Goal: Task Accomplishment & Management: Manage account settings

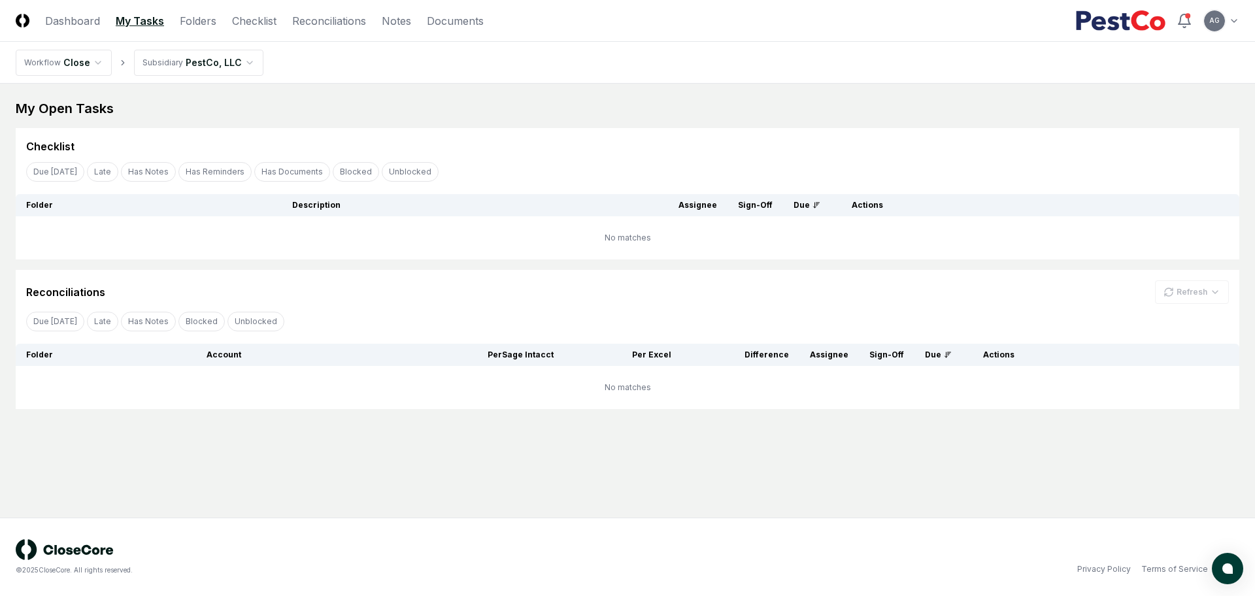
click at [695, 490] on main "My Open Tasks Cancel Reassign Checklist Due [DATE] Late Has Notes Has Reminders…" at bounding box center [627, 301] width 1255 height 434
click at [327, 25] on link "Reconciliations" at bounding box center [329, 21] width 74 height 16
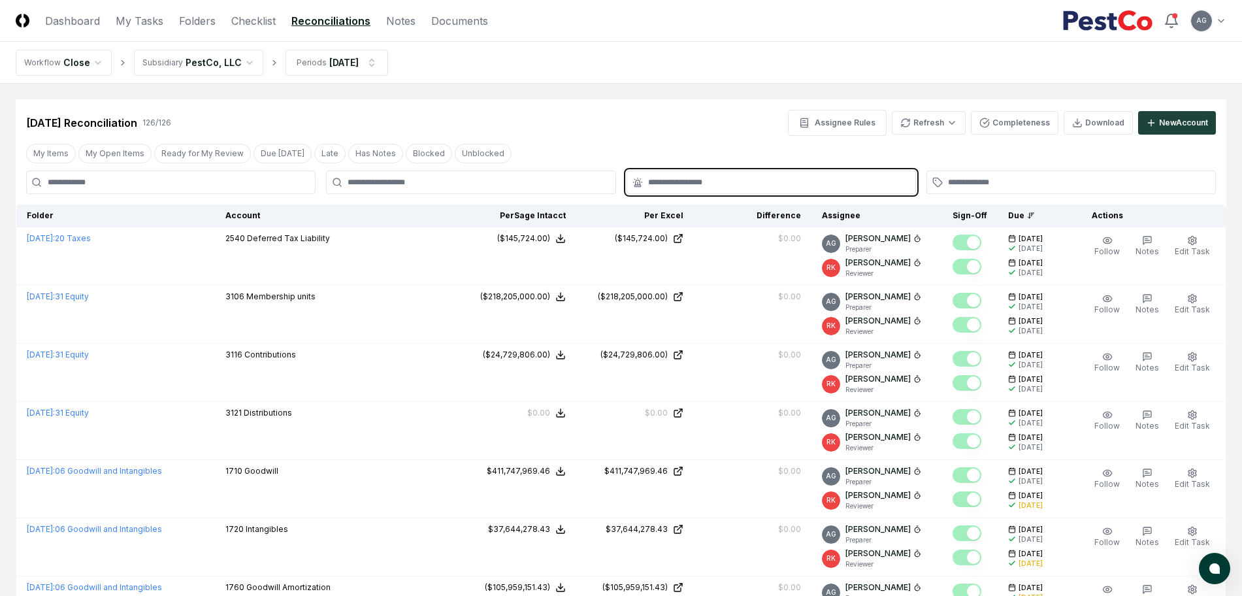
click at [706, 182] on input "text" at bounding box center [777, 182] width 259 height 12
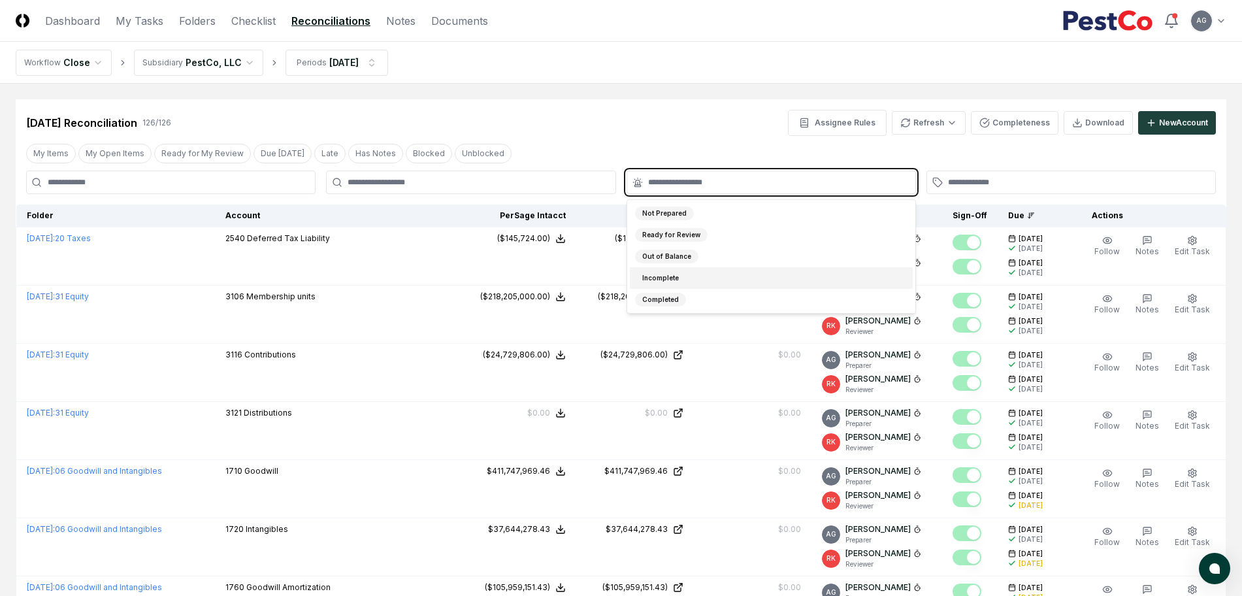
click at [696, 272] on div "Incomplete" at bounding box center [771, 278] width 283 height 22
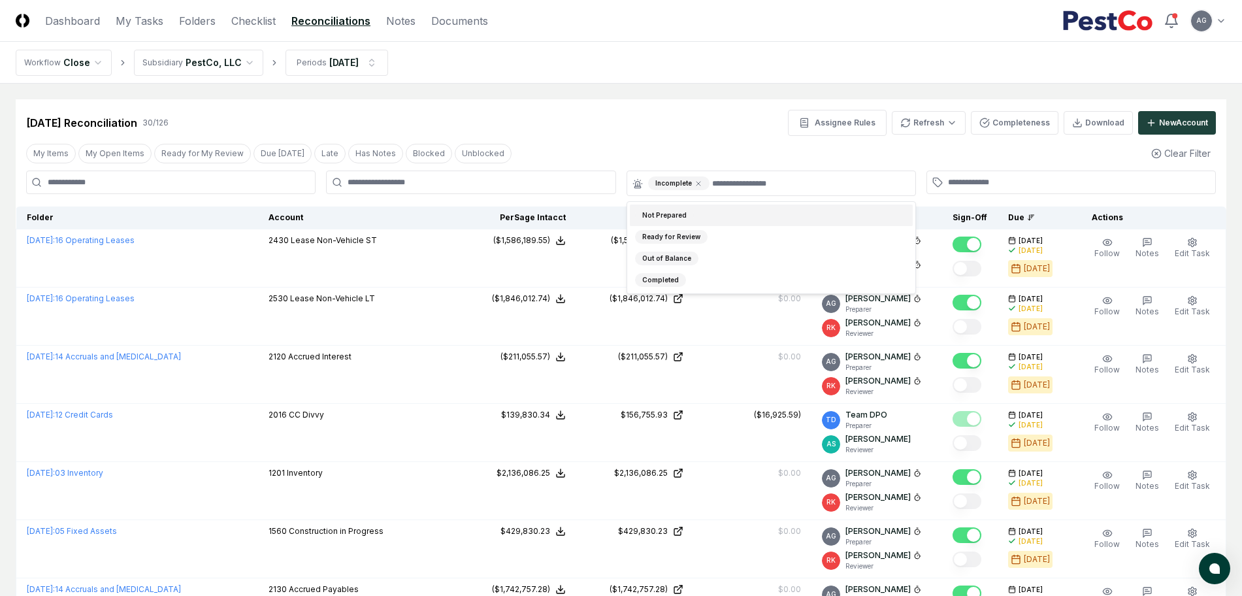
click at [618, 79] on nav "Workflow Close Subsidiary PestCo, LLC Periods [DATE]" at bounding box center [621, 63] width 1242 height 42
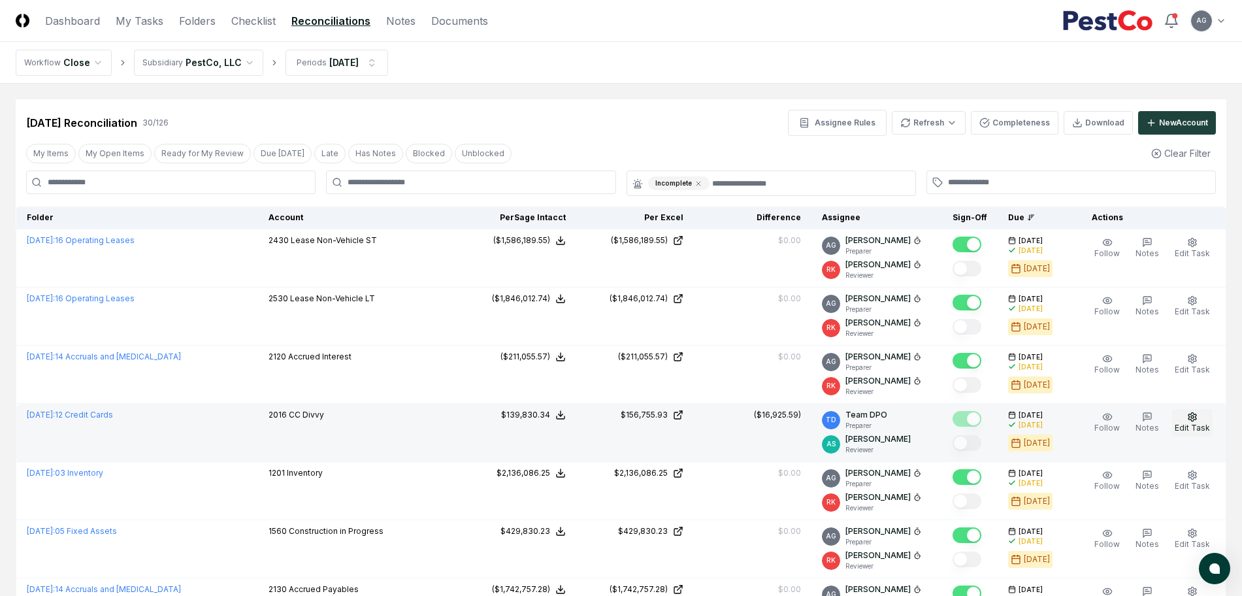
click at [1201, 423] on span "Edit Task" at bounding box center [1192, 428] width 35 height 10
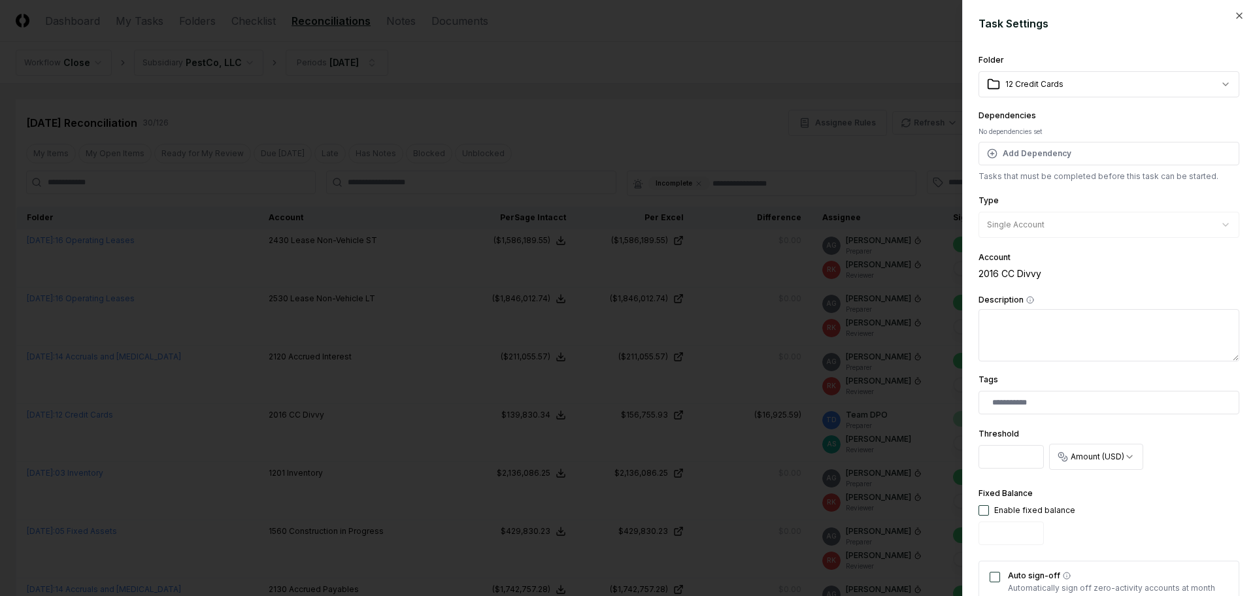
type input "*********"
click at [1027, 456] on input "*********" at bounding box center [1010, 457] width 65 height 24
drag, startPoint x: 988, startPoint y: 456, endPoint x: 1055, endPoint y: 467, distance: 67.5
click at [1055, 467] on div "**********" at bounding box center [1108, 450] width 261 height 50
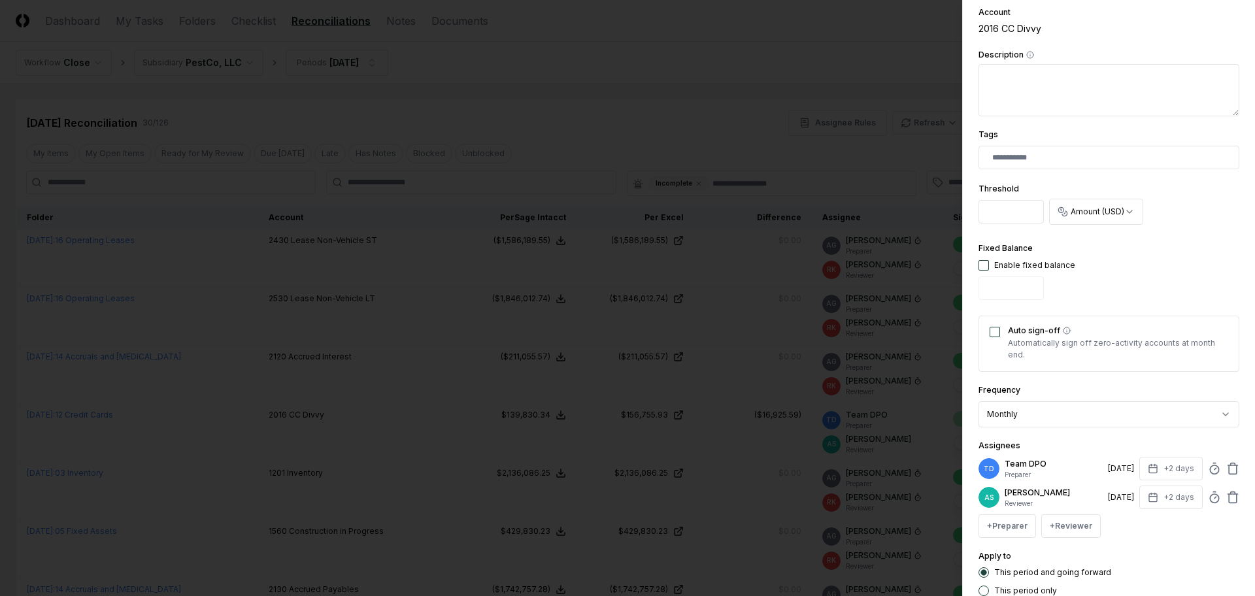
scroll to position [329, 0]
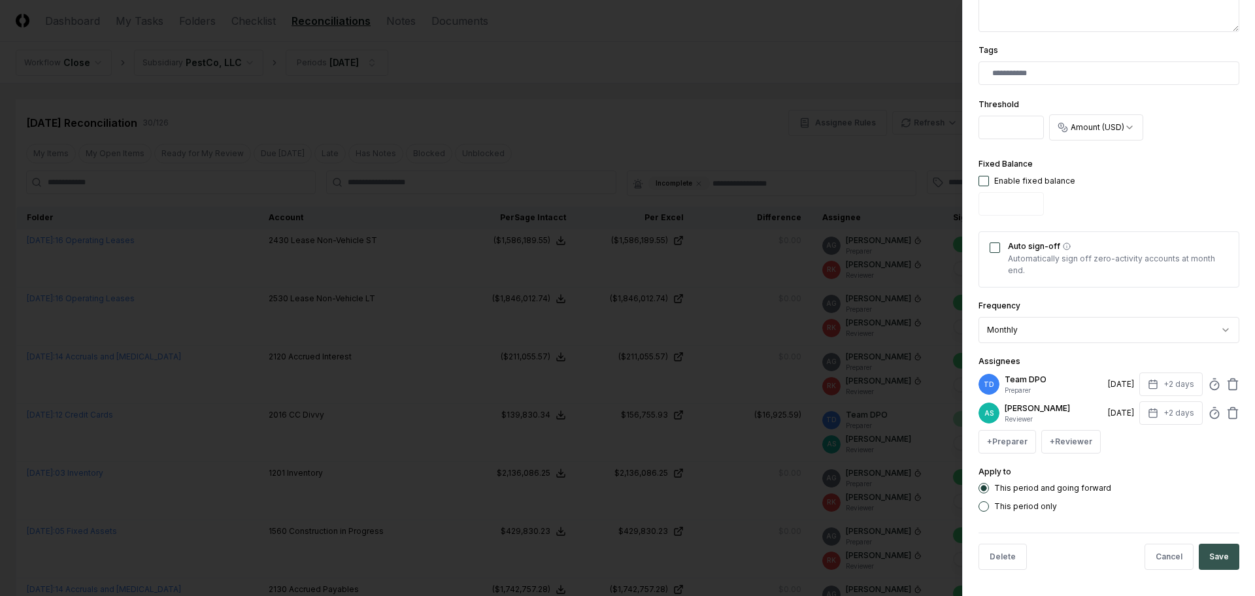
click at [1219, 554] on button "Save" at bounding box center [1219, 557] width 41 height 26
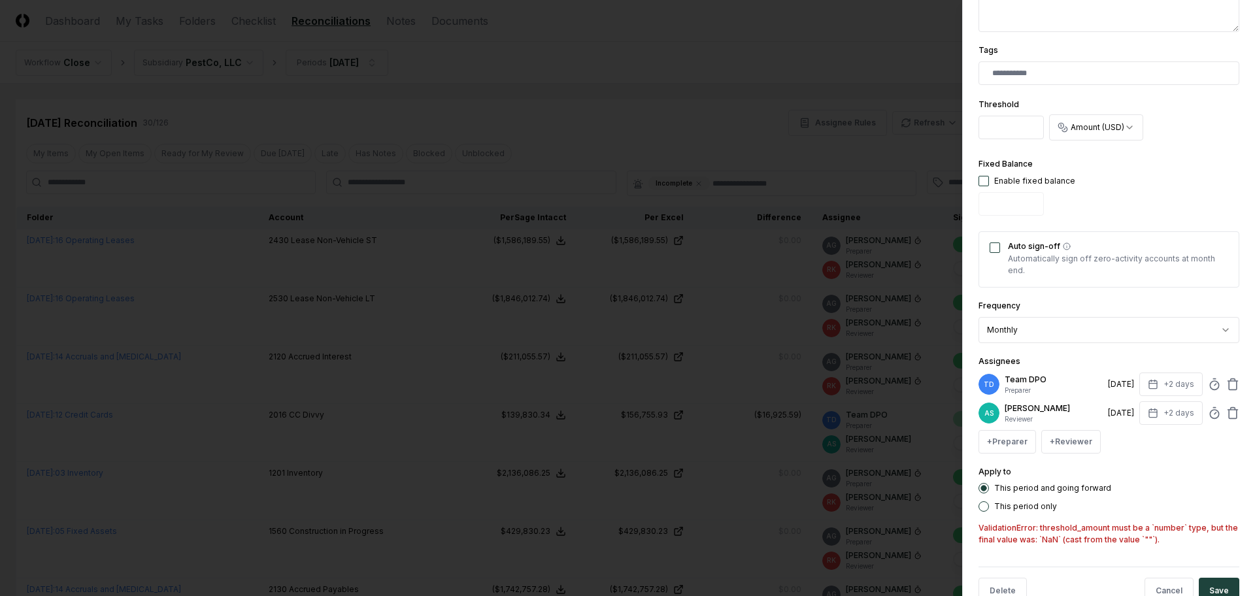
scroll to position [363, 0]
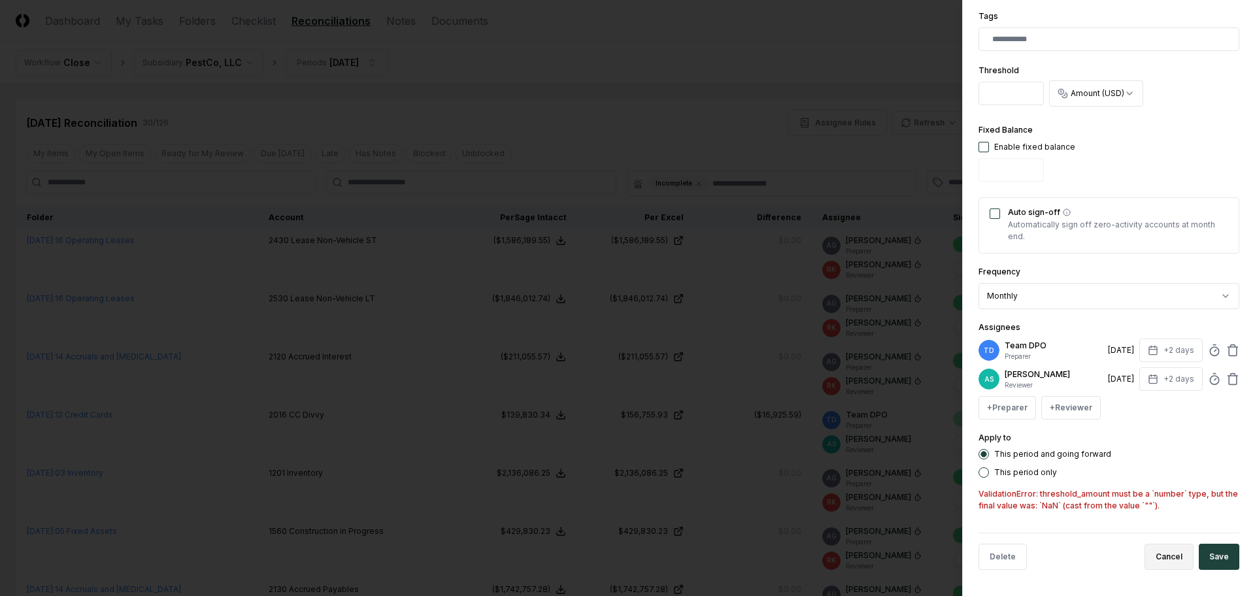
click at [1169, 552] on button "Cancel" at bounding box center [1168, 557] width 49 height 26
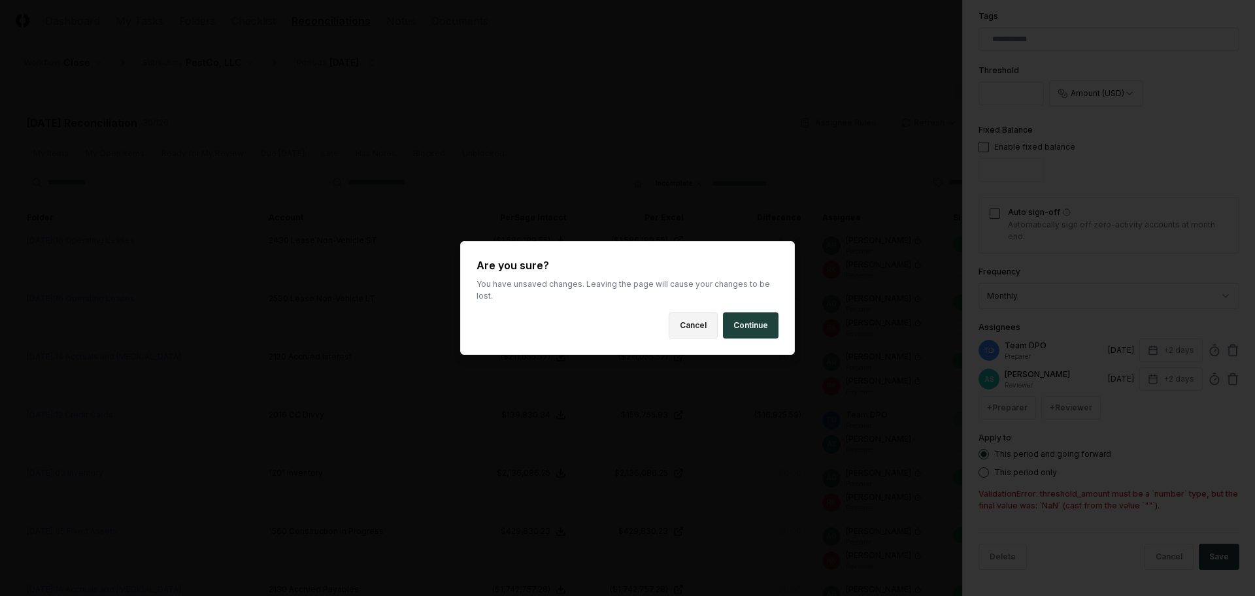
click at [690, 320] on button "Cancel" at bounding box center [693, 325] width 49 height 26
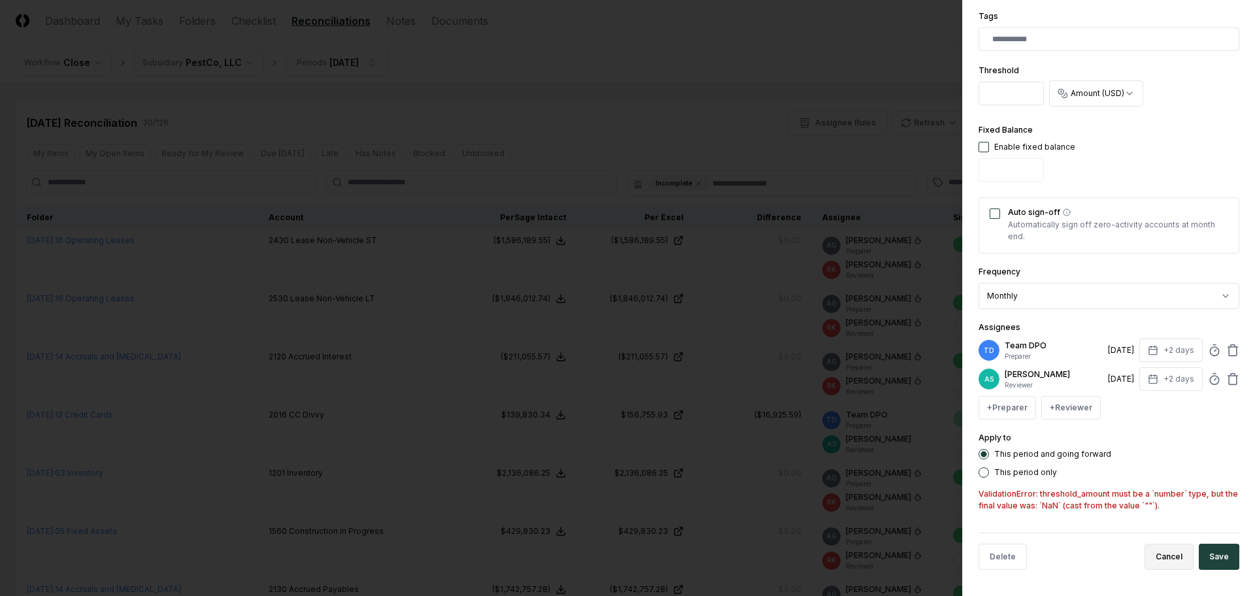
click at [1160, 556] on button "Cancel" at bounding box center [1168, 557] width 49 height 26
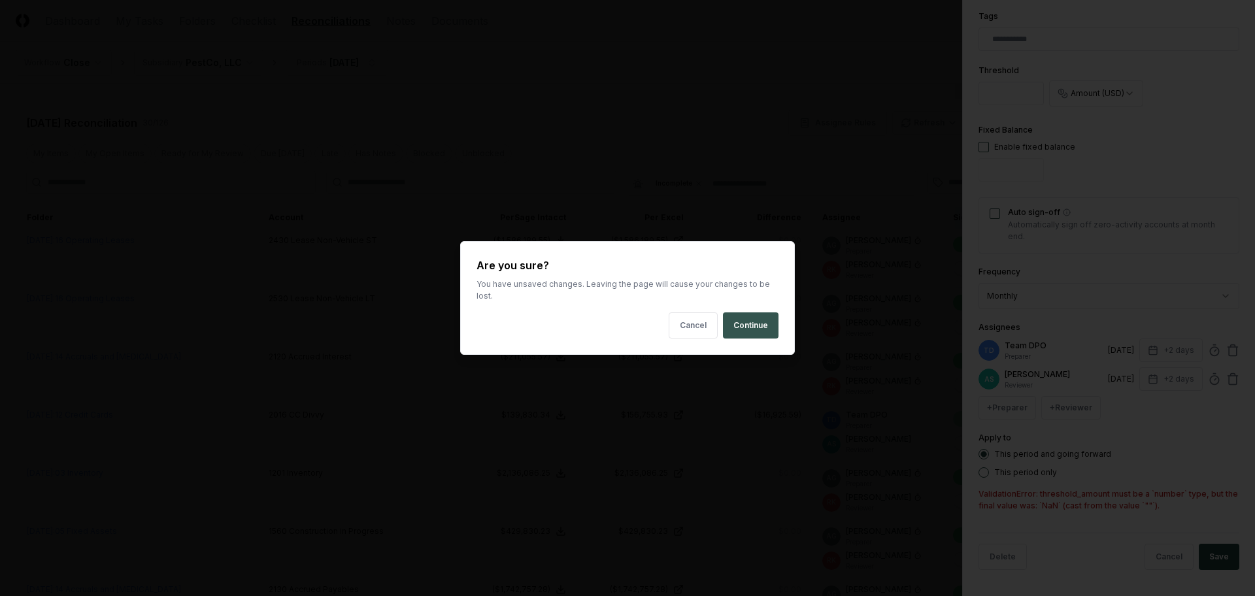
click at [750, 314] on button "Continue" at bounding box center [751, 325] width 56 height 26
type input "******"
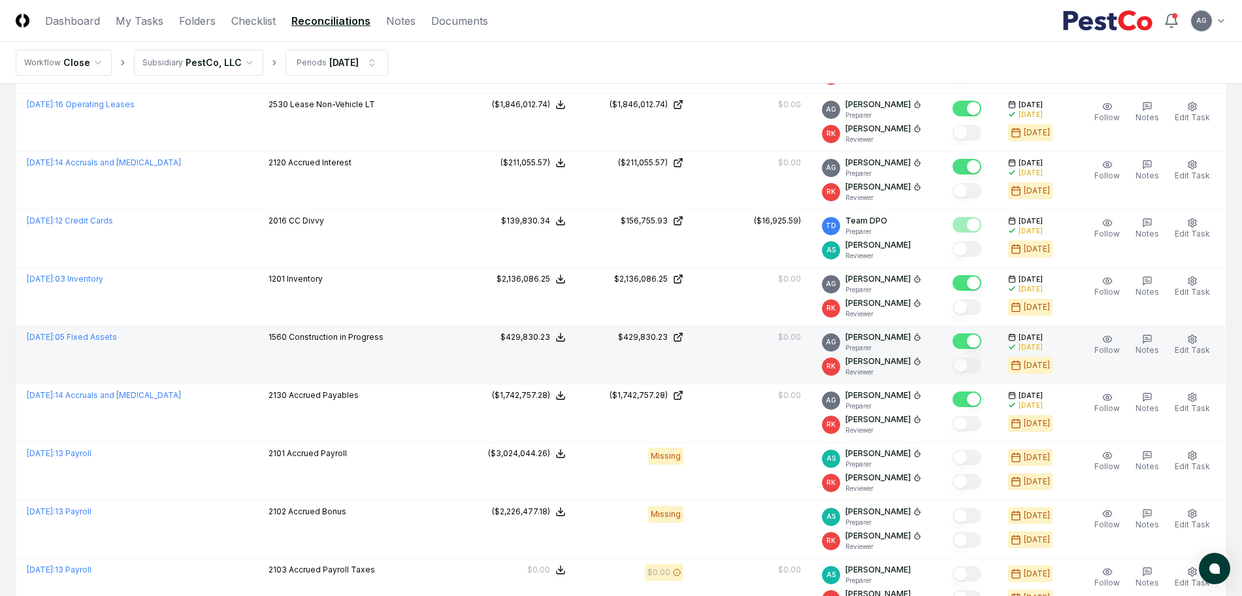
scroll to position [165, 0]
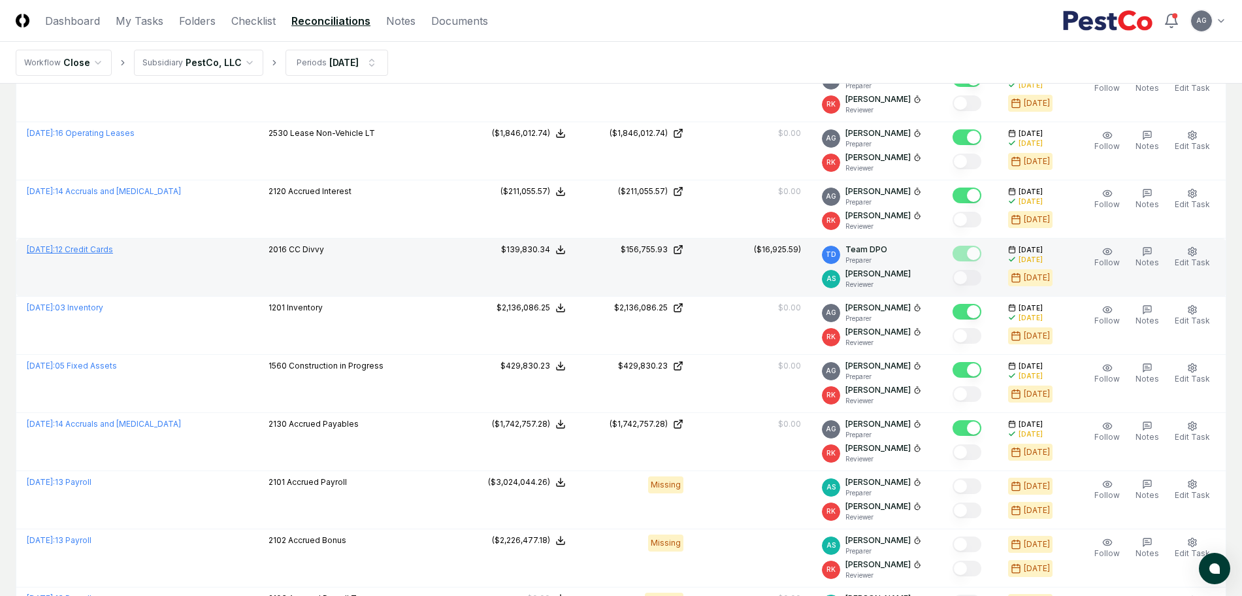
click at [113, 248] on link "[DATE] : 12 Credit Cards" at bounding box center [70, 249] width 86 height 10
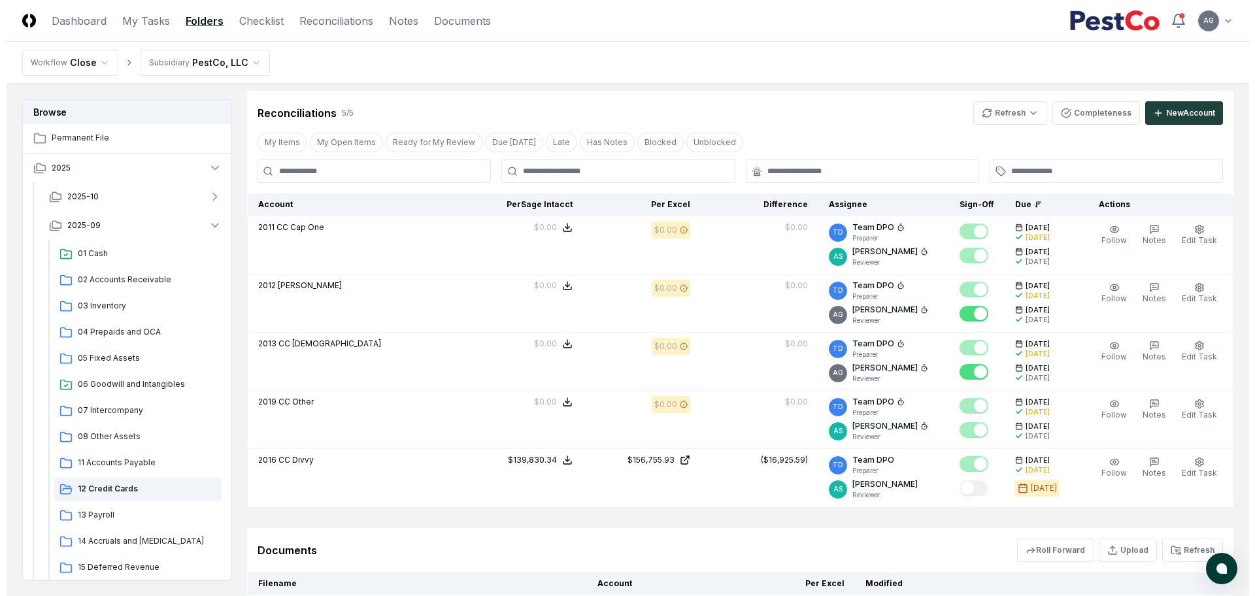
scroll to position [572, 0]
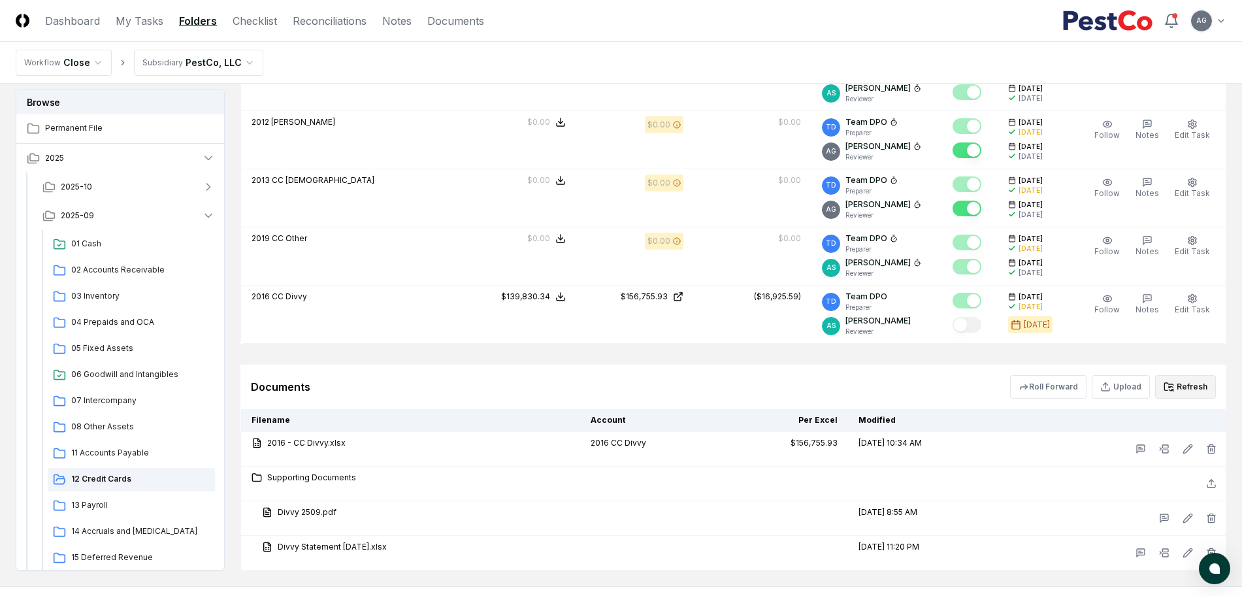
click at [1184, 393] on button "Refresh" at bounding box center [1185, 387] width 61 height 24
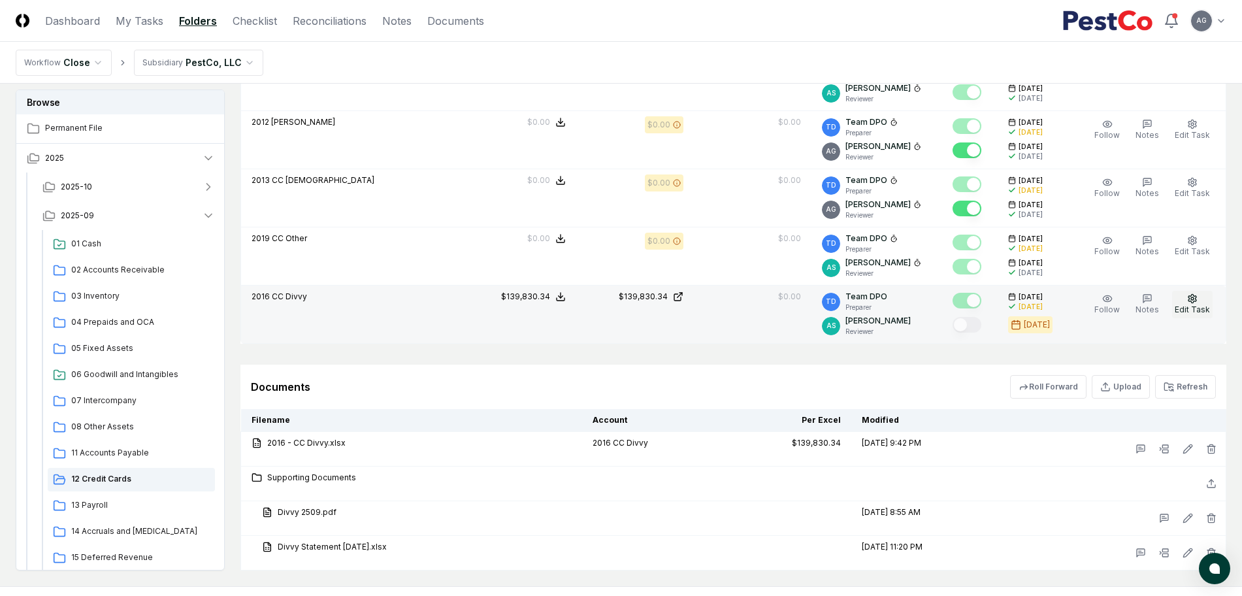
click at [1196, 308] on span "Edit Task" at bounding box center [1192, 310] width 35 height 10
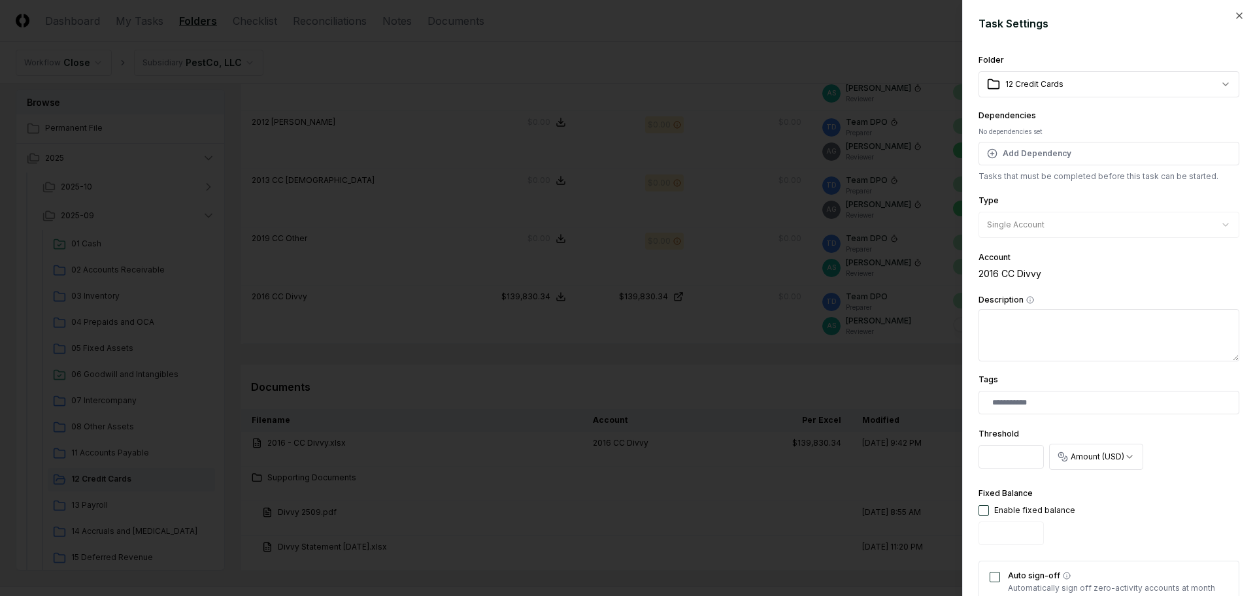
drag, startPoint x: 1017, startPoint y: 457, endPoint x: 958, endPoint y: 457, distance: 58.8
click at [958, 457] on body "CloseCore Dashboard My Tasks Folders Checklist Reconciliations Notes Documents …" at bounding box center [621, 46] width 1242 height 1237
type input "*"
click at [1214, 451] on div "**********" at bounding box center [1108, 450] width 261 height 50
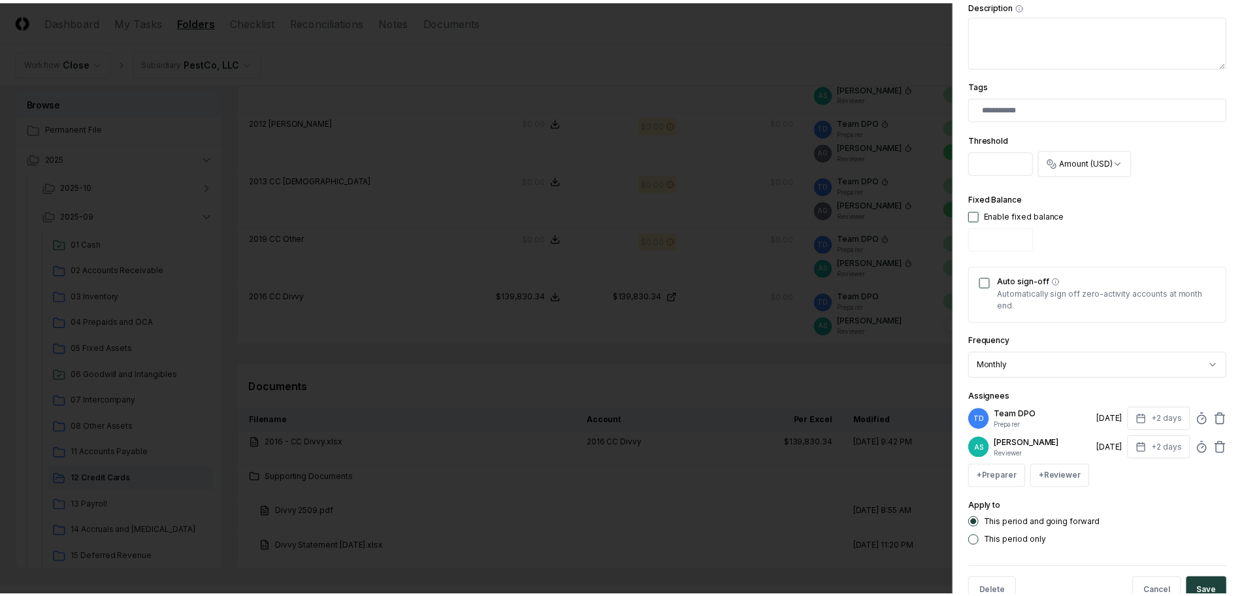
scroll to position [329, 0]
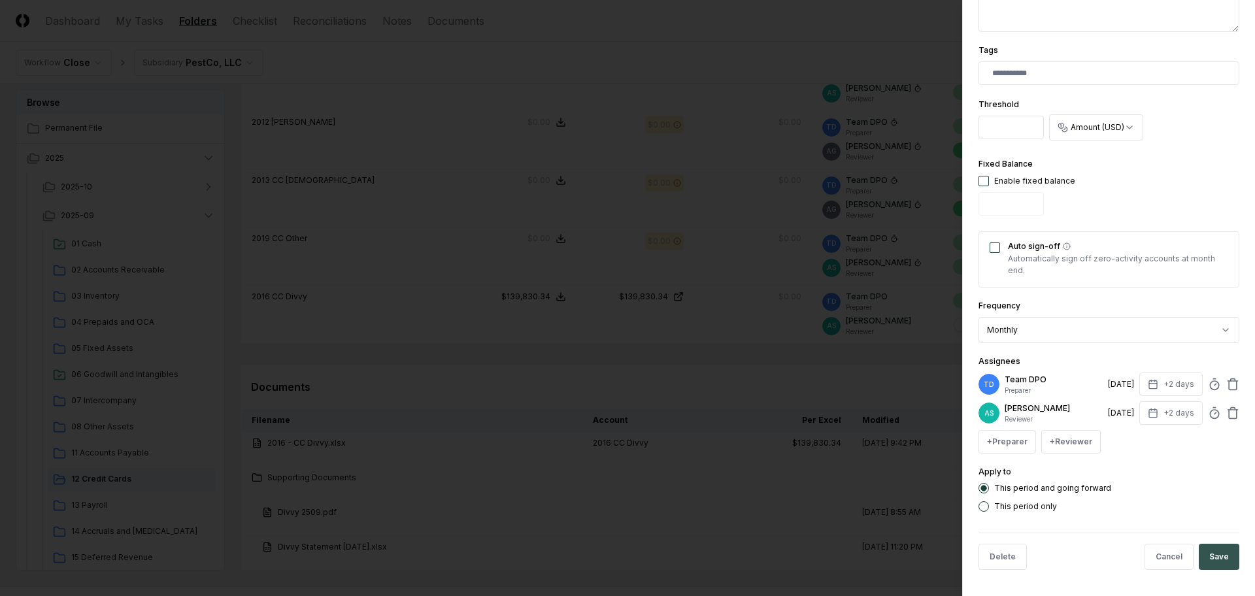
click at [1206, 559] on button "Save" at bounding box center [1219, 557] width 41 height 26
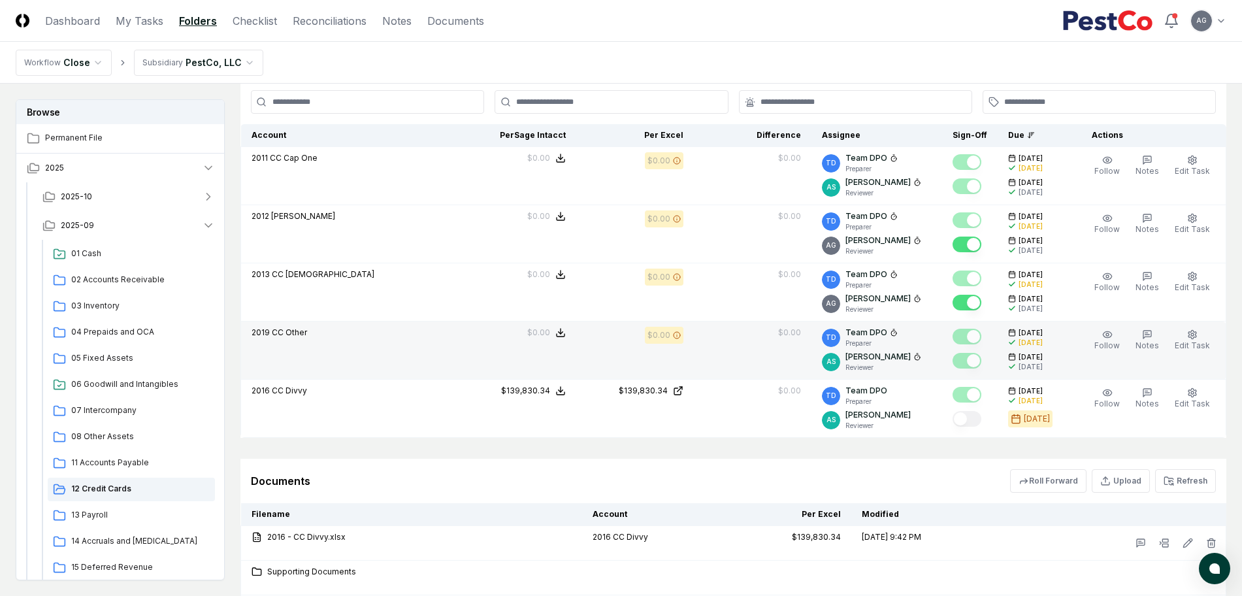
scroll to position [477, 0]
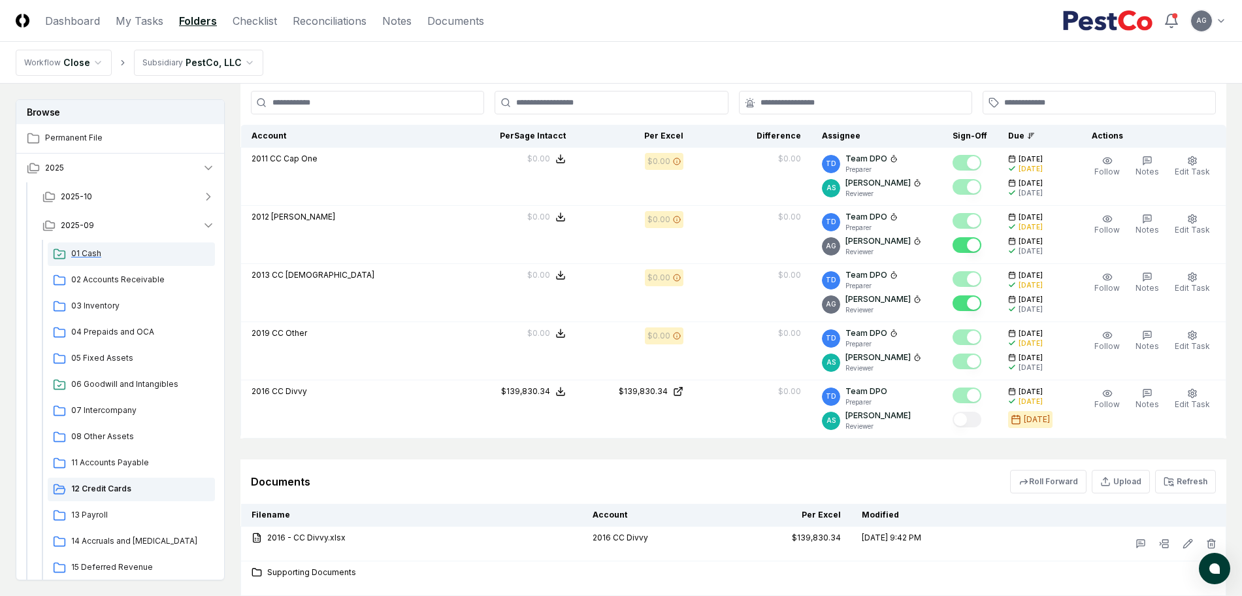
click at [90, 252] on span "01 Cash" at bounding box center [140, 254] width 139 height 12
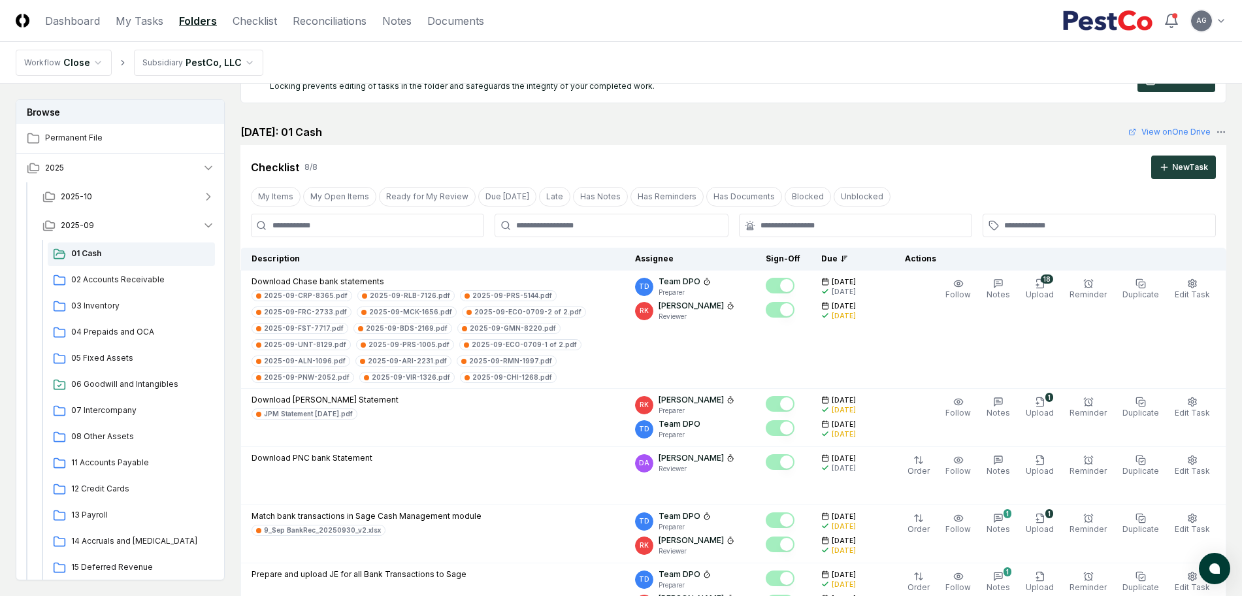
scroll to position [82, 0]
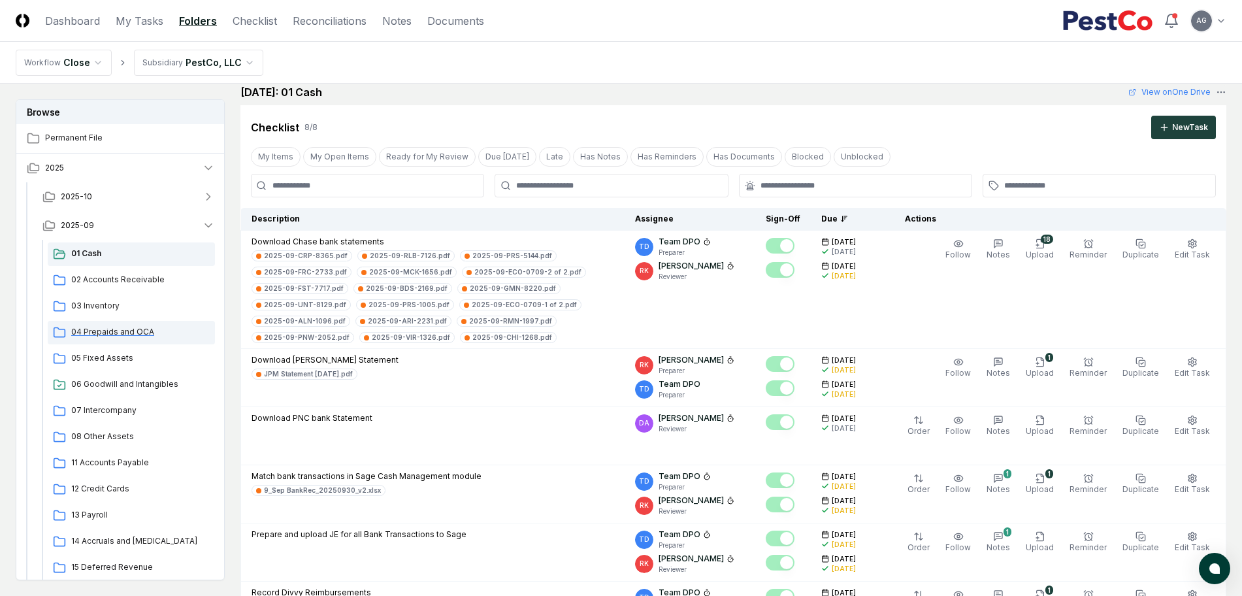
click at [120, 331] on span "04 Prepaids and OCA" at bounding box center [140, 332] width 139 height 12
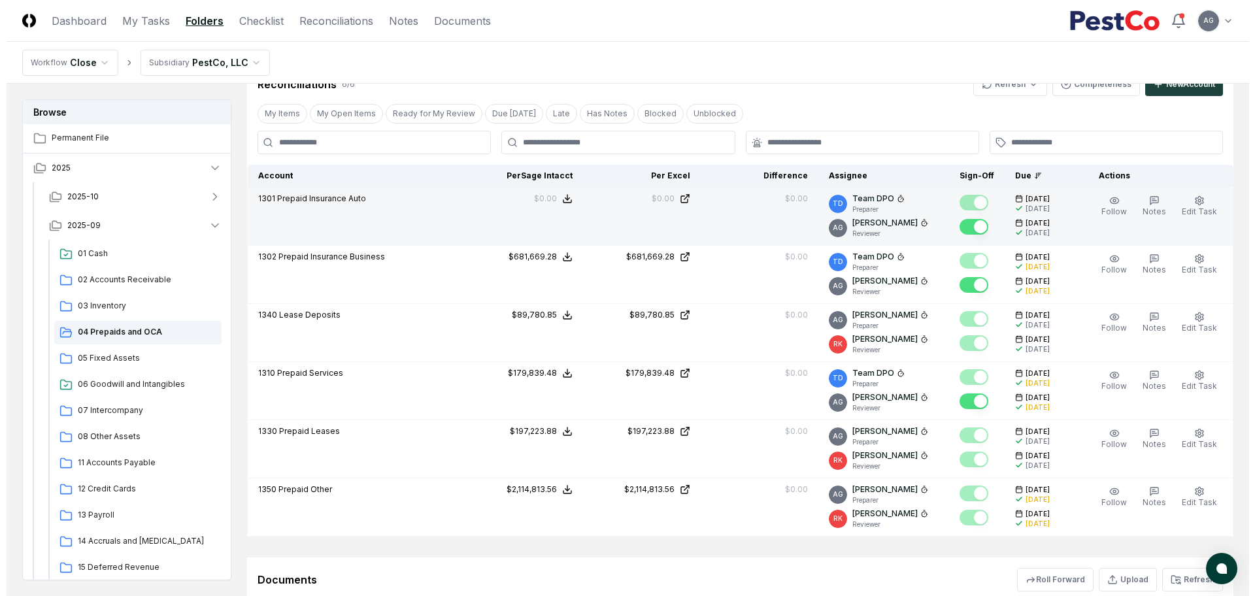
scroll to position [572, 0]
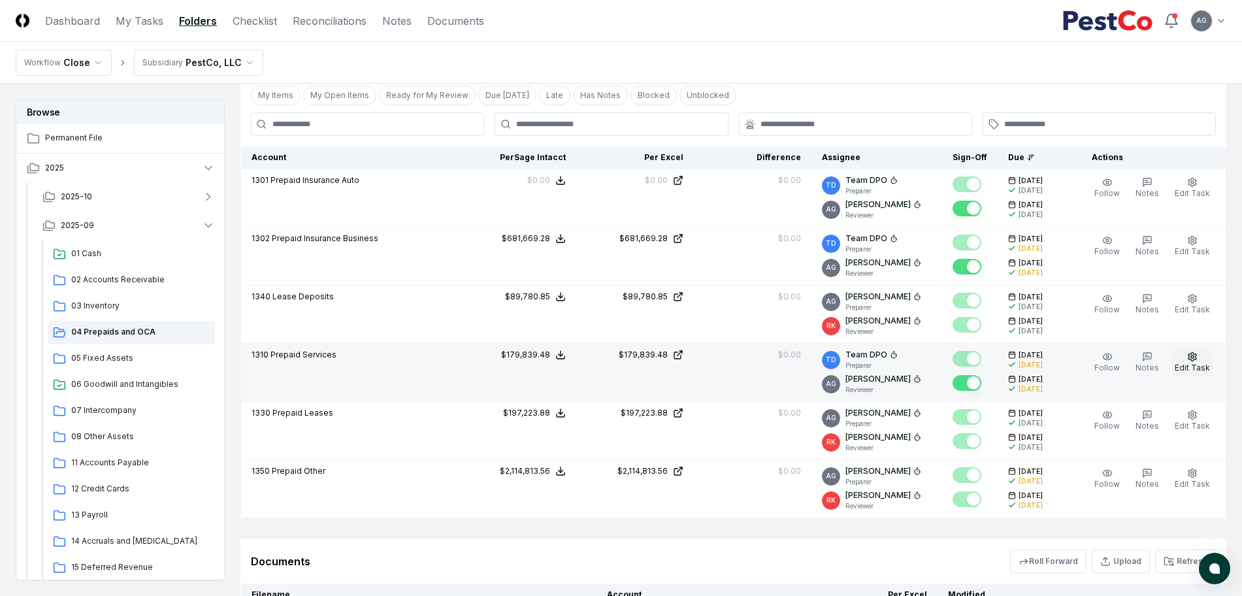
click at [1184, 365] on span "Edit Task" at bounding box center [1192, 368] width 35 height 10
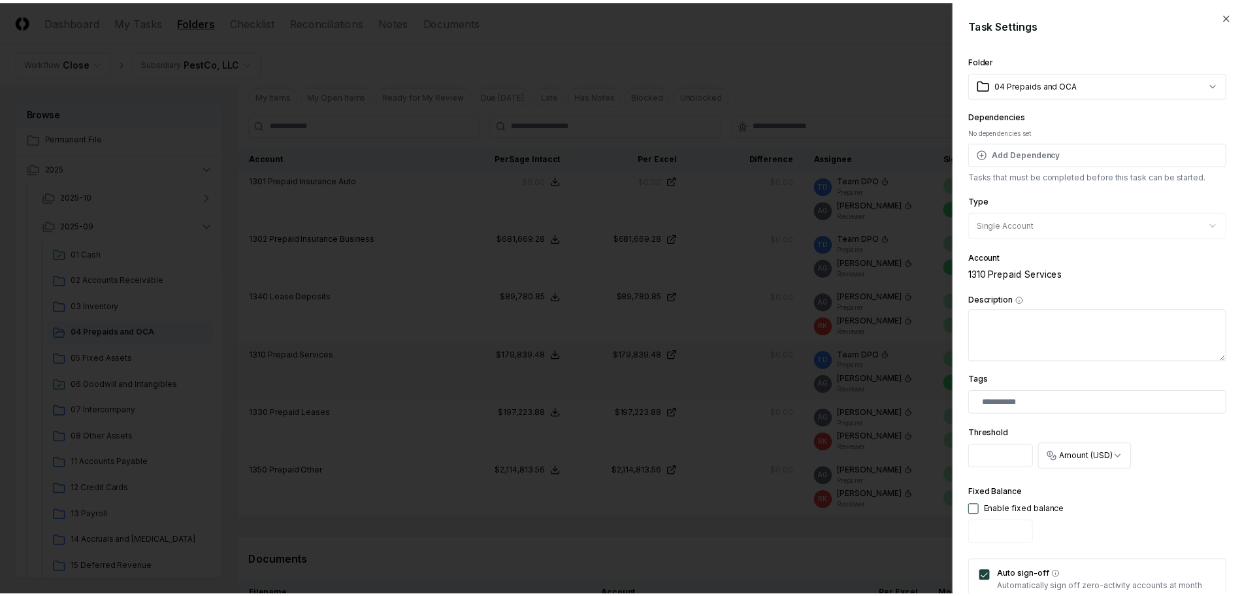
scroll to position [82, 0]
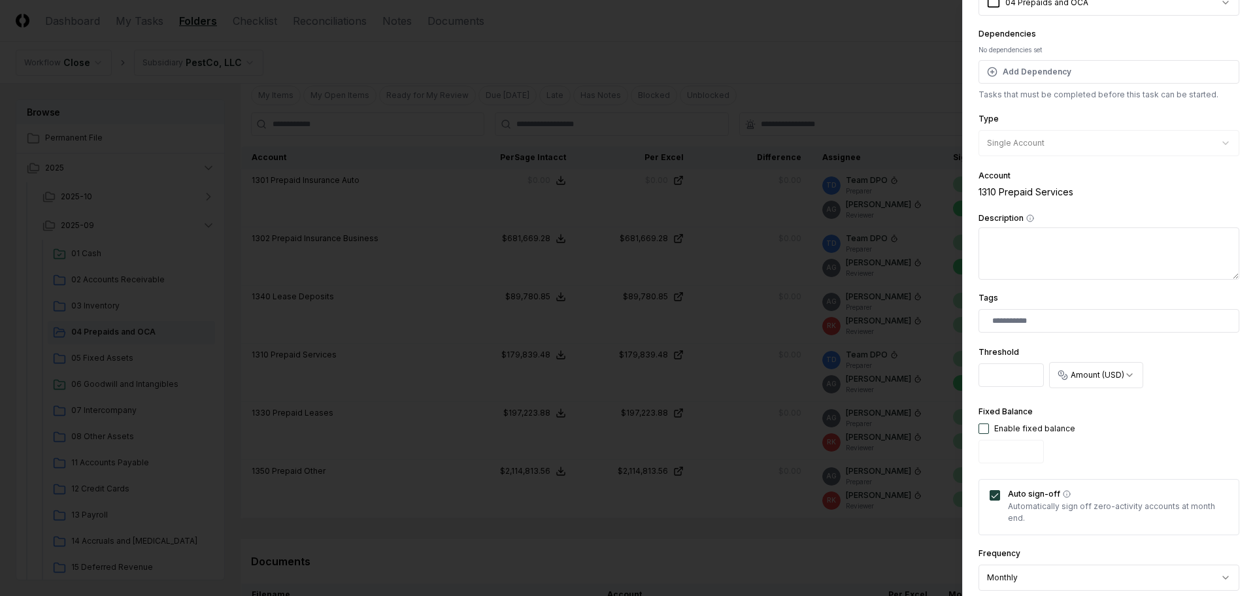
click at [808, 534] on div at bounding box center [627, 298] width 1255 height 596
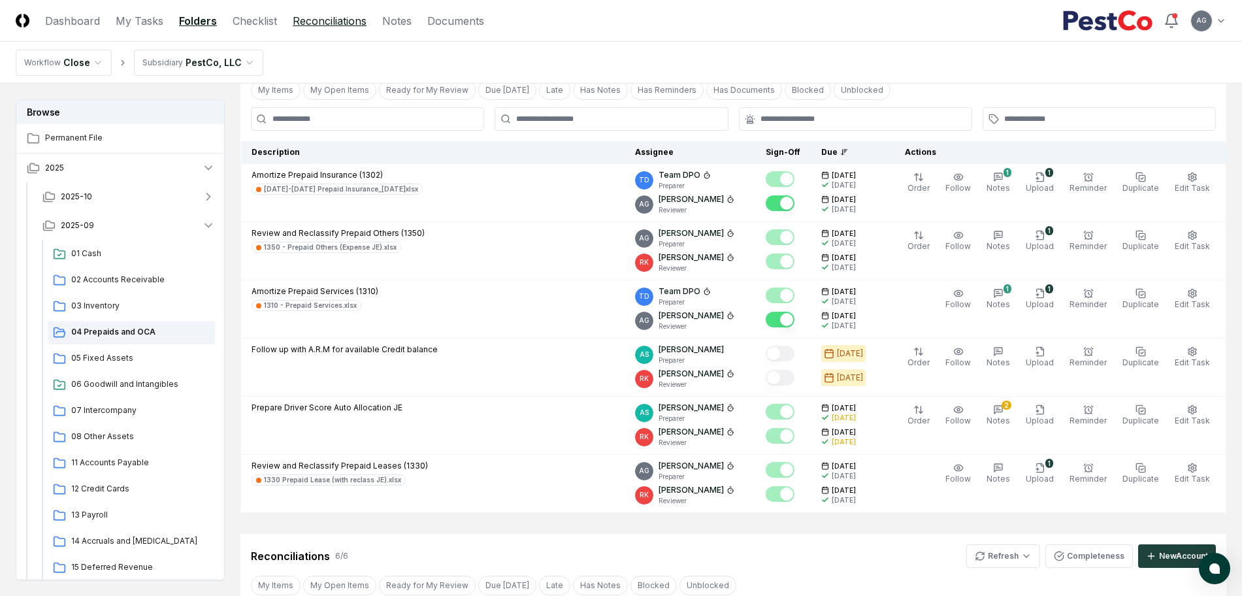
click at [307, 26] on link "Reconciliations" at bounding box center [330, 21] width 74 height 16
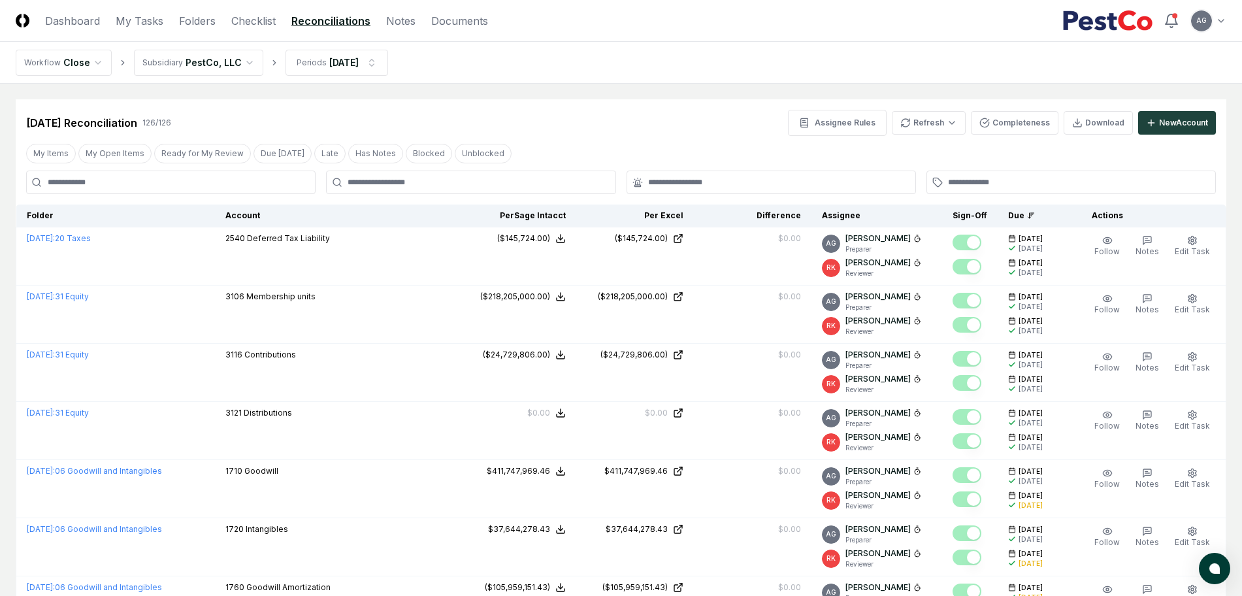
click at [633, 110] on div "[DATE] Reconciliation 126 / 126 Assignee Rules Refresh Completeness Download Ne…" at bounding box center [621, 123] width 1190 height 26
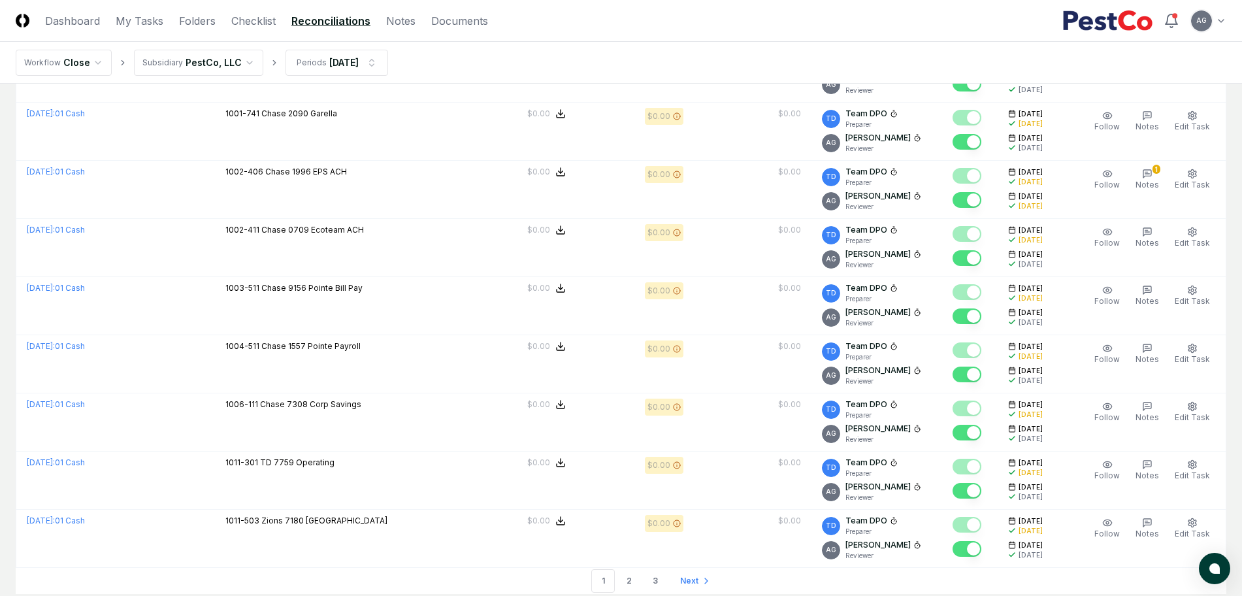
scroll to position [2660, 0]
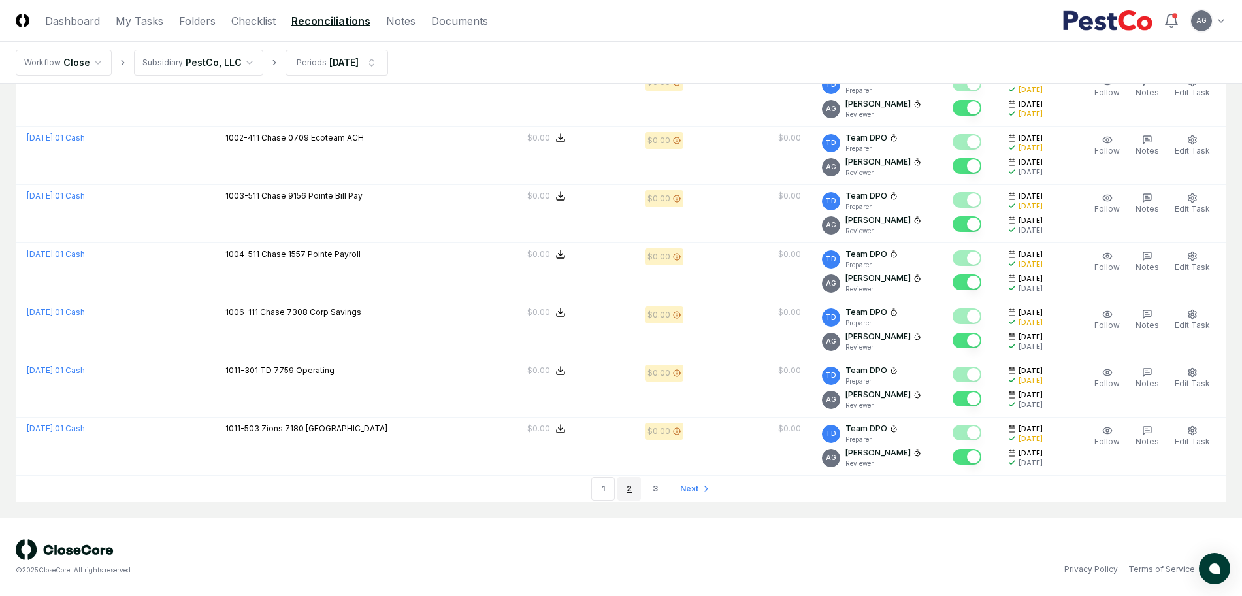
click at [623, 488] on link "2" at bounding box center [630, 489] width 24 height 24
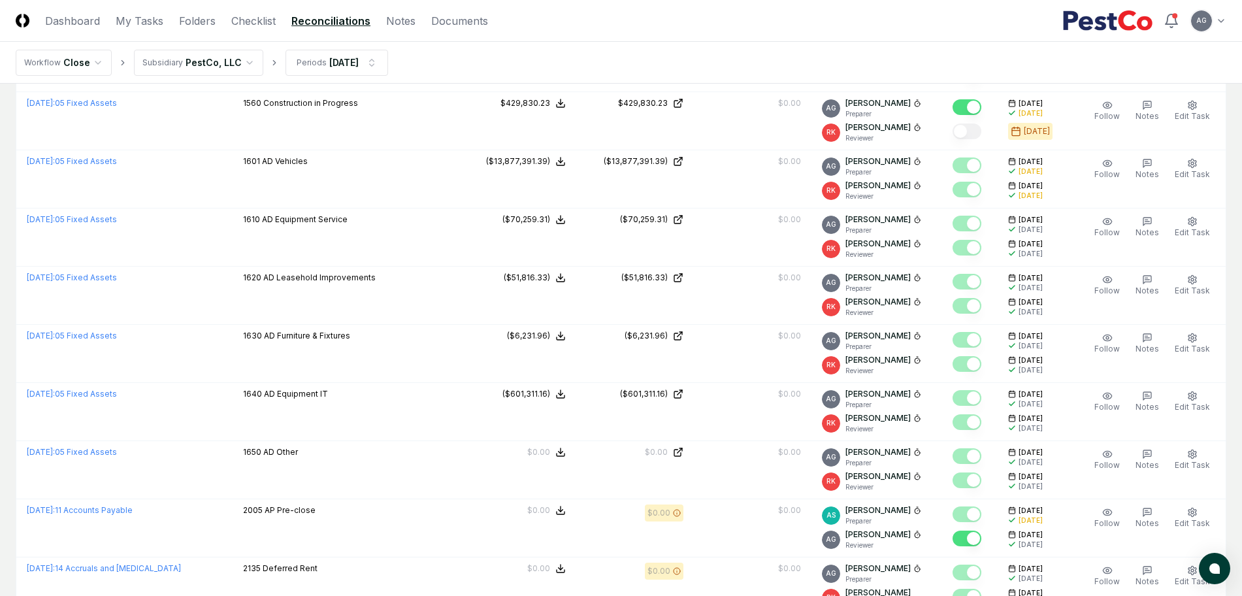
scroll to position [2660, 0]
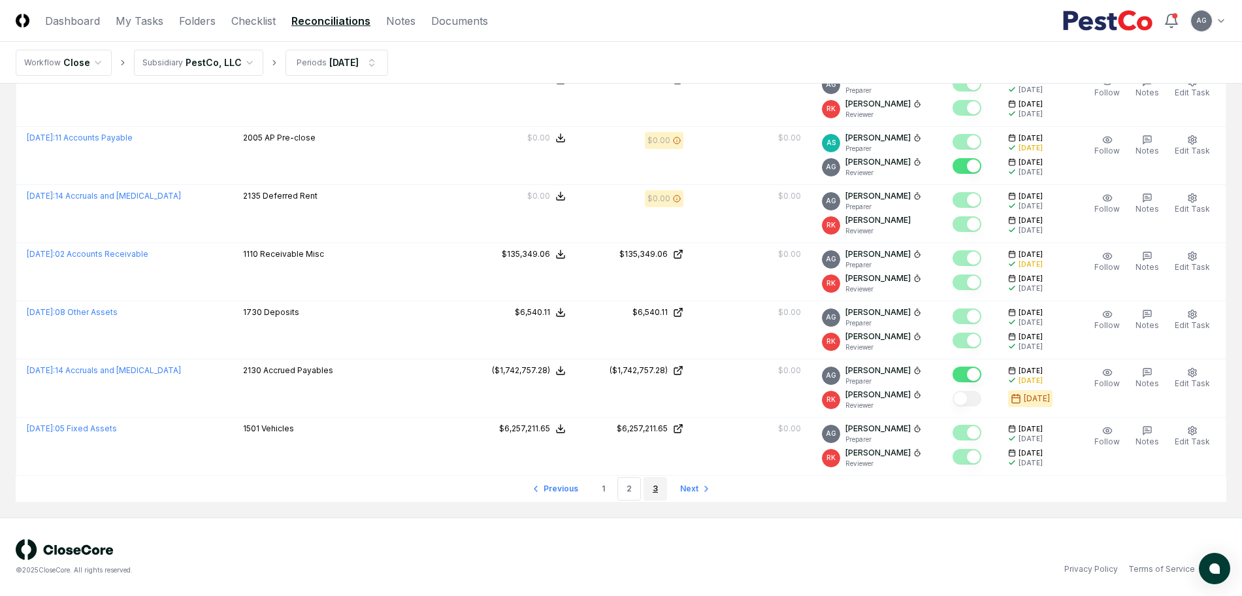
click at [649, 490] on link "3" at bounding box center [656, 489] width 24 height 24
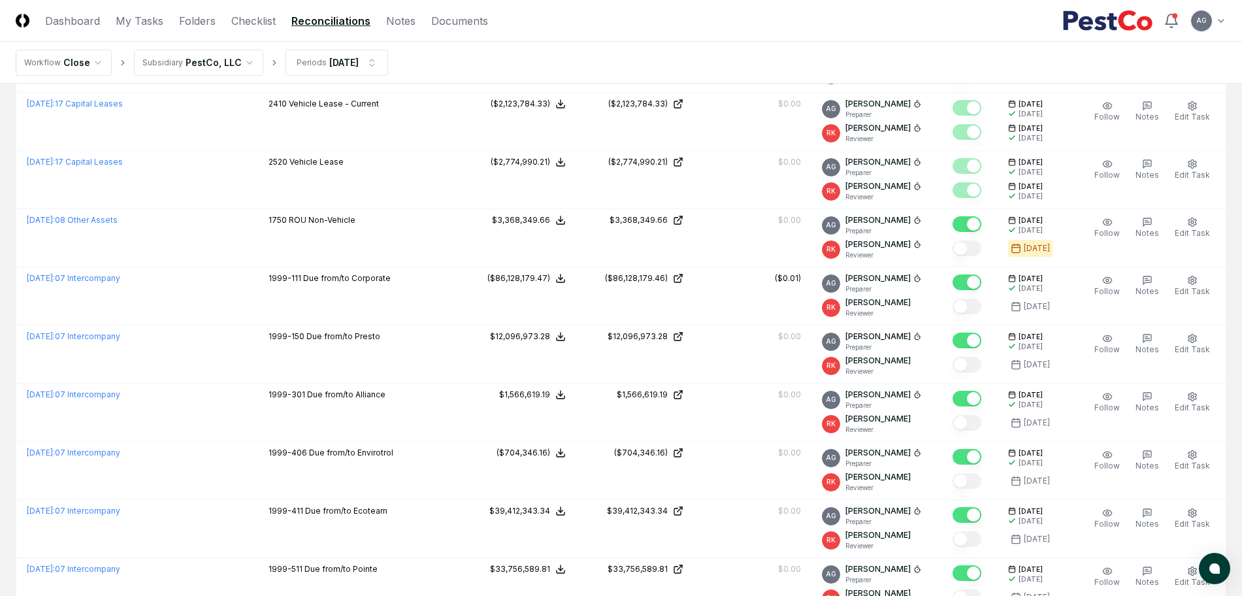
scroll to position [529, 0]
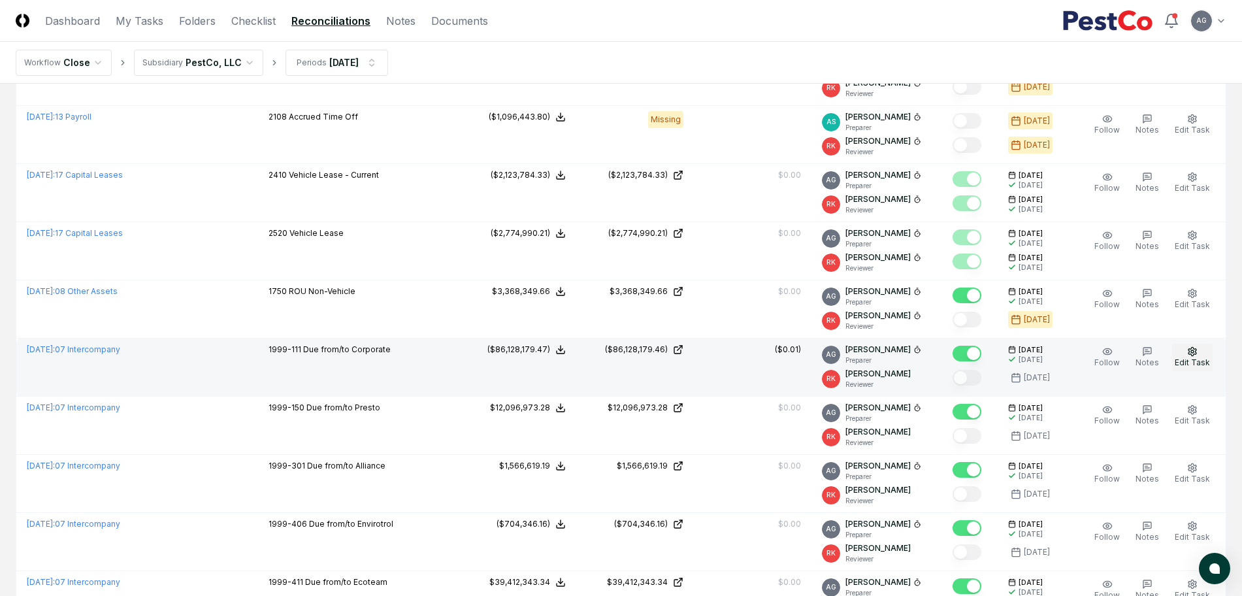
click at [1199, 358] on span "Edit Task" at bounding box center [1192, 362] width 35 height 10
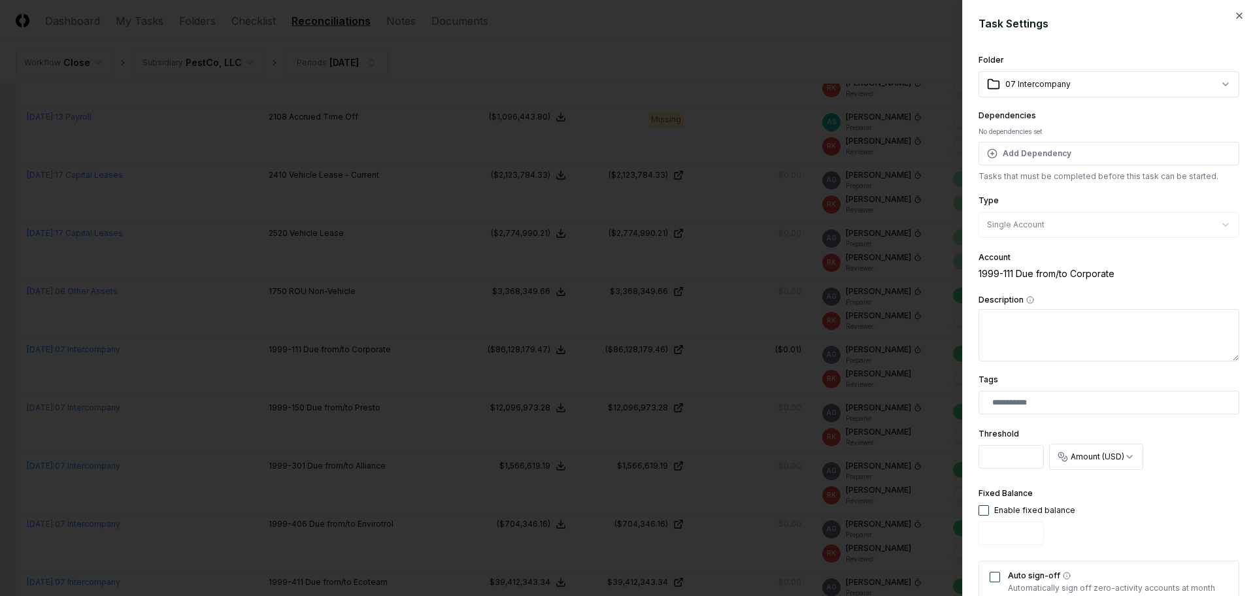
click at [739, 366] on div at bounding box center [627, 298] width 1255 height 596
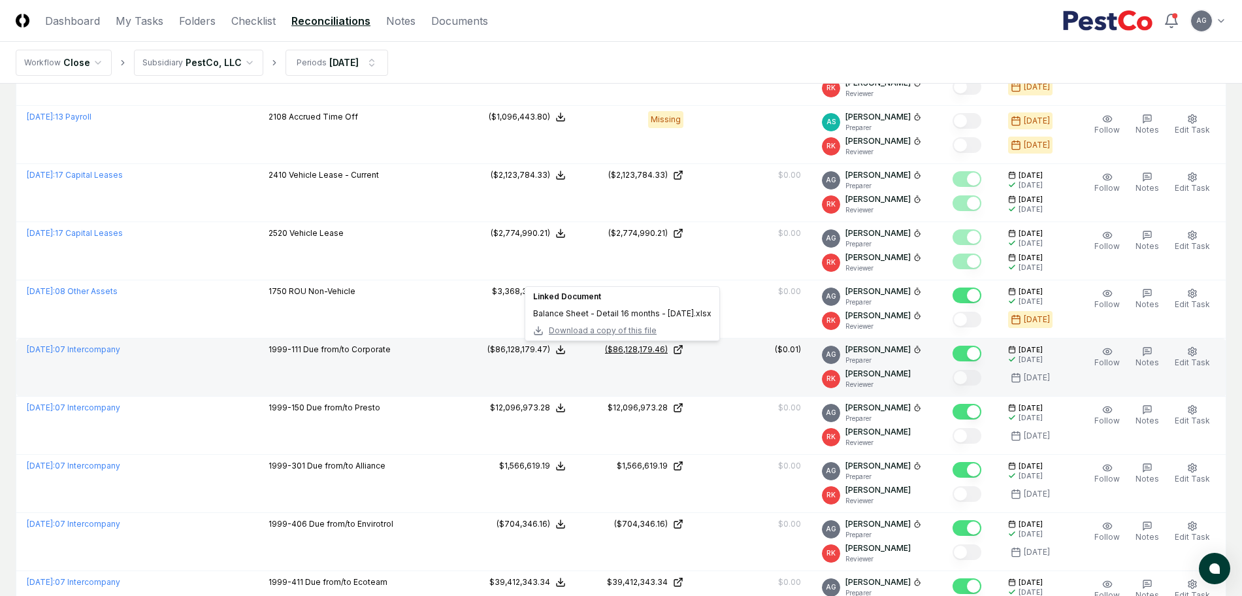
click at [632, 347] on div "($86,128,179.46)" at bounding box center [636, 350] width 63 height 12
click at [120, 350] on link "[DATE] : 07 Intercompany" at bounding box center [73, 349] width 93 height 10
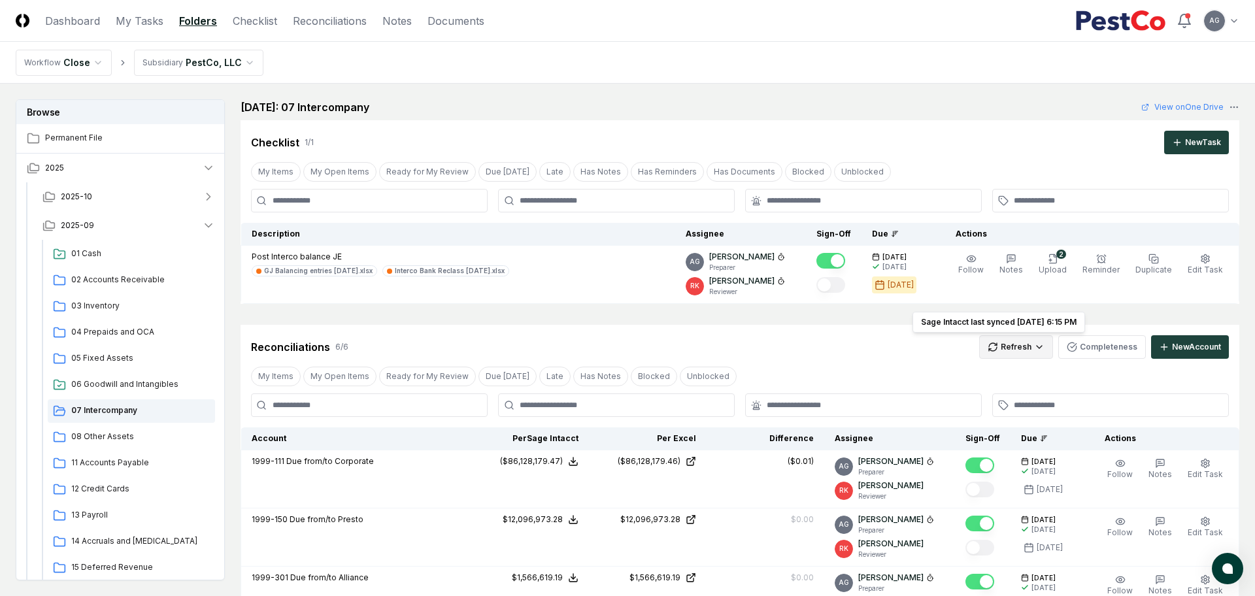
click at [994, 348] on html "CloseCore Dashboard My Tasks Folders Checklist Reconciliations Notes Documents …" at bounding box center [627, 566] width 1255 height 1133
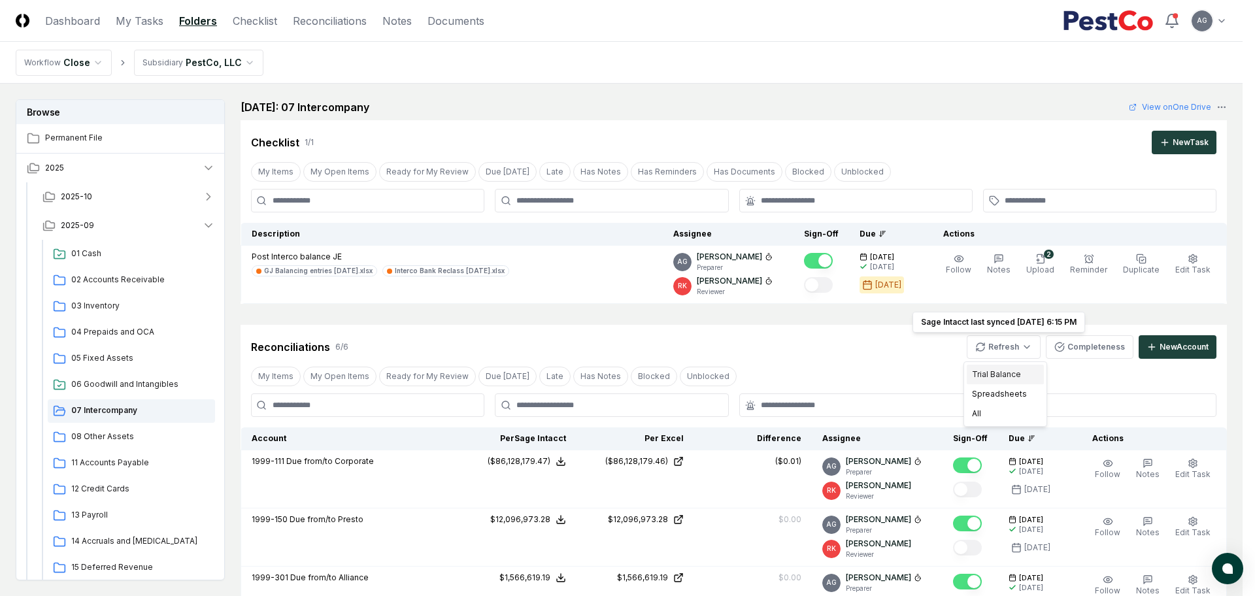
click at [992, 369] on div "Trial Balance" at bounding box center [1005, 375] width 77 height 20
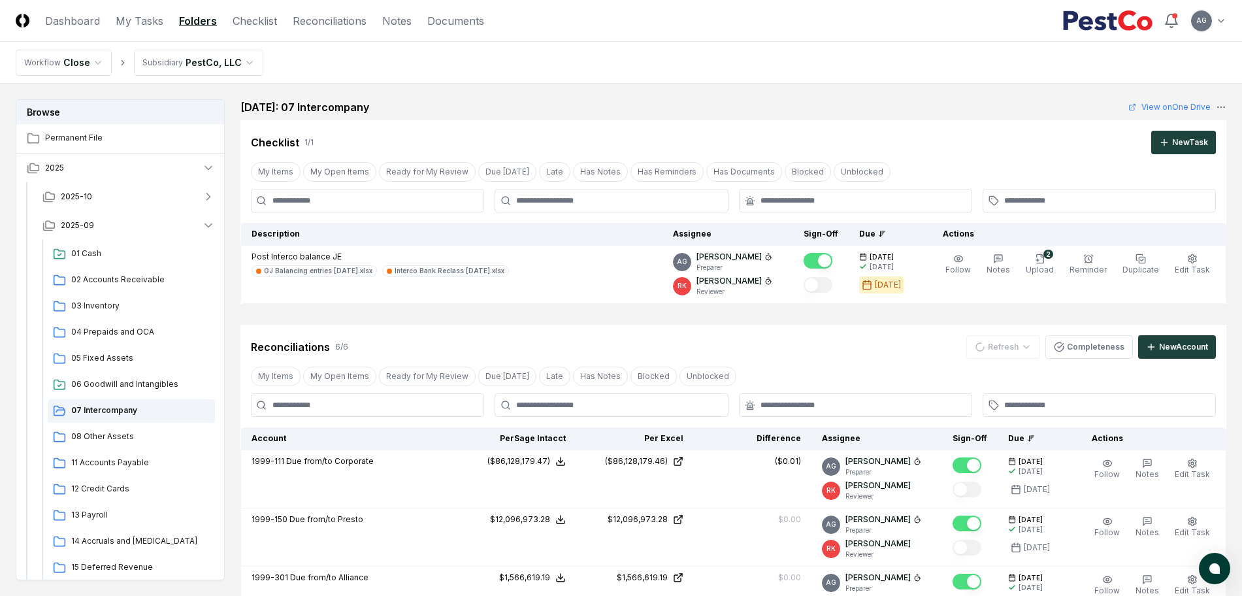
click at [859, 362] on div "Reconciliations 6 / 6 Refresh Completeness New Account My Items My Open Items R…" at bounding box center [734, 562] width 986 height 474
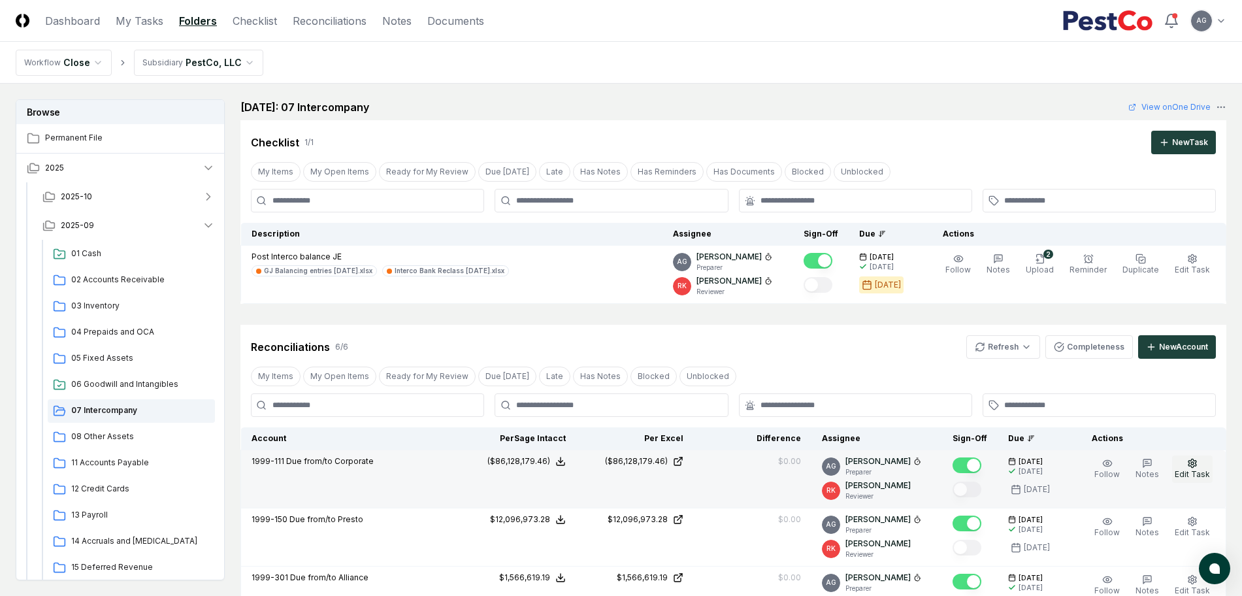
click at [1184, 473] on span "Edit Task" at bounding box center [1192, 474] width 35 height 10
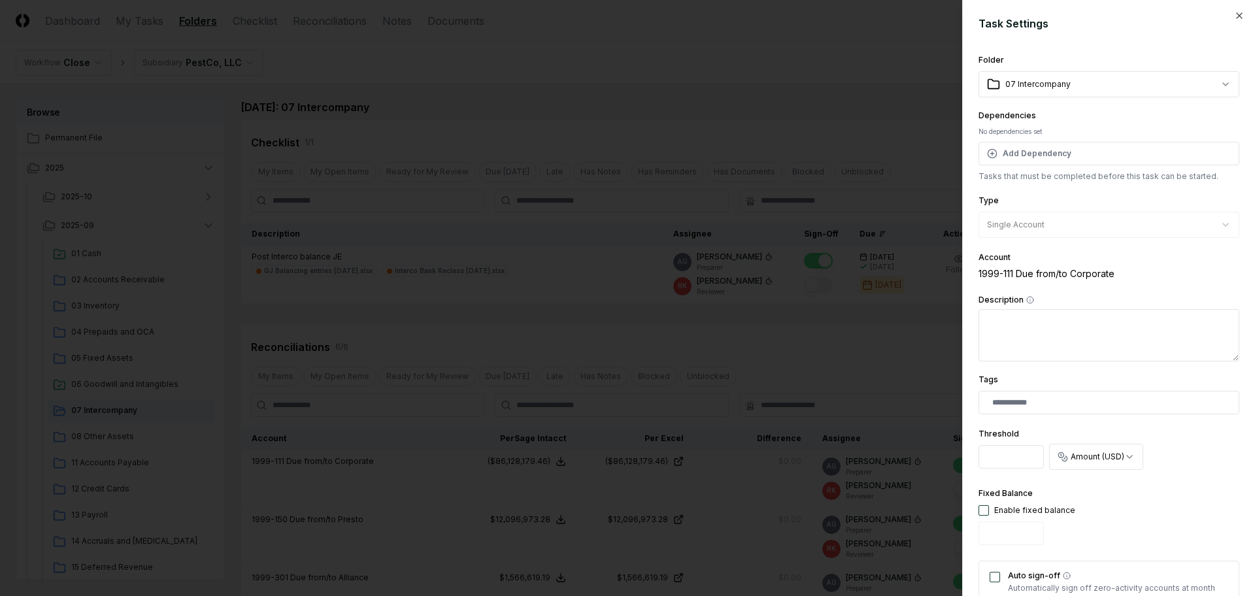
scroll to position [0, 1]
drag, startPoint x: 985, startPoint y: 461, endPoint x: 1042, endPoint y: 461, distance: 56.9
click at [1042, 461] on input "********" at bounding box center [1010, 457] width 65 height 24
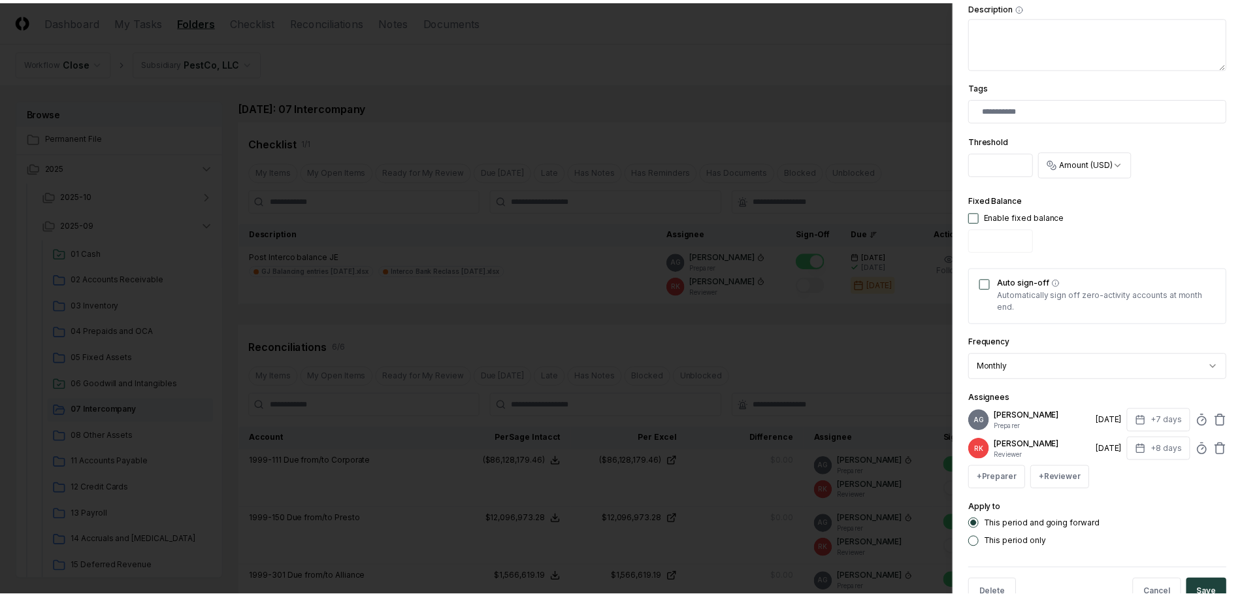
scroll to position [339, 0]
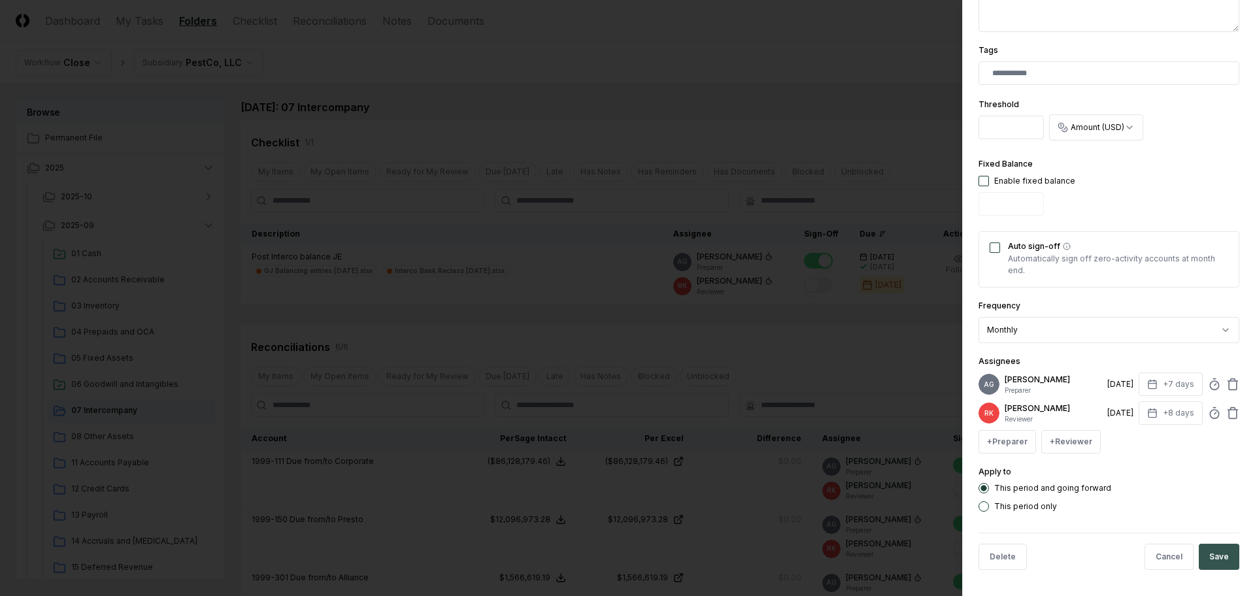
type input "*"
click at [1199, 554] on button "Save" at bounding box center [1219, 557] width 41 height 26
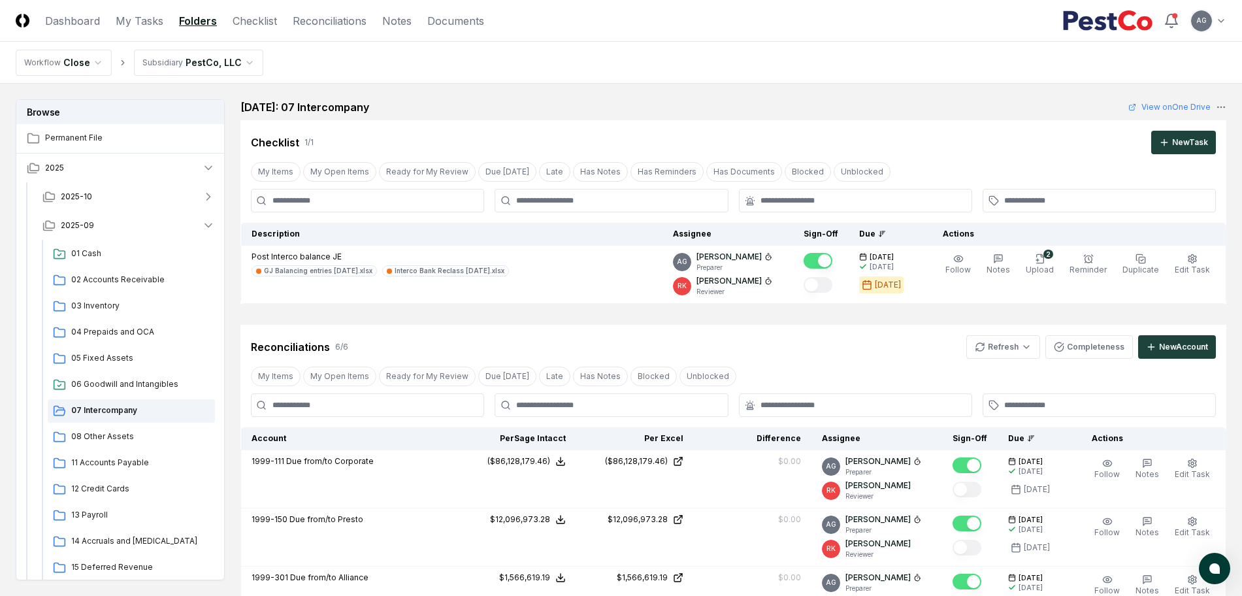
scroll to position [163, 0]
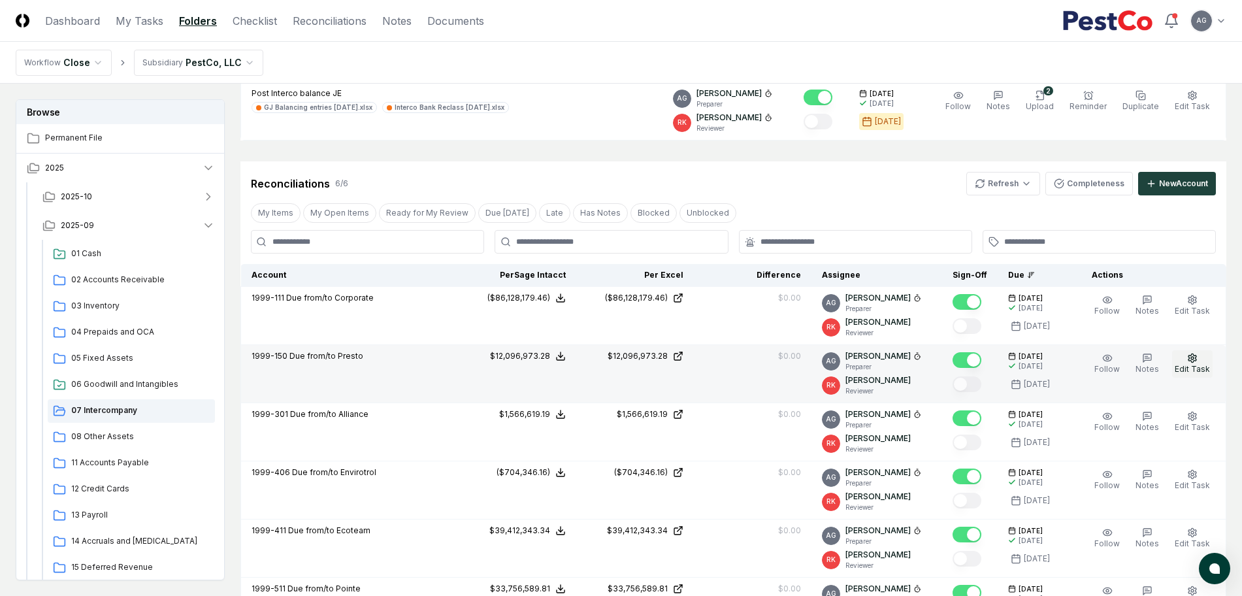
click at [1189, 356] on icon "button" at bounding box center [1192, 358] width 10 height 10
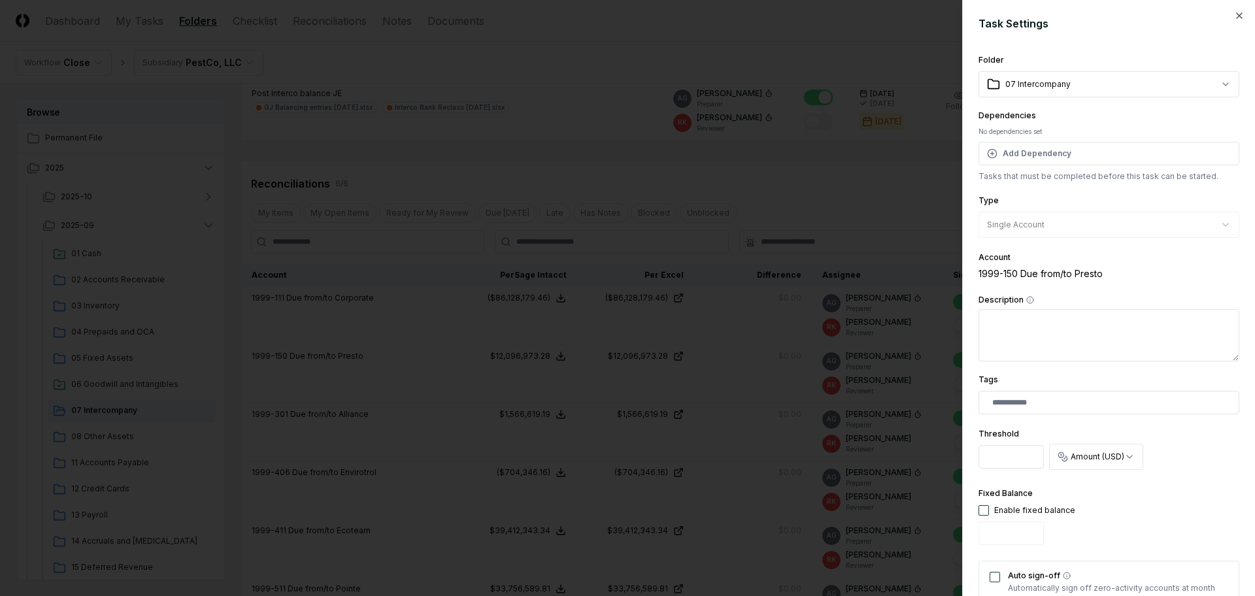
click at [867, 175] on div at bounding box center [627, 298] width 1255 height 596
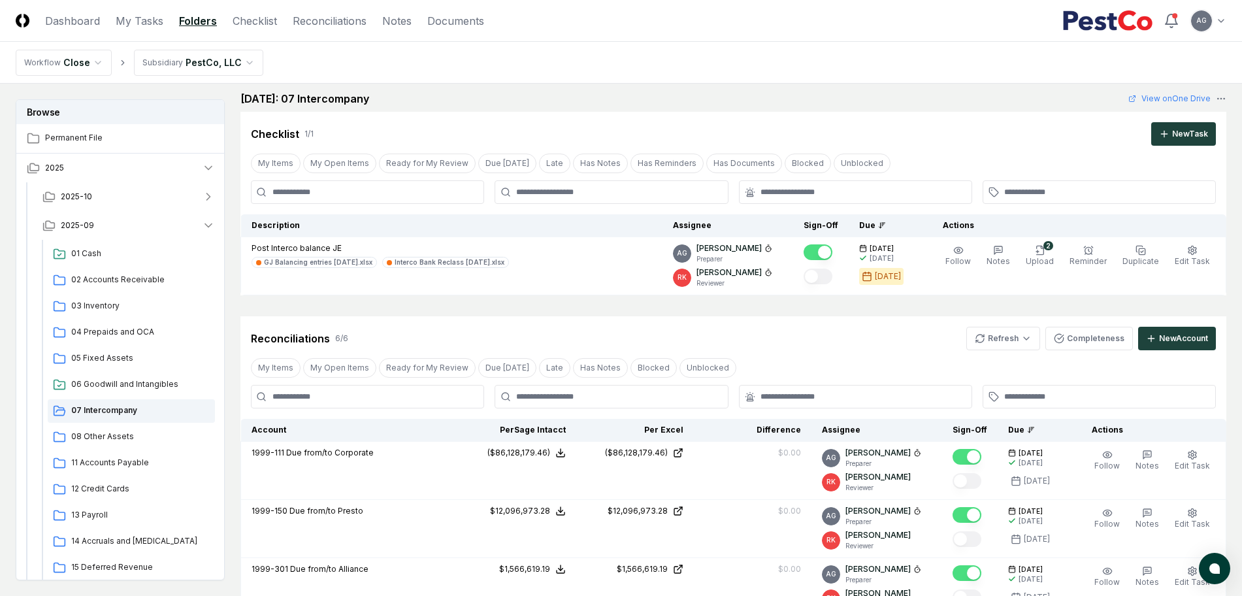
scroll to position [0, 0]
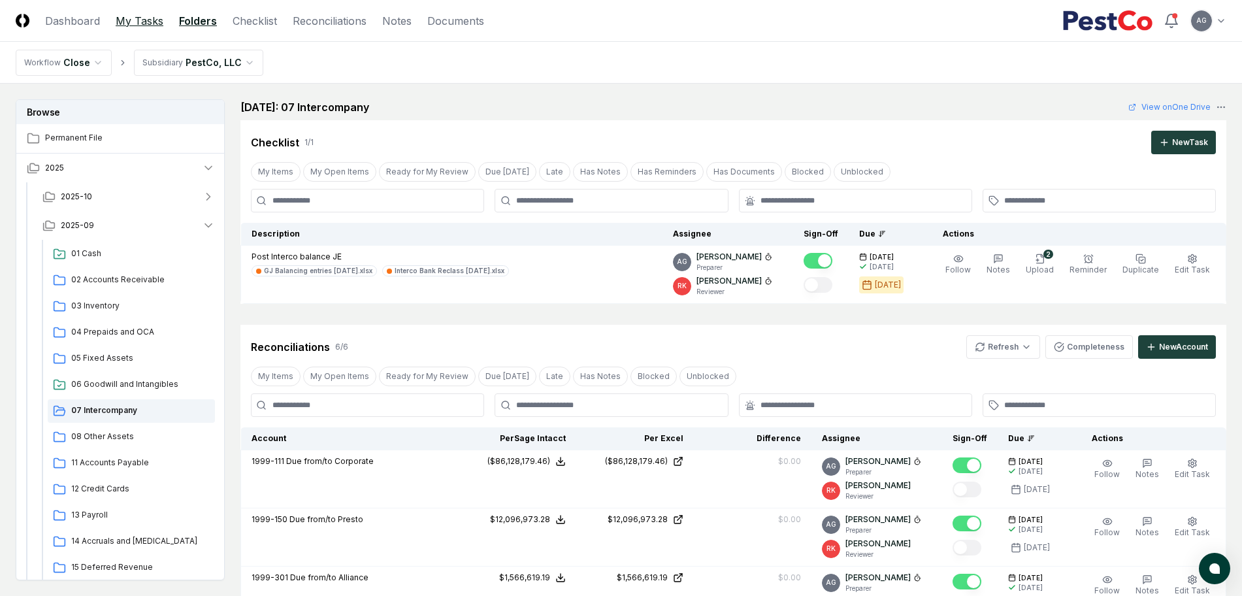
click at [141, 22] on link "My Tasks" at bounding box center [140, 21] width 48 height 16
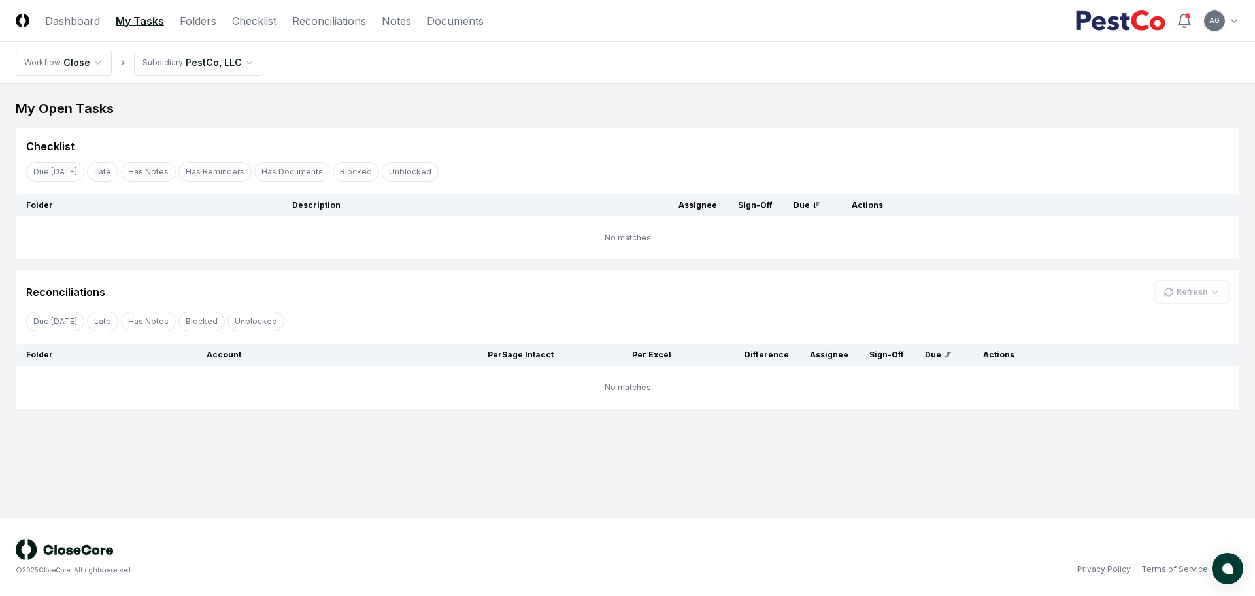
click at [412, 296] on div "Reconciliations Refresh" at bounding box center [627, 292] width 1203 height 24
click at [520, 142] on div "Checklist" at bounding box center [627, 147] width 1203 height 16
click at [333, 32] on header "CloseCore Dashboard My Tasks Folders Checklist Reconciliations Notes Documents …" at bounding box center [627, 21] width 1255 height 42
click at [329, 19] on link "Reconciliations" at bounding box center [329, 21] width 74 height 16
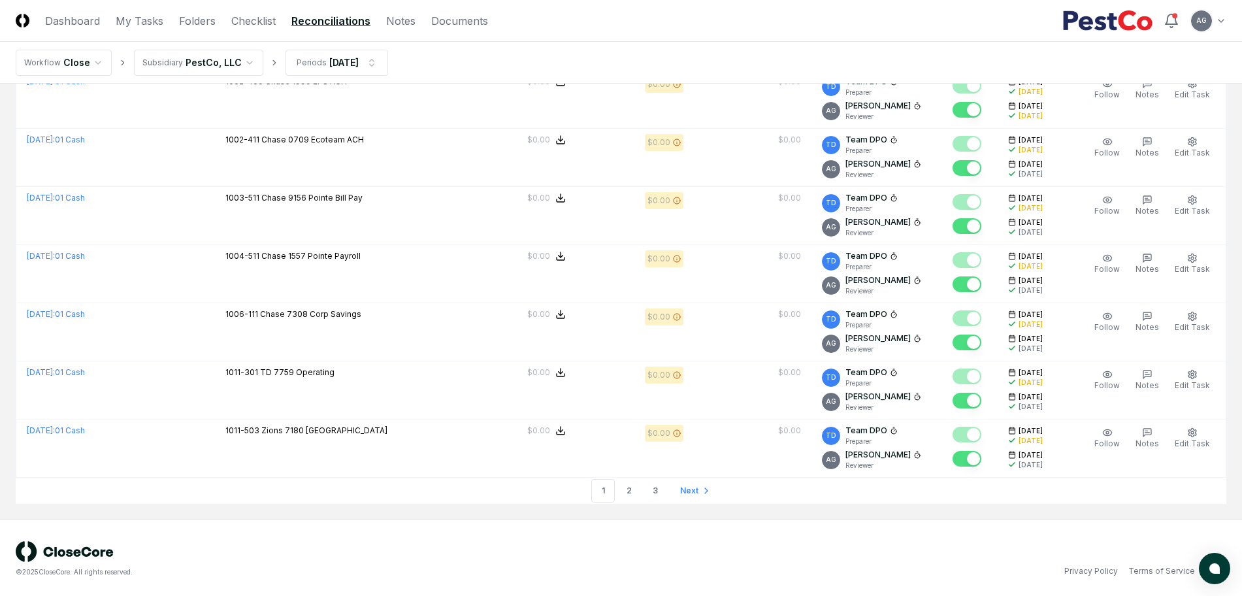
scroll to position [2660, 0]
click at [631, 490] on link "2" at bounding box center [630, 489] width 24 height 24
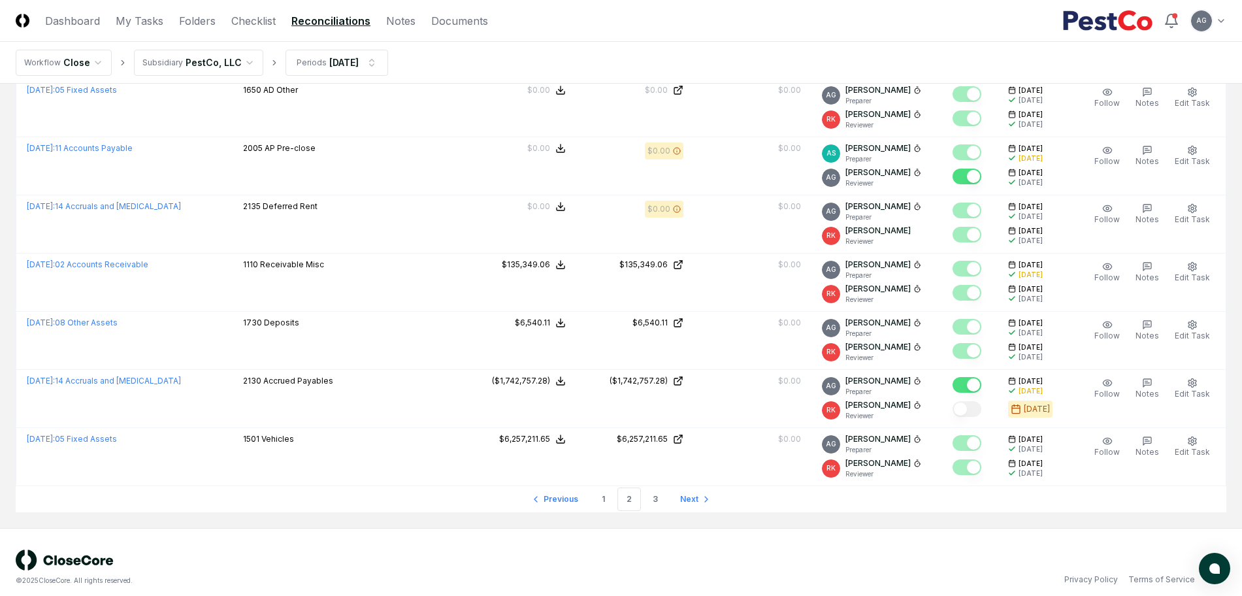
scroll to position [2660, 0]
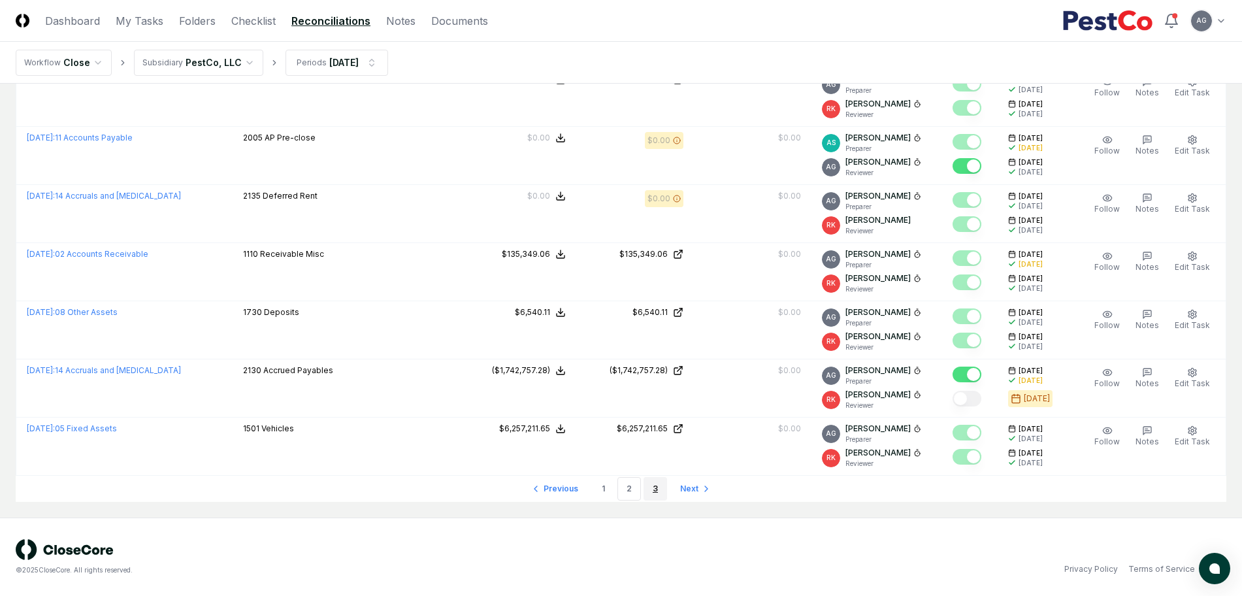
click at [652, 492] on link "3" at bounding box center [656, 489] width 24 height 24
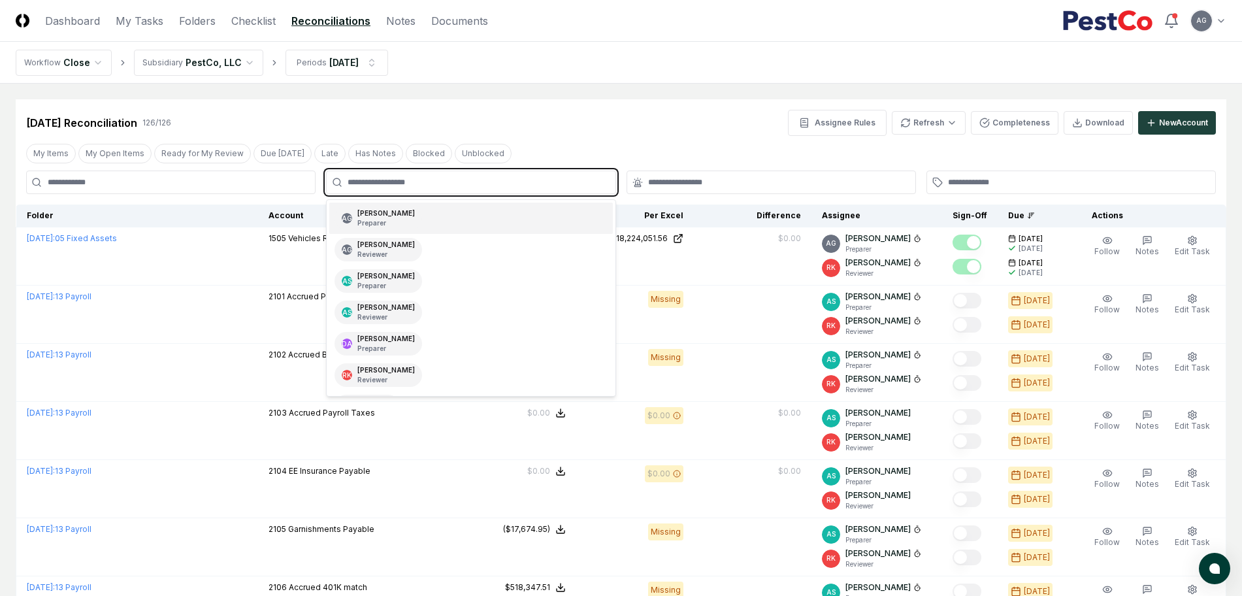
click at [531, 184] on input "text" at bounding box center [477, 182] width 259 height 12
click at [501, 226] on div "AG [PERSON_NAME] Preparer" at bounding box center [470, 218] width 283 height 31
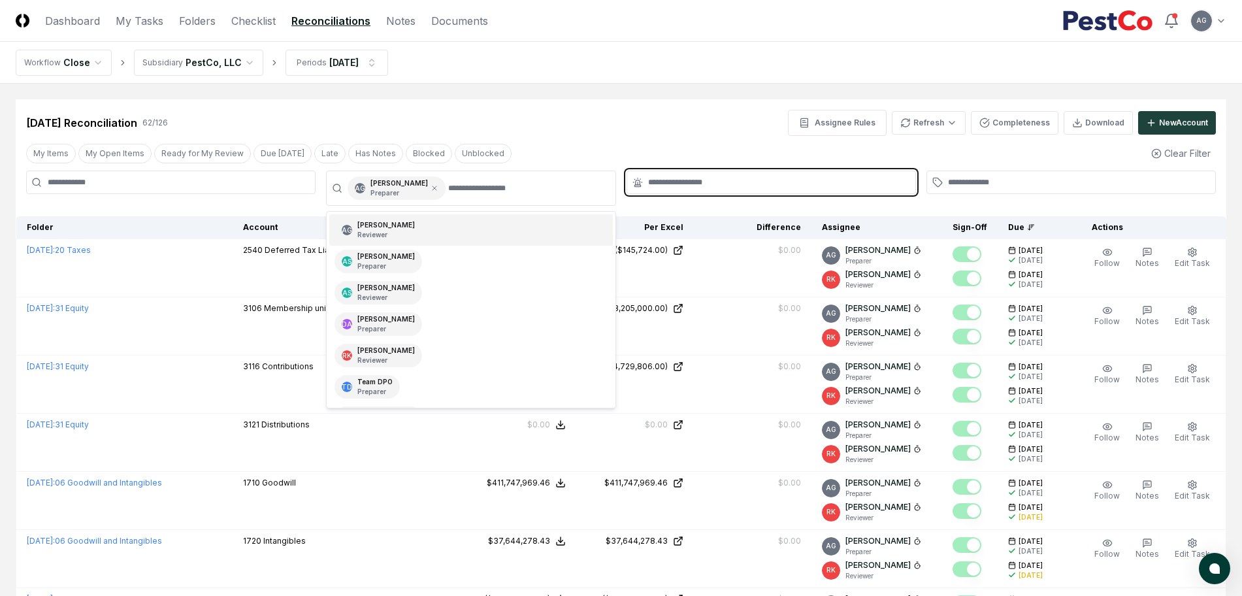
click at [679, 183] on input "text" at bounding box center [777, 182] width 259 height 12
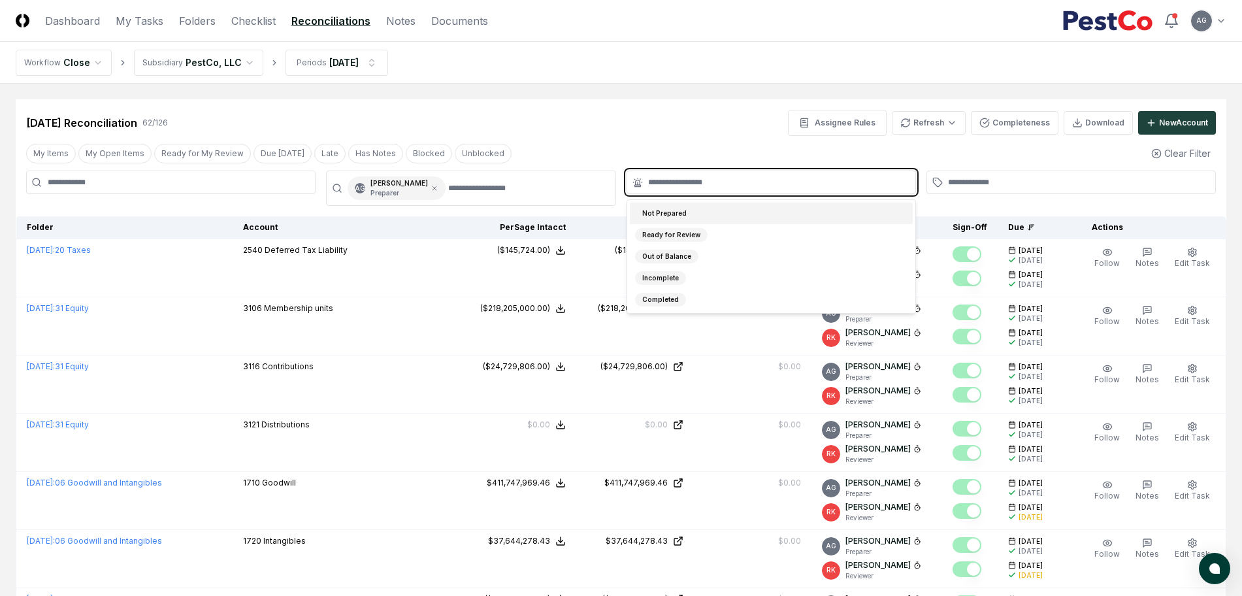
click at [691, 210] on div "Not Prepared" at bounding box center [771, 214] width 283 height 22
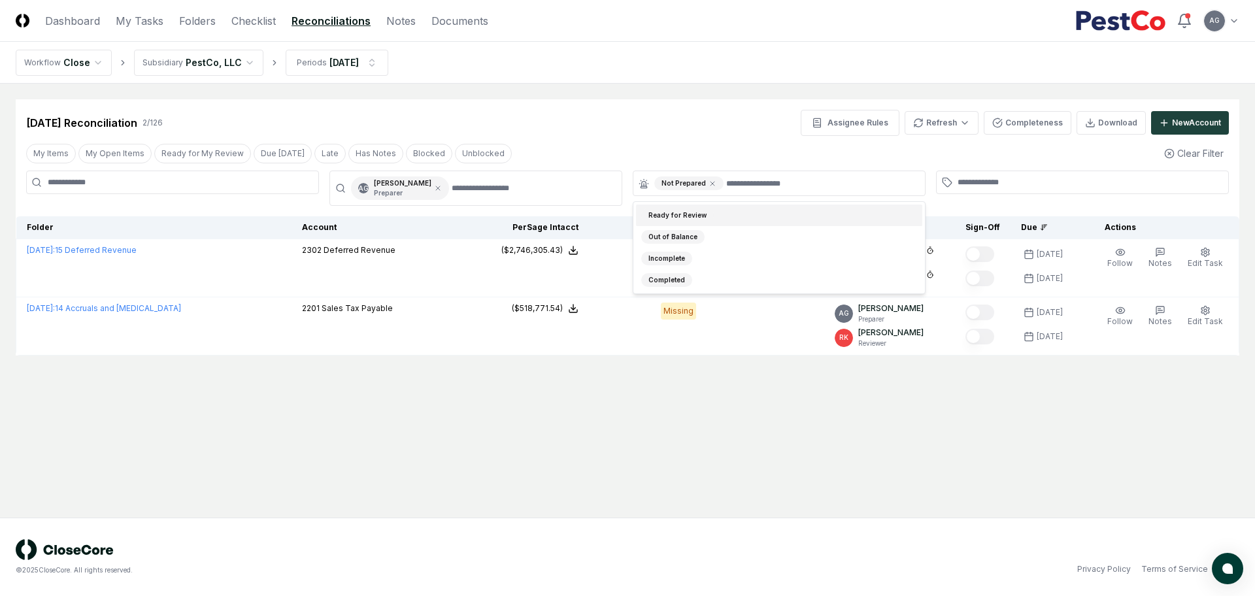
click at [591, 110] on div "[DATE] Reconciliation 2 / 126 Assignee Rules Refresh Completeness Download New …" at bounding box center [627, 123] width 1203 height 26
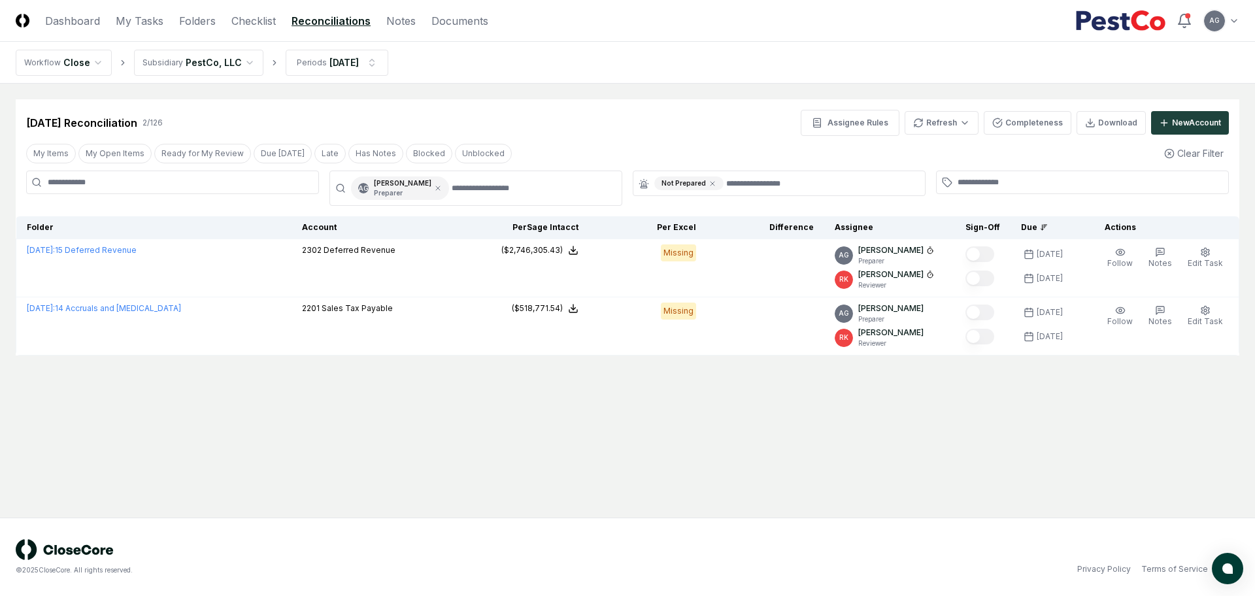
click at [591, 110] on div "[DATE] Reconciliation 2 / 126 Assignee Rules Refresh Completeness Download New …" at bounding box center [627, 123] width 1203 height 26
click at [80, 18] on link "Dashboard" at bounding box center [72, 21] width 55 height 16
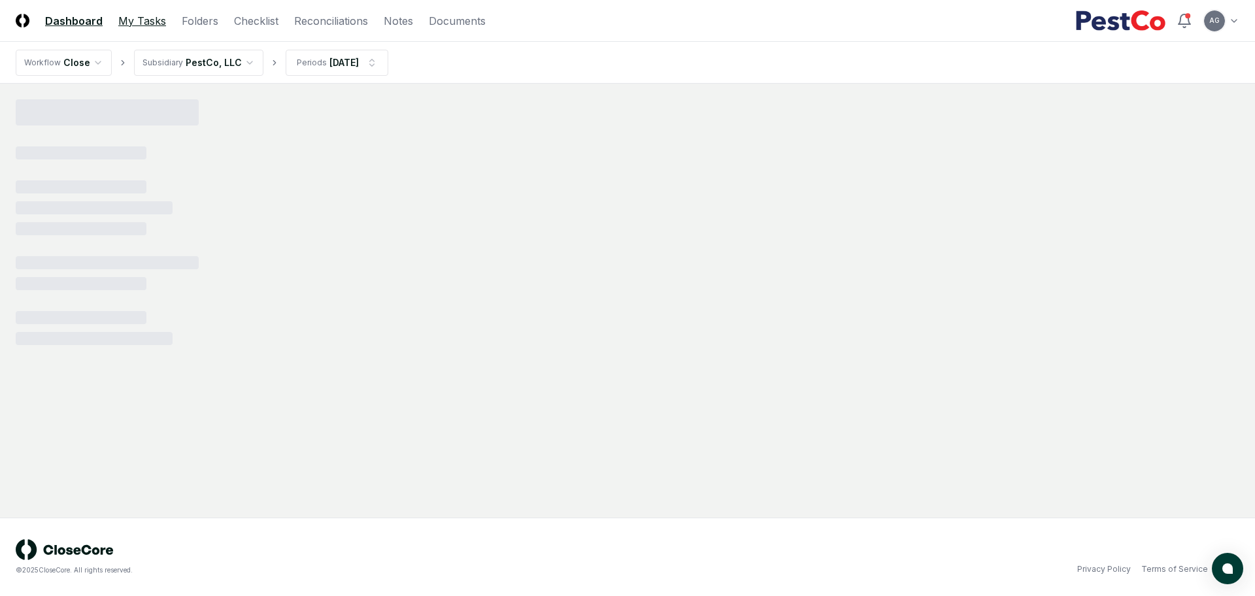
click at [123, 16] on link "My Tasks" at bounding box center [142, 21] width 48 height 16
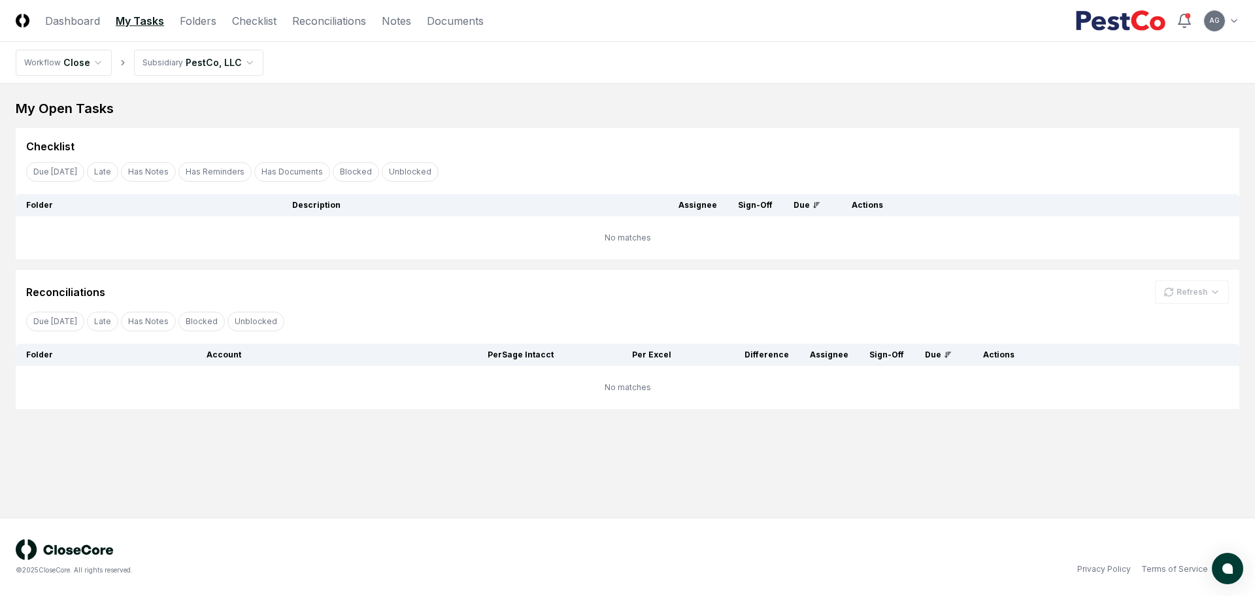
drag, startPoint x: 600, startPoint y: 517, endPoint x: 495, endPoint y: 316, distance: 226.3
click at [599, 518] on div "© 2025 CloseCore. All rights reserved. Privacy Policy Terms of Service" at bounding box center [627, 557] width 1255 height 78
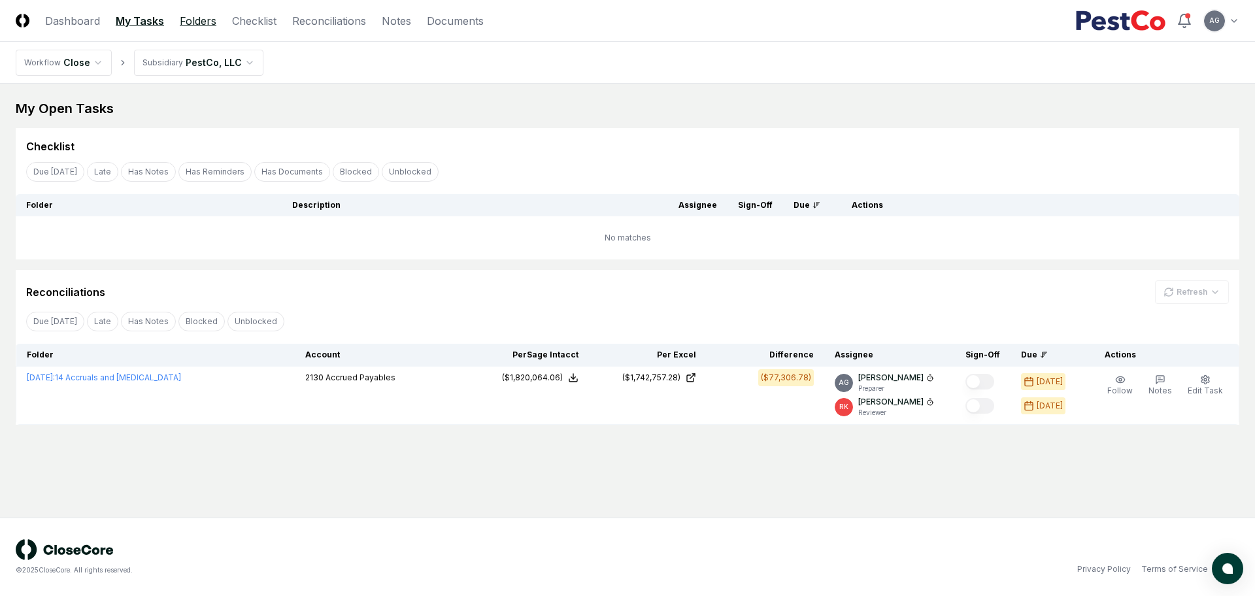
click at [199, 24] on link "Folders" at bounding box center [198, 21] width 37 height 16
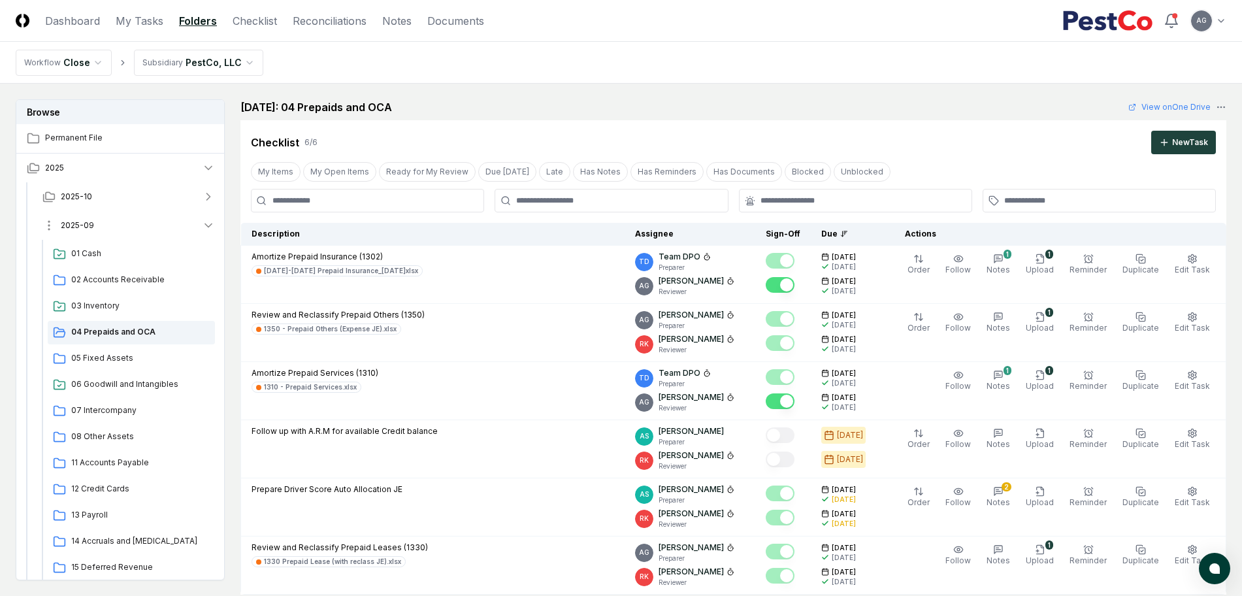
click at [127, 227] on button "2025-09" at bounding box center [128, 225] width 193 height 29
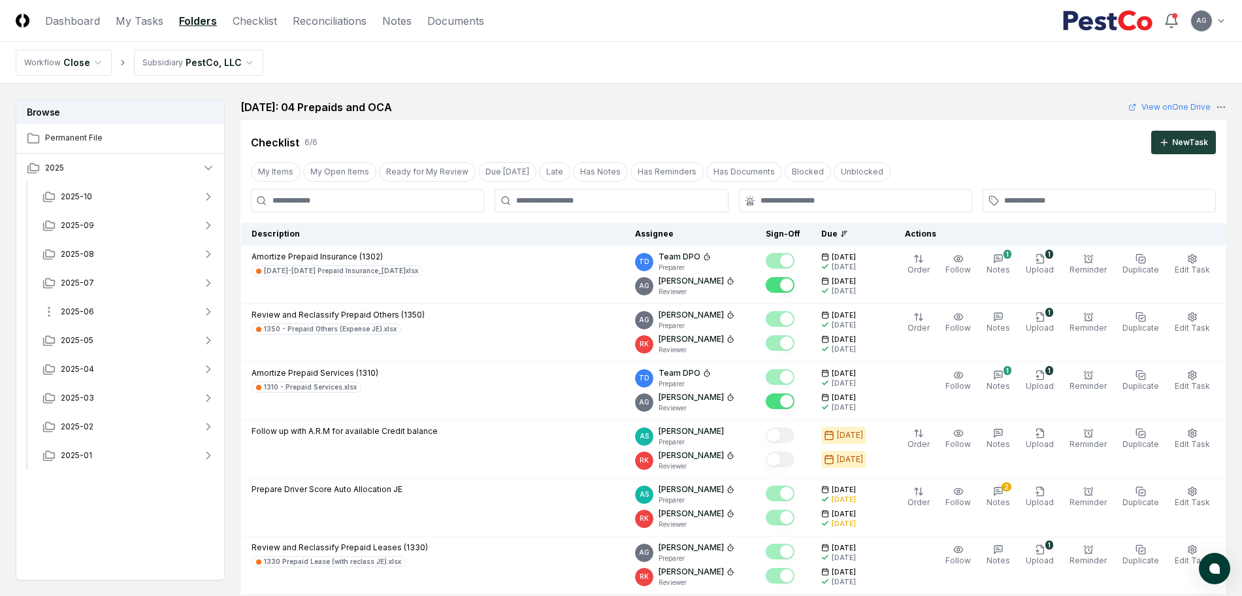
click at [108, 311] on button "2025-06" at bounding box center [128, 311] width 193 height 29
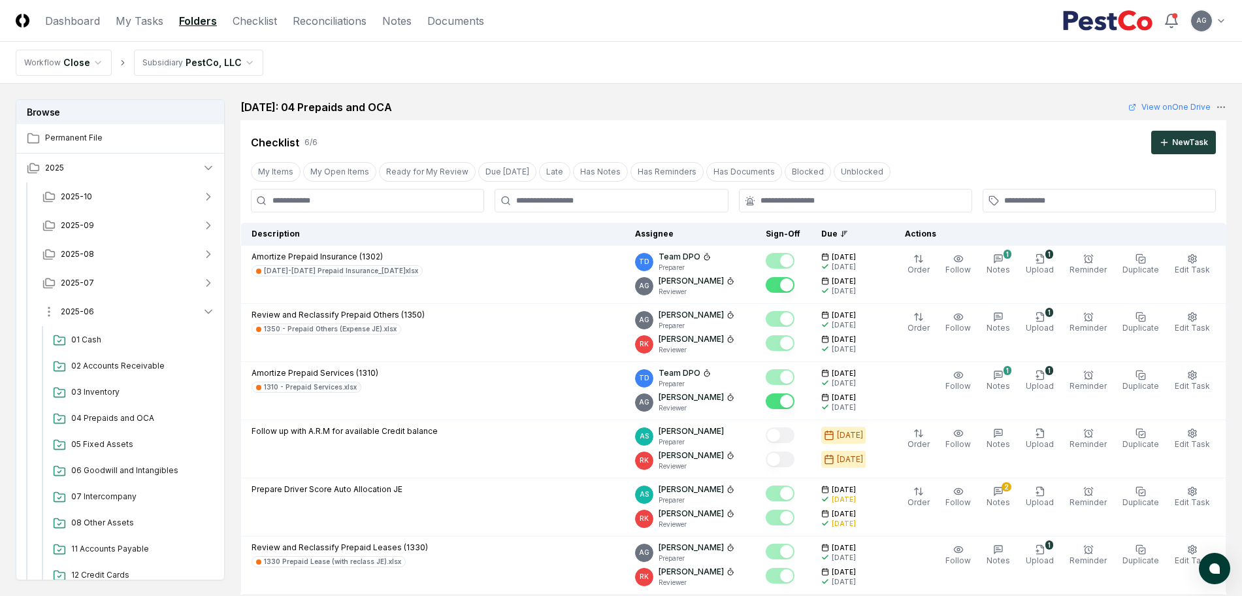
click at [119, 307] on button "2025-06" at bounding box center [128, 311] width 193 height 29
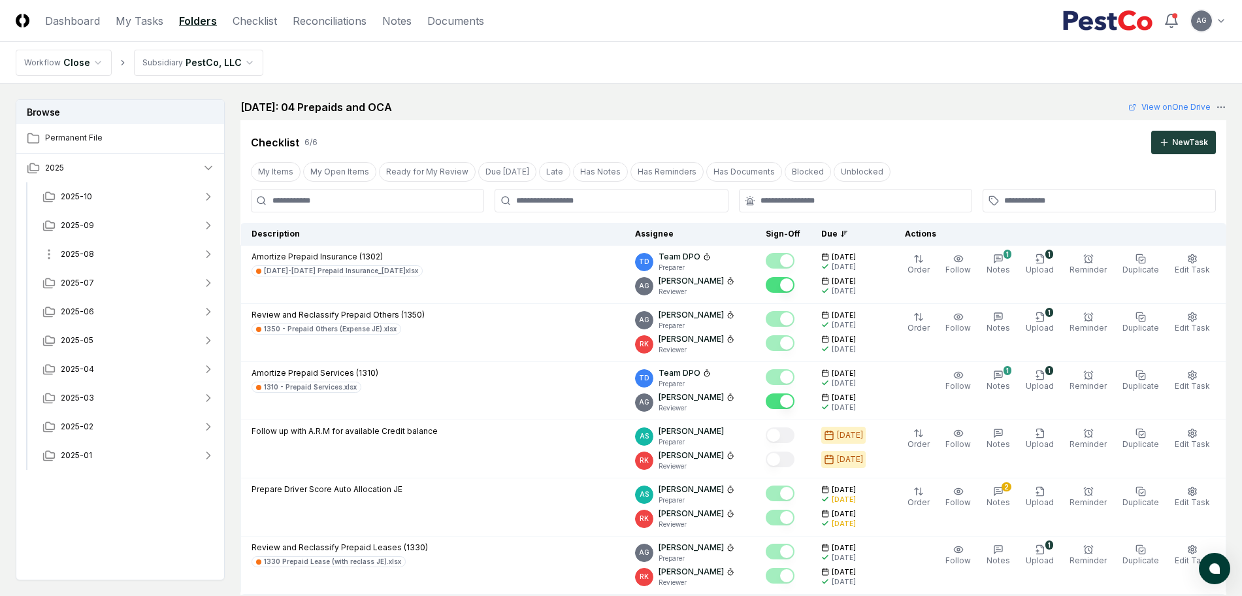
click at [118, 259] on button "2025-08" at bounding box center [128, 254] width 193 height 29
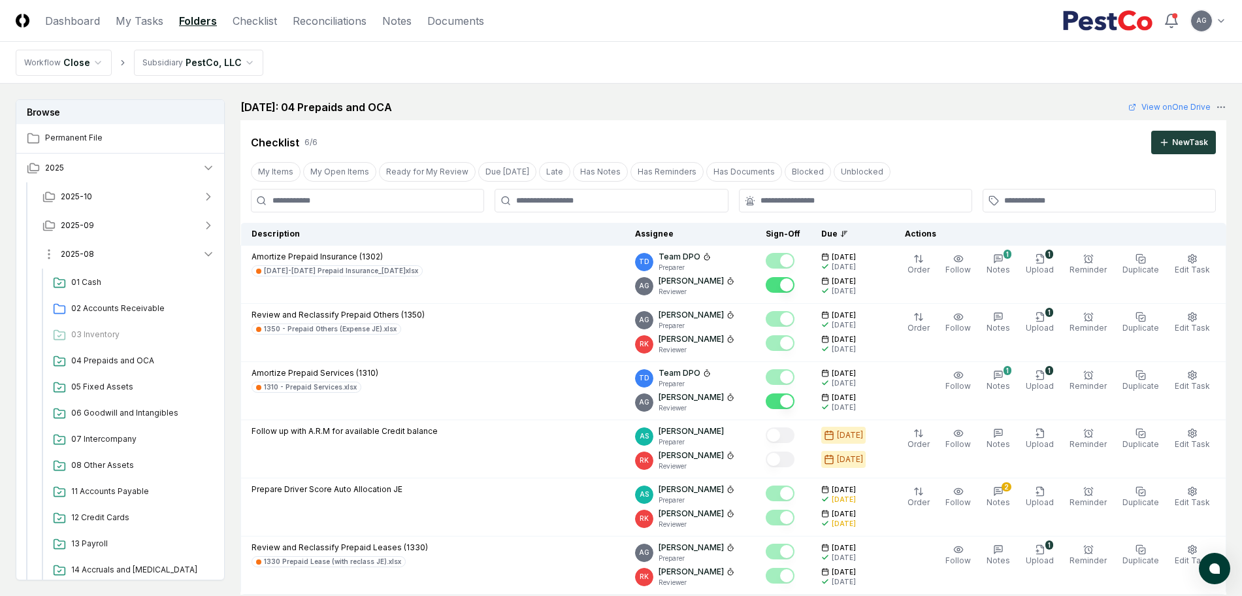
click at [132, 256] on button "2025-08" at bounding box center [128, 254] width 193 height 29
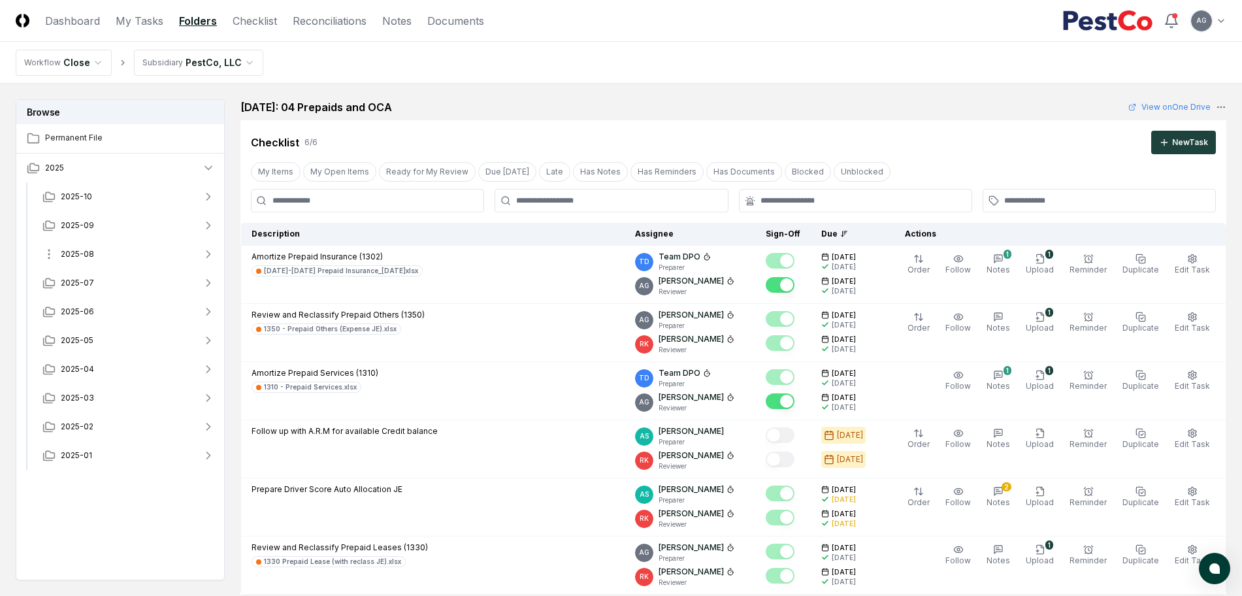
click at [132, 256] on button "2025-08" at bounding box center [128, 254] width 193 height 29
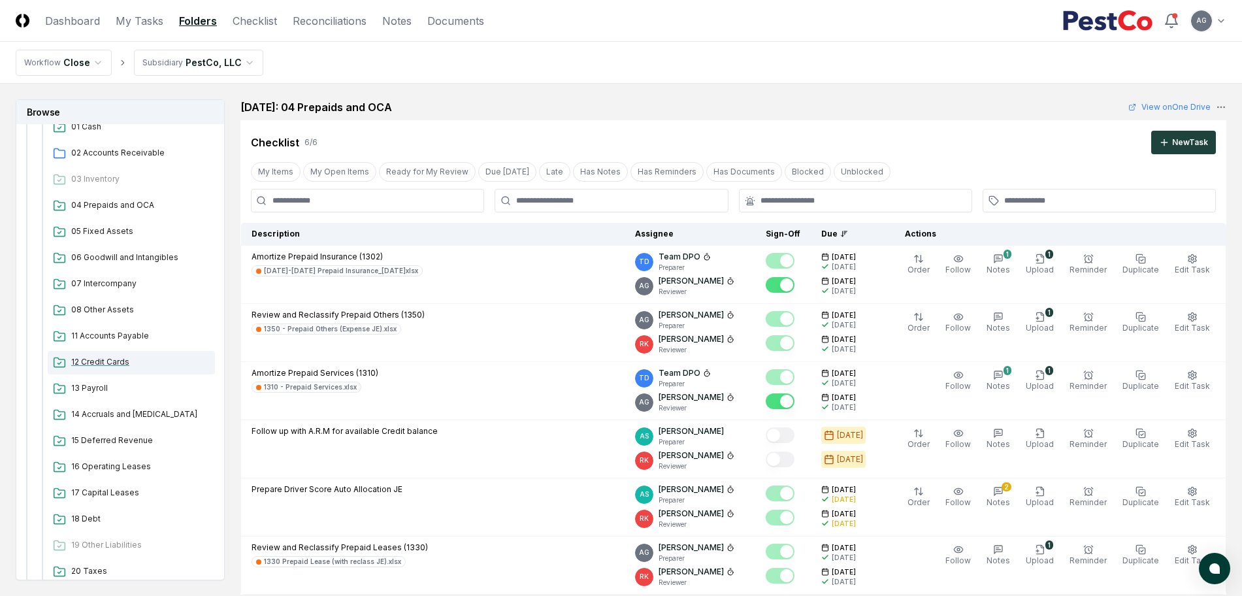
scroll to position [163, 0]
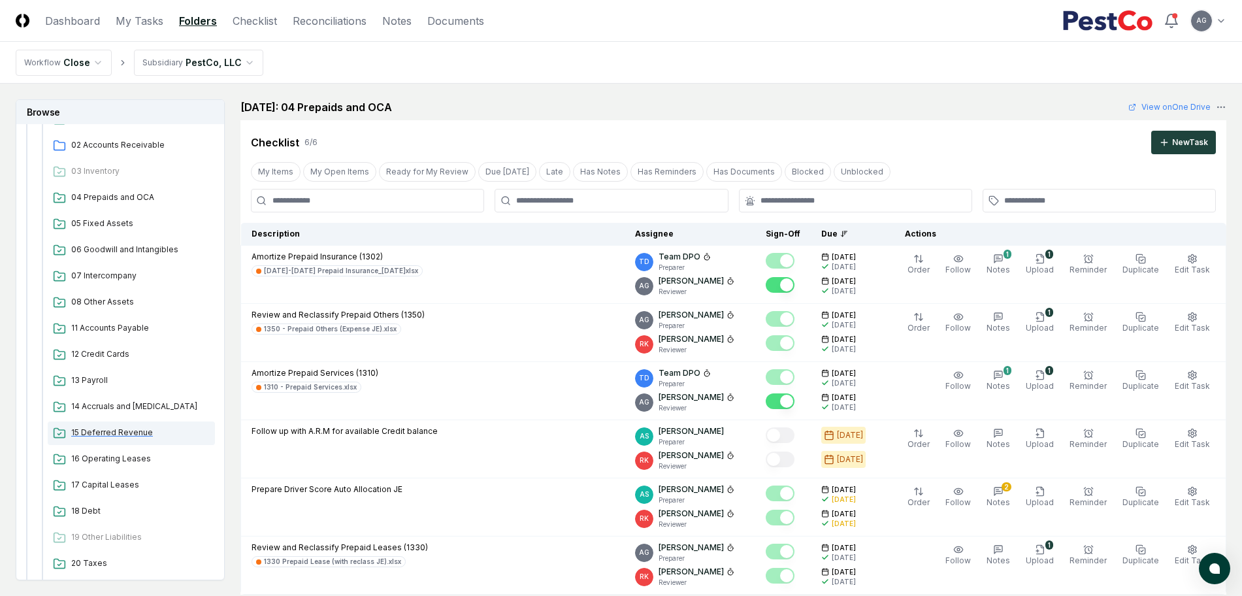
click at [118, 435] on span "15 Deferred Revenue" at bounding box center [140, 433] width 139 height 12
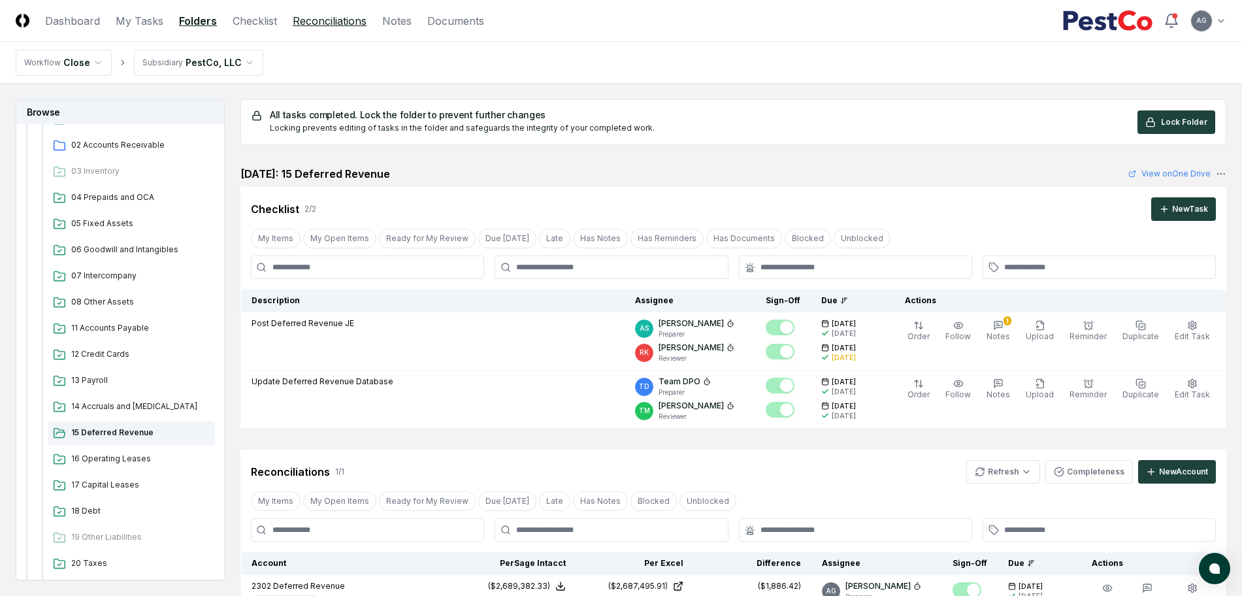
click at [347, 22] on link "Reconciliations" at bounding box center [330, 21] width 74 height 16
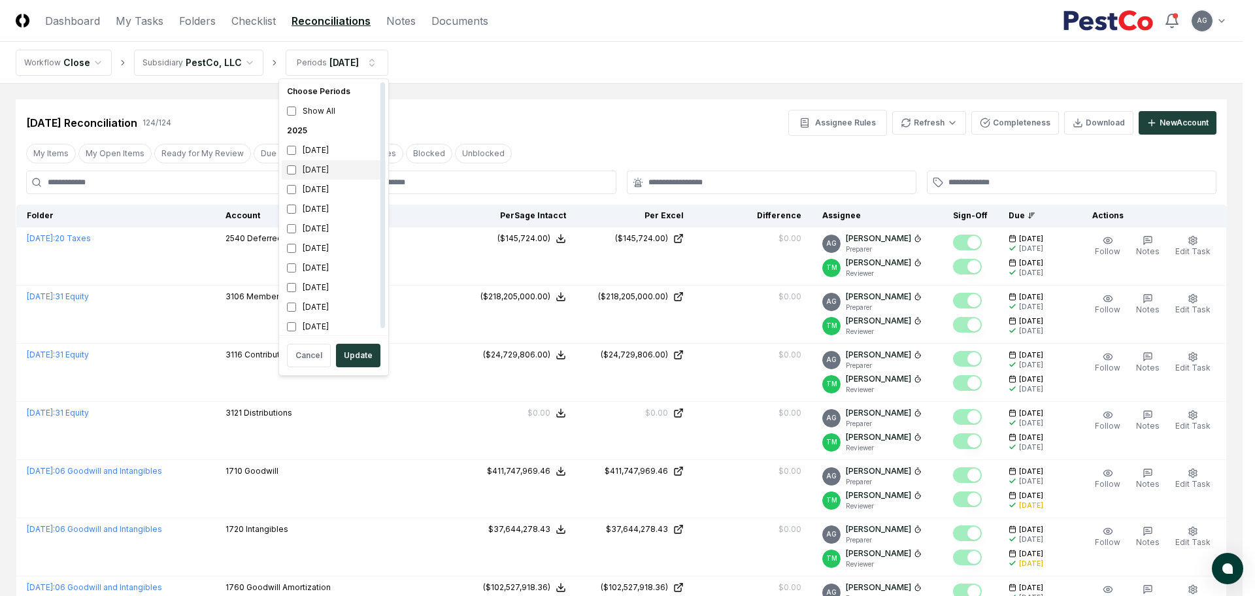
click at [313, 168] on div "[DATE]" at bounding box center [334, 170] width 104 height 20
click at [309, 187] on div "[DATE]" at bounding box center [334, 190] width 104 height 20
click at [356, 354] on button "Update" at bounding box center [358, 356] width 44 height 24
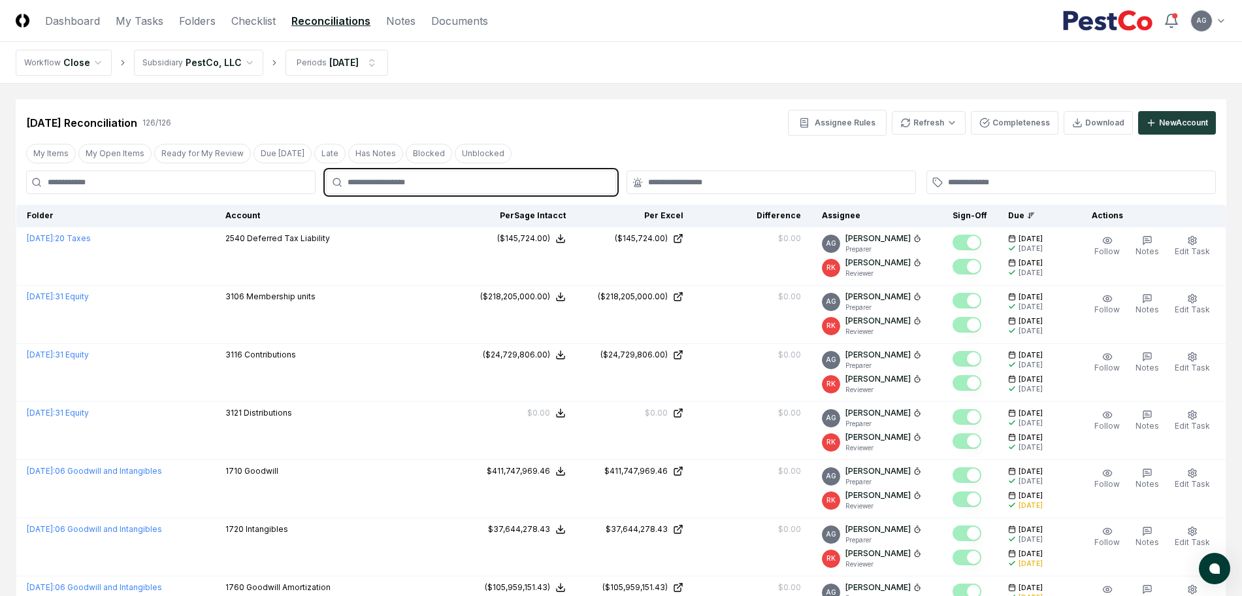
click at [487, 182] on input "text" at bounding box center [477, 182] width 259 height 12
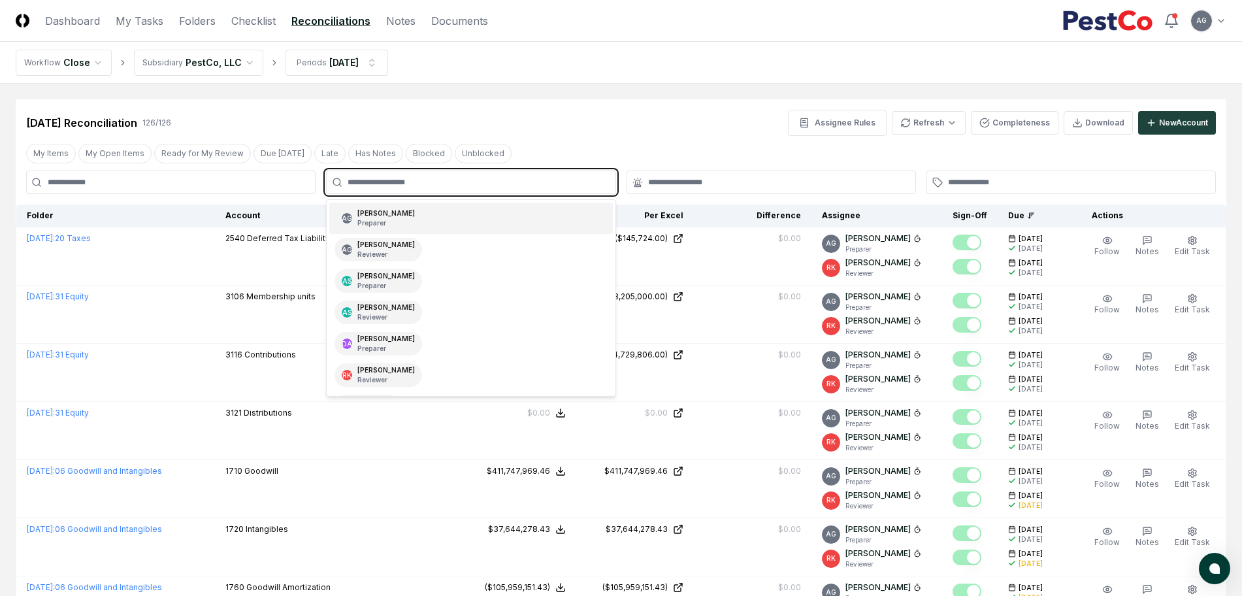
click at [499, 214] on div "AG [PERSON_NAME] Preparer" at bounding box center [470, 218] width 283 height 31
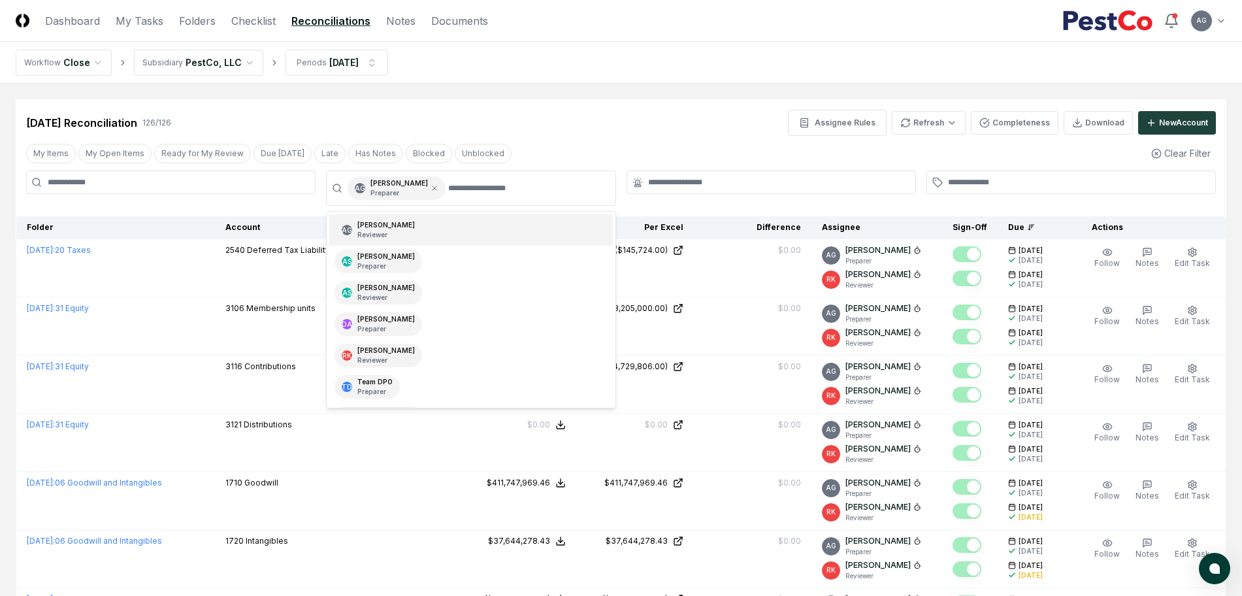
click at [574, 126] on div "[DATE] Reconciliation 126 / 126 Assignee Rules Refresh Completeness Download Ne…" at bounding box center [621, 123] width 1190 height 26
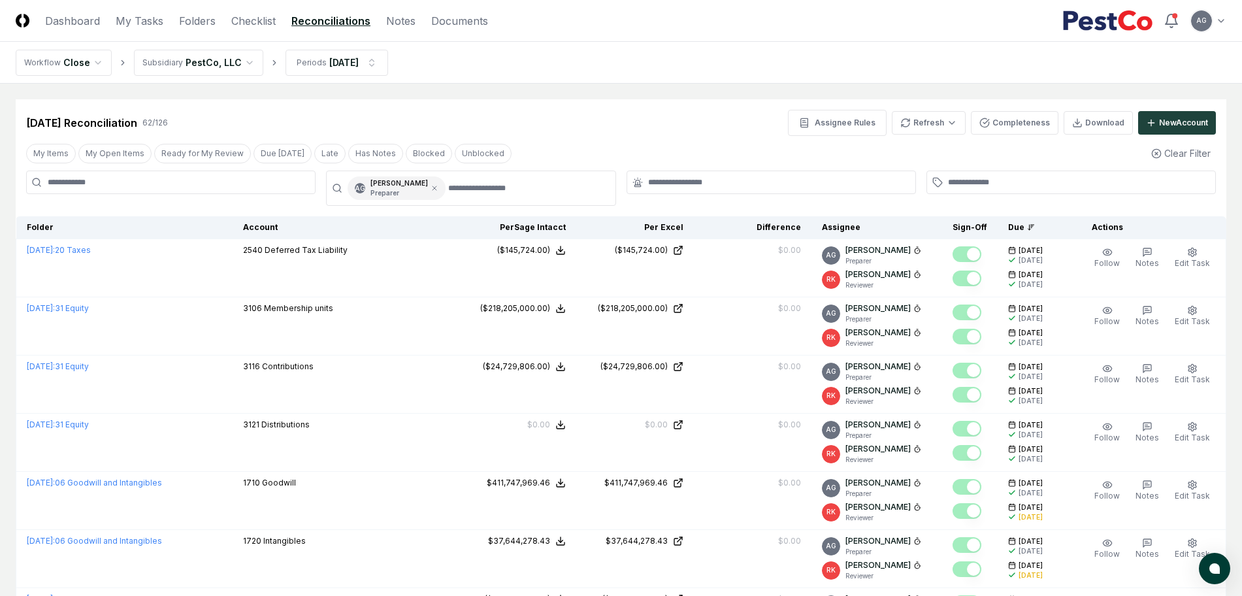
click at [719, 194] on div at bounding box center [772, 188] width 290 height 35
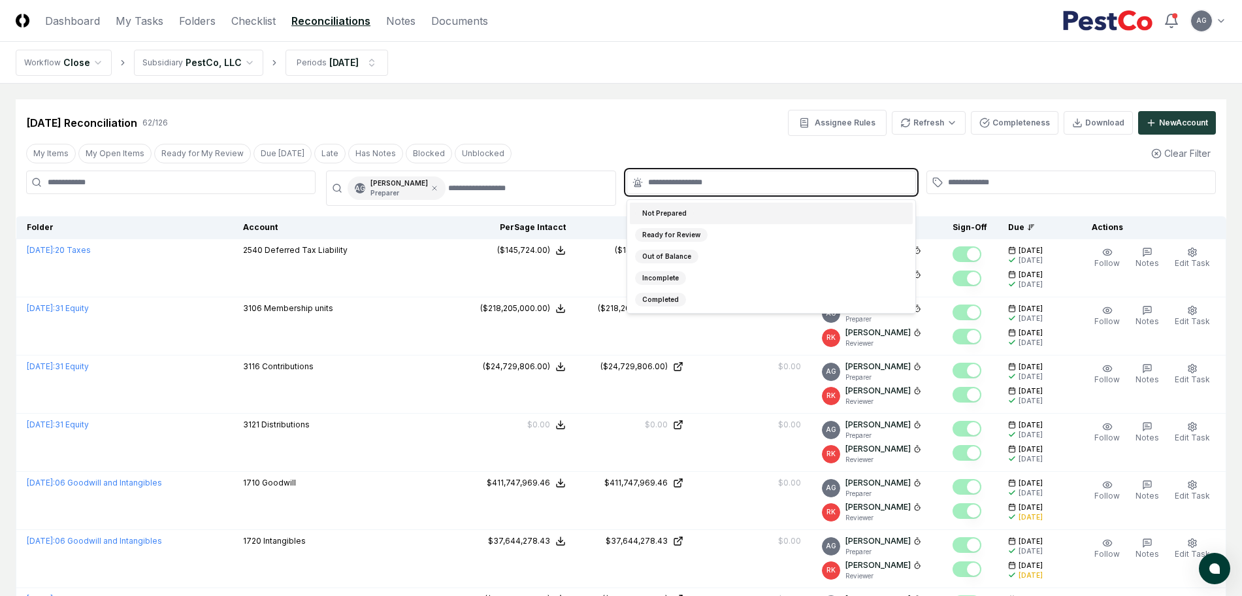
click at [718, 186] on input "text" at bounding box center [777, 182] width 259 height 12
click at [722, 216] on div "Not Prepared" at bounding box center [771, 214] width 283 height 22
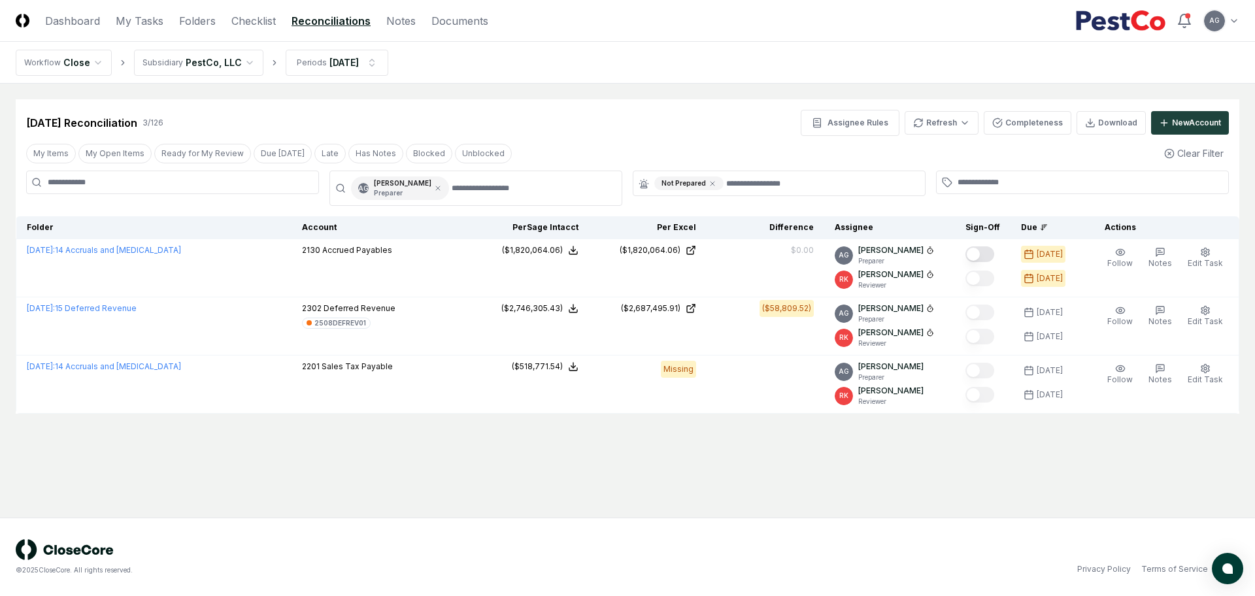
click at [651, 116] on div "[DATE] Reconciliation 3 / 126 Assignee Rules Refresh Completeness Download New …" at bounding box center [627, 123] width 1203 height 26
click at [442, 191] on icon at bounding box center [438, 188] width 8 height 8
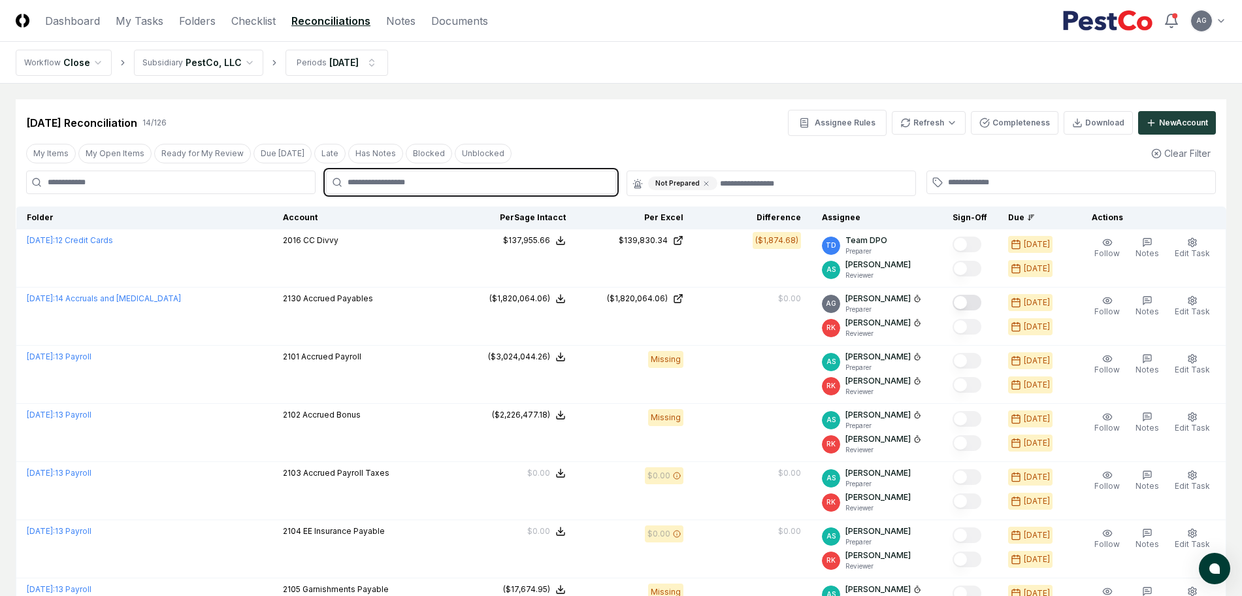
click at [455, 183] on input "text" at bounding box center [477, 182] width 259 height 12
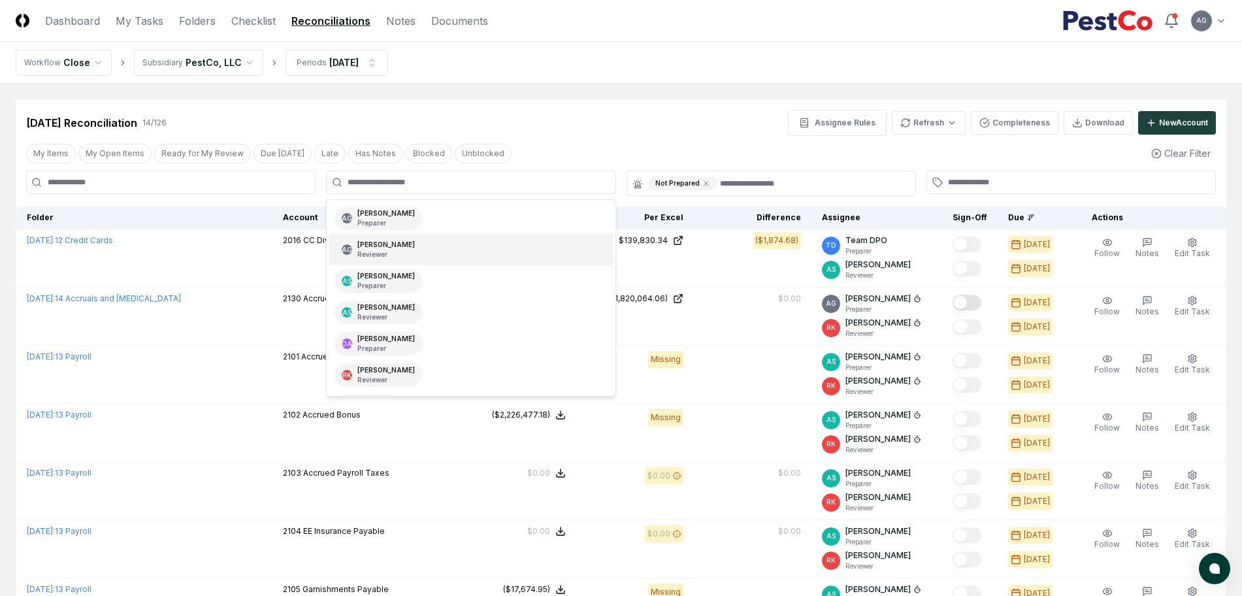
click at [673, 101] on div "[DATE] Reconciliation 14 / 126 Assignee Rules Refresh Completeness Download New…" at bounding box center [621, 117] width 1211 height 37
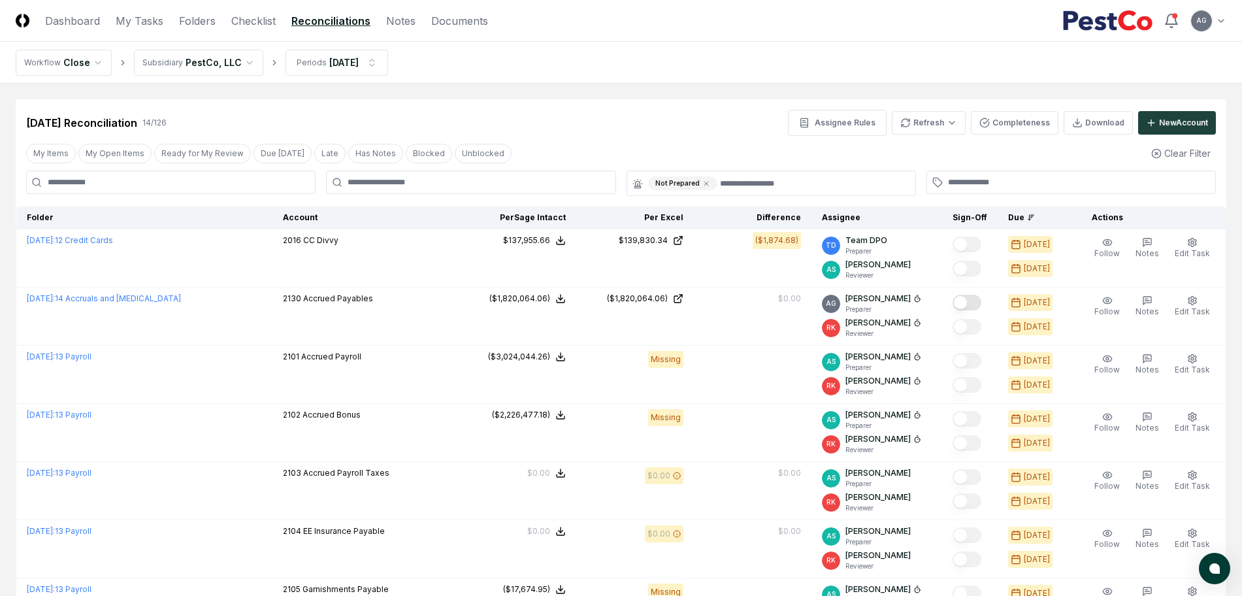
click at [673, 101] on div "[DATE] Reconciliation 14 / 126 Assignee Rules Refresh Completeness Download New…" at bounding box center [621, 117] width 1211 height 37
click at [137, 33] on header "CloseCore Dashboard My Tasks Folders Checklist Reconciliations Notes Documents …" at bounding box center [621, 21] width 1242 height 42
click at [139, 25] on link "My Tasks" at bounding box center [140, 21] width 48 height 16
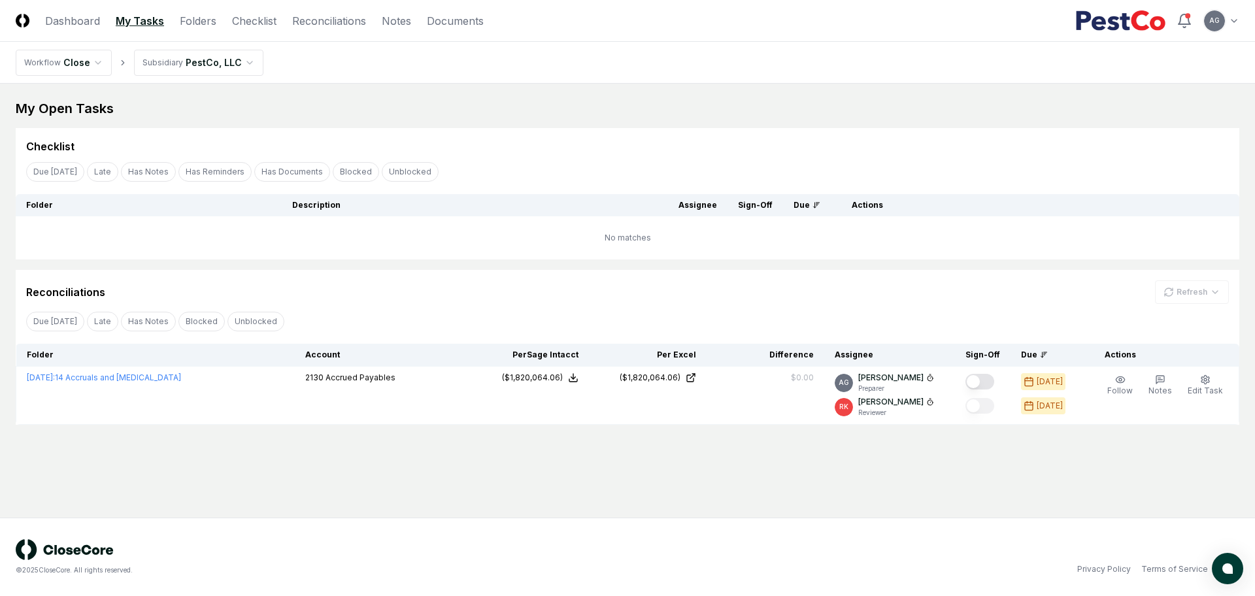
click at [471, 264] on div "My Open Tasks Cancel Reassign Checklist Due [DATE] Late Has Notes Has Reminders…" at bounding box center [627, 261] width 1223 height 325
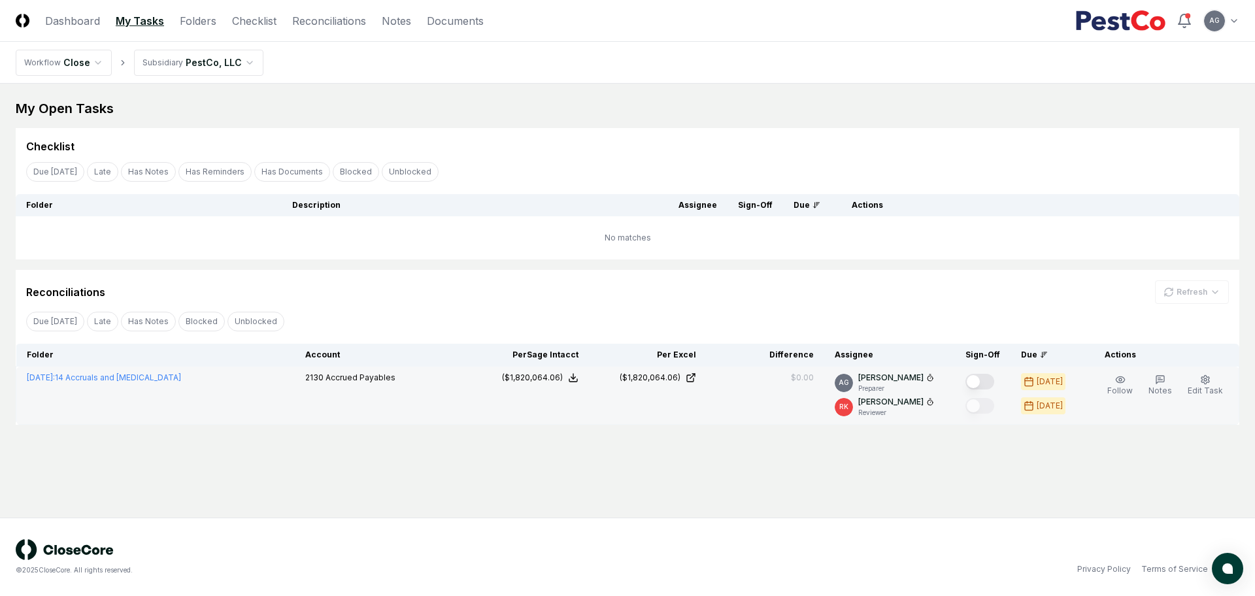
click at [980, 381] on button "Mark complete" at bounding box center [979, 382] width 29 height 16
click at [436, 243] on td "No matches" at bounding box center [627, 237] width 1223 height 43
click at [201, 17] on link "Folders" at bounding box center [198, 21] width 37 height 16
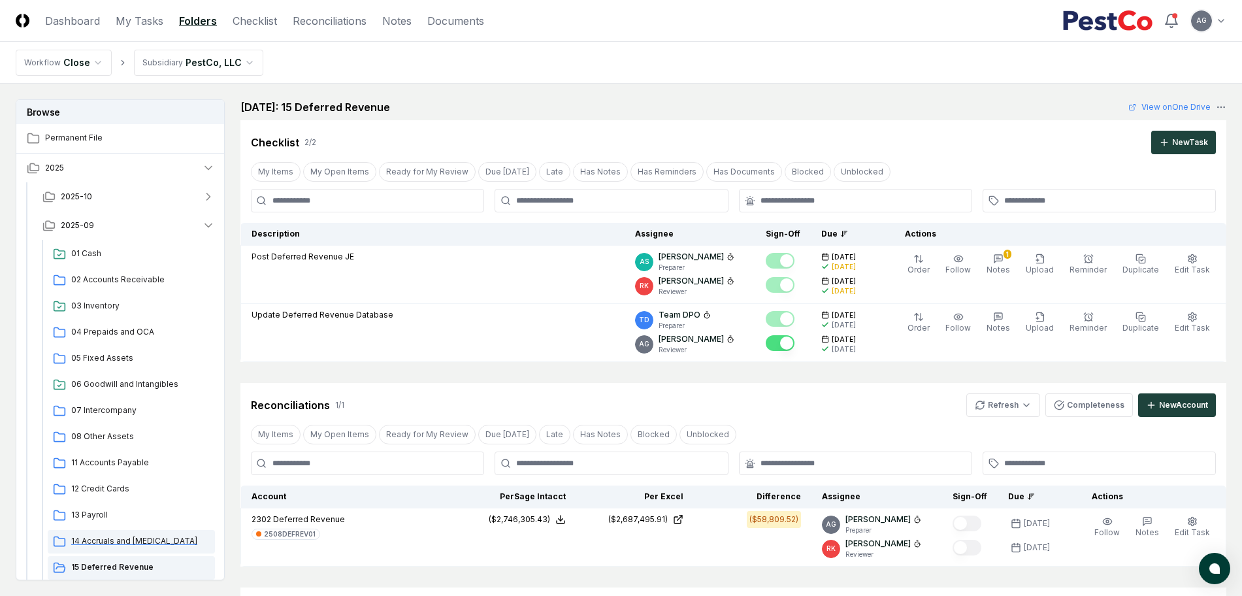
click at [118, 543] on span "14 Accruals and [MEDICAL_DATA]" at bounding box center [140, 541] width 139 height 12
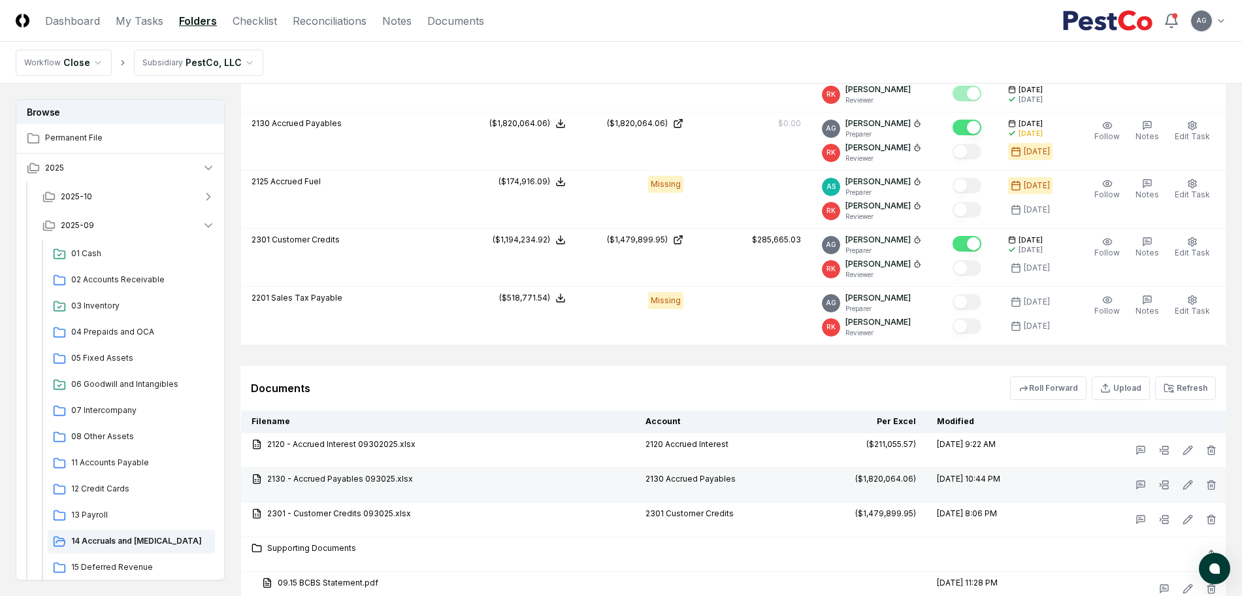
scroll to position [1879, 0]
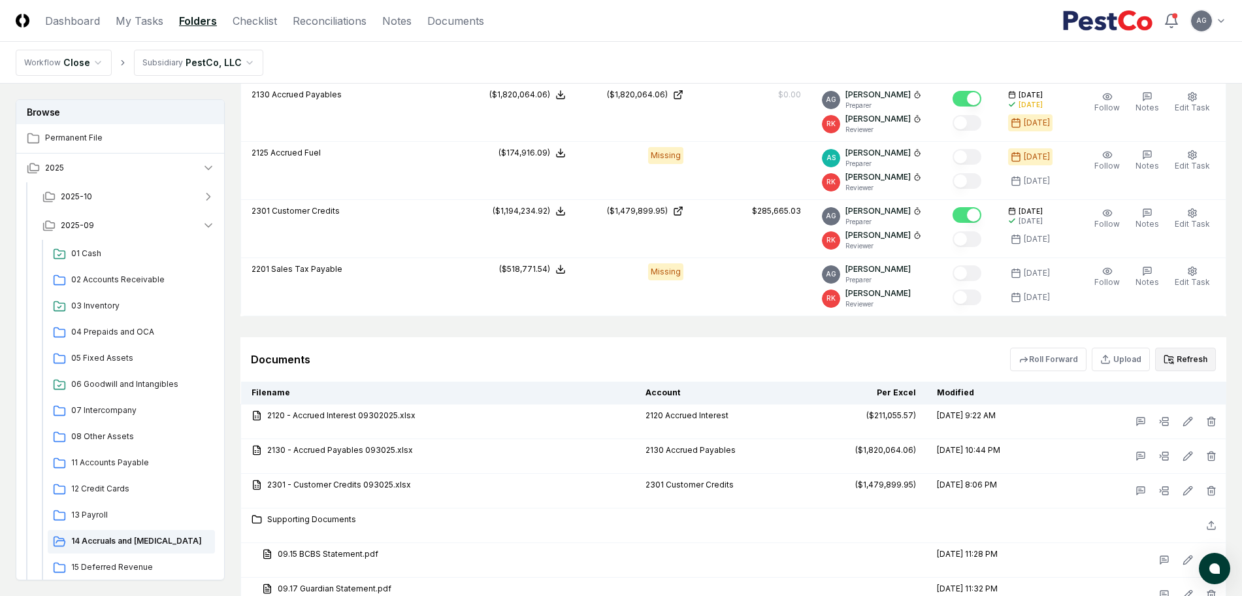
click at [1189, 363] on button "Refresh" at bounding box center [1185, 360] width 61 height 24
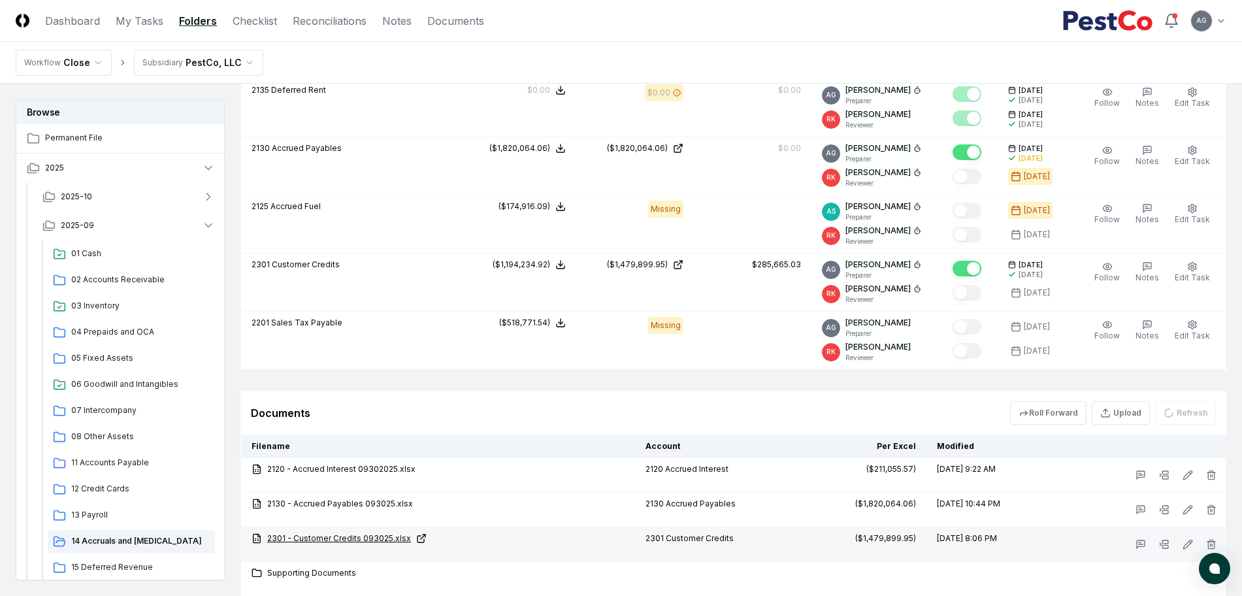
scroll to position [1797, 0]
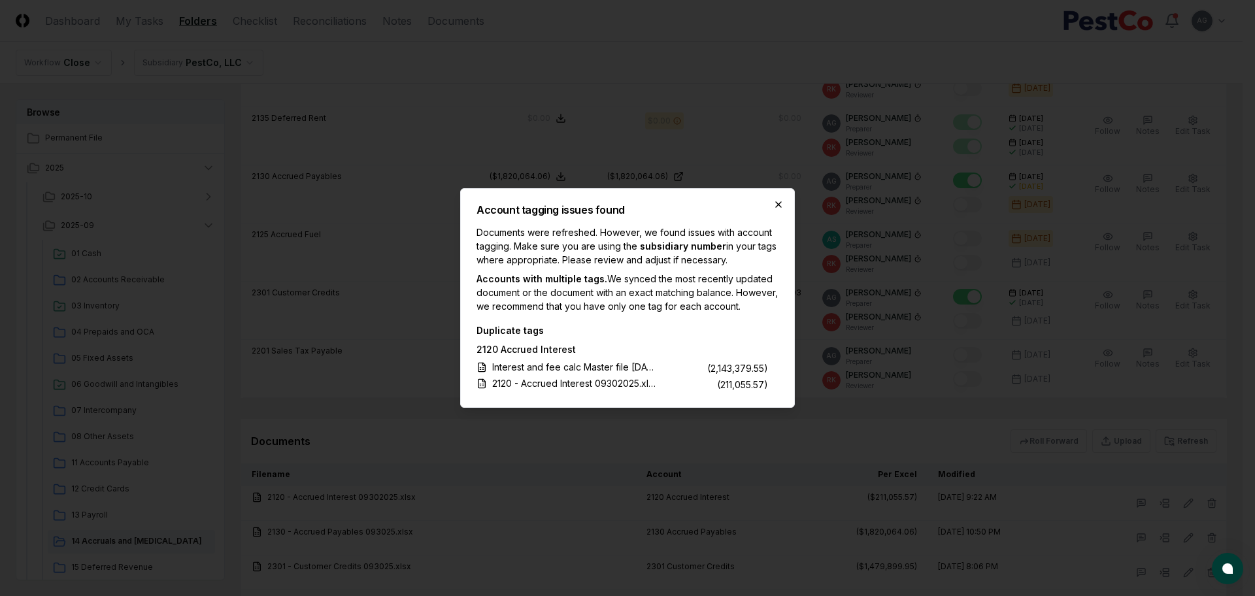
click at [776, 199] on icon "button" at bounding box center [778, 204] width 10 height 10
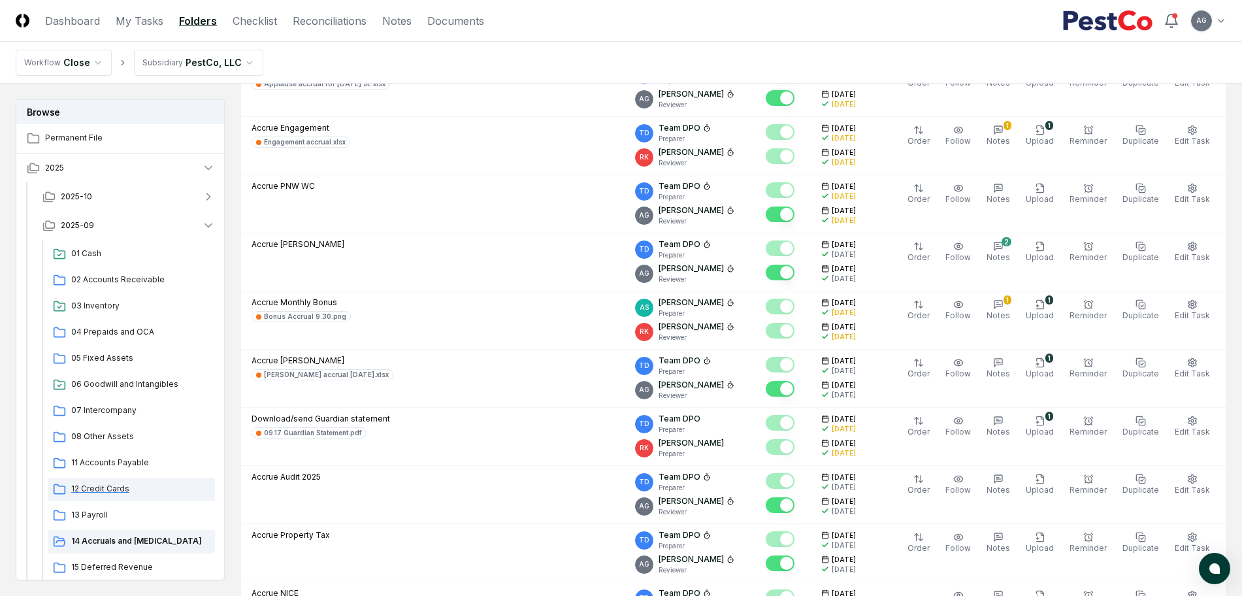
scroll to position [82, 0]
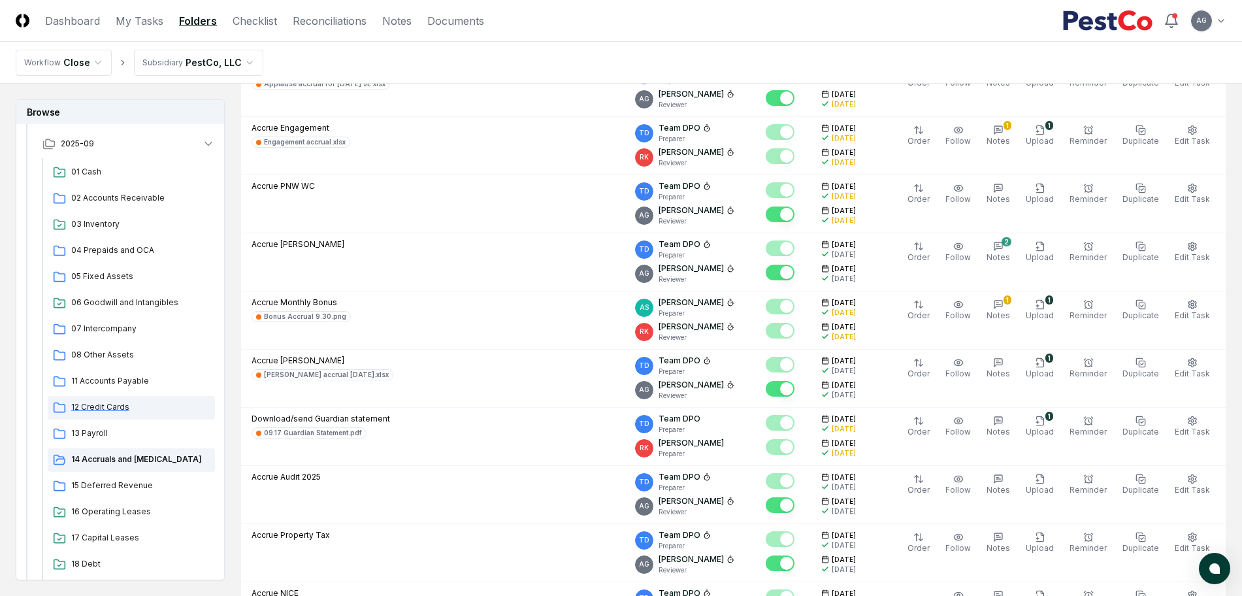
click at [108, 400] on div "12 Credit Cards" at bounding box center [131, 408] width 167 height 24
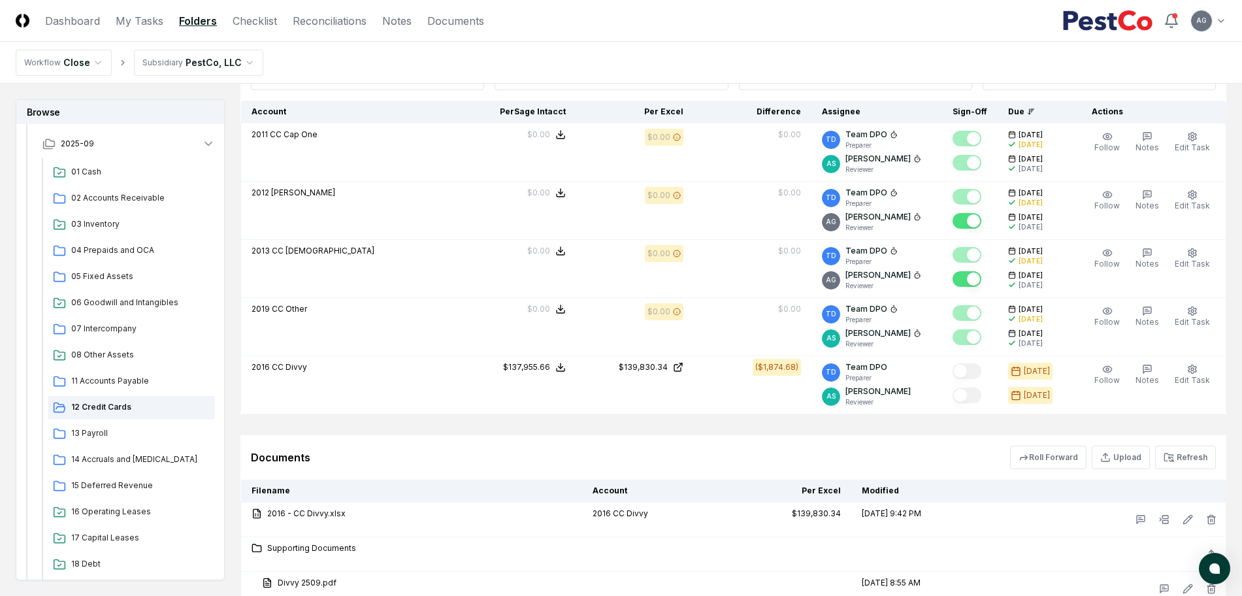
scroll to position [572, 0]
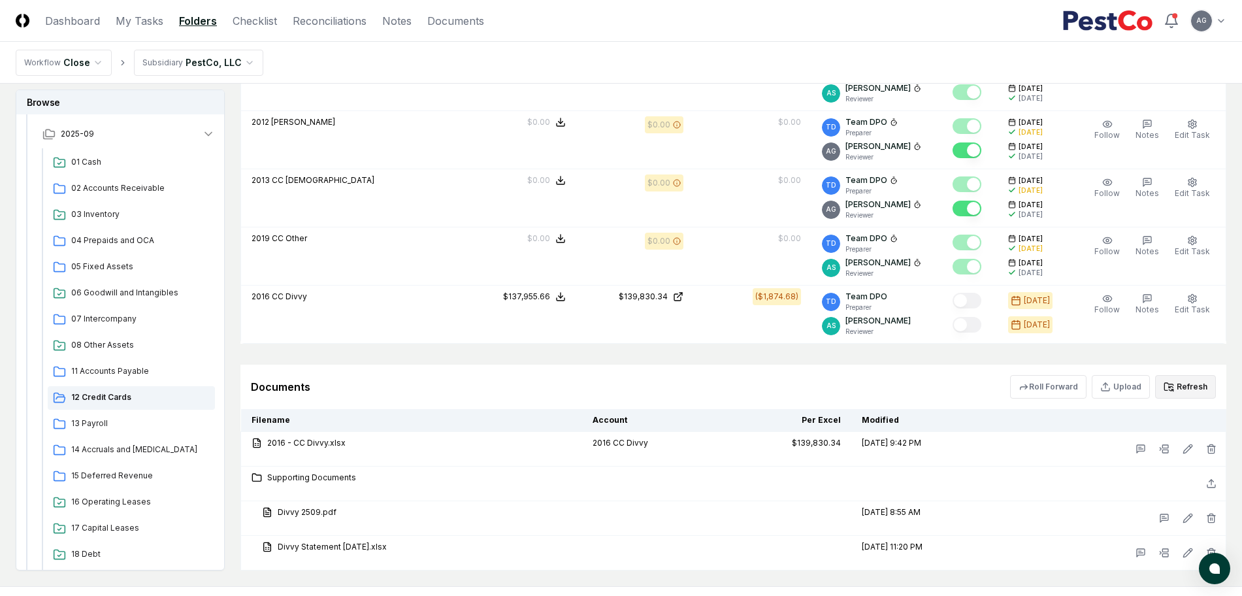
click at [1194, 388] on button "Refresh" at bounding box center [1185, 387] width 61 height 24
click at [125, 23] on link "My Tasks" at bounding box center [140, 21] width 48 height 16
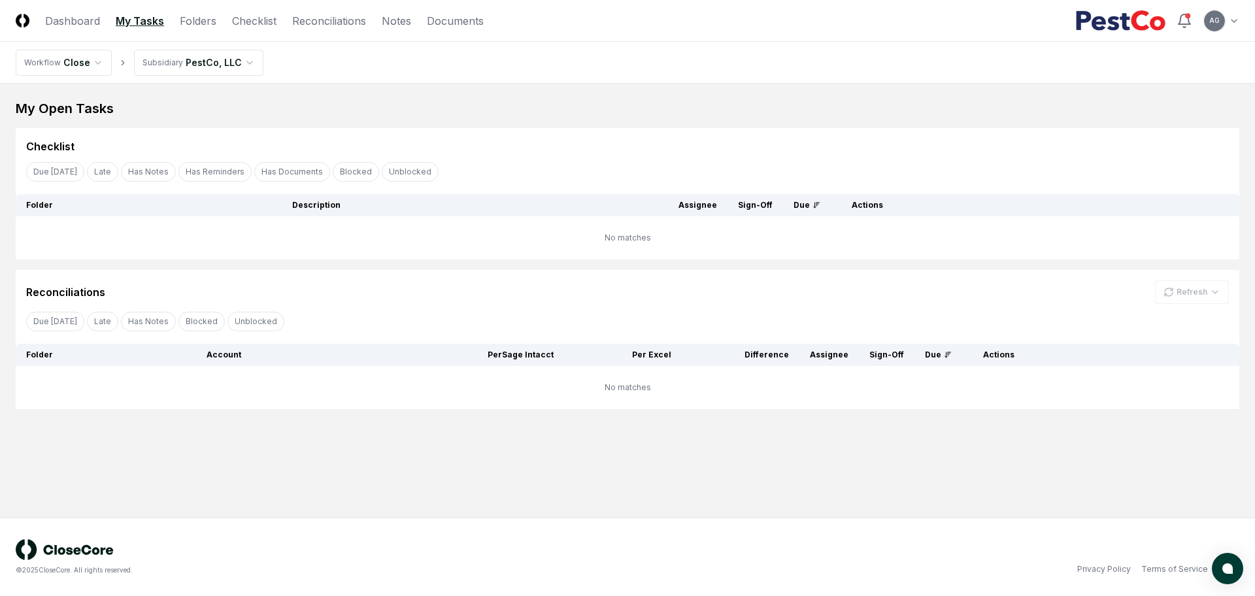
click at [574, 130] on div "Checklist" at bounding box center [627, 141] width 1223 height 26
click at [440, 418] on main "My Open Tasks Cancel Reassign Checklist Due [DATE] Late Has Notes Has Reminders…" at bounding box center [627, 301] width 1255 height 434
click at [532, 115] on div "My Open Tasks" at bounding box center [627, 108] width 1223 height 18
click at [445, 422] on main "My Open Tasks Cancel Reassign Checklist Due [DATE] Late Has Notes Has Reminders…" at bounding box center [627, 301] width 1255 height 434
click at [862, 73] on nav "Workflow Close Subsidiary PestCo, LLC" at bounding box center [627, 63] width 1255 height 42
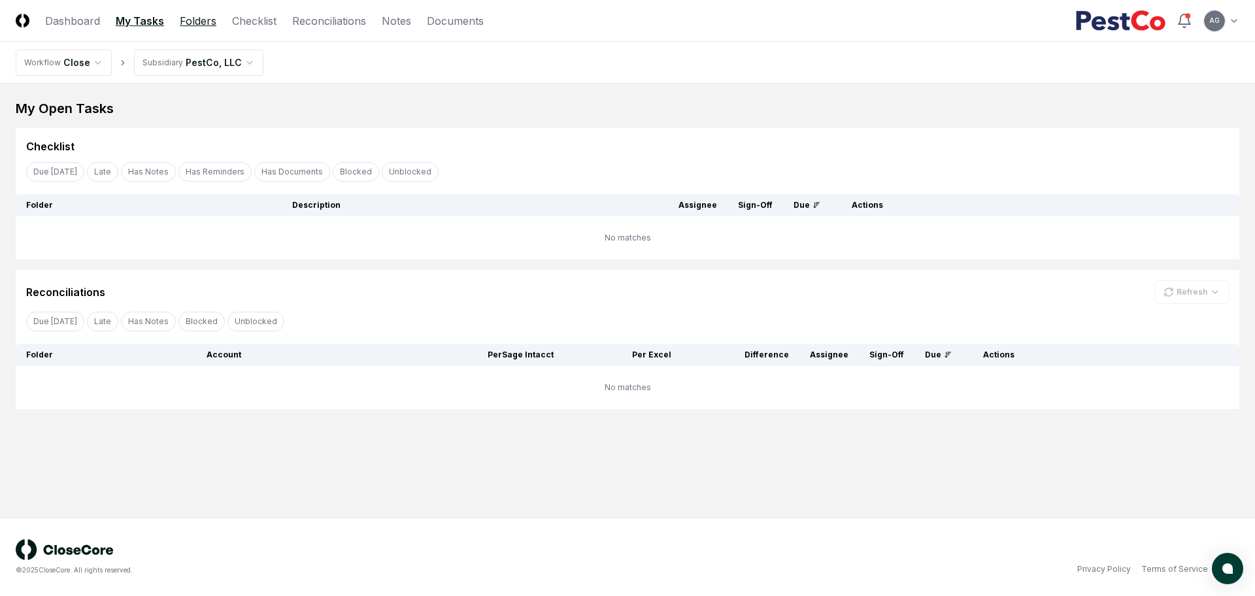
click at [184, 18] on link "Folders" at bounding box center [198, 21] width 37 height 16
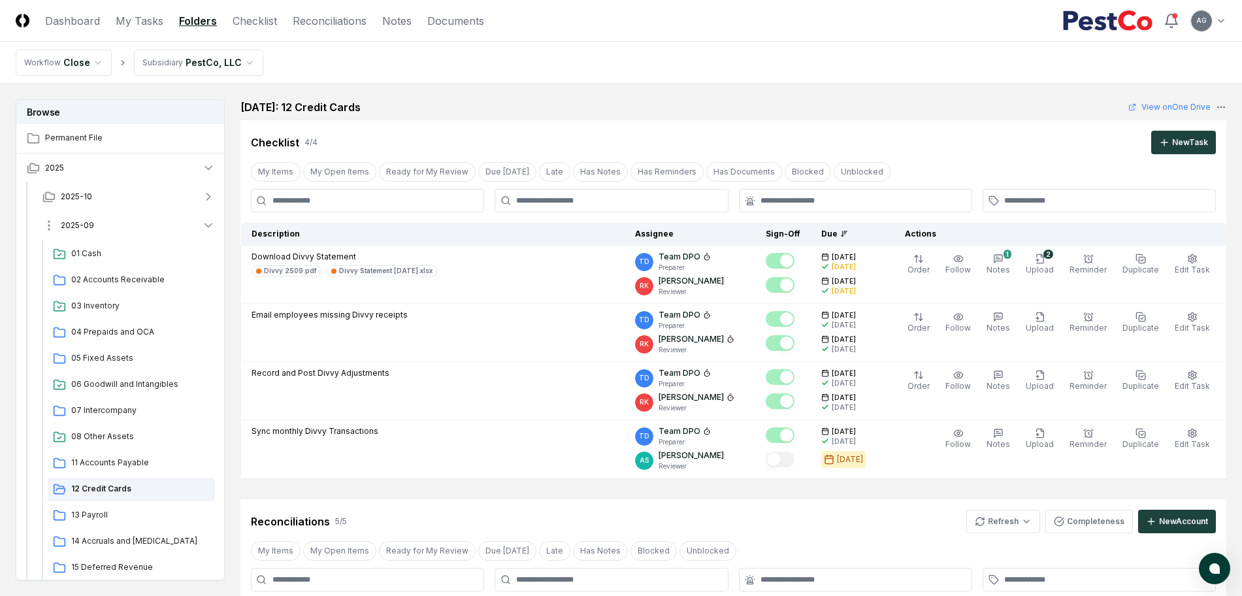
click at [142, 227] on button "2025-09" at bounding box center [128, 225] width 193 height 29
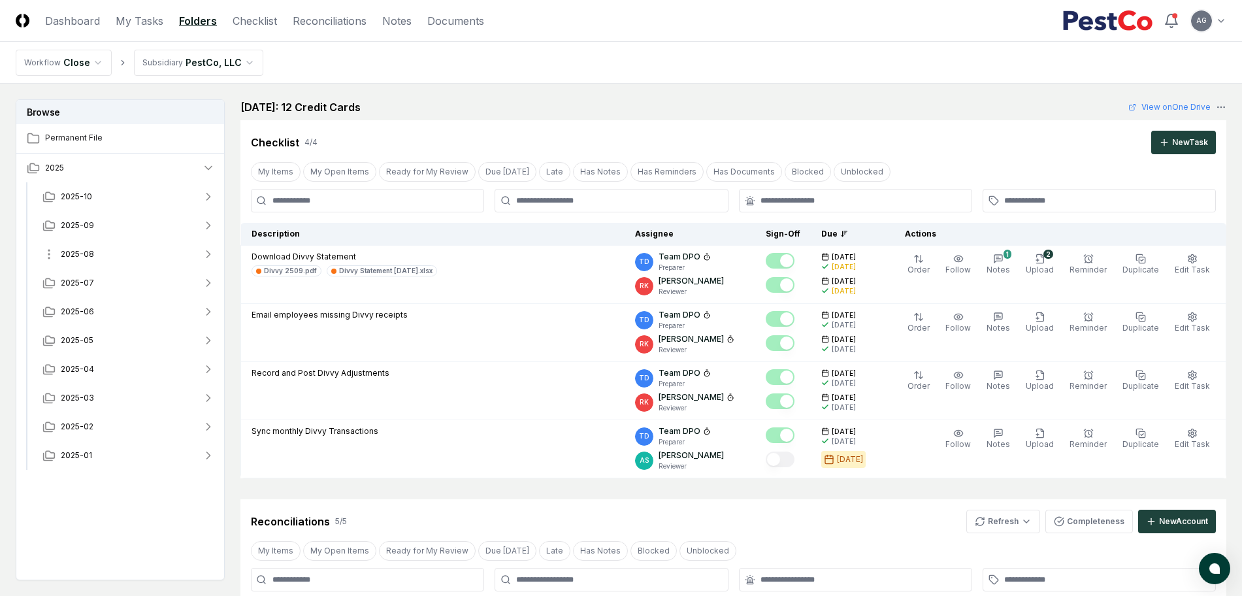
click at [93, 253] on button "2025-08" at bounding box center [128, 254] width 193 height 29
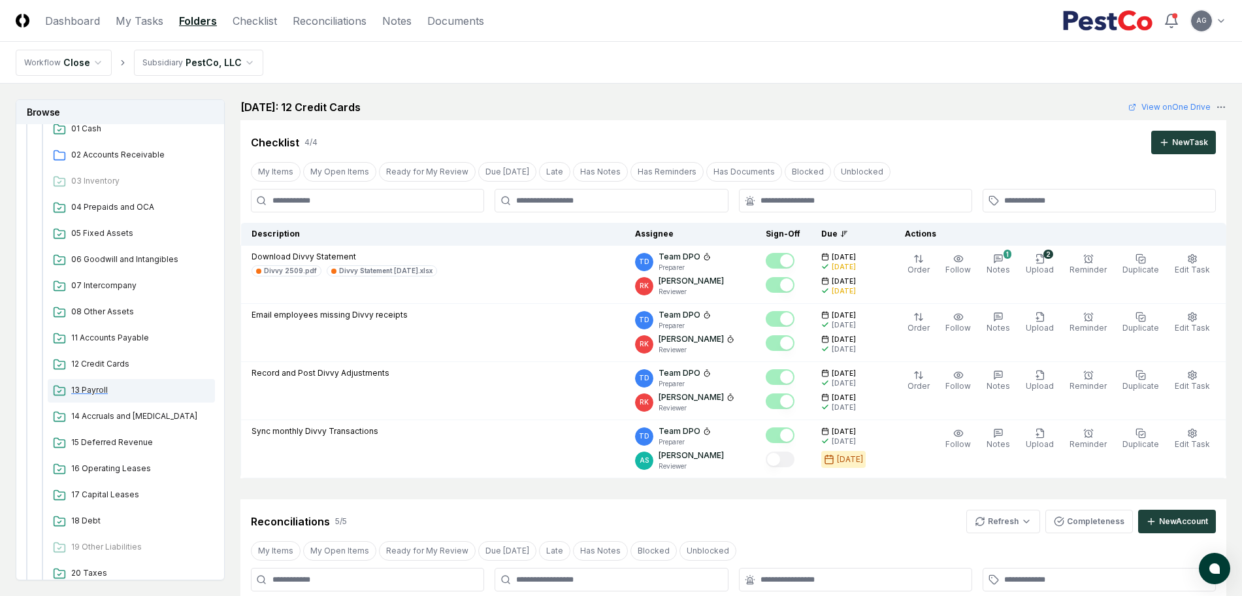
scroll to position [163, 0]
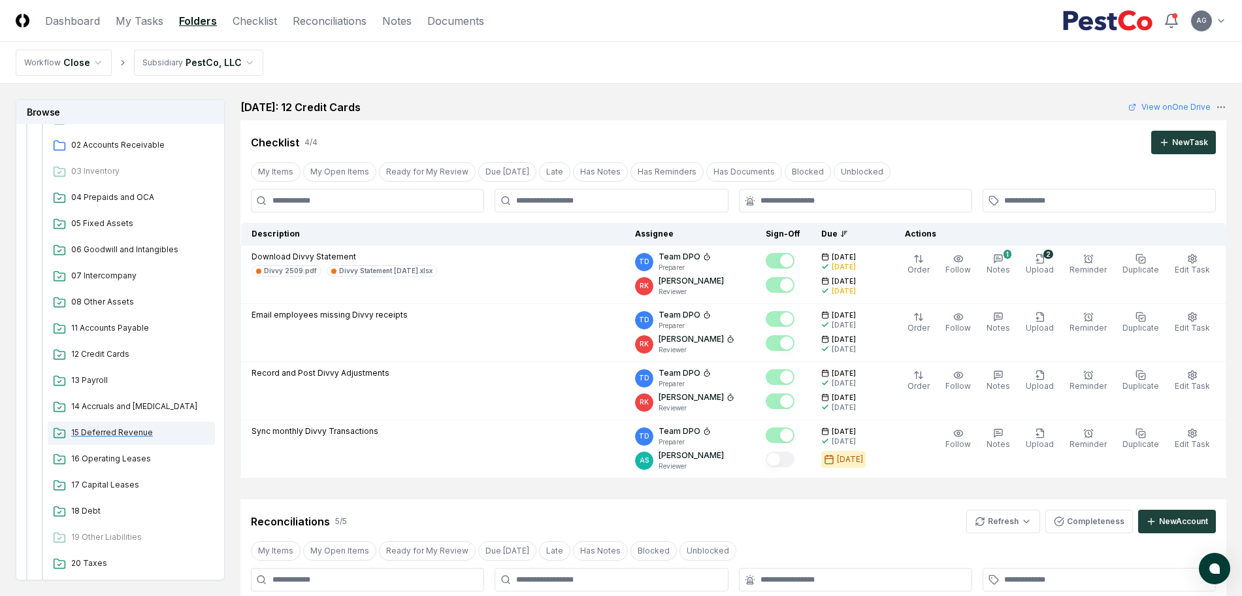
click at [119, 432] on span "15 Deferred Revenue" at bounding box center [140, 433] width 139 height 12
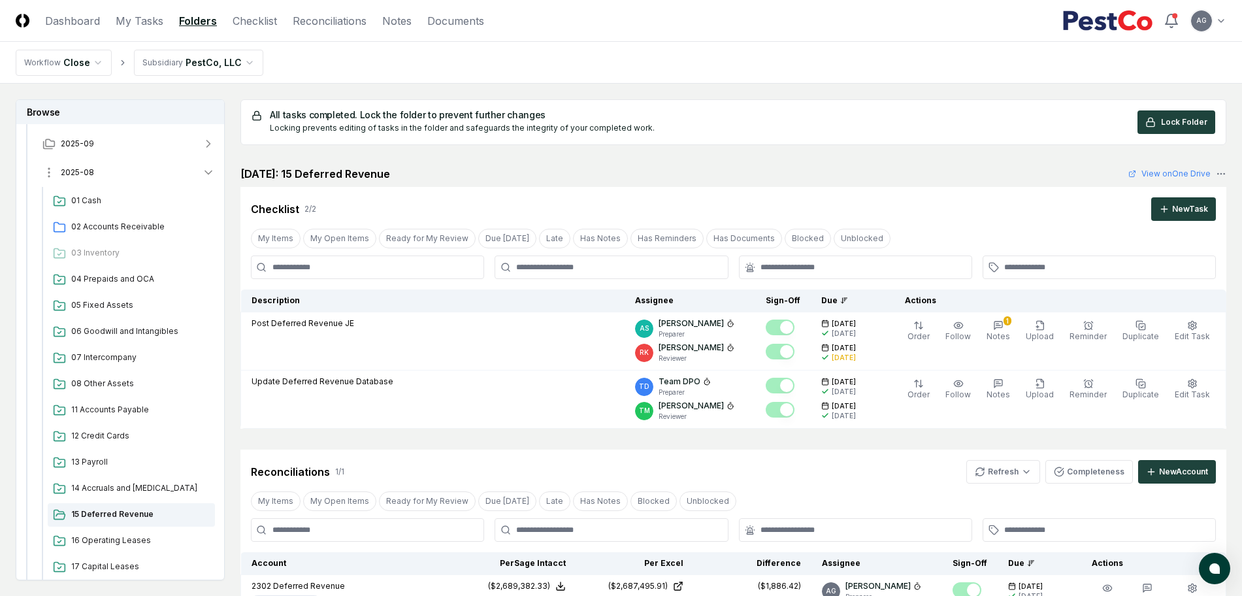
click at [123, 178] on button "2025-08" at bounding box center [128, 172] width 193 height 29
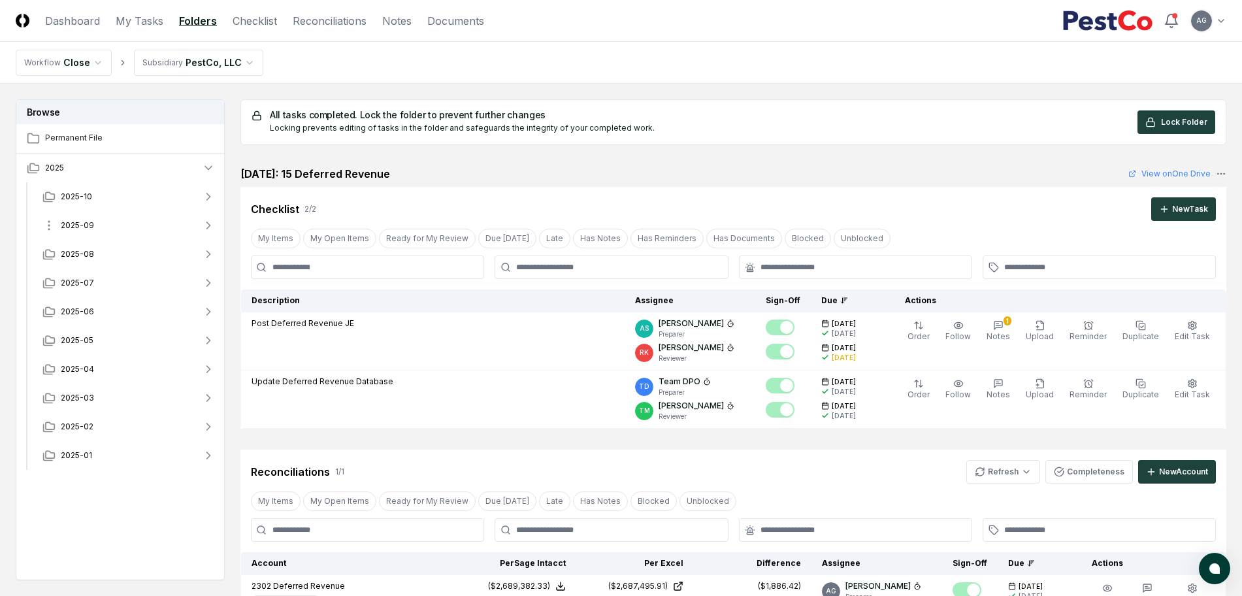
click at [109, 220] on button "2025-09" at bounding box center [128, 225] width 193 height 29
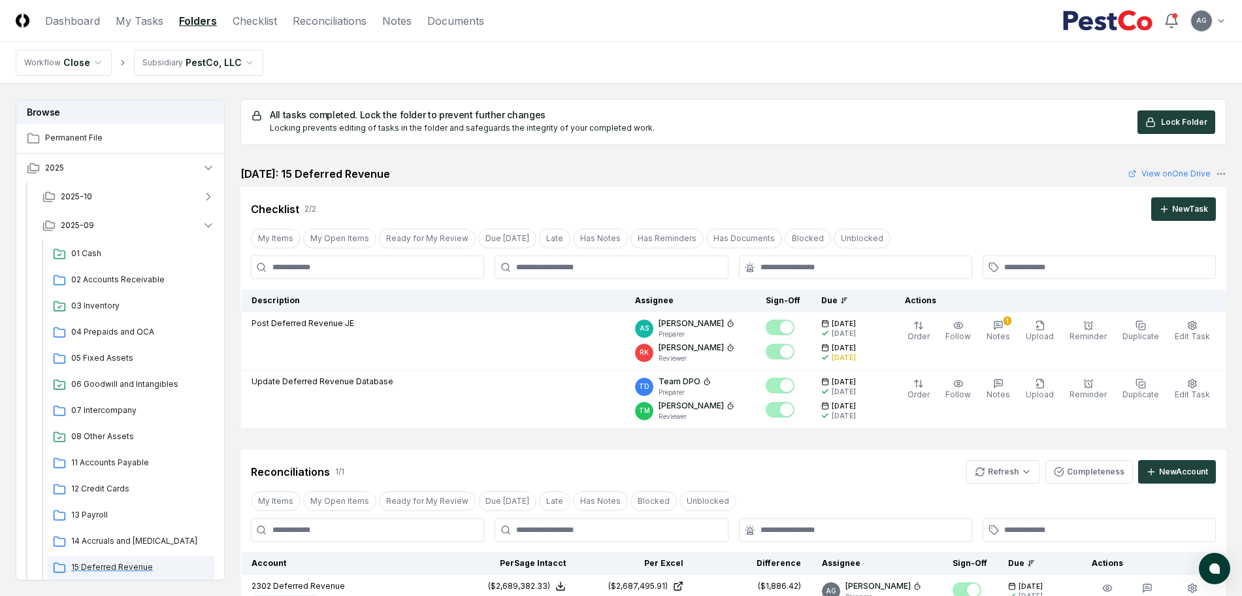
click at [116, 565] on span "15 Deferred Revenue" at bounding box center [140, 567] width 139 height 12
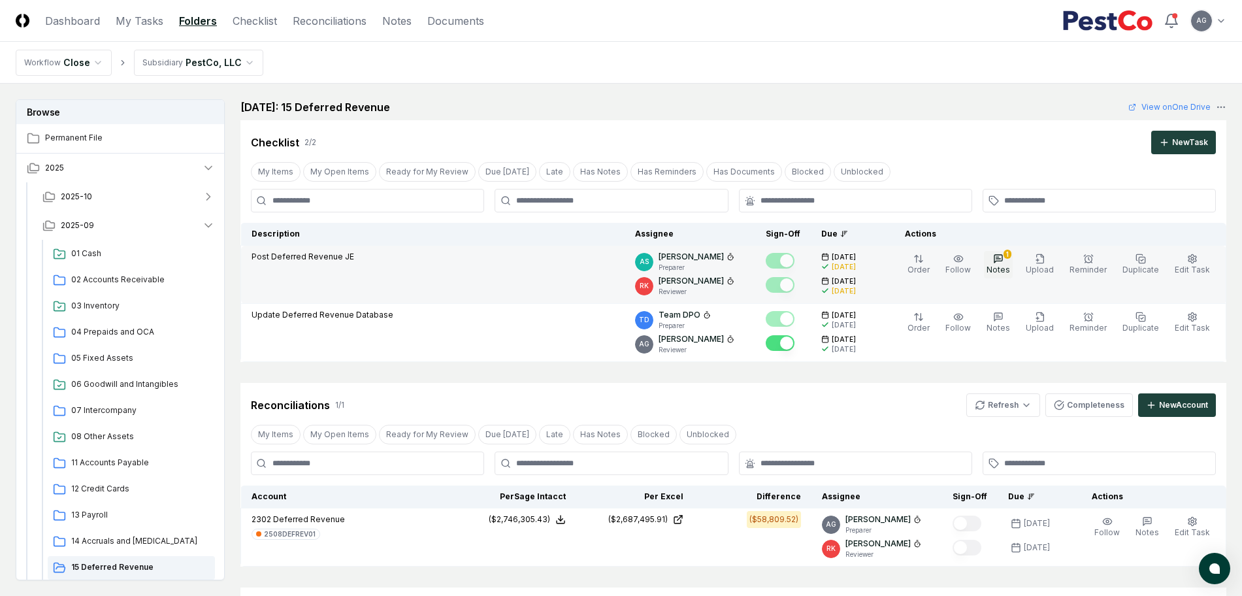
click at [1001, 259] on icon "button" at bounding box center [999, 259] width 5 height 0
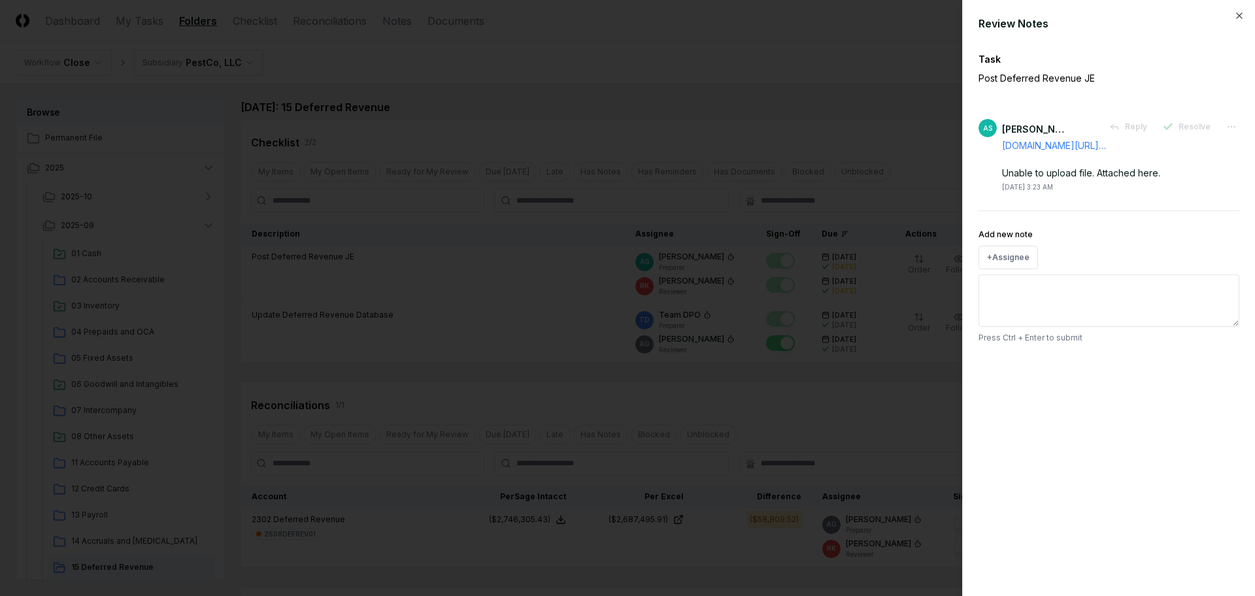
click at [835, 407] on div at bounding box center [627, 298] width 1255 height 596
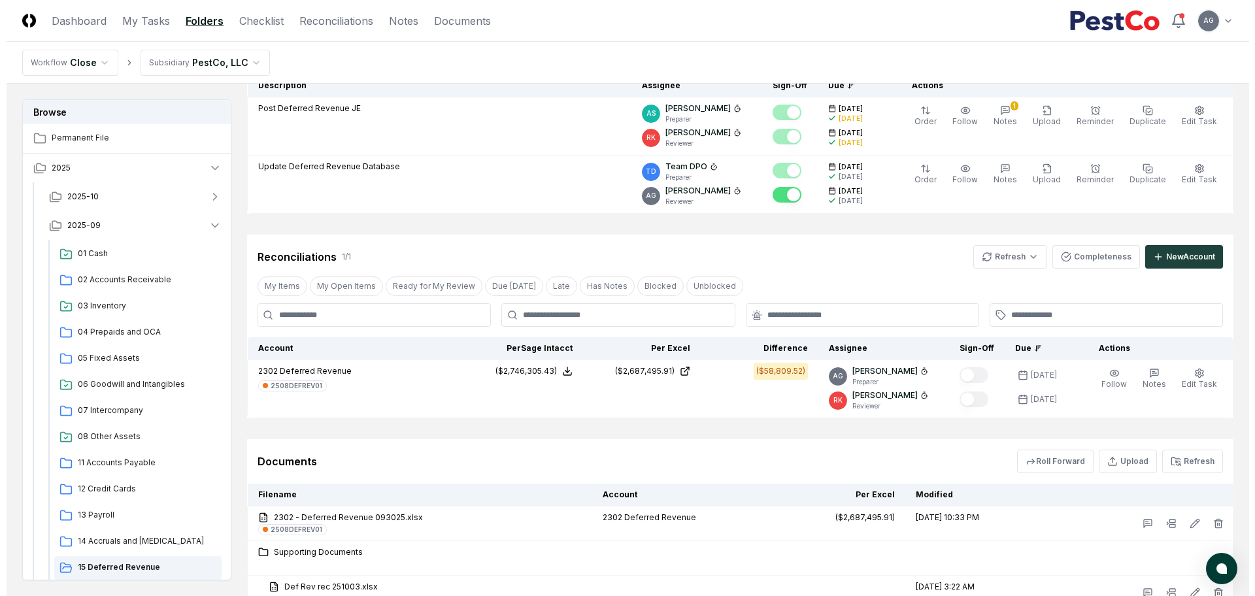
scroll to position [163, 0]
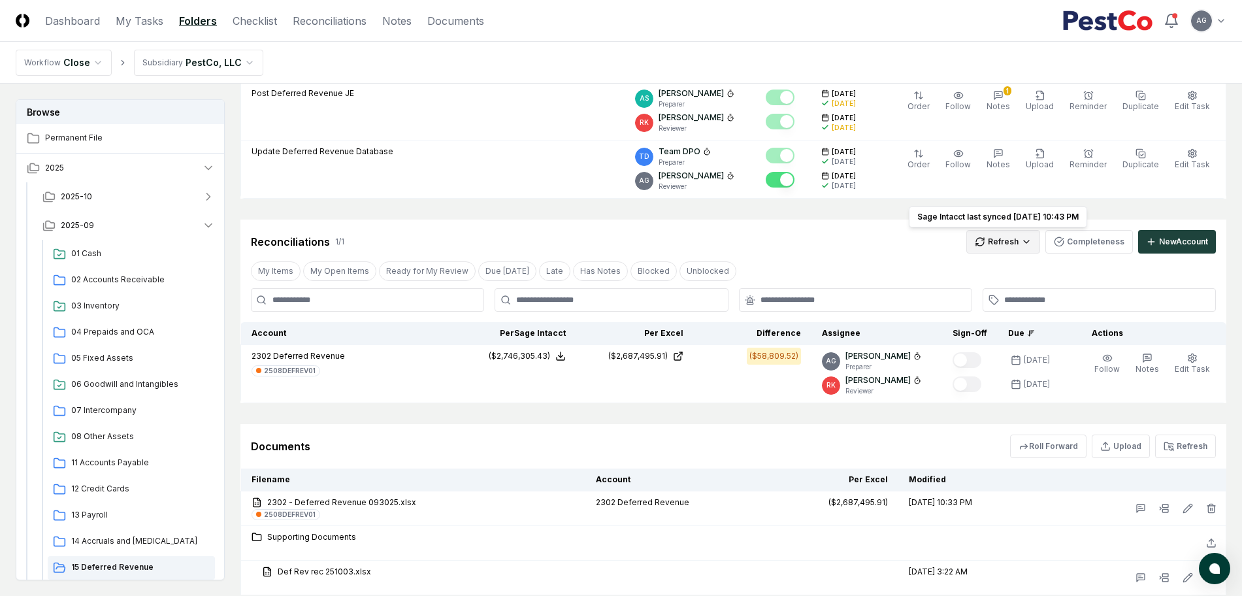
click at [1007, 250] on html "CloseCore Dashboard My Tasks Folders Checklist Reconciliations Notes Documents …" at bounding box center [621, 263] width 1242 height 853
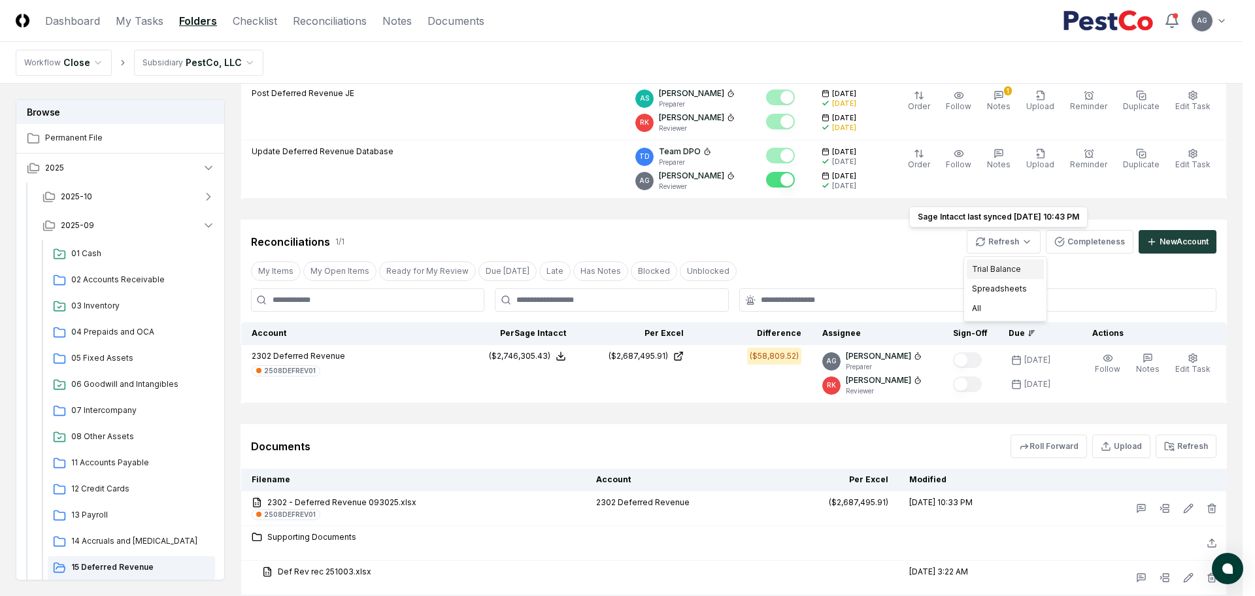
click at [999, 268] on div "Trial Balance" at bounding box center [1005, 269] width 77 height 20
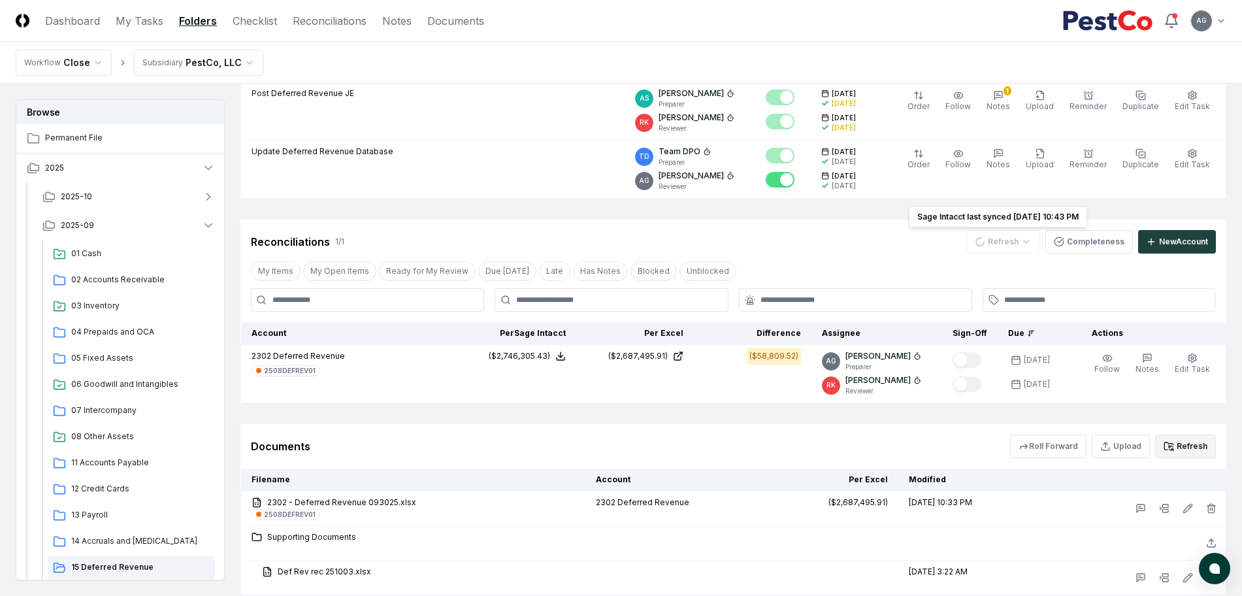
click at [1197, 439] on button "Refresh" at bounding box center [1185, 447] width 61 height 24
click at [766, 433] on div "Documents Roll Forward Upload Refresh" at bounding box center [734, 446] width 986 height 44
click at [943, 451] on div "Documents Roll Forward Upload Refresh" at bounding box center [733, 447] width 965 height 24
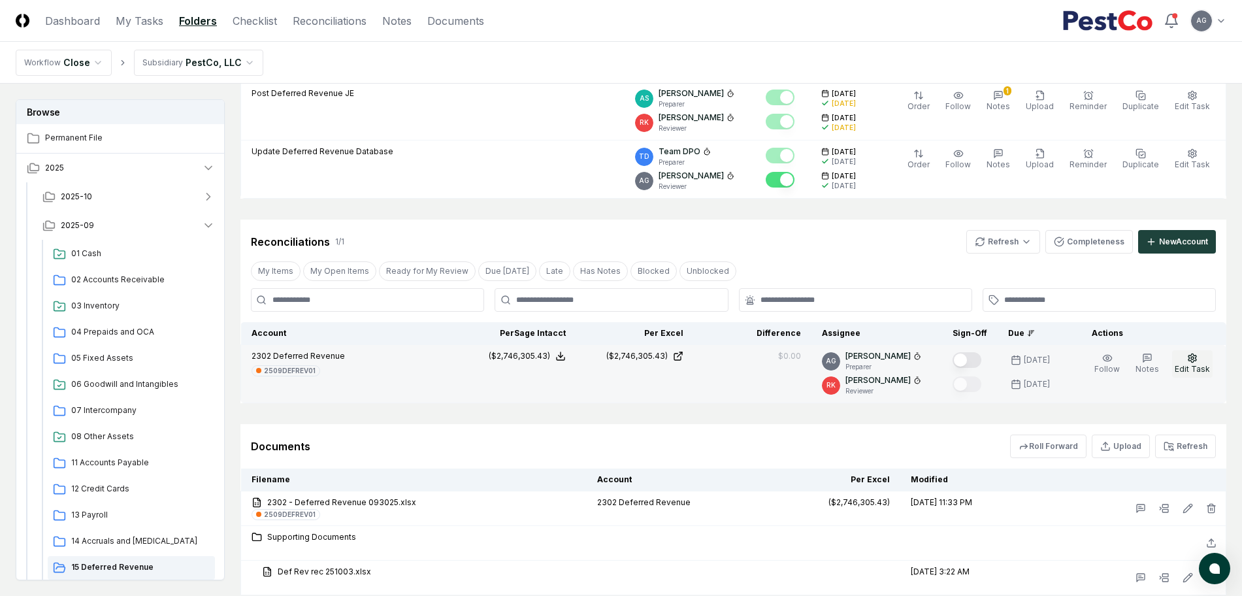
click at [1203, 369] on span "Edit Task" at bounding box center [1192, 369] width 35 height 10
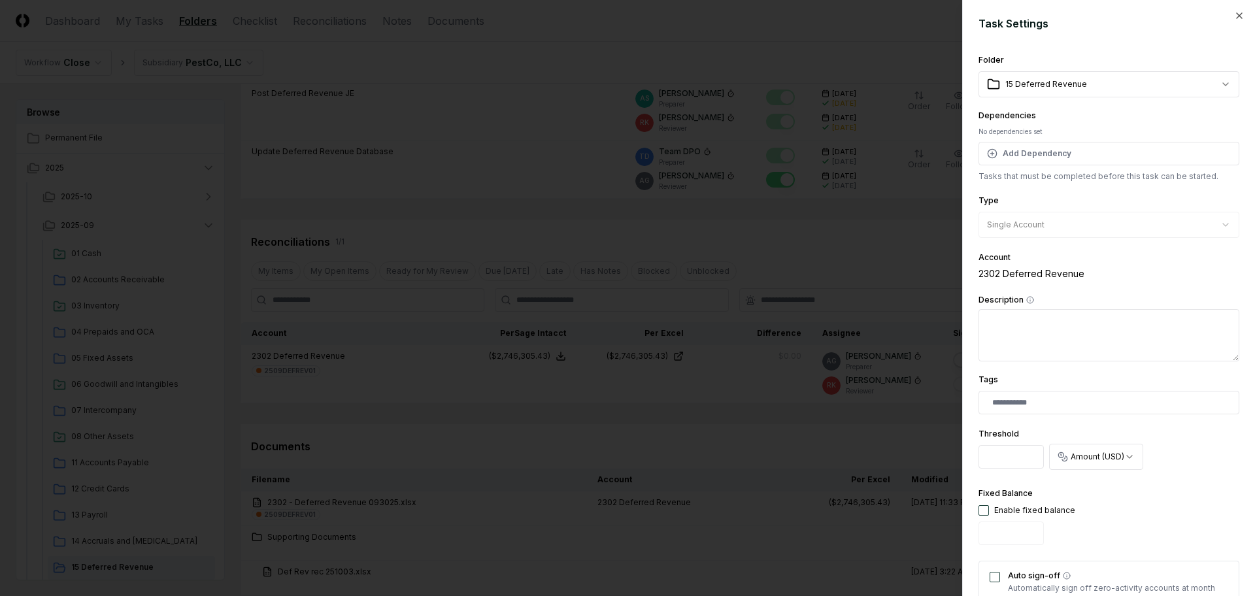
click at [1001, 454] on input "*******" at bounding box center [1010, 457] width 65 height 24
drag, startPoint x: 985, startPoint y: 457, endPoint x: 1037, endPoint y: 463, distance: 52.0
click at [1037, 463] on input "*******" at bounding box center [1010, 457] width 65 height 24
type input "*"
click at [1165, 516] on div "Fixed Balance Enable fixed balance" at bounding box center [1108, 518] width 261 height 65
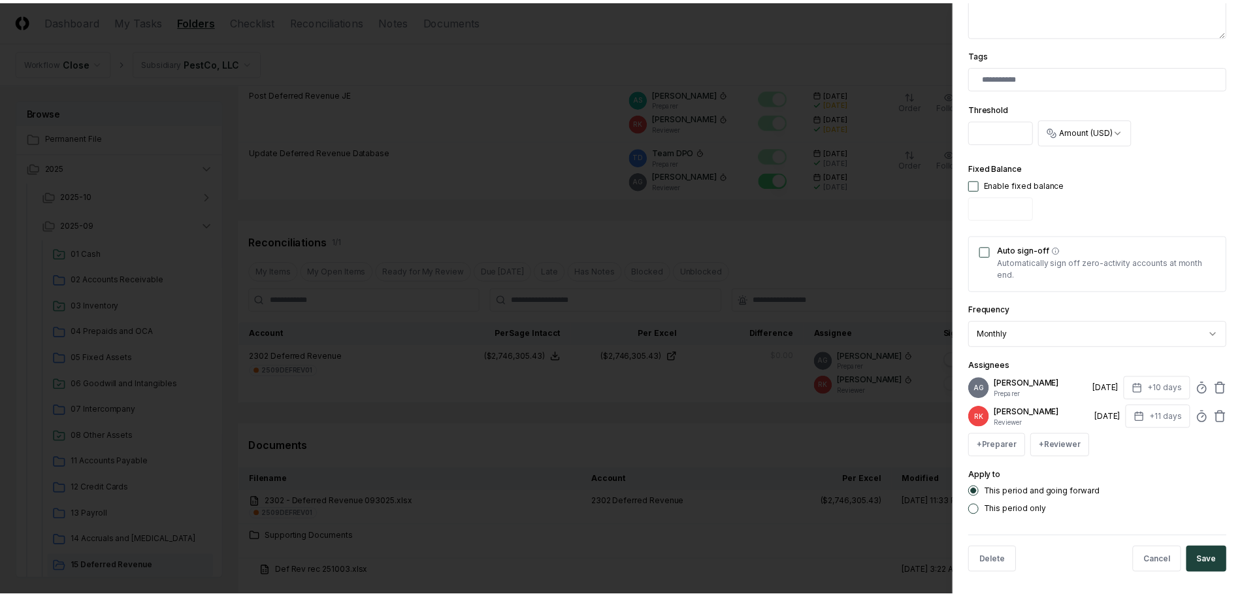
scroll to position [327, 0]
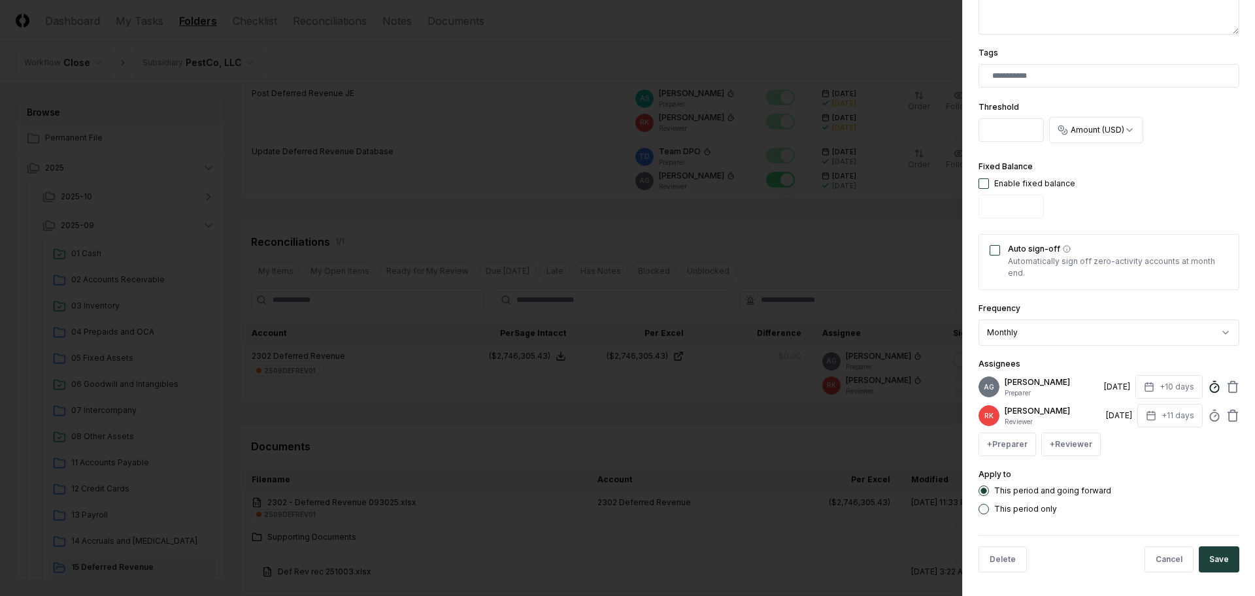
click at [1208, 389] on icon at bounding box center [1214, 386] width 13 height 13
type input "*****"
click at [1211, 569] on button "Save" at bounding box center [1219, 559] width 41 height 26
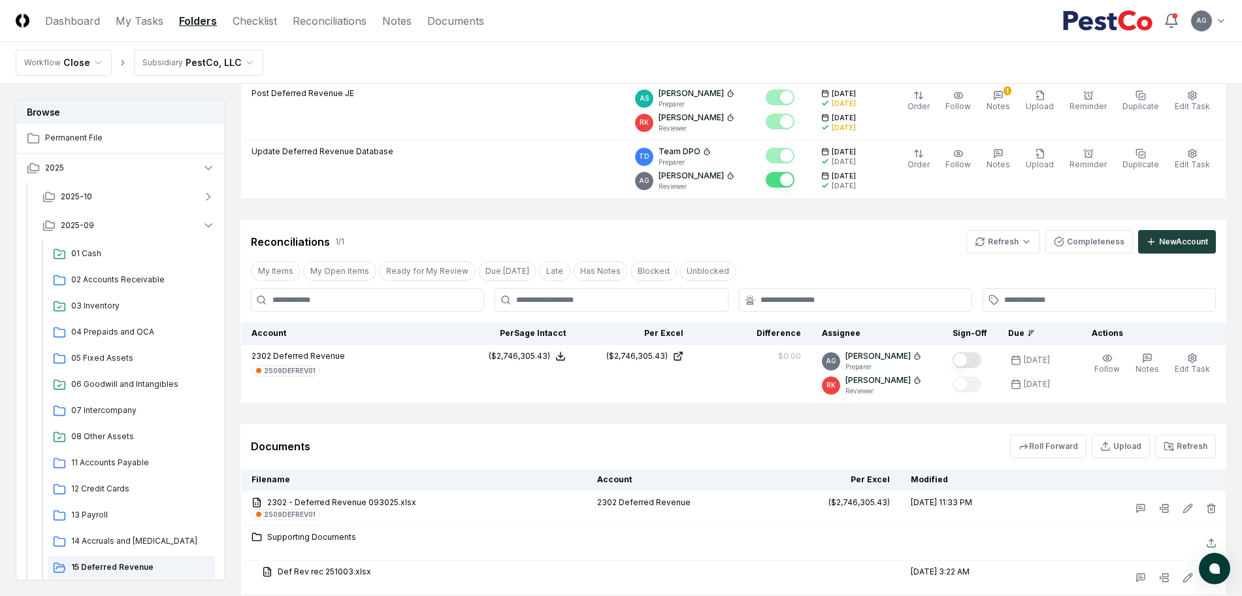
click at [707, 447] on div "Documents Roll Forward Upload Refresh" at bounding box center [733, 447] width 965 height 24
click at [924, 428] on div "Documents Roll Forward Upload Refresh" at bounding box center [734, 446] width 986 height 44
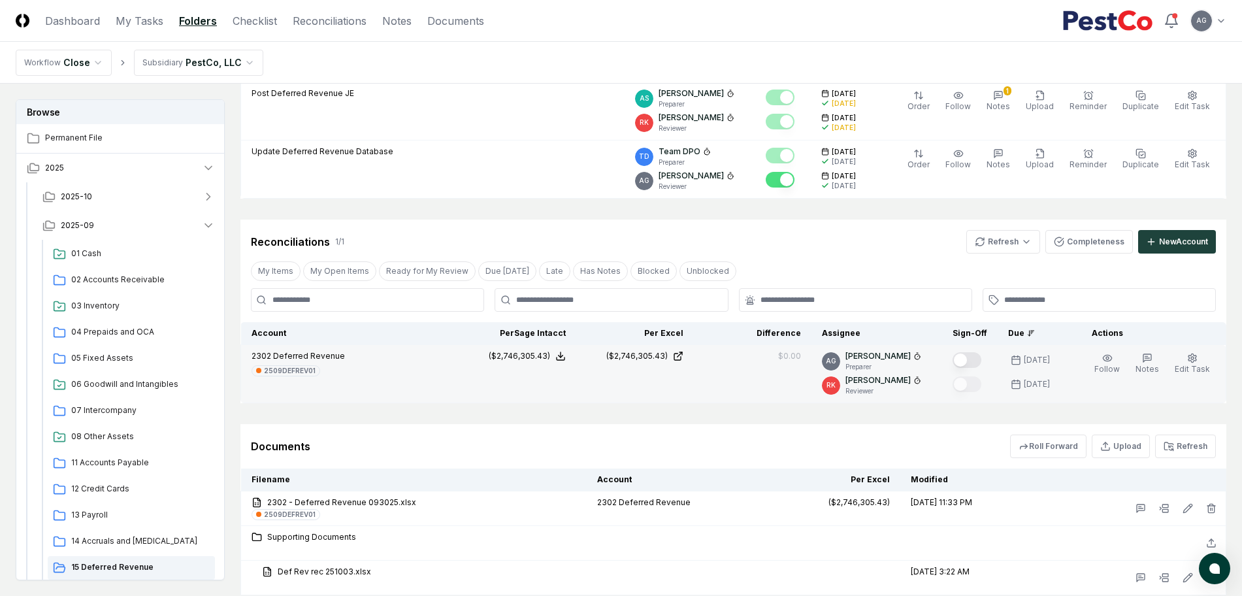
click at [975, 362] on button "Mark complete" at bounding box center [967, 360] width 29 height 16
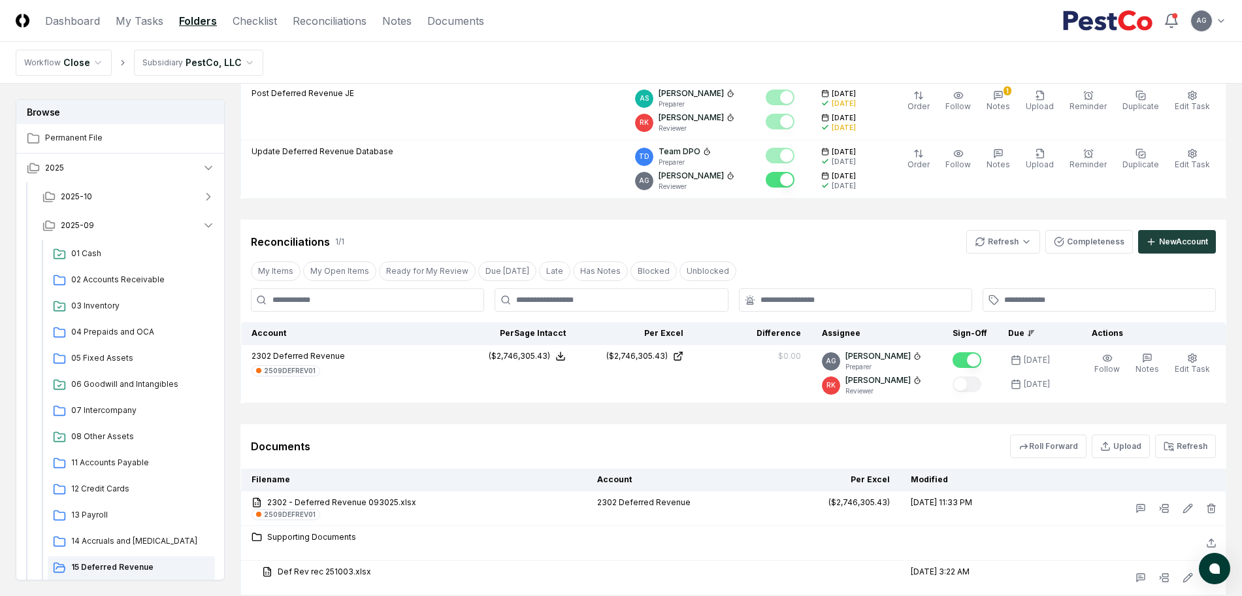
click at [651, 438] on div "Documents Roll Forward Upload Refresh" at bounding box center [733, 447] width 965 height 24
click at [563, 209] on div "Cancel Reassign September 2025: 15 Deferred Revenue View on One Drive Checklist…" at bounding box center [734, 265] width 986 height 659
click at [114, 227] on button "2025-09" at bounding box center [128, 225] width 193 height 29
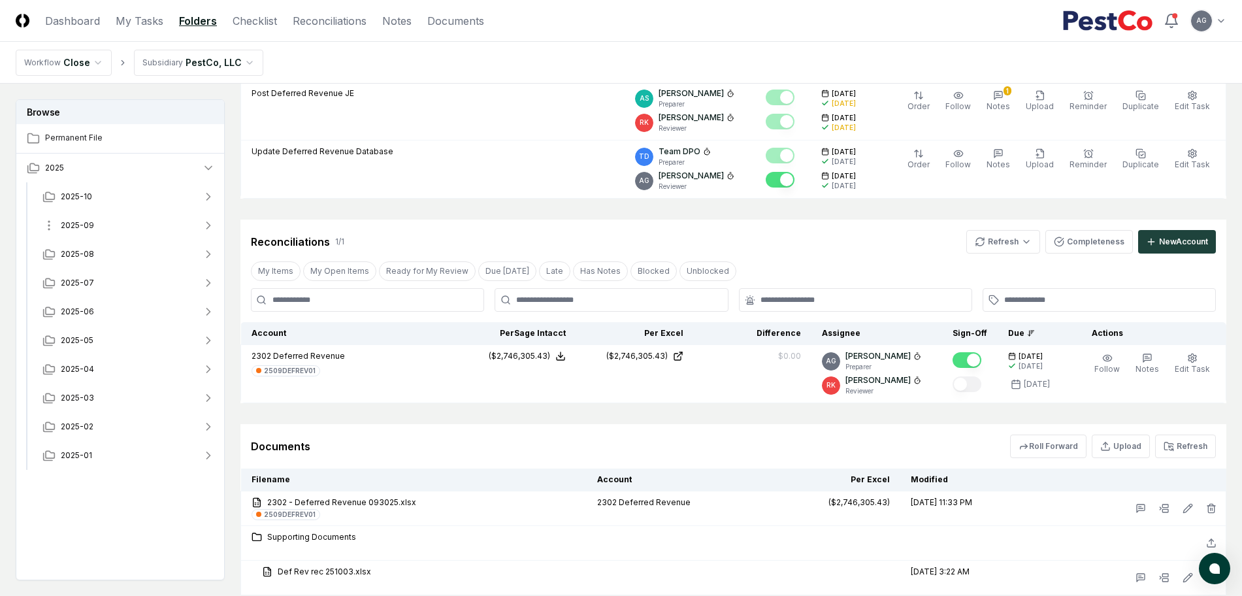
click at [114, 226] on button "2025-09" at bounding box center [128, 225] width 193 height 29
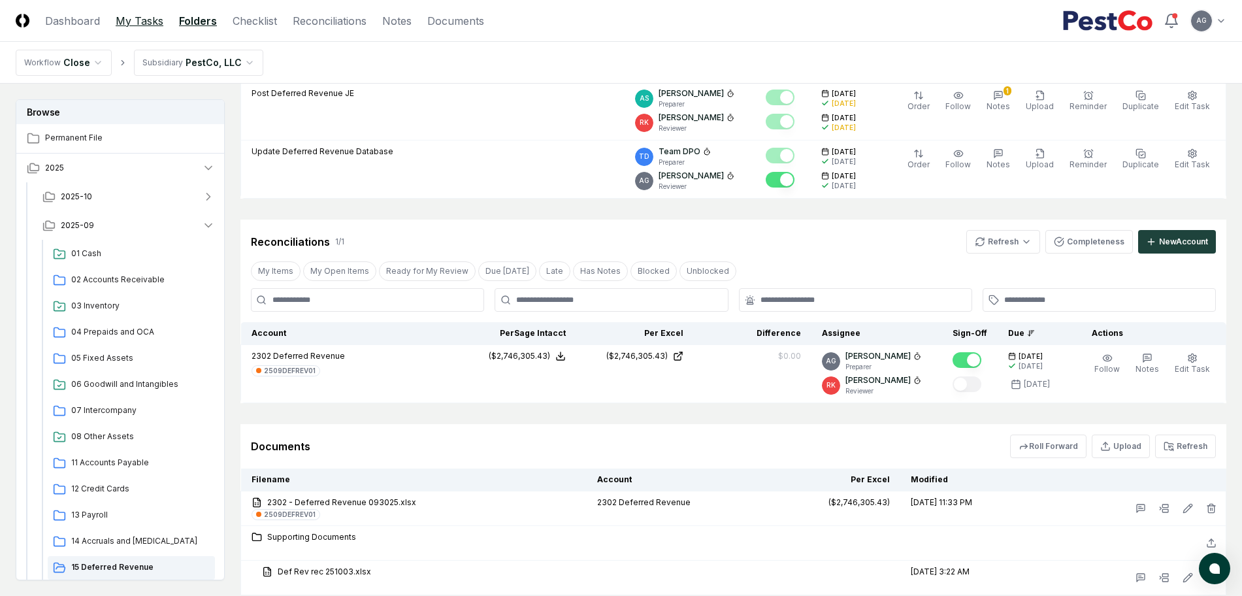
click at [141, 21] on link "My Tasks" at bounding box center [140, 21] width 48 height 16
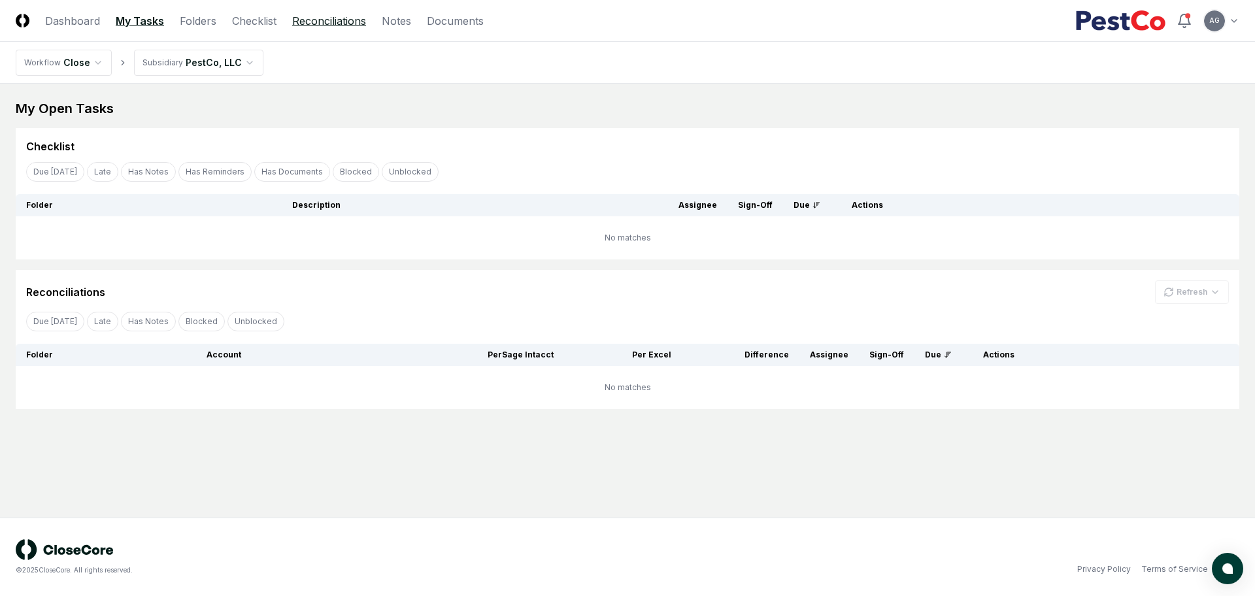
click at [305, 27] on link "Reconciliations" at bounding box center [329, 21] width 74 height 16
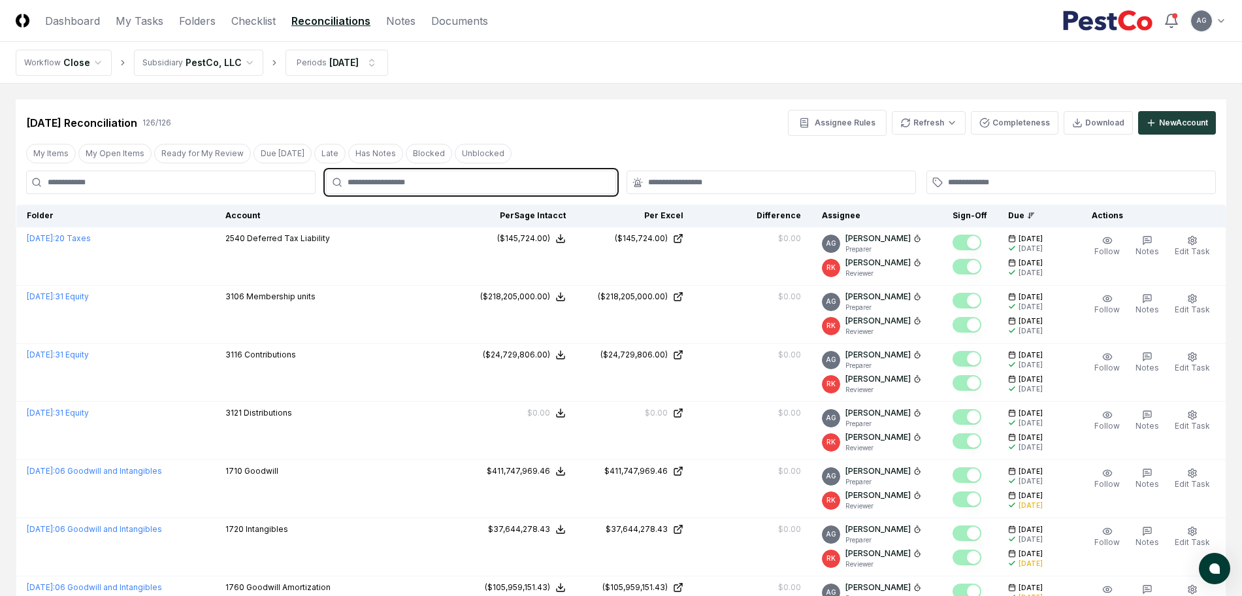
click at [503, 179] on input "text" at bounding box center [477, 182] width 259 height 12
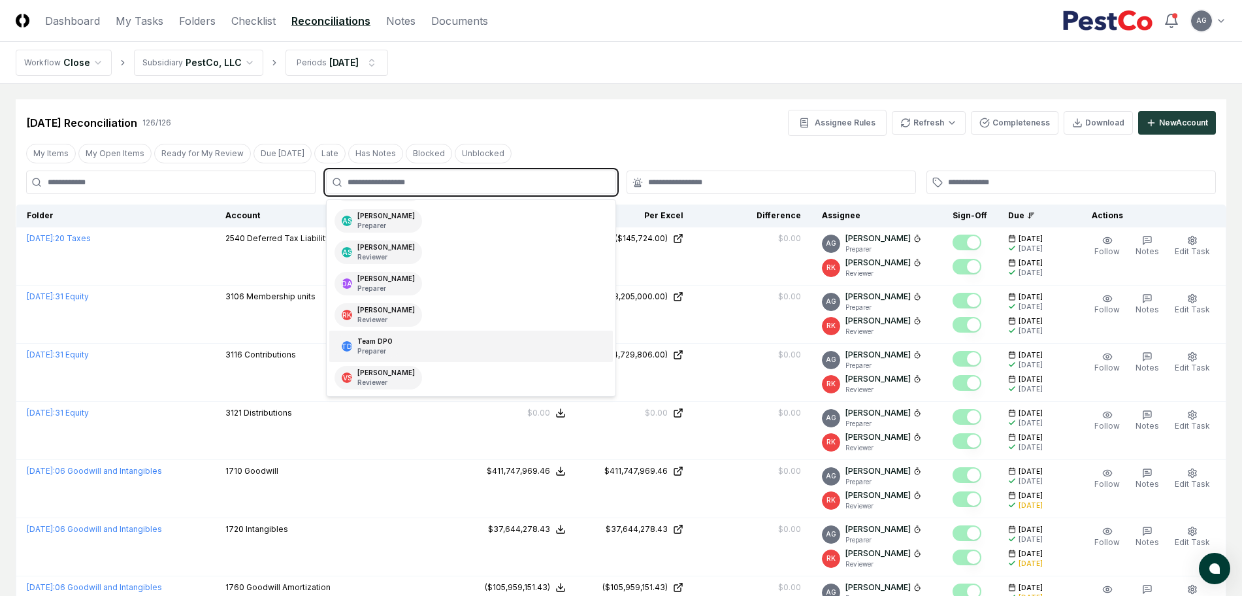
click at [439, 347] on div "TD Team DPO Preparer" at bounding box center [470, 346] width 283 height 31
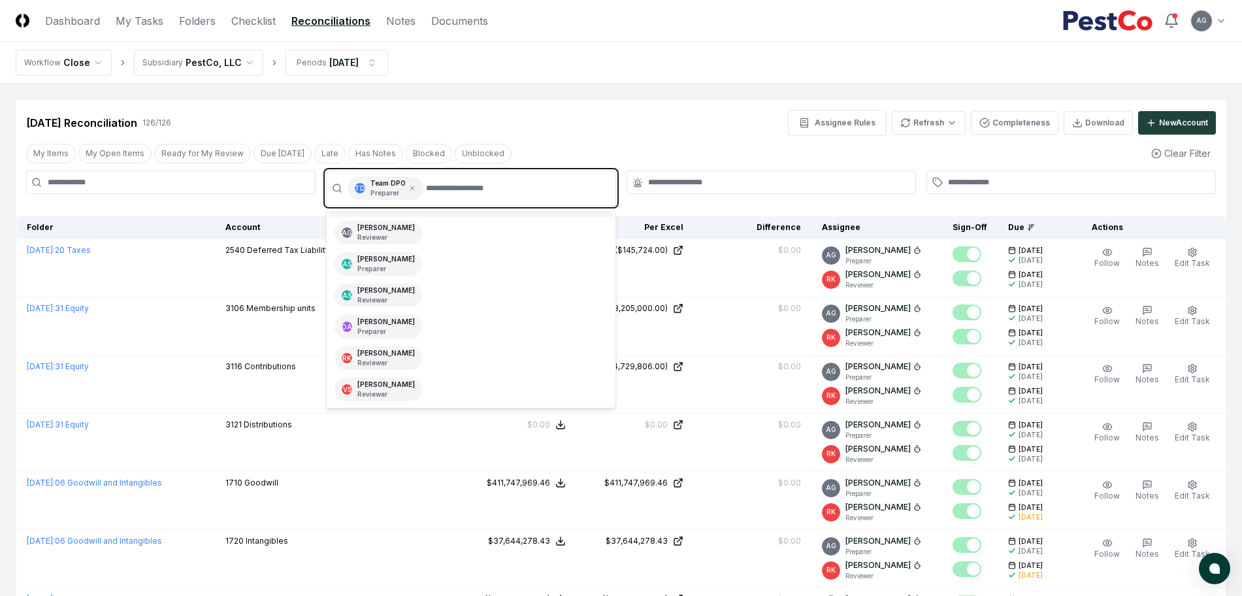
scroll to position [29, 0]
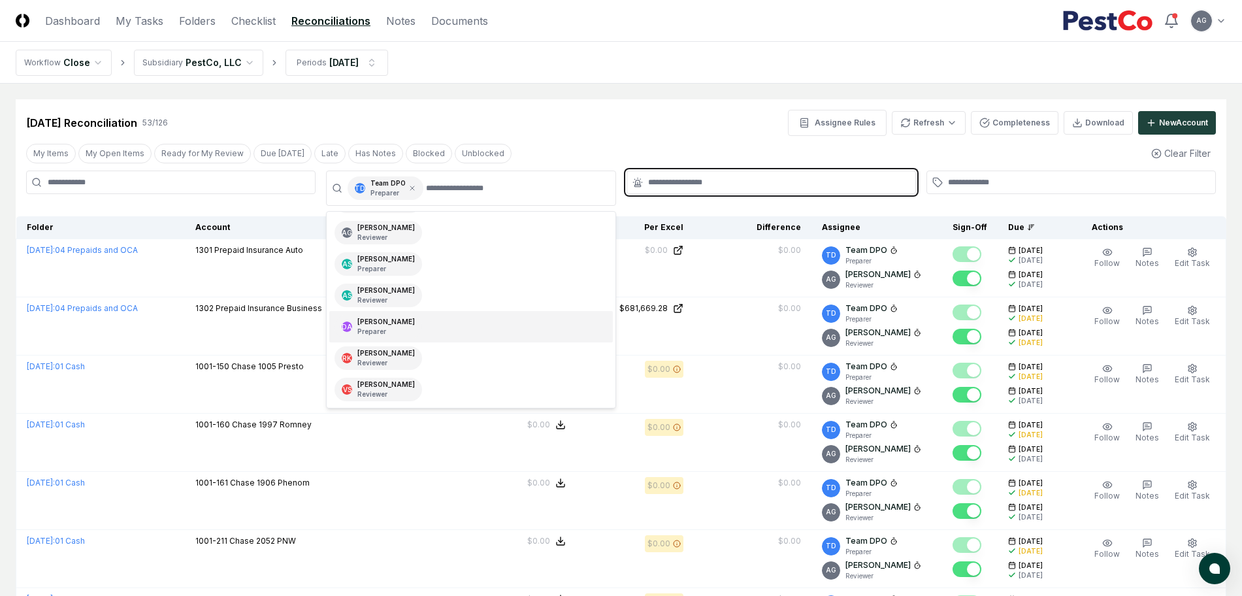
click at [714, 183] on input "text" at bounding box center [777, 182] width 259 height 12
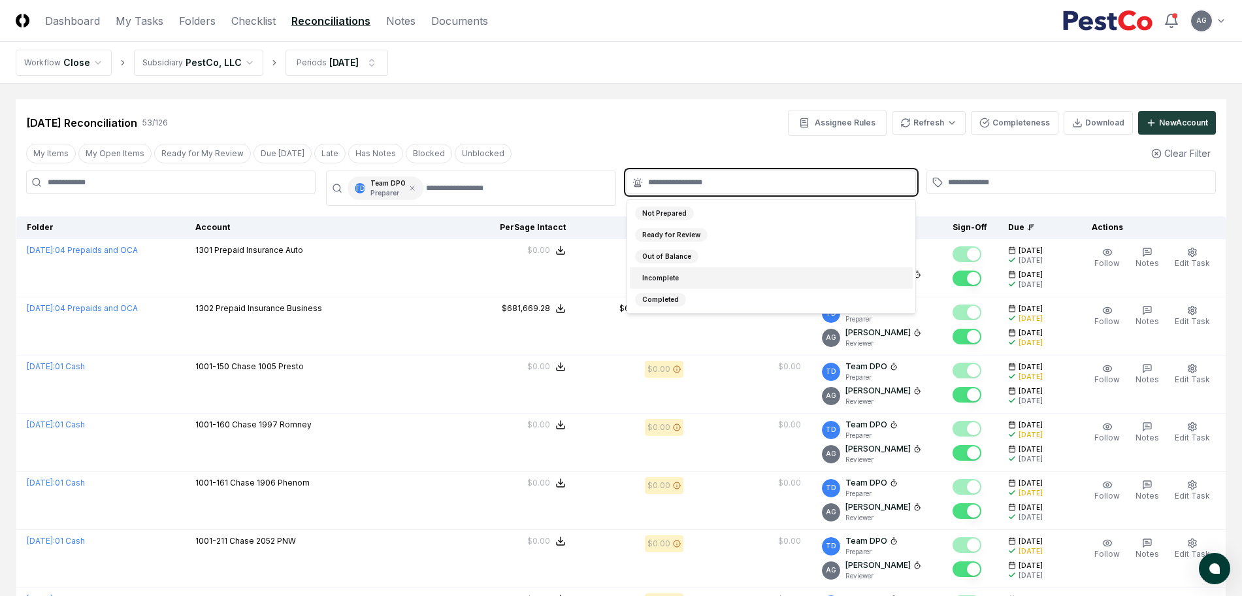
click at [688, 271] on div "Incomplete" at bounding box center [771, 278] width 283 height 22
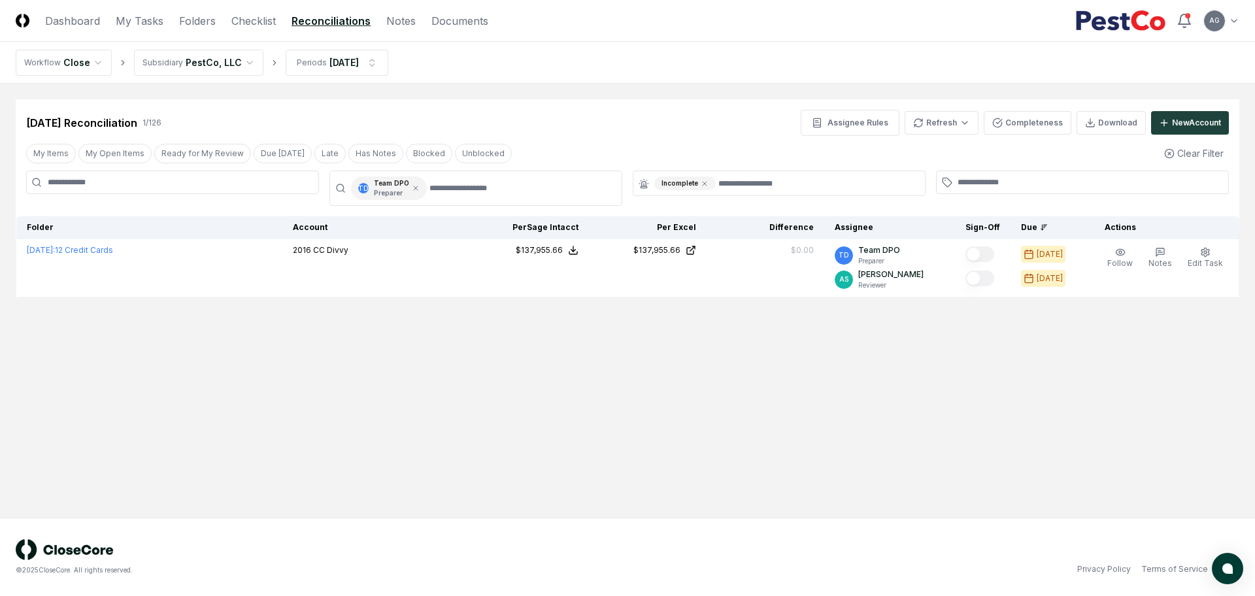
click at [671, 95] on main "Cancel Reassign Sep 2025 Reconciliation 1 / 126 Assignee Rules Refresh Complete…" at bounding box center [627, 301] width 1255 height 434
click at [563, 441] on main "Cancel Reassign Sep 2025 Reconciliation 1 / 126 Assignee Rules Refresh Complete…" at bounding box center [627, 301] width 1255 height 434
click at [545, 117] on div "Sep 2025 Reconciliation 1 / 126 Assignee Rules Refresh Completeness Download Ne…" at bounding box center [627, 123] width 1203 height 26
click at [413, 186] on icon at bounding box center [416, 188] width 8 height 8
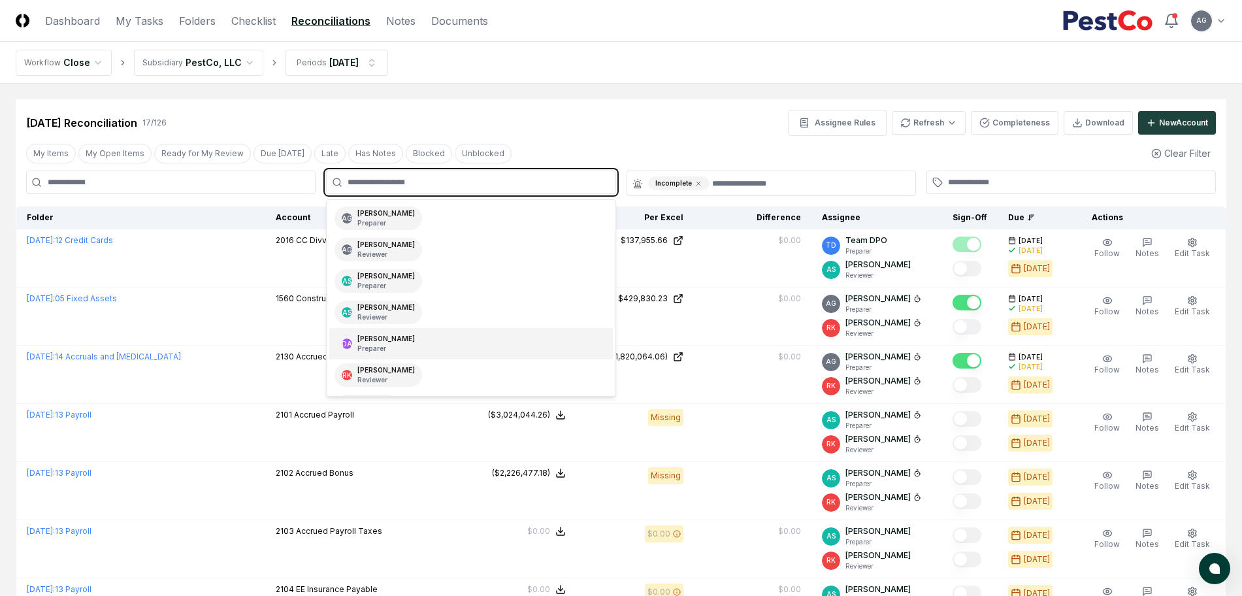
click at [422, 181] on input "text" at bounding box center [477, 182] width 259 height 12
click at [415, 214] on div "Angelique Cotez Garcia Preparer" at bounding box center [386, 218] width 58 height 20
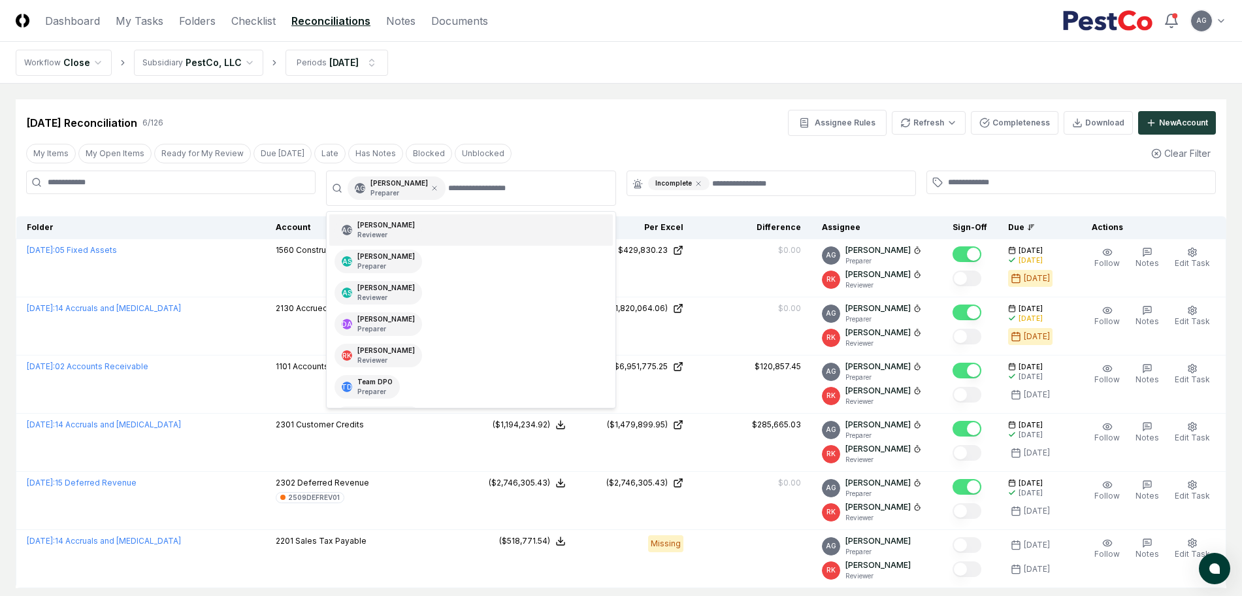
click at [553, 107] on div "Sep 2025 Reconciliation 6 / 126 Assignee Rules Refresh Completeness Download Ne…" at bounding box center [621, 117] width 1211 height 37
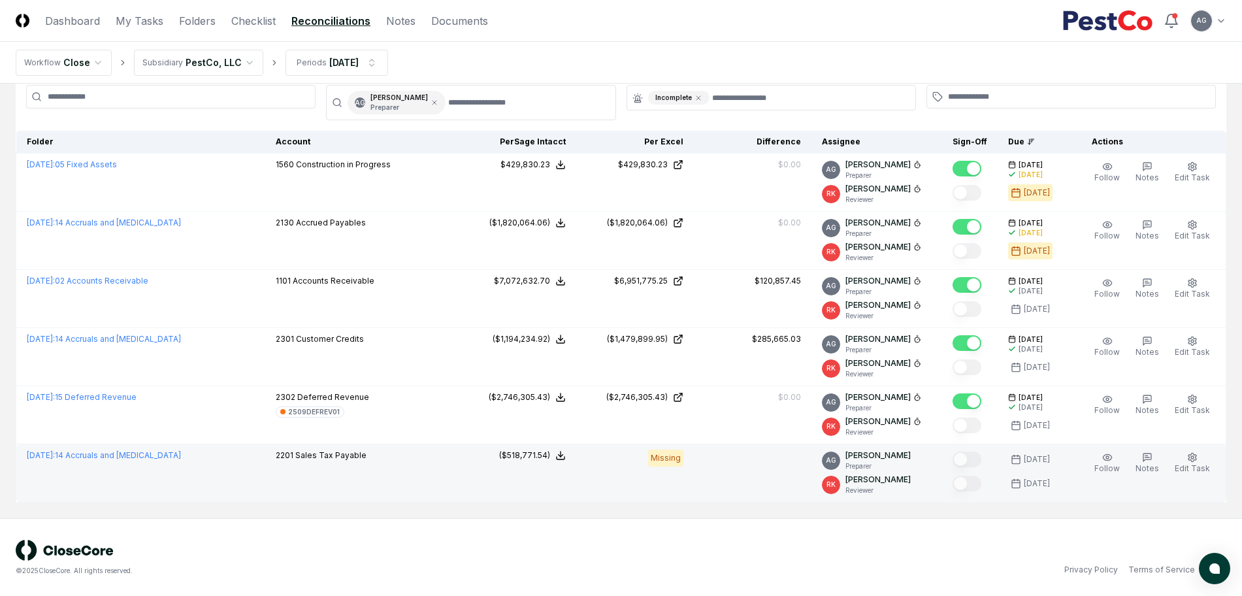
scroll to position [86, 0]
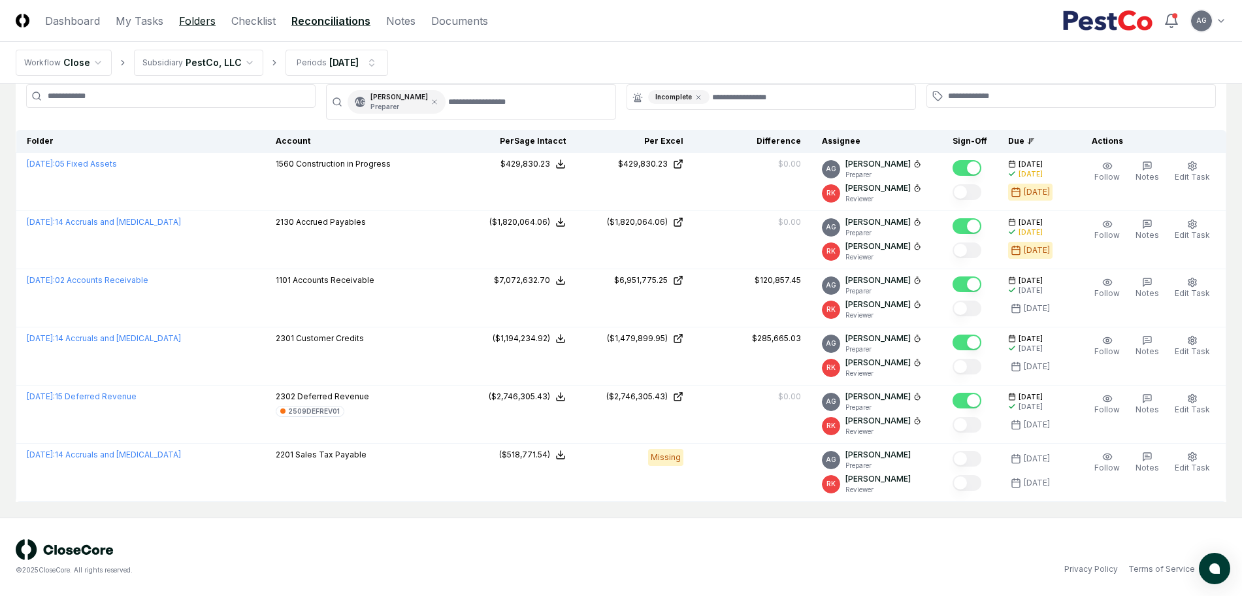
click at [199, 19] on link "Folders" at bounding box center [197, 21] width 37 height 16
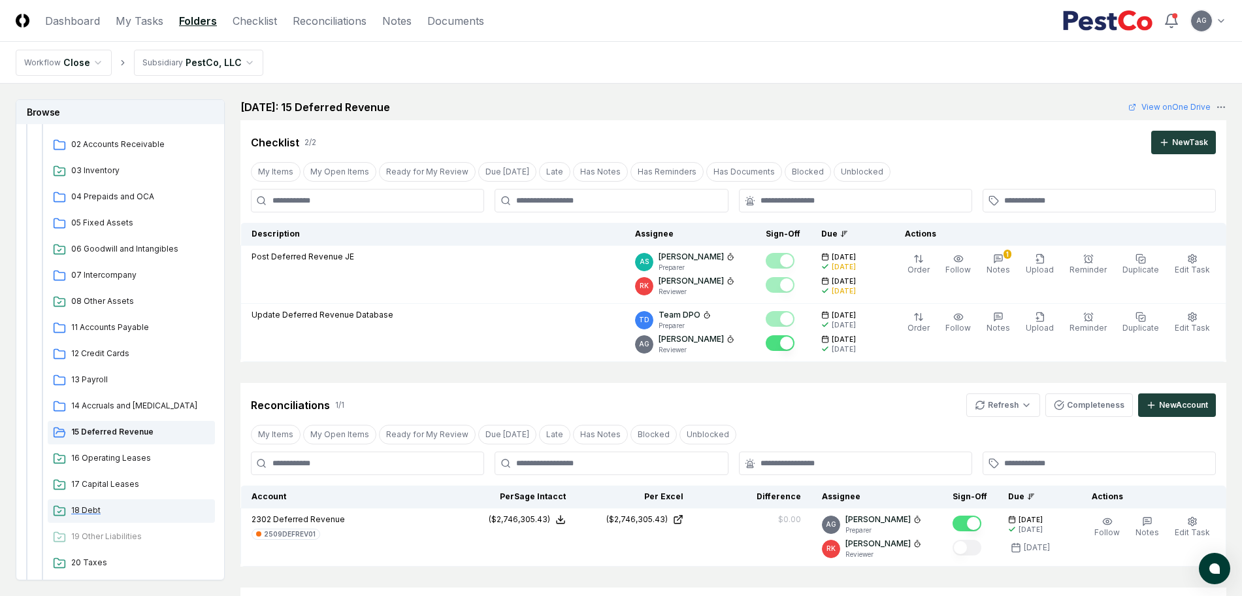
scroll to position [163, 0]
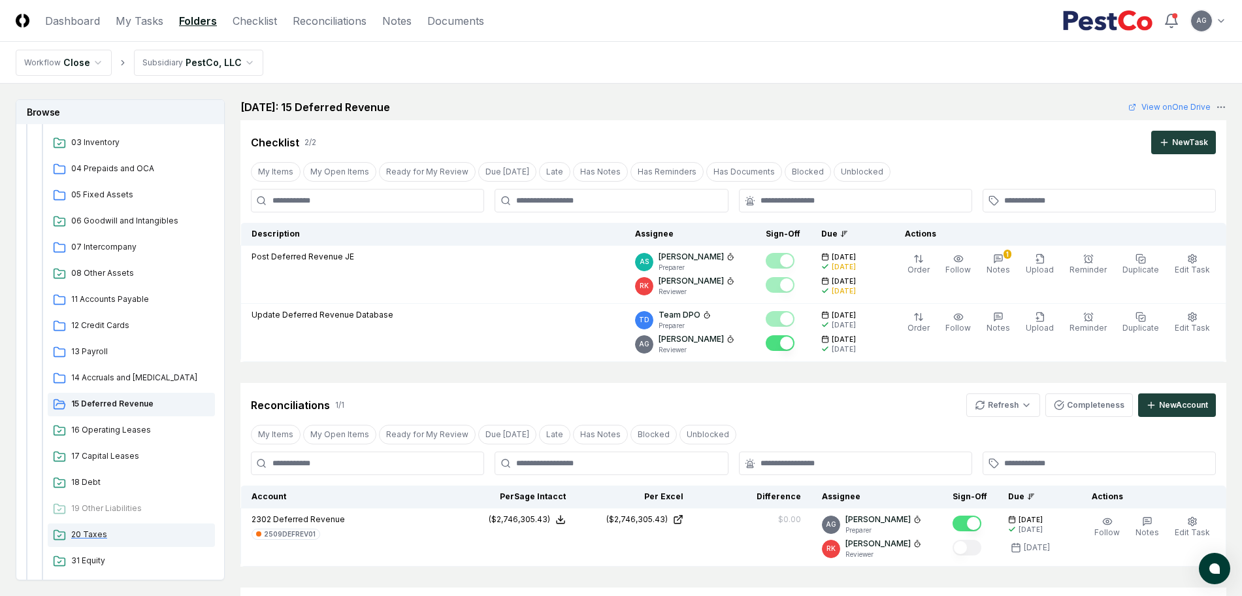
click at [110, 542] on div "20 Taxes" at bounding box center [131, 535] width 167 height 24
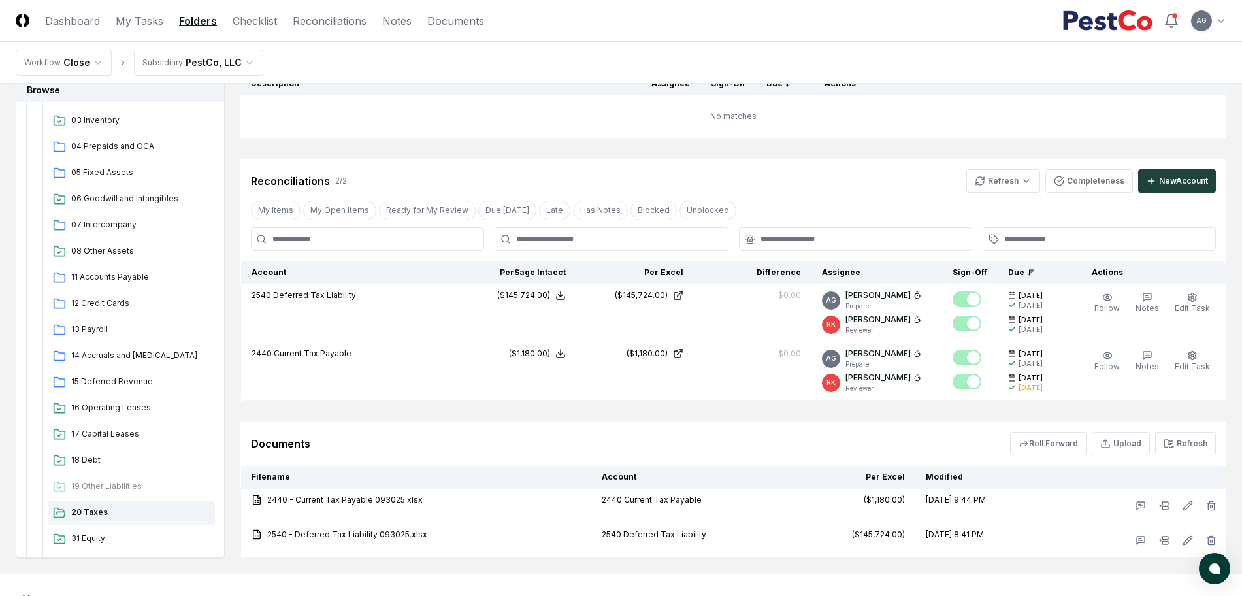
scroll to position [245, 0]
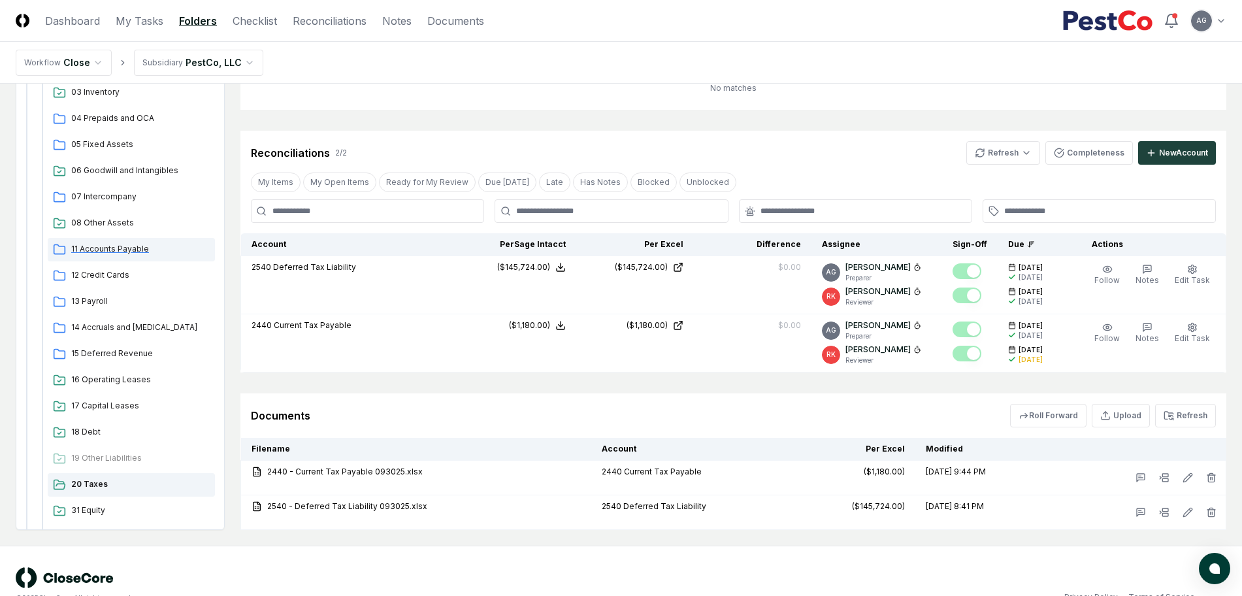
click at [133, 252] on span "11 Accounts Payable" at bounding box center [140, 249] width 139 height 12
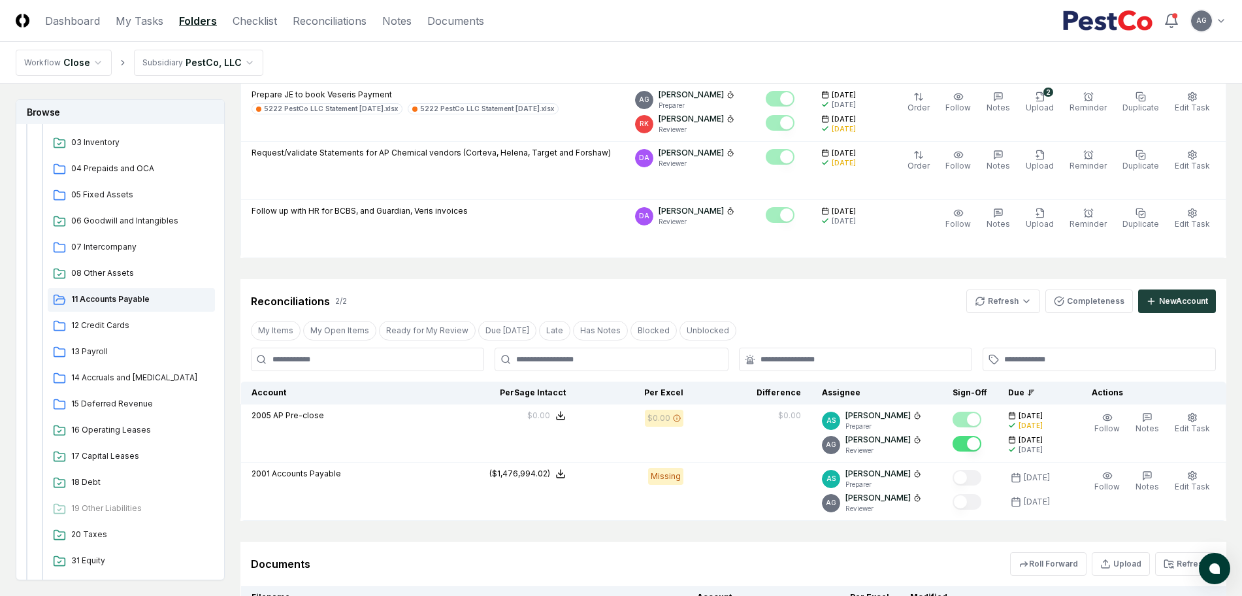
scroll to position [490, 0]
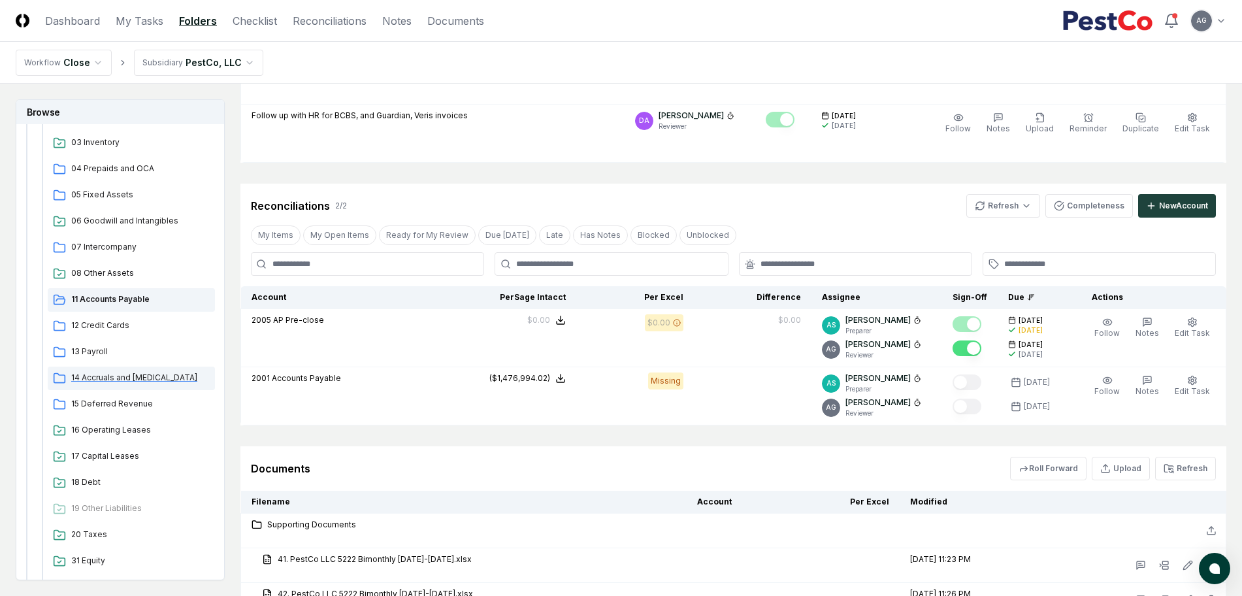
click at [131, 378] on span "14 Accruals and [MEDICAL_DATA]" at bounding box center [140, 378] width 139 height 12
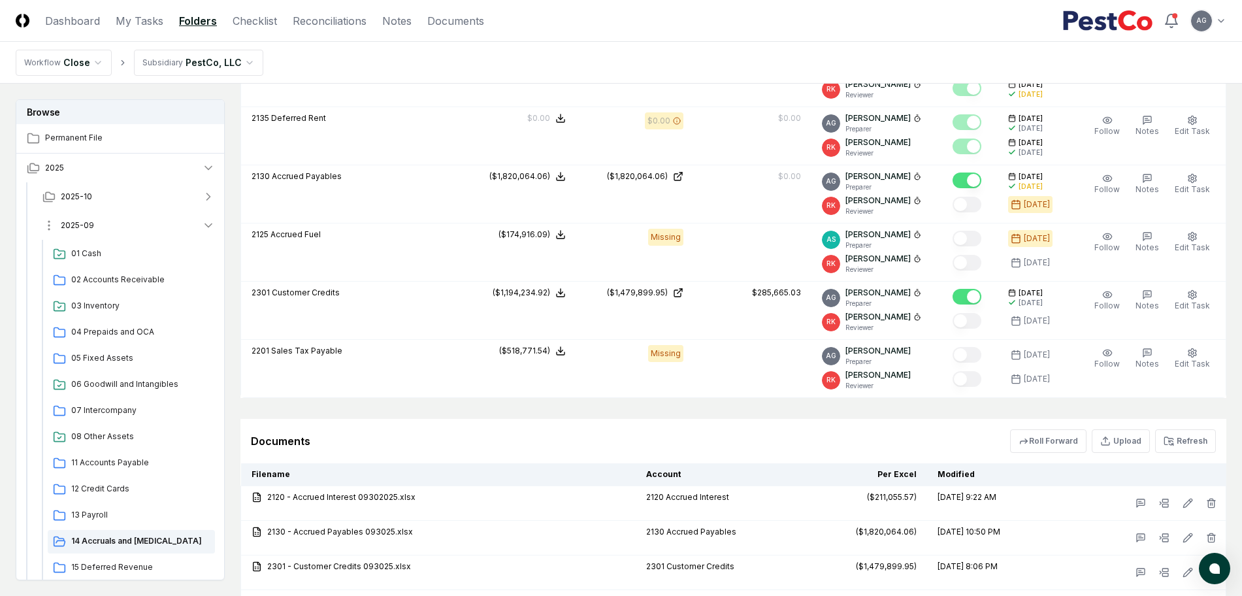
click at [142, 226] on button "2025-09" at bounding box center [128, 225] width 193 height 29
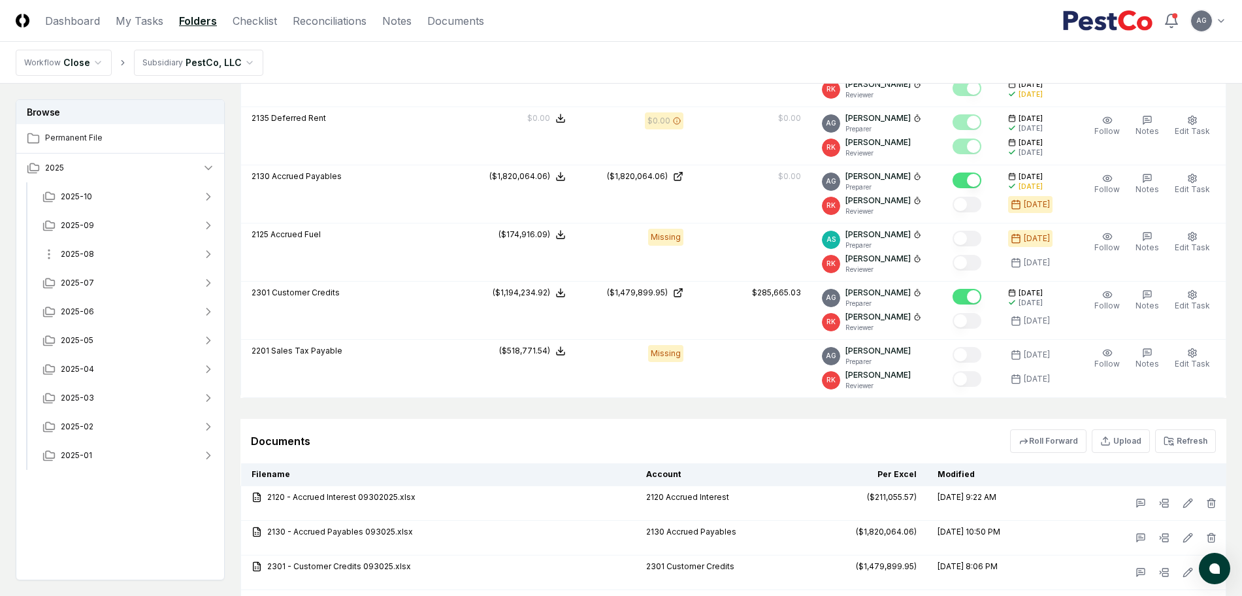
click at [113, 254] on button "2025-08" at bounding box center [128, 254] width 193 height 29
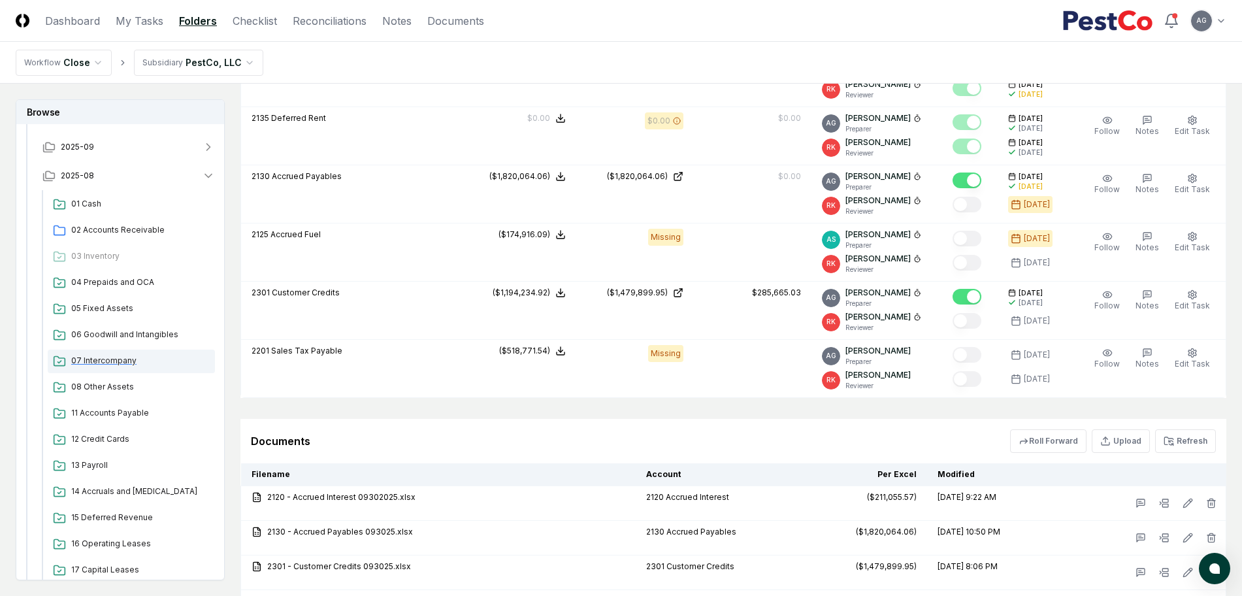
scroll to position [163, 0]
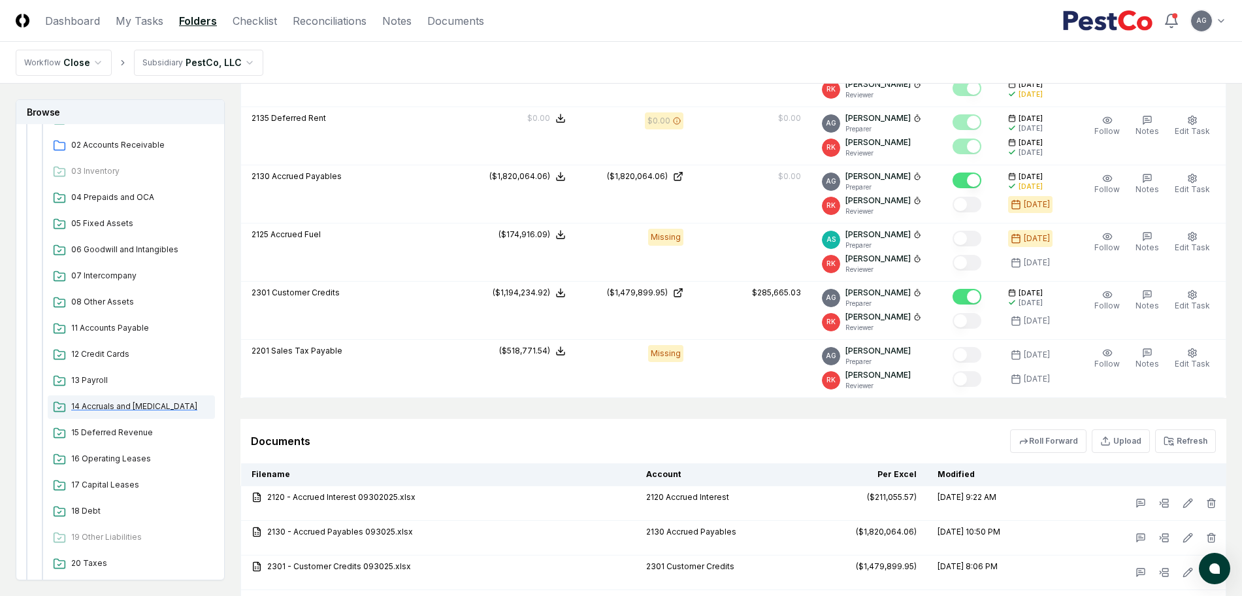
click at [125, 406] on span "14 Accruals and [MEDICAL_DATA]" at bounding box center [140, 407] width 139 height 12
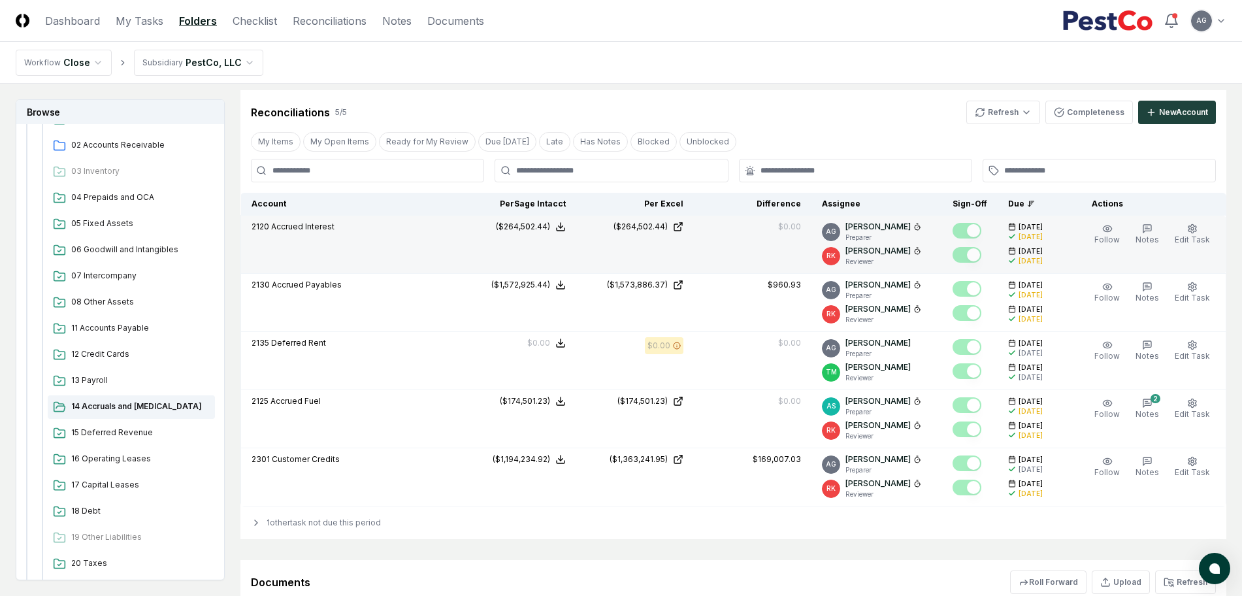
scroll to position [1552, 0]
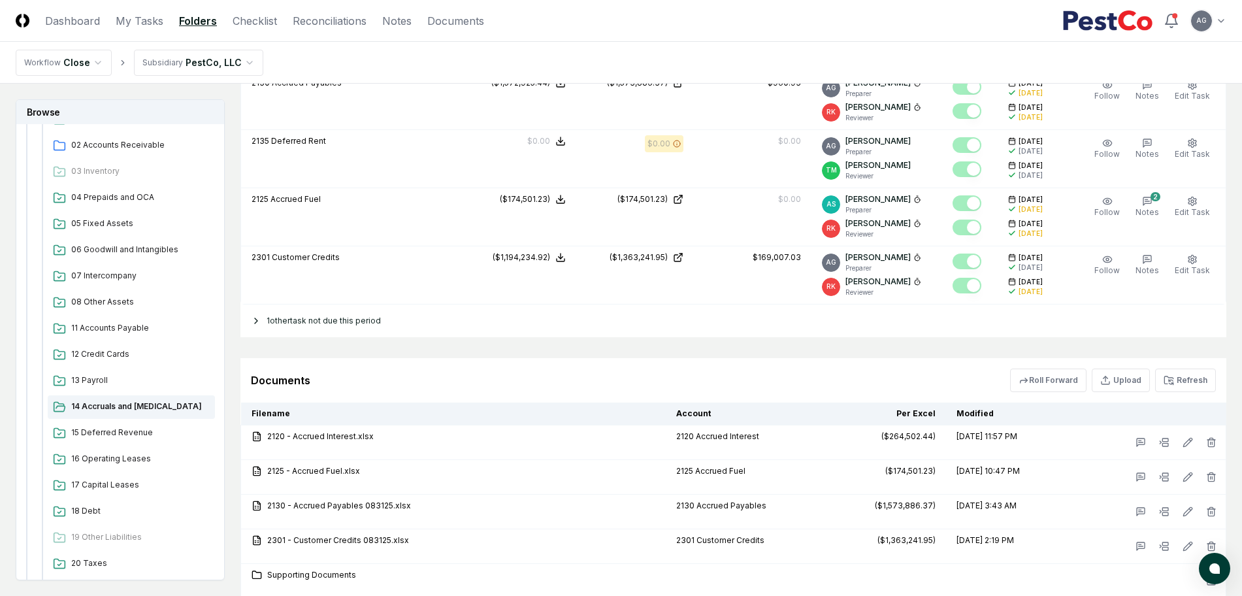
click at [333, 310] on div "1 other task not due this period" at bounding box center [734, 321] width 986 height 33
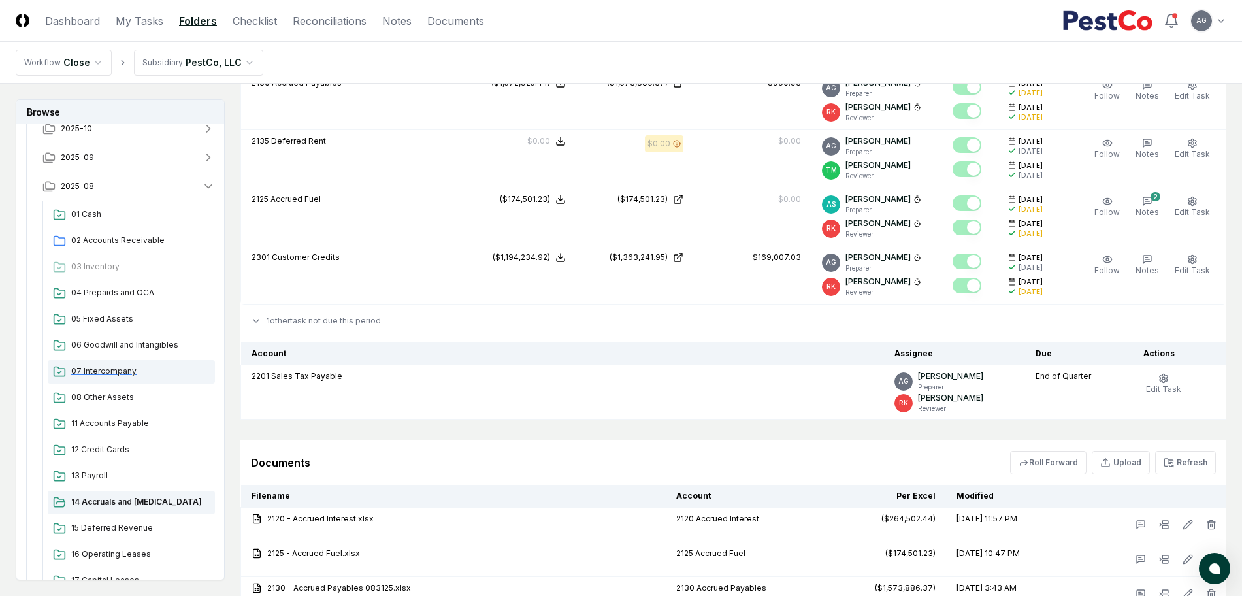
scroll to position [0, 0]
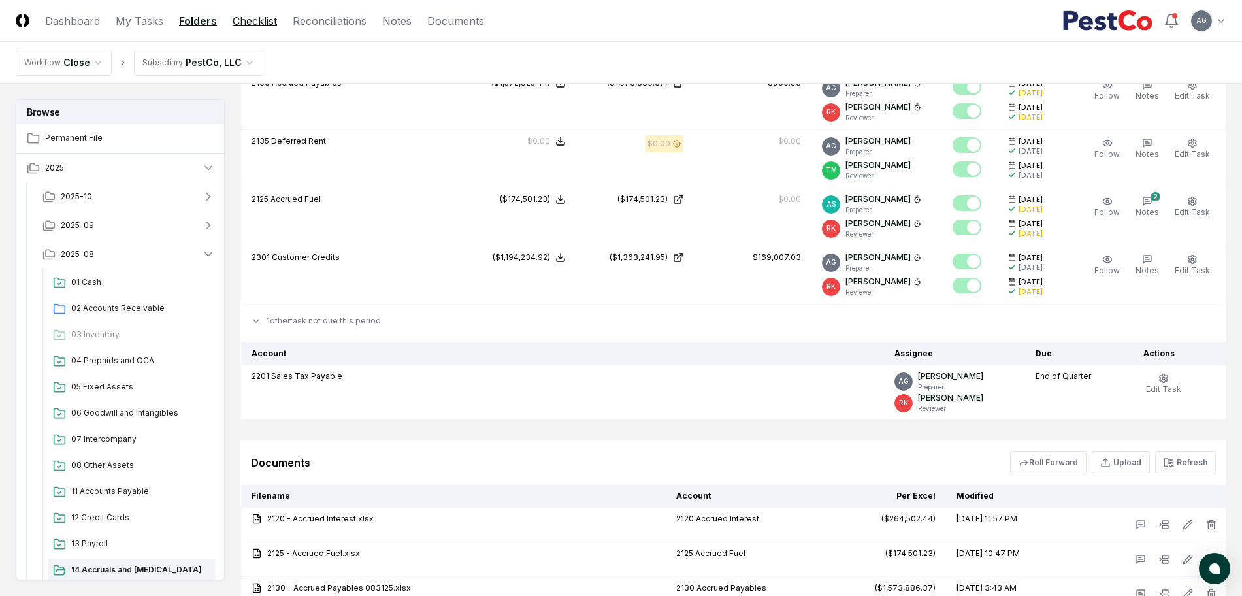
click at [248, 22] on link "Checklist" at bounding box center [255, 21] width 44 height 16
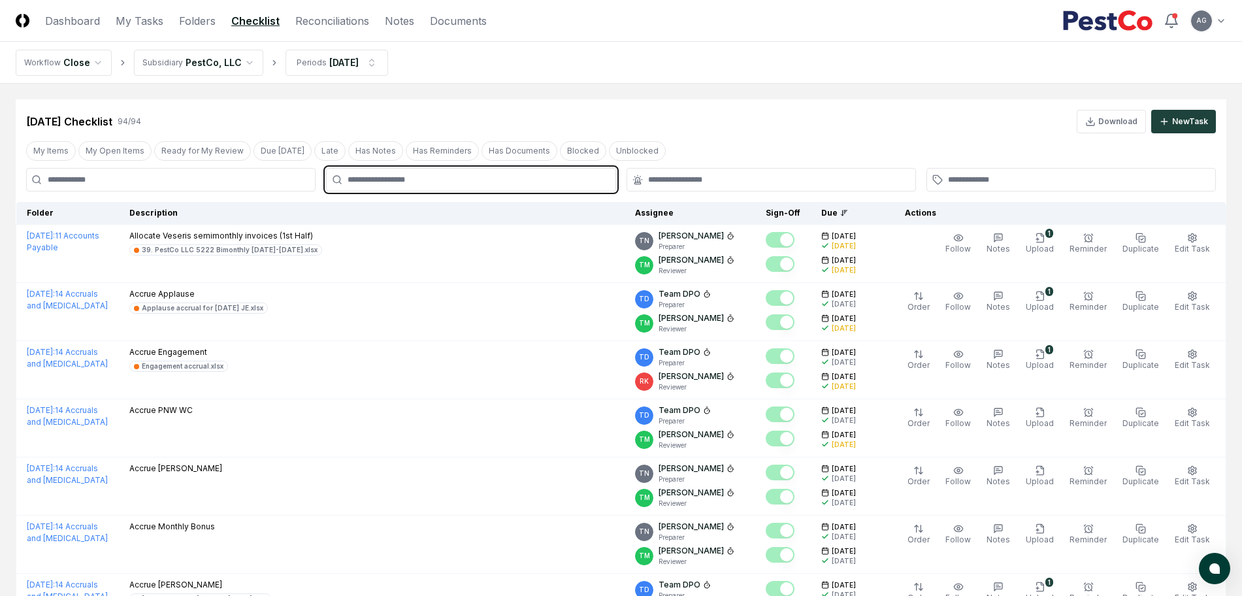
click at [447, 182] on input "text" at bounding box center [477, 180] width 259 height 12
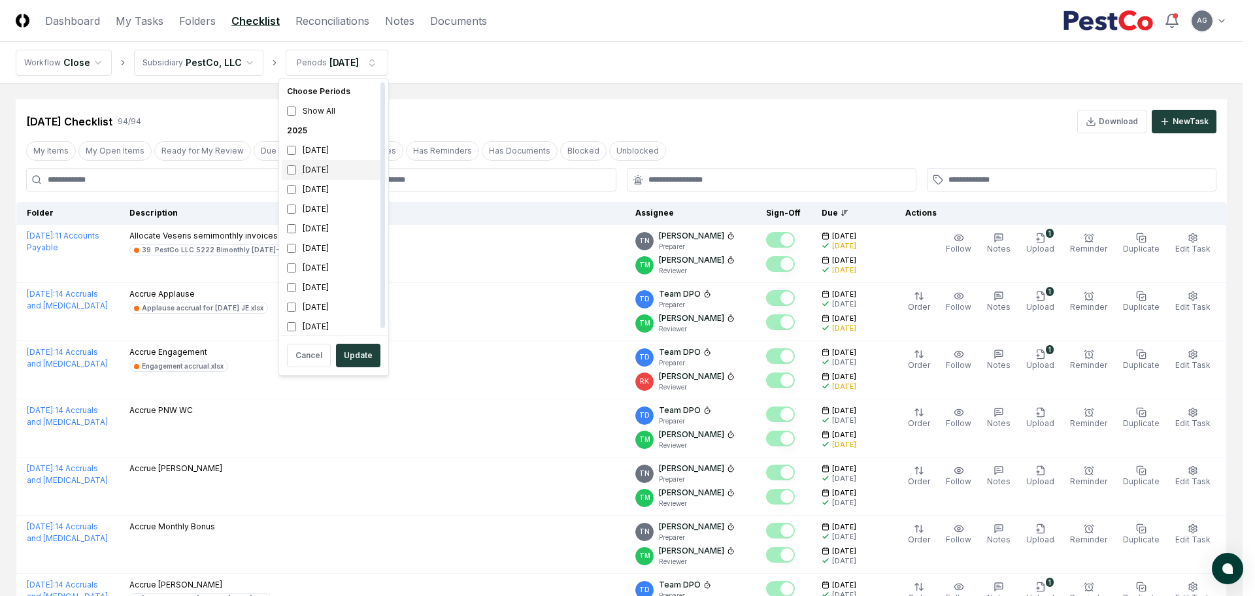
click at [315, 164] on div "[DATE]" at bounding box center [334, 170] width 104 height 20
click at [315, 189] on div "[DATE]" at bounding box center [334, 190] width 104 height 20
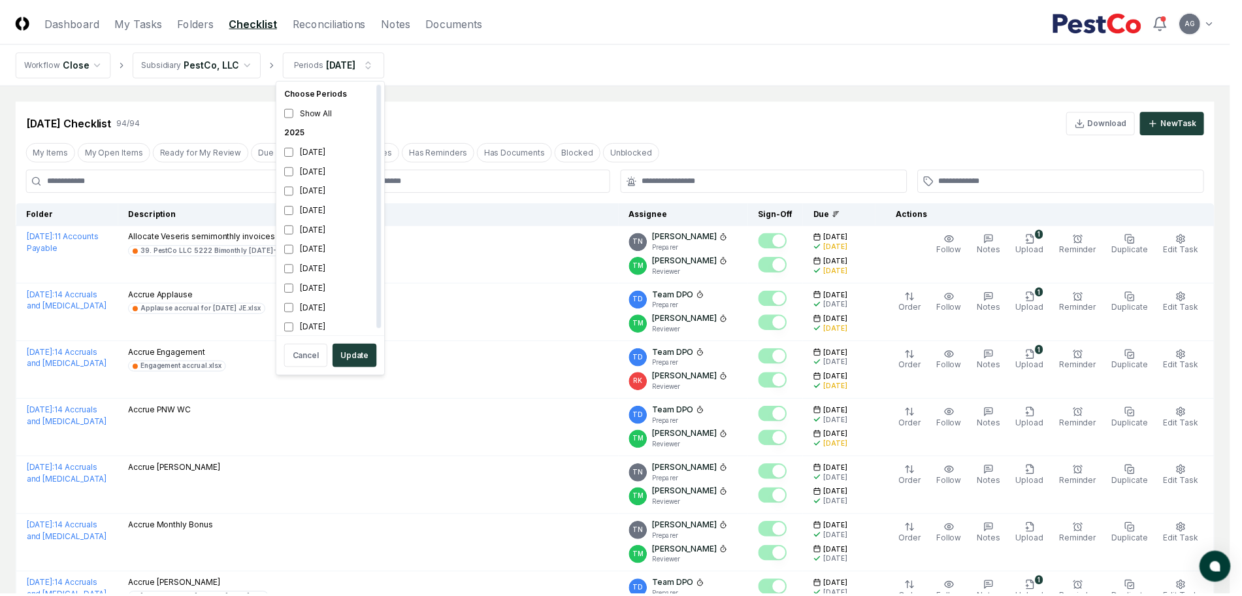
scroll to position [4, 0]
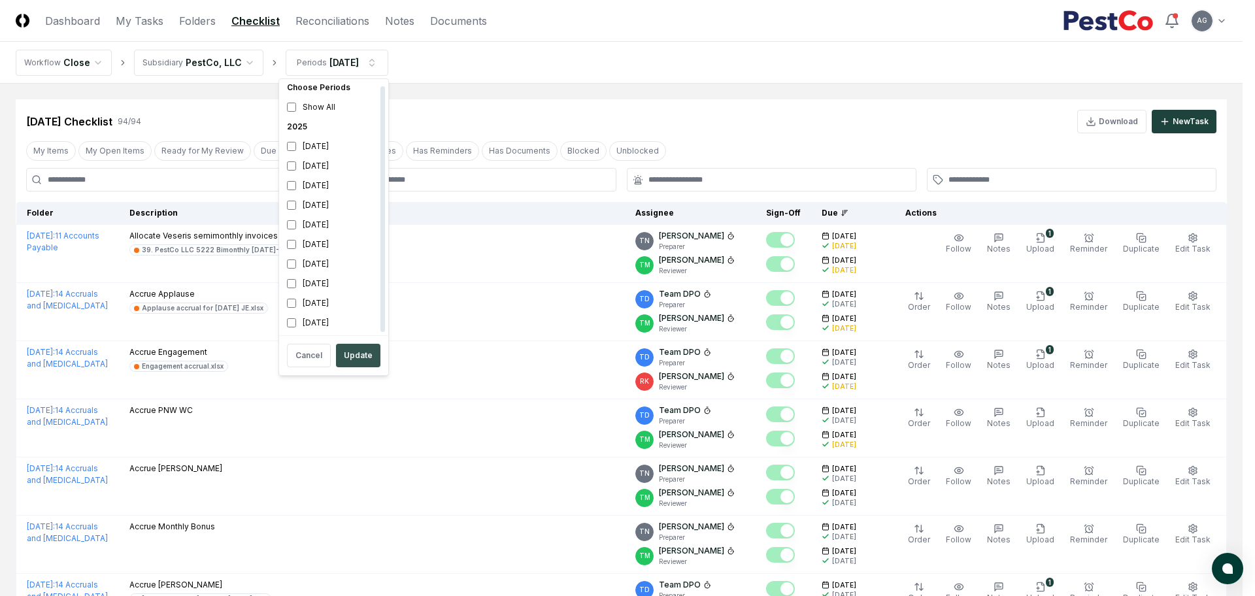
click at [354, 363] on button "Update" at bounding box center [358, 356] width 44 height 24
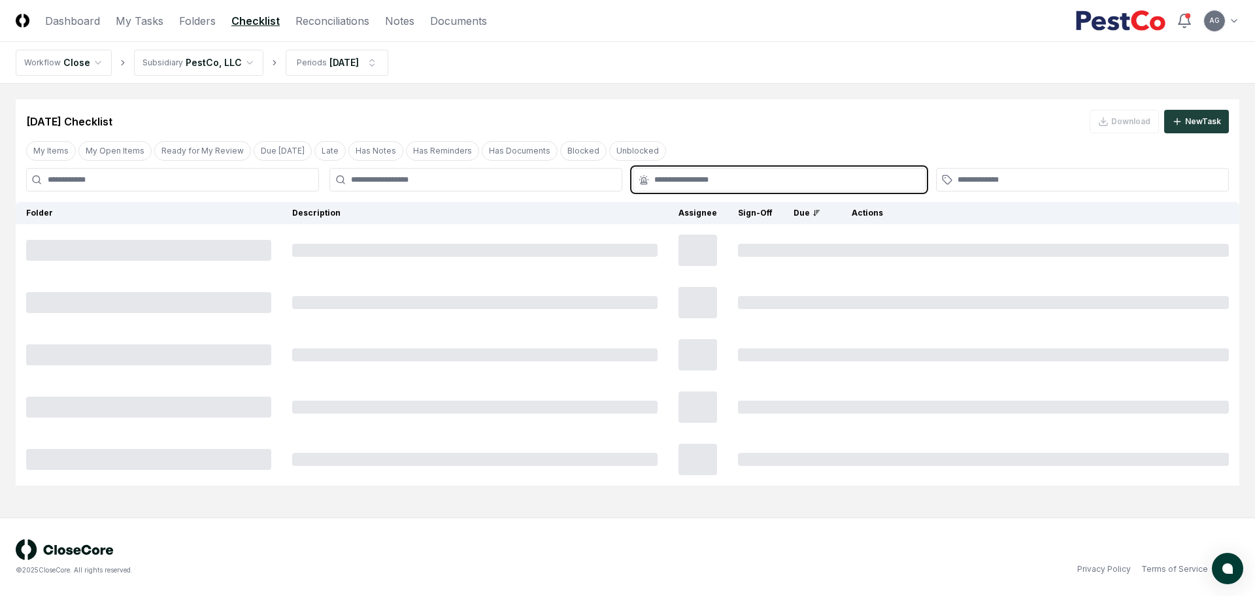
click at [676, 182] on input "text" at bounding box center [785, 180] width 263 height 12
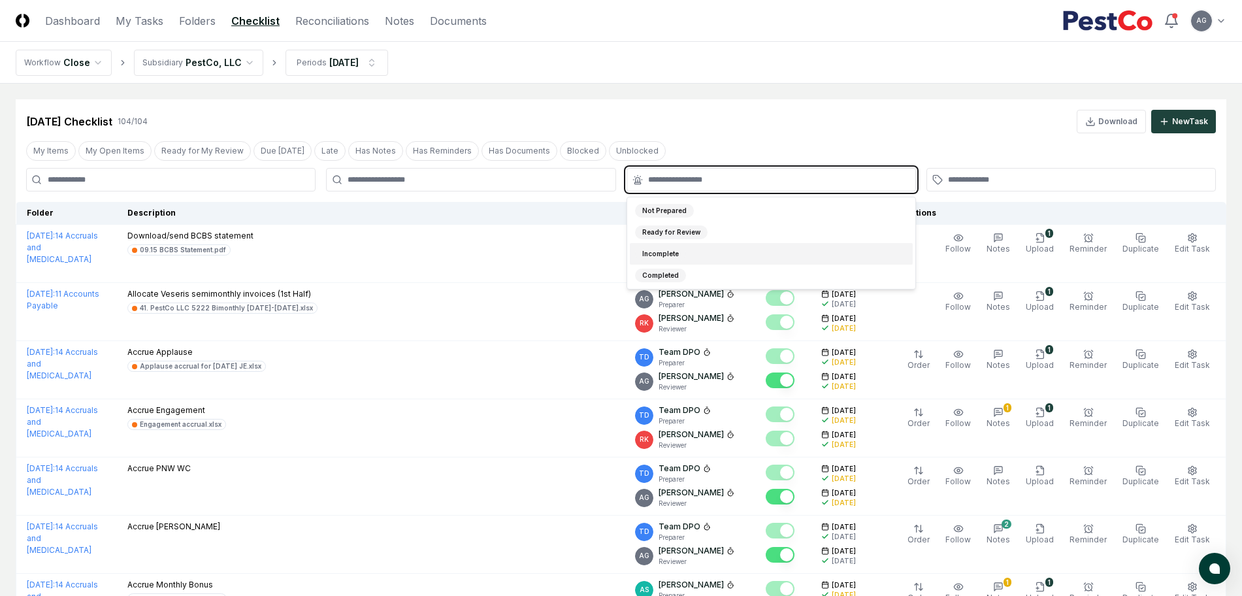
click at [688, 250] on div "Incomplete" at bounding box center [771, 254] width 283 height 22
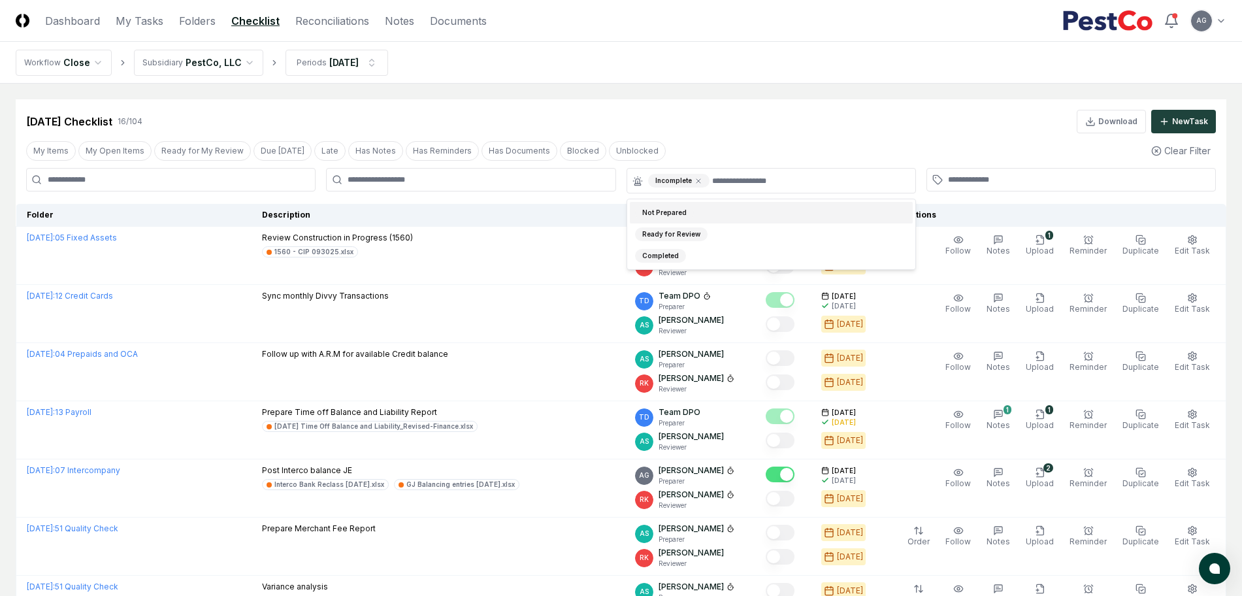
click at [722, 74] on nav "Workflow Close Subsidiary PestCo, LLC Periods [DATE]" at bounding box center [621, 63] width 1242 height 42
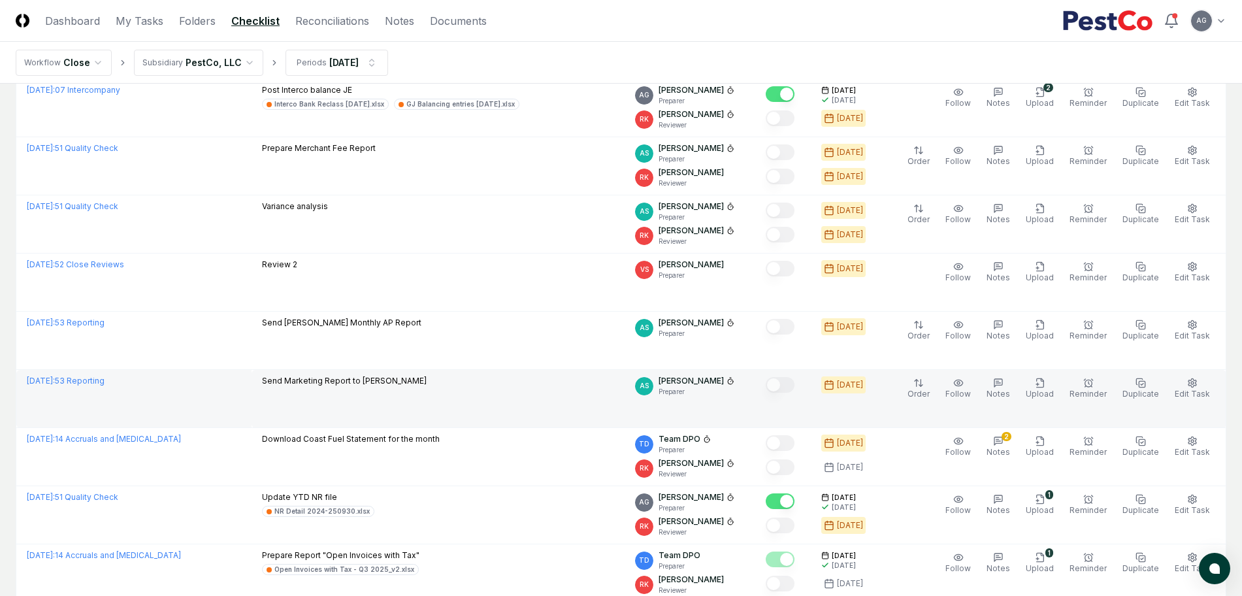
scroll to position [408, 0]
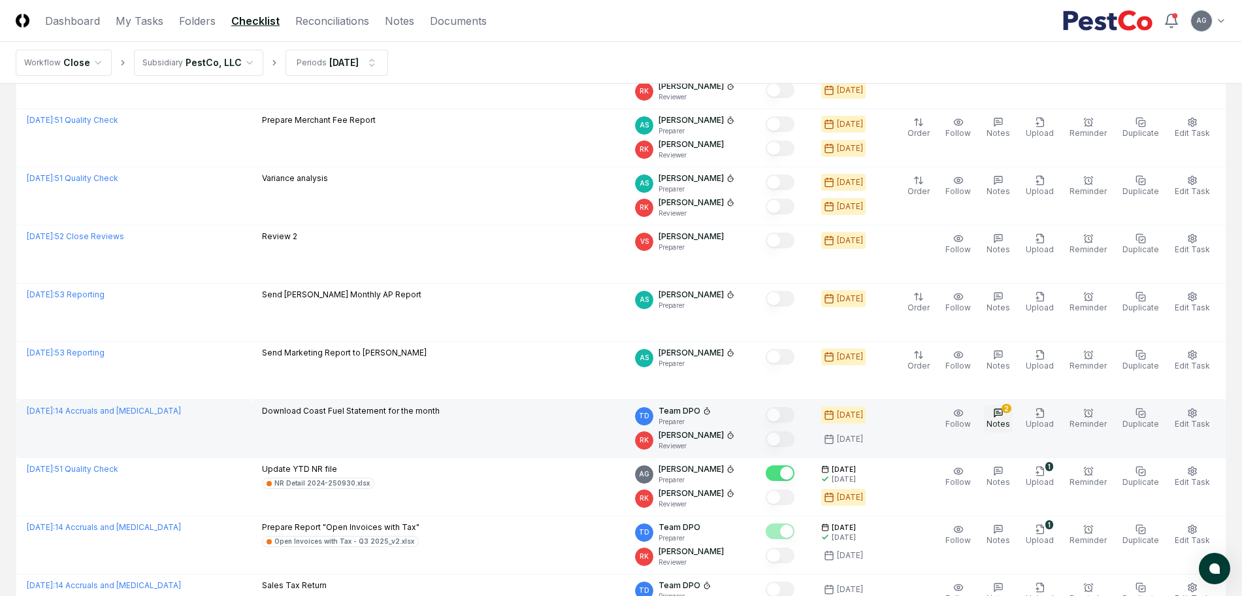
click at [1001, 420] on span "Notes" at bounding box center [999, 424] width 24 height 10
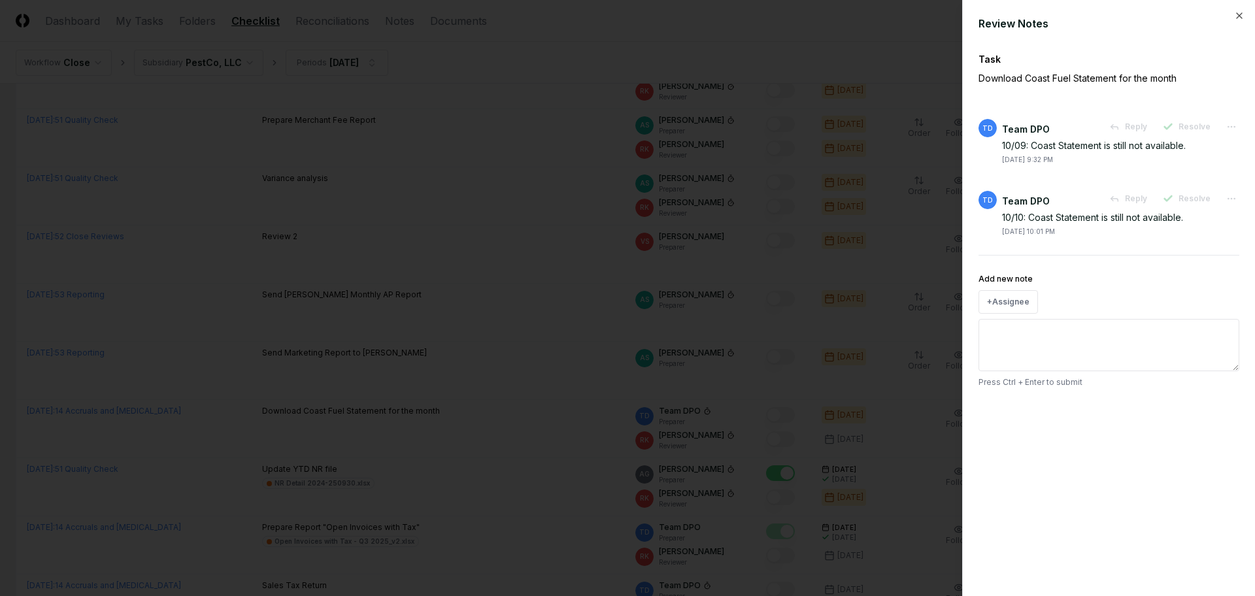
click at [478, 440] on div at bounding box center [627, 298] width 1255 height 596
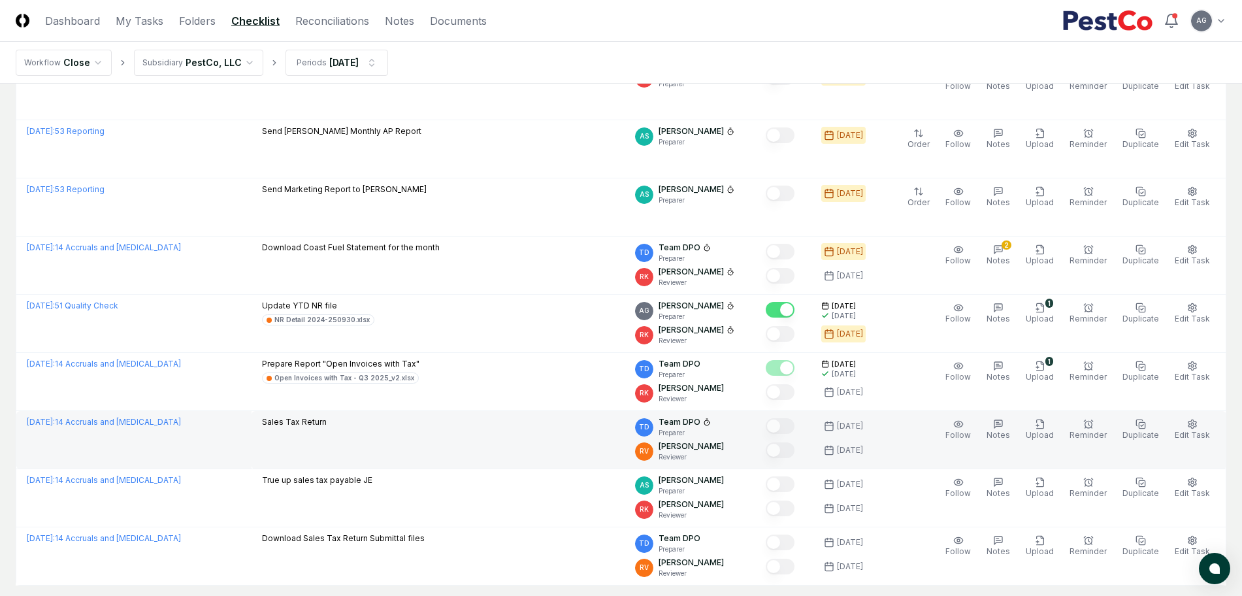
scroll to position [654, 0]
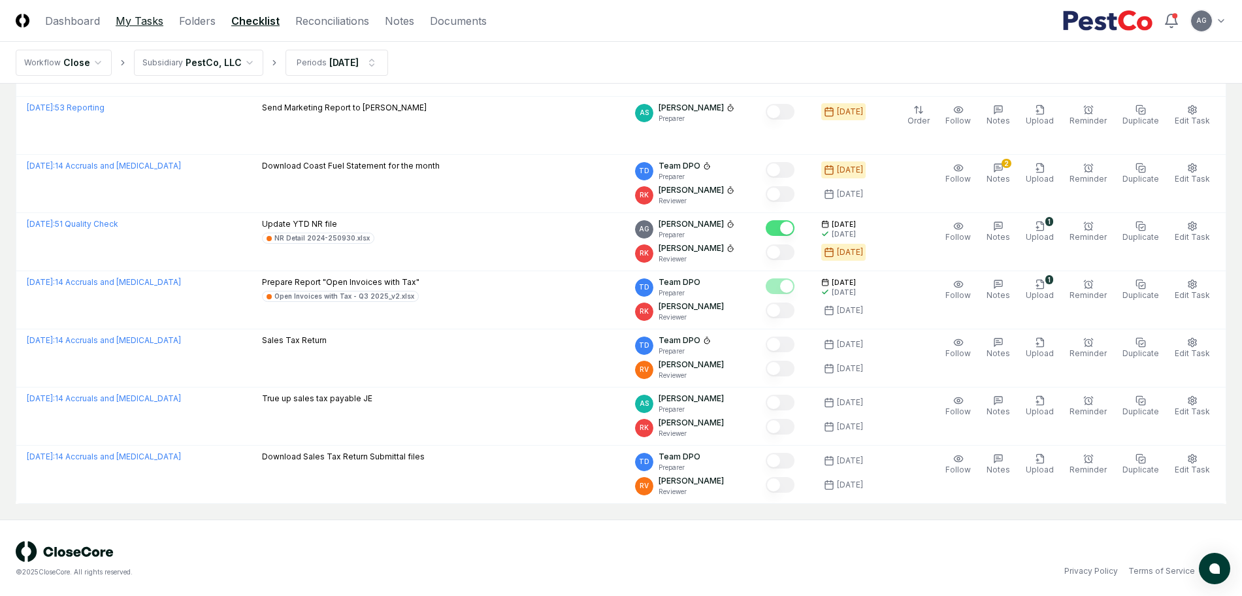
click at [159, 27] on link "My Tasks" at bounding box center [140, 21] width 48 height 16
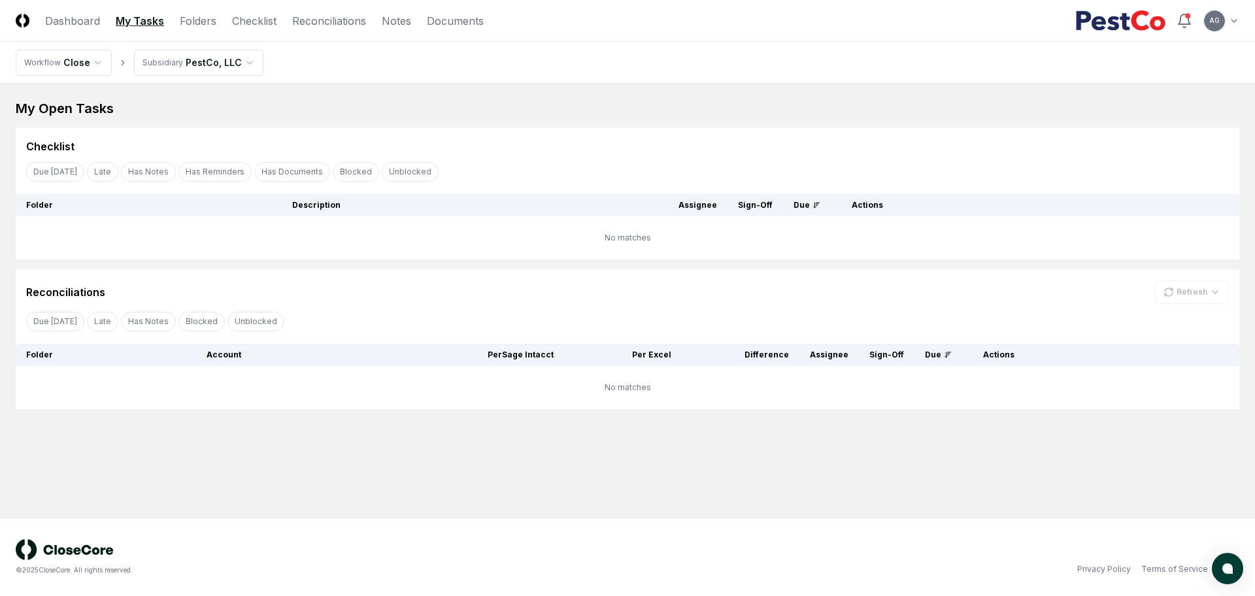
click at [544, 482] on main "My Open Tasks Cancel Reassign Checklist Due [DATE] Late Has Notes Has Reminders…" at bounding box center [627, 301] width 1255 height 434
click at [336, 474] on main "My Open Tasks Cancel Reassign Checklist Due [DATE] Late Has Notes Has Reminders…" at bounding box center [627, 301] width 1255 height 434
click at [211, 22] on link "Folders" at bounding box center [198, 21] width 37 height 16
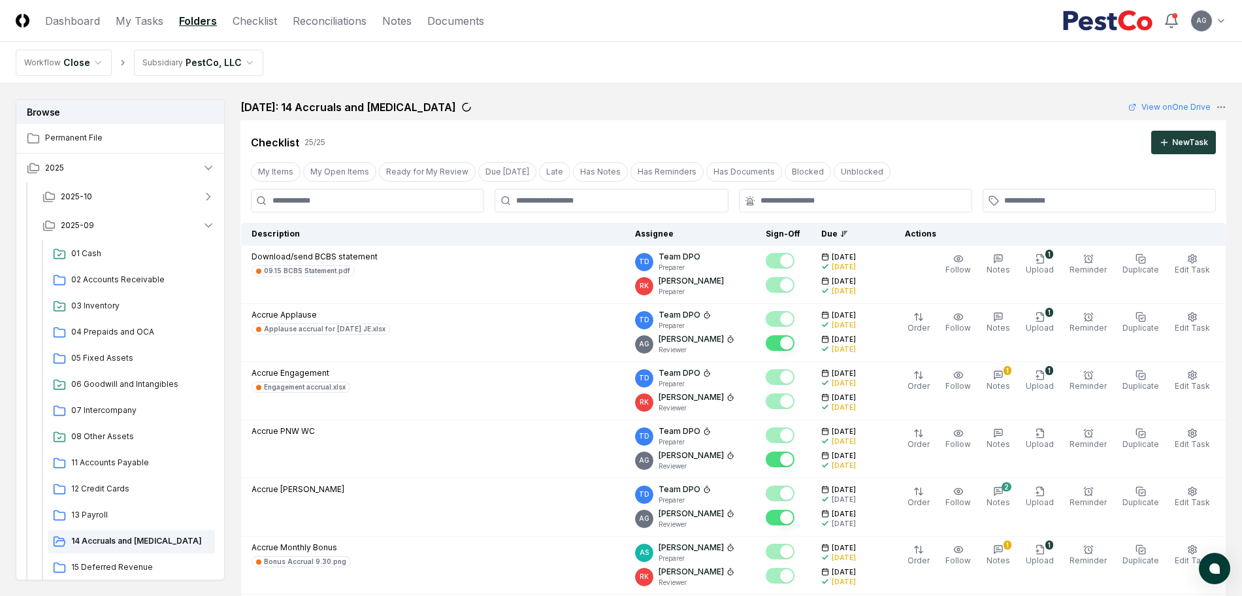
click at [604, 82] on nav "Workflow Close Subsidiary PestCo, LLC" at bounding box center [621, 63] width 1242 height 42
click at [127, 18] on link "My Tasks" at bounding box center [140, 21] width 48 height 16
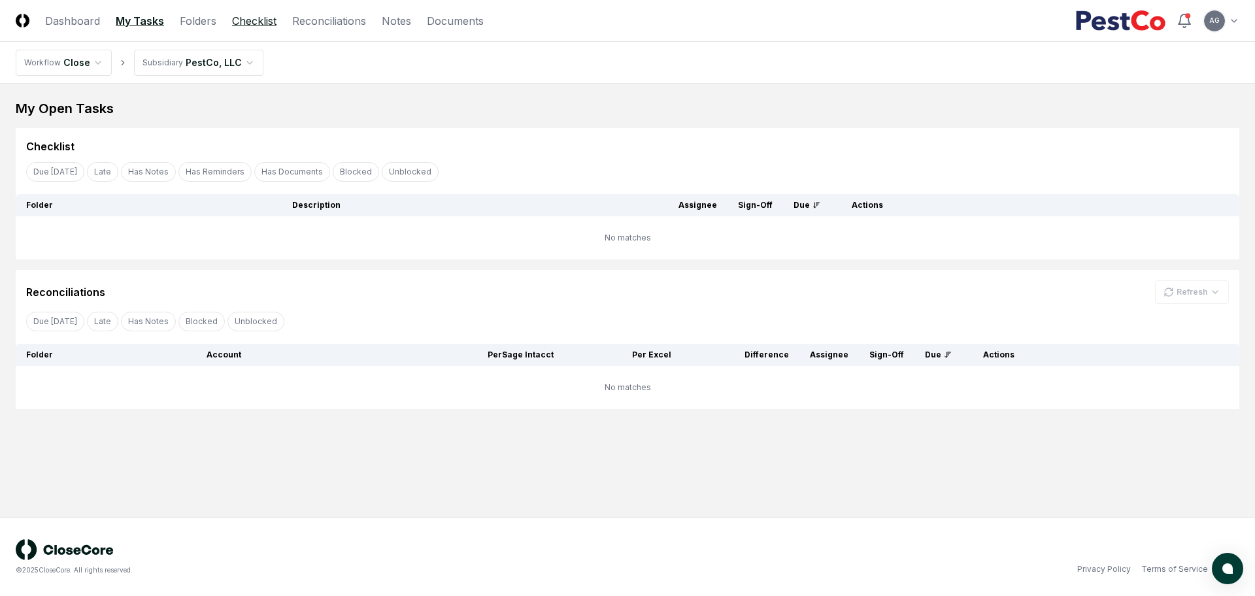
click at [261, 25] on link "Checklist" at bounding box center [254, 21] width 44 height 16
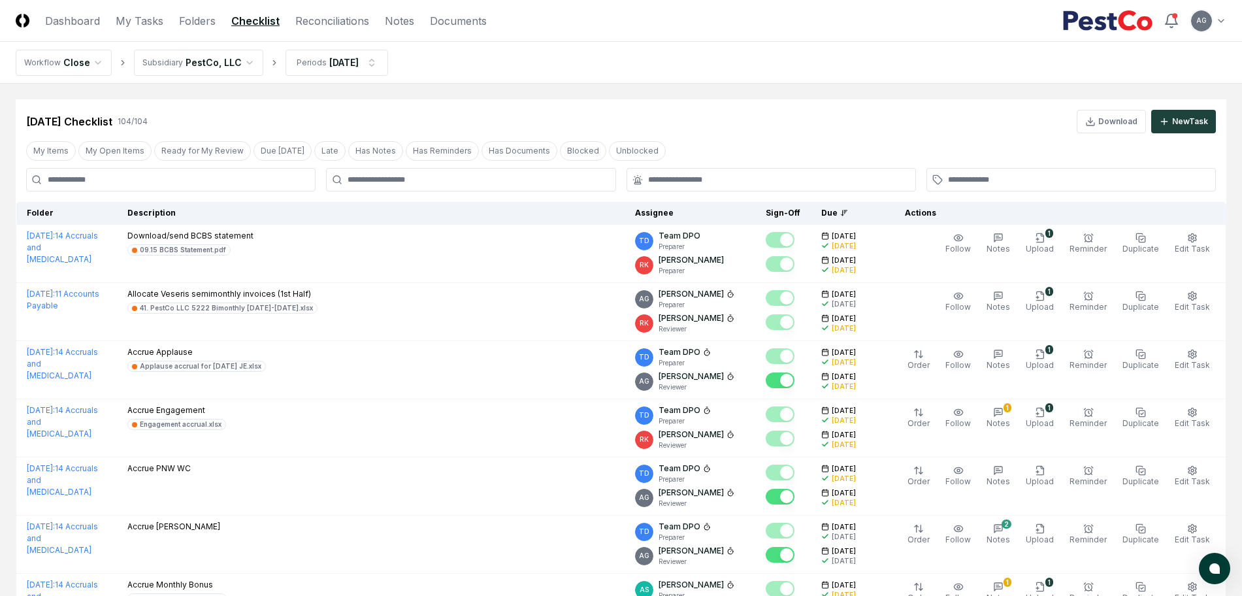
click at [454, 189] on div at bounding box center [471, 180] width 290 height 24
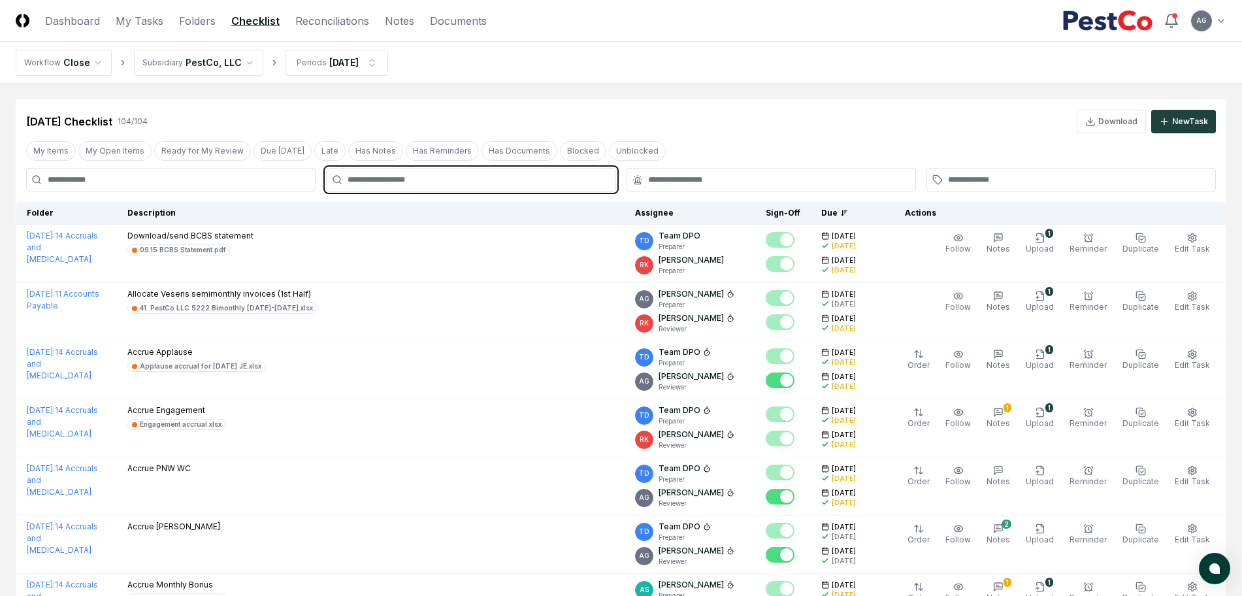
click at [448, 182] on input "text" at bounding box center [477, 180] width 259 height 12
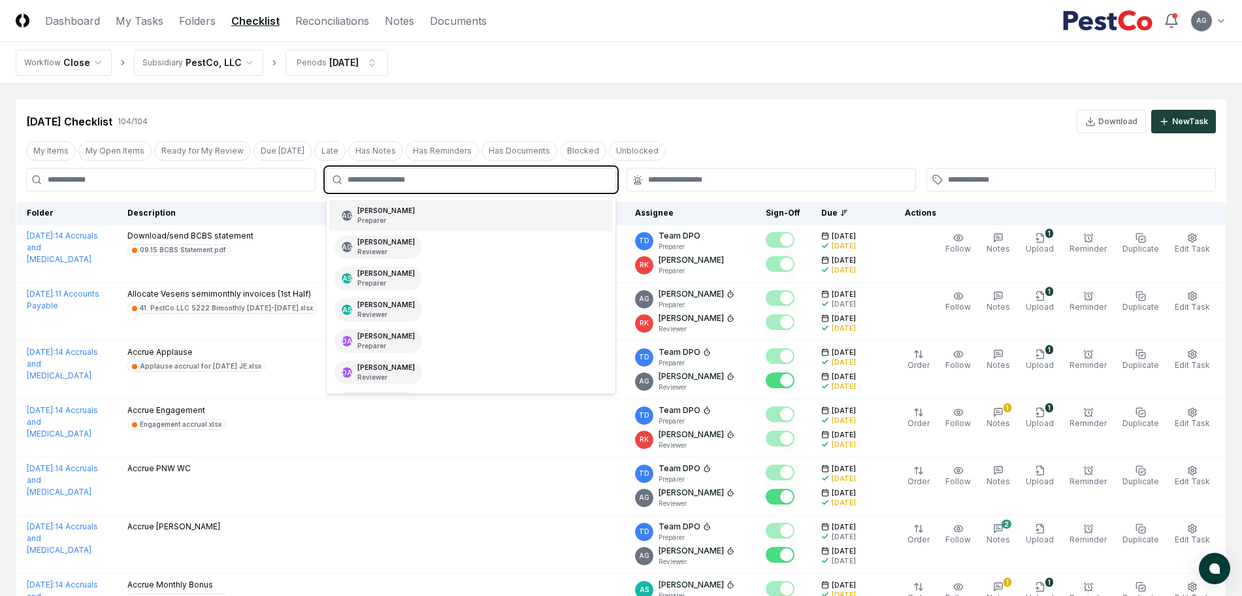
click at [448, 210] on div "AG [PERSON_NAME] Preparer" at bounding box center [470, 215] width 283 height 31
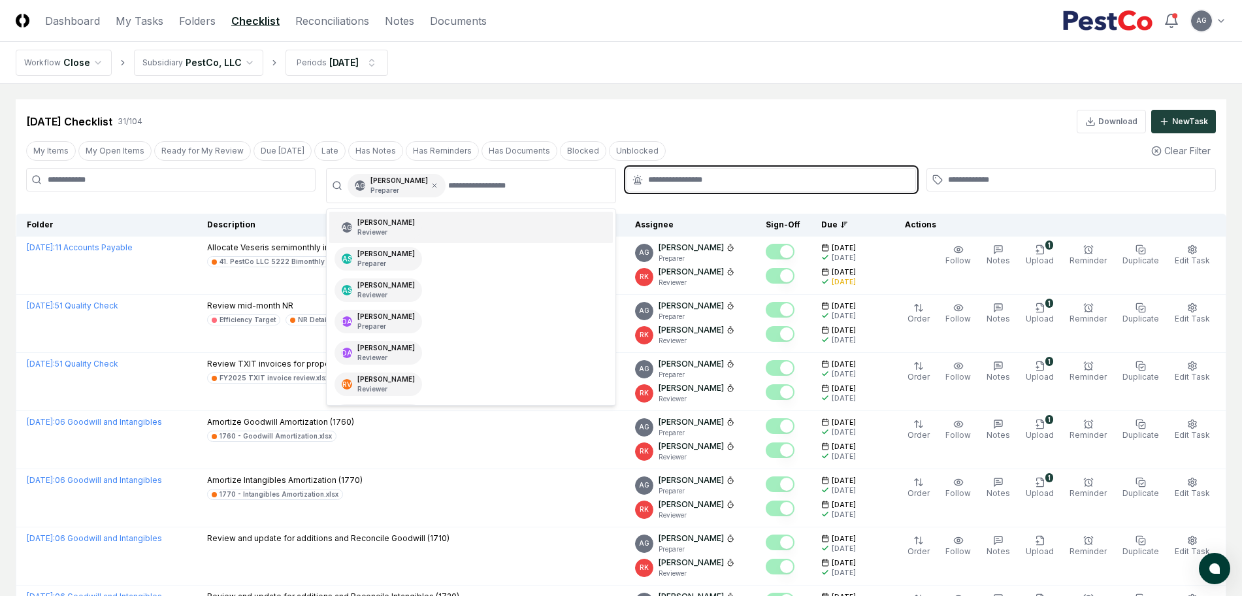
click at [667, 177] on input "text" at bounding box center [777, 180] width 259 height 12
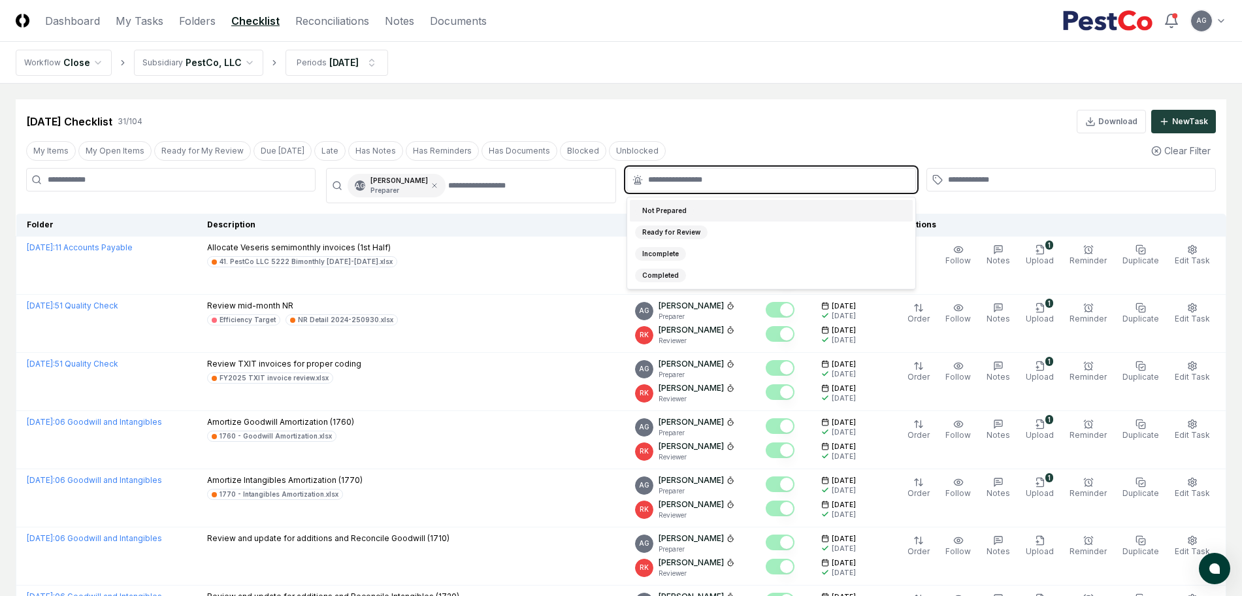
click at [705, 208] on div "Not Prepared" at bounding box center [771, 211] width 283 height 22
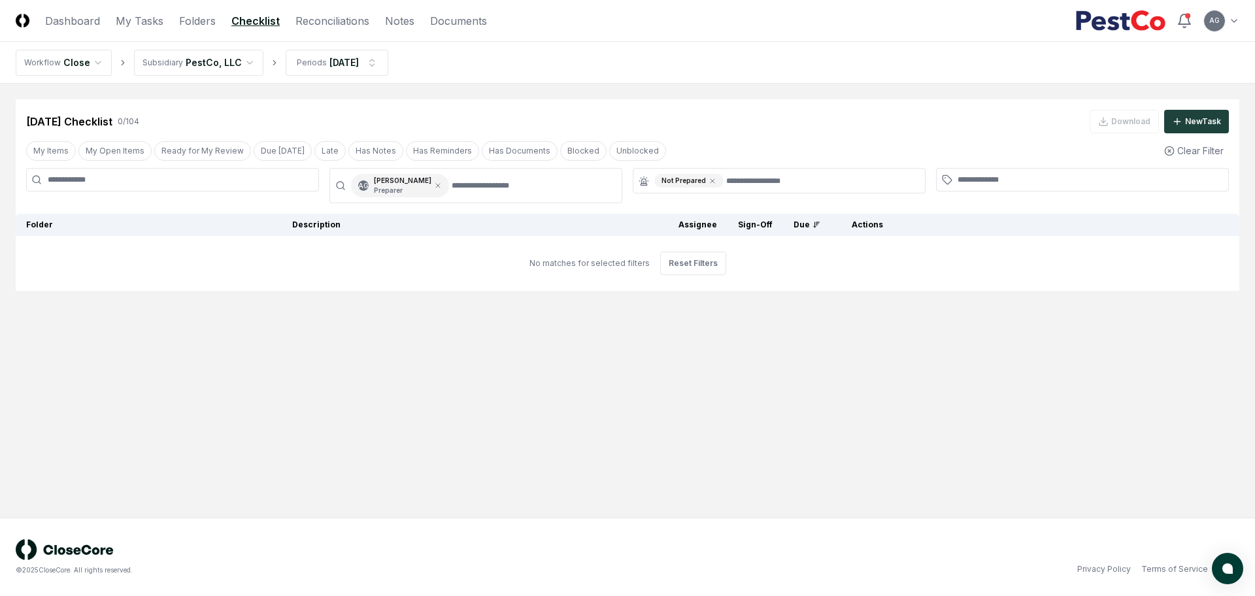
click at [703, 104] on div "Sep 2025 Checklist 0 / 104 Download New Task" at bounding box center [627, 116] width 1223 height 34
click at [325, 22] on link "Reconciliations" at bounding box center [332, 21] width 74 height 16
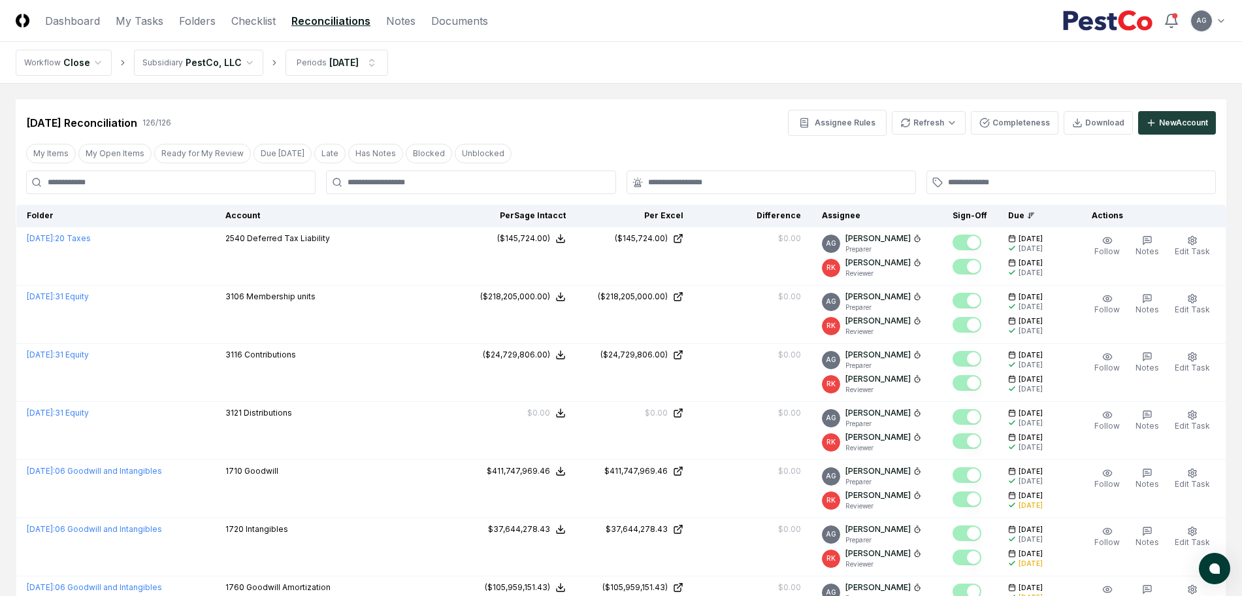
click at [447, 189] on div at bounding box center [471, 183] width 290 height 24
click at [240, 20] on link "Checklist" at bounding box center [253, 21] width 44 height 16
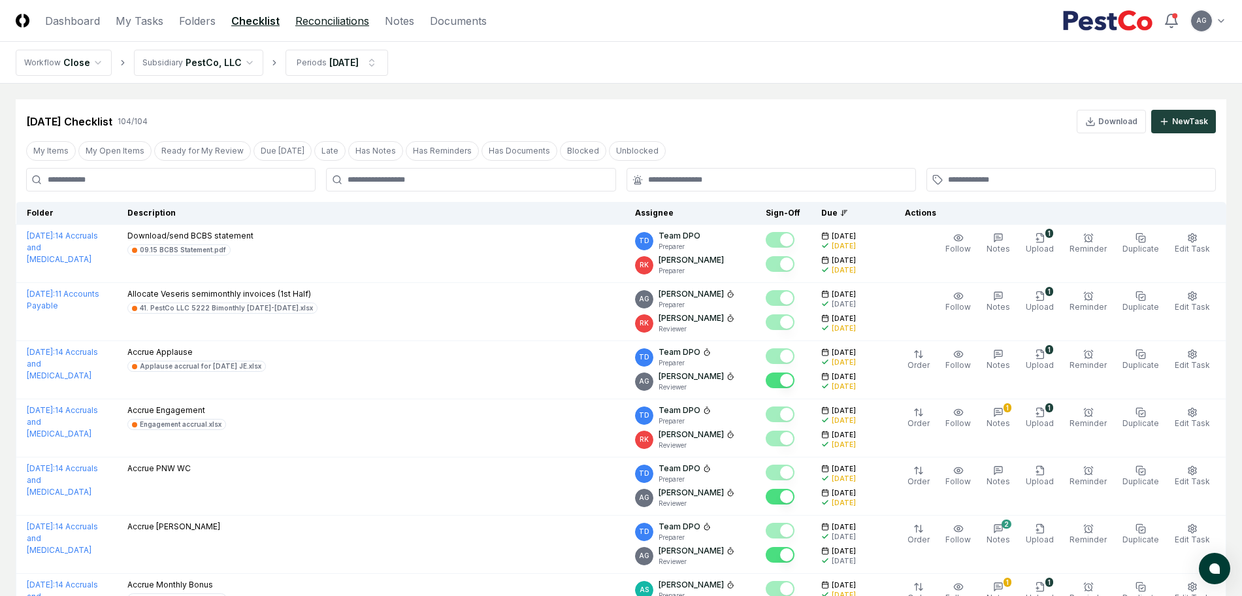
click at [316, 27] on link "Reconciliations" at bounding box center [332, 21] width 74 height 16
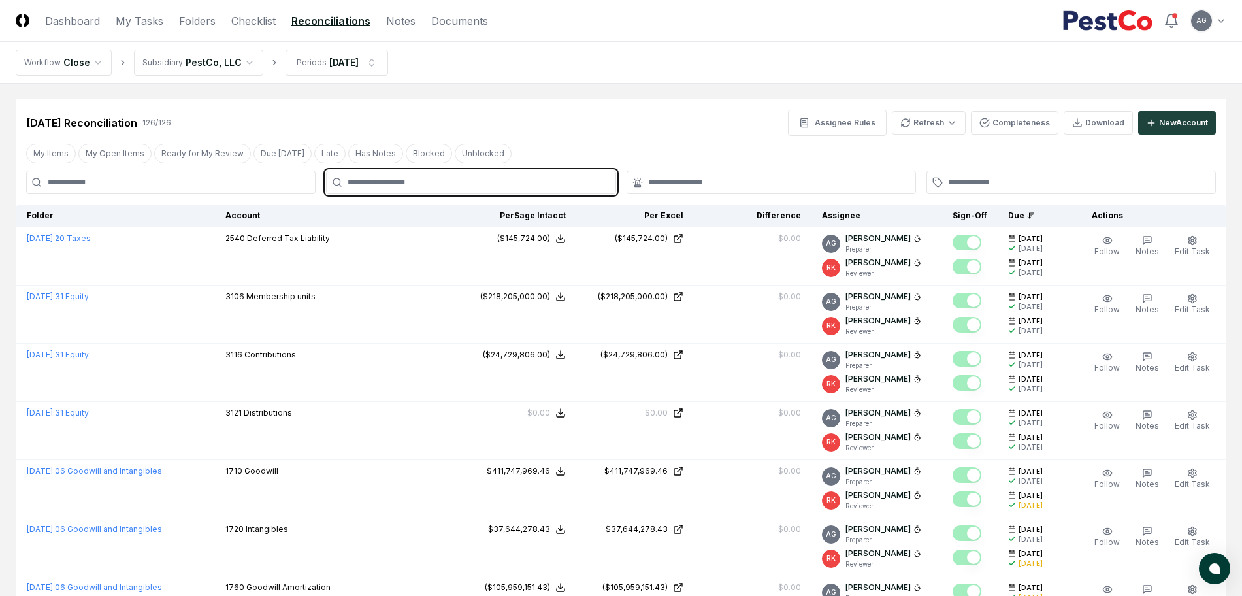
click at [440, 179] on input "text" at bounding box center [477, 182] width 259 height 12
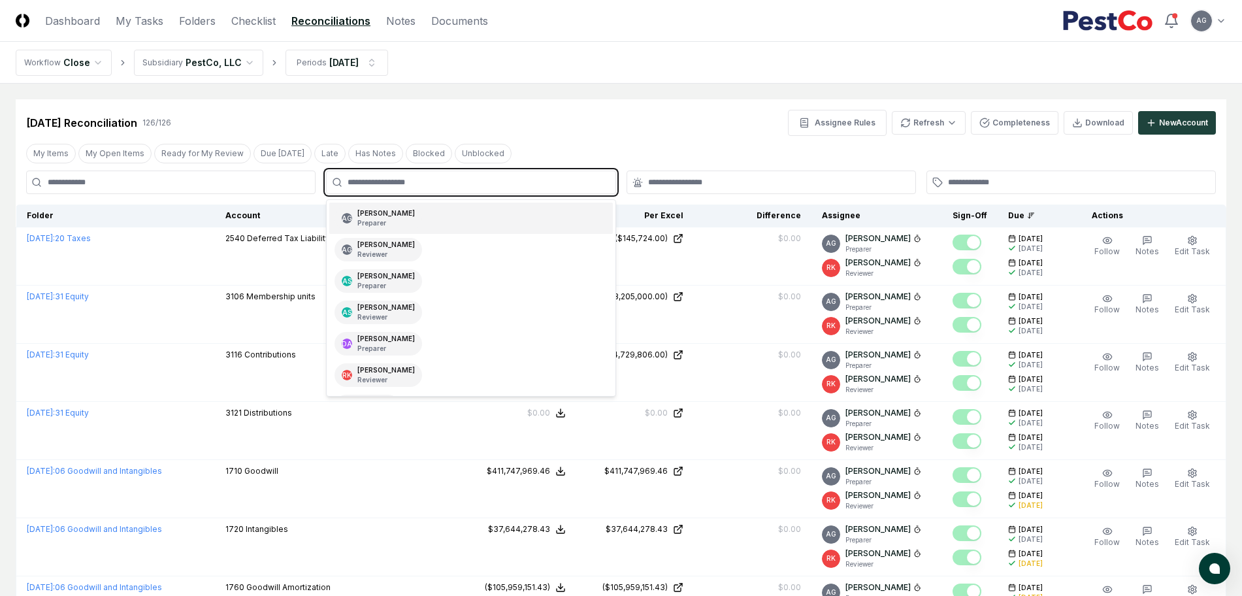
click at [443, 216] on div "AG [PERSON_NAME] Preparer" at bounding box center [470, 218] width 283 height 31
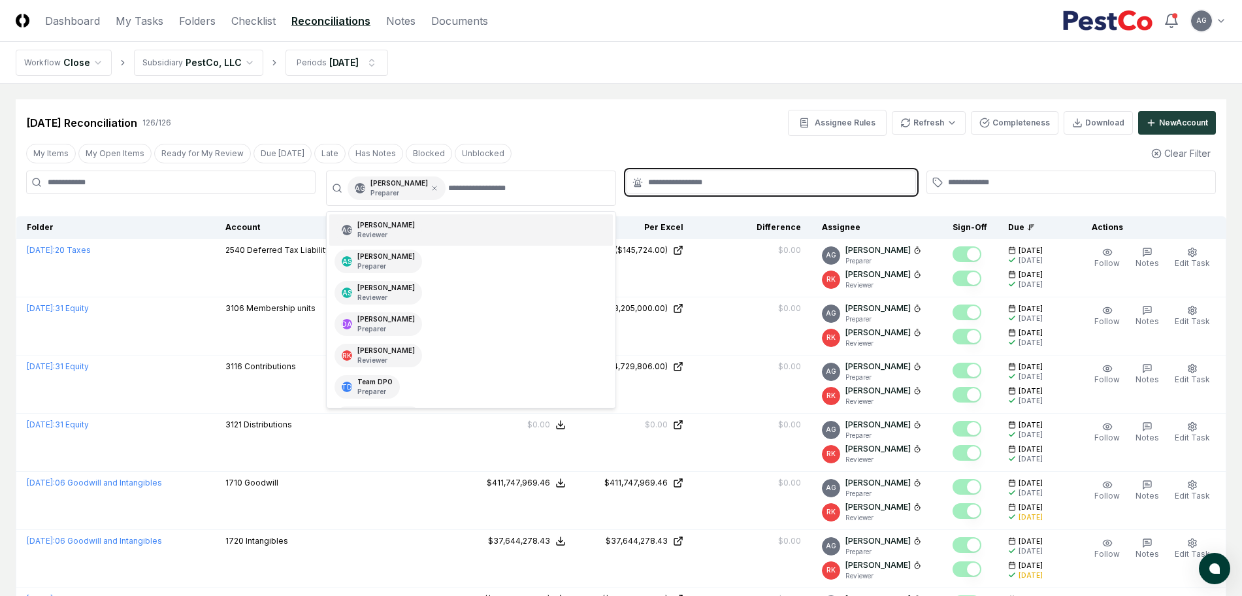
click at [688, 184] on input "text" at bounding box center [777, 182] width 259 height 12
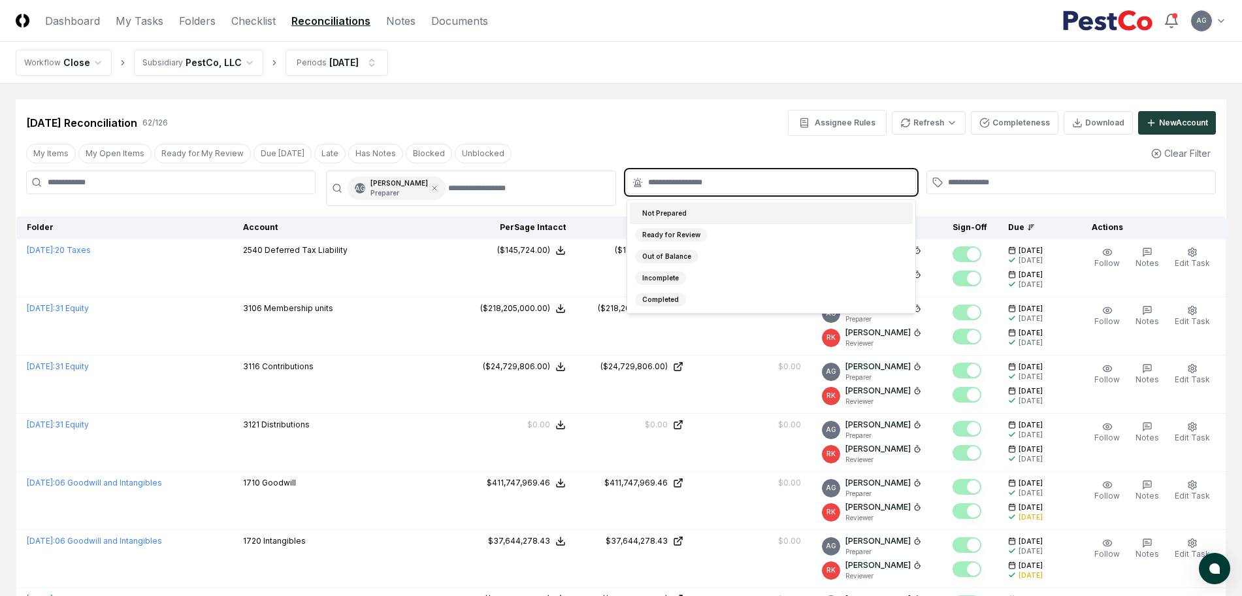
click at [698, 215] on div "Not Prepared" at bounding box center [771, 214] width 283 height 22
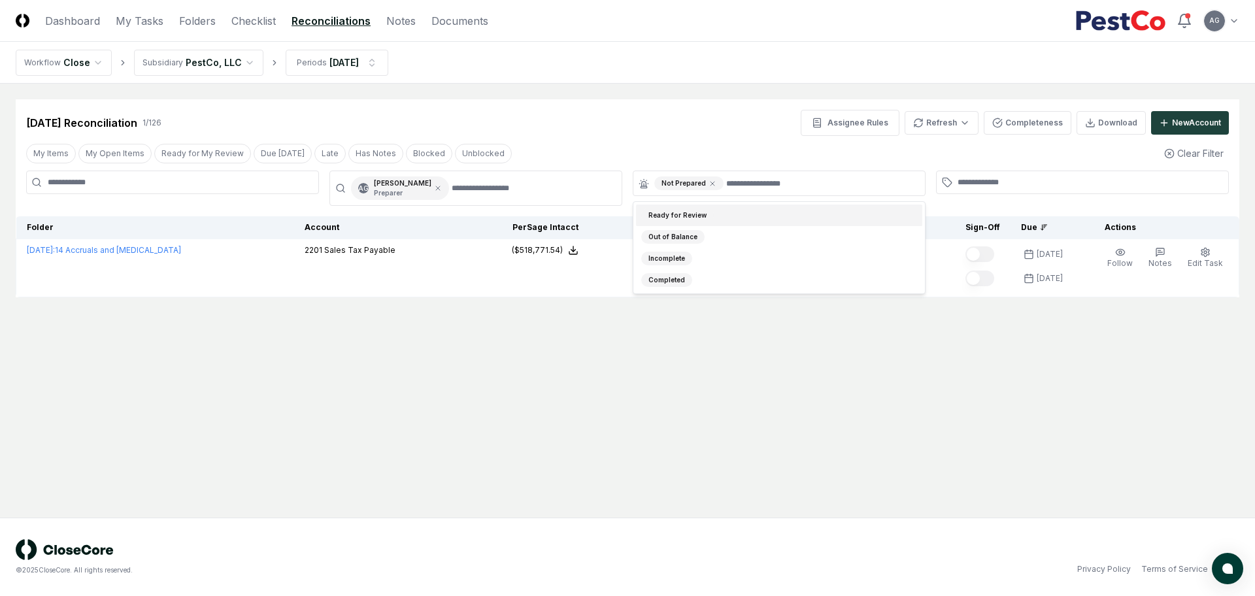
click at [646, 110] on div "Sep 2025 Reconciliation 1 / 126 Assignee Rules Refresh Completeness Download Ne…" at bounding box center [627, 123] width 1203 height 26
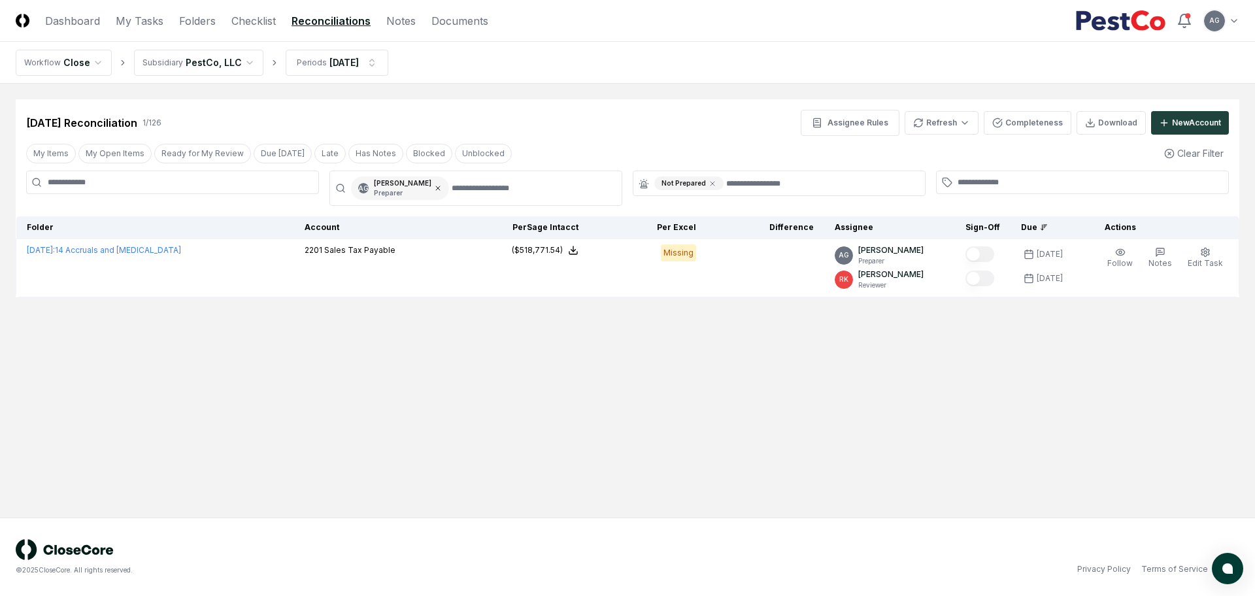
click at [442, 189] on icon at bounding box center [438, 188] width 8 height 8
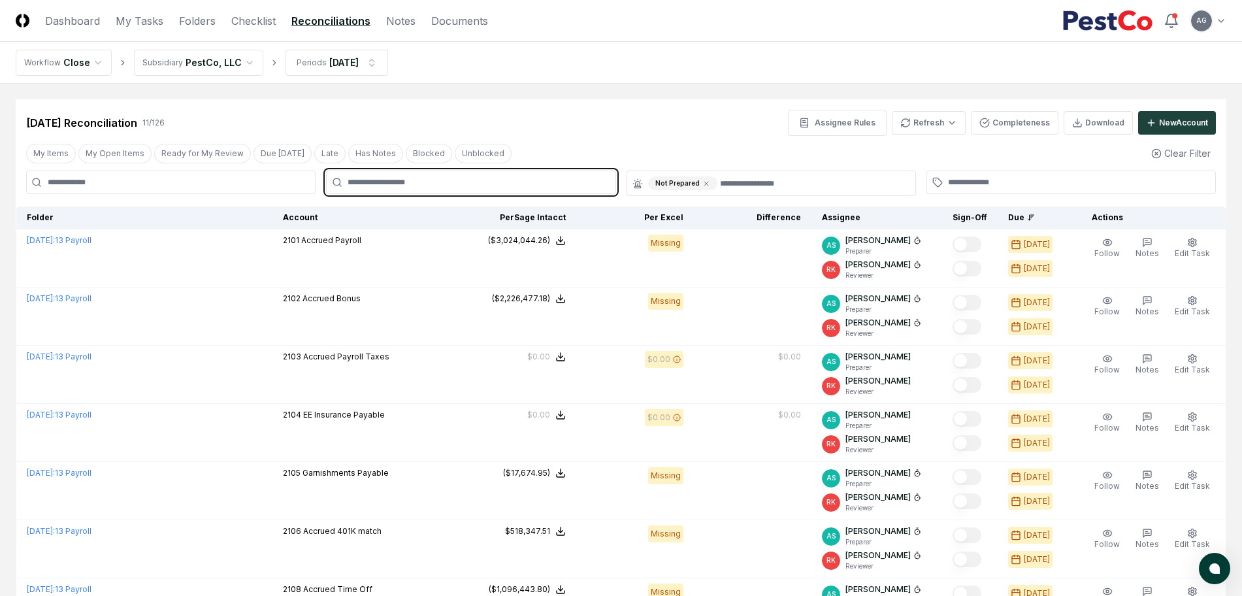
click at [456, 178] on input "text" at bounding box center [477, 182] width 259 height 12
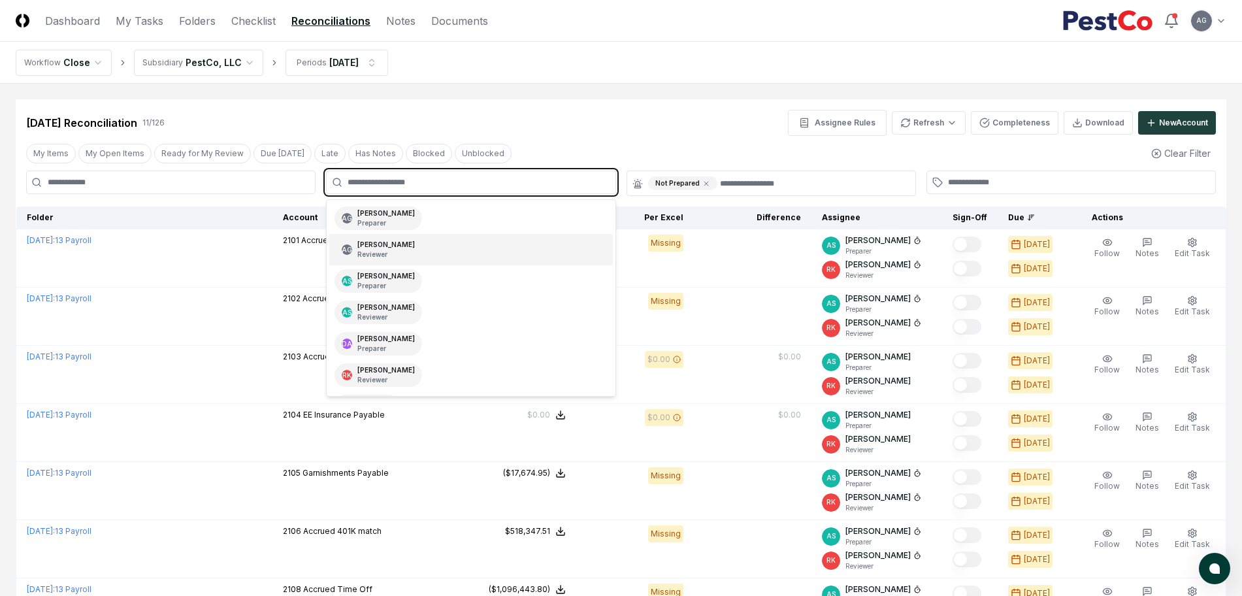
click at [442, 248] on div "AG Angelique Cotez Garcia Reviewer" at bounding box center [470, 249] width 283 height 31
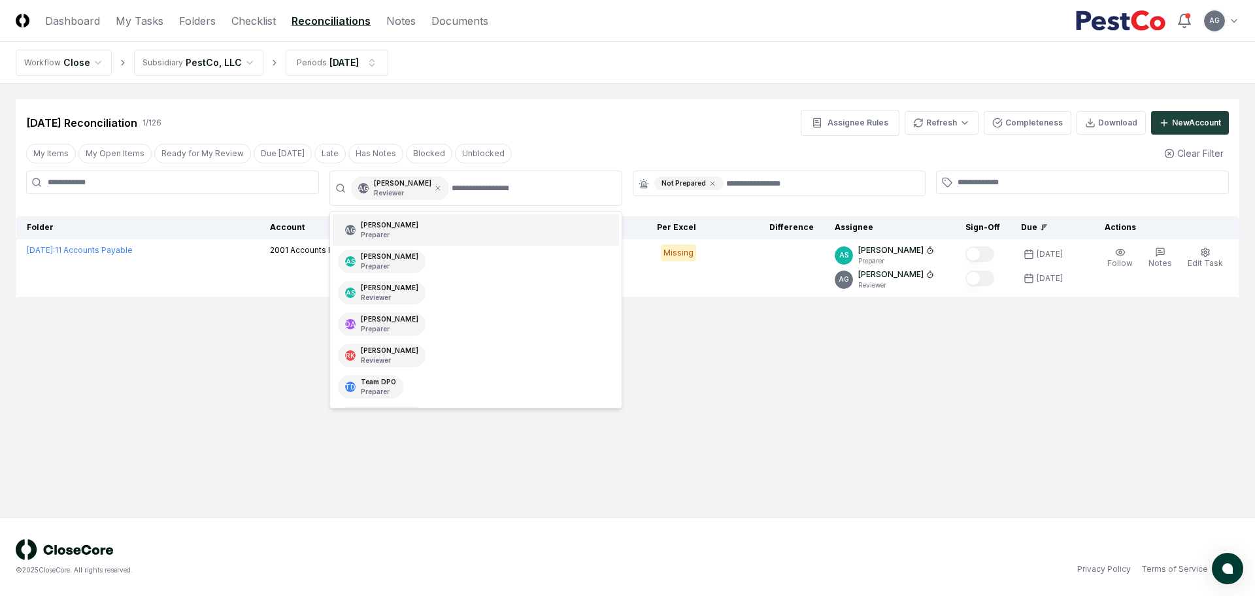
click at [746, 127] on div "Sep 2025 Reconciliation 1 / 126 Assignee Rules Refresh Completeness Download Ne…" at bounding box center [627, 123] width 1203 height 26
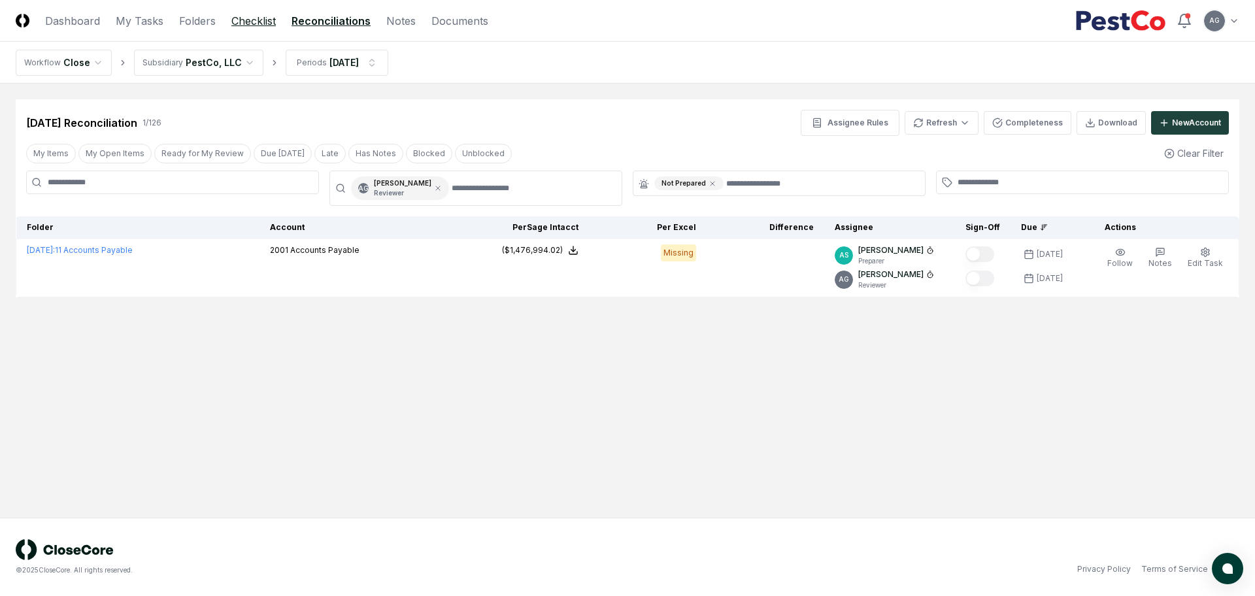
click at [265, 24] on link "Checklist" at bounding box center [253, 21] width 44 height 16
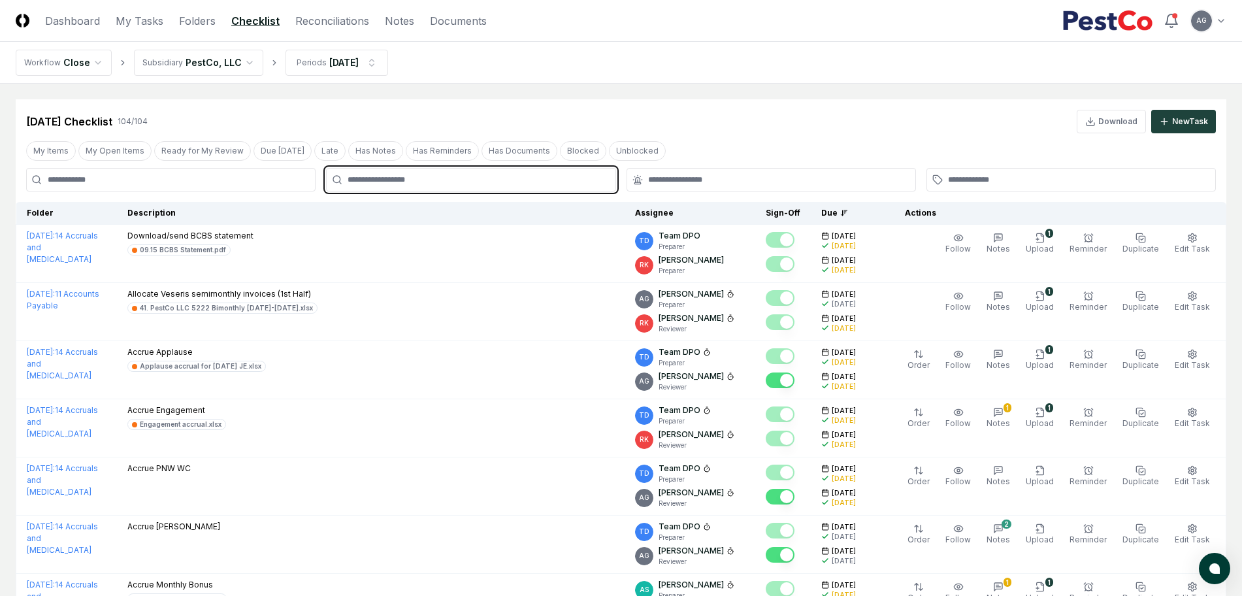
click at [524, 183] on input "text" at bounding box center [477, 180] width 259 height 12
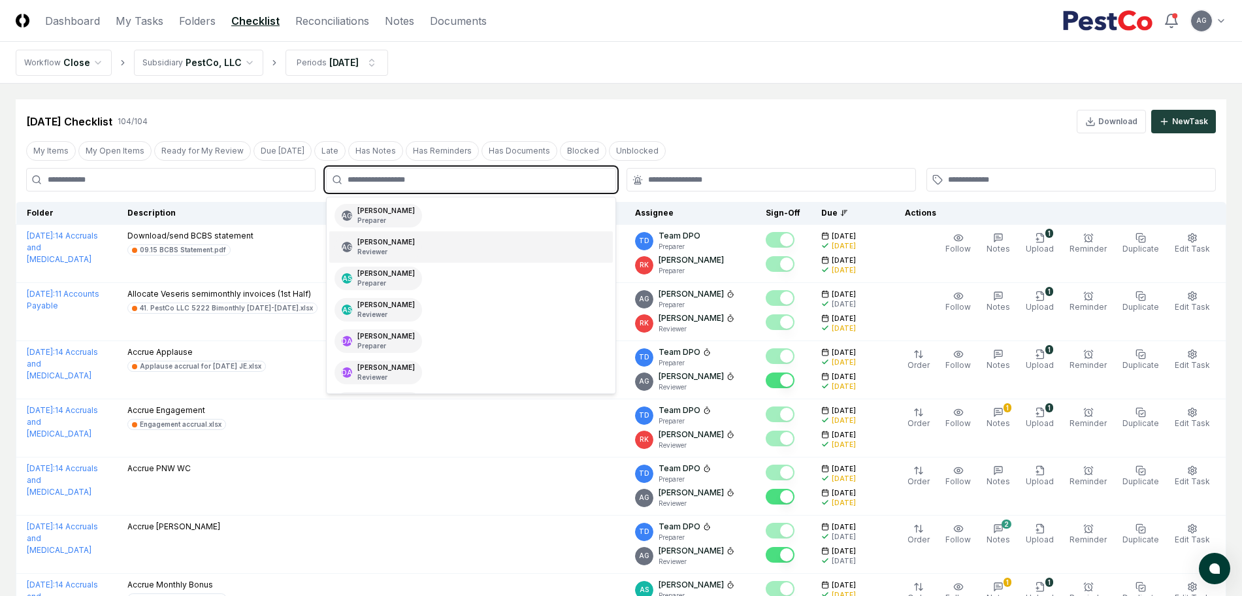
click at [465, 250] on div "AG Angelique Cotez Garcia Reviewer" at bounding box center [470, 246] width 283 height 31
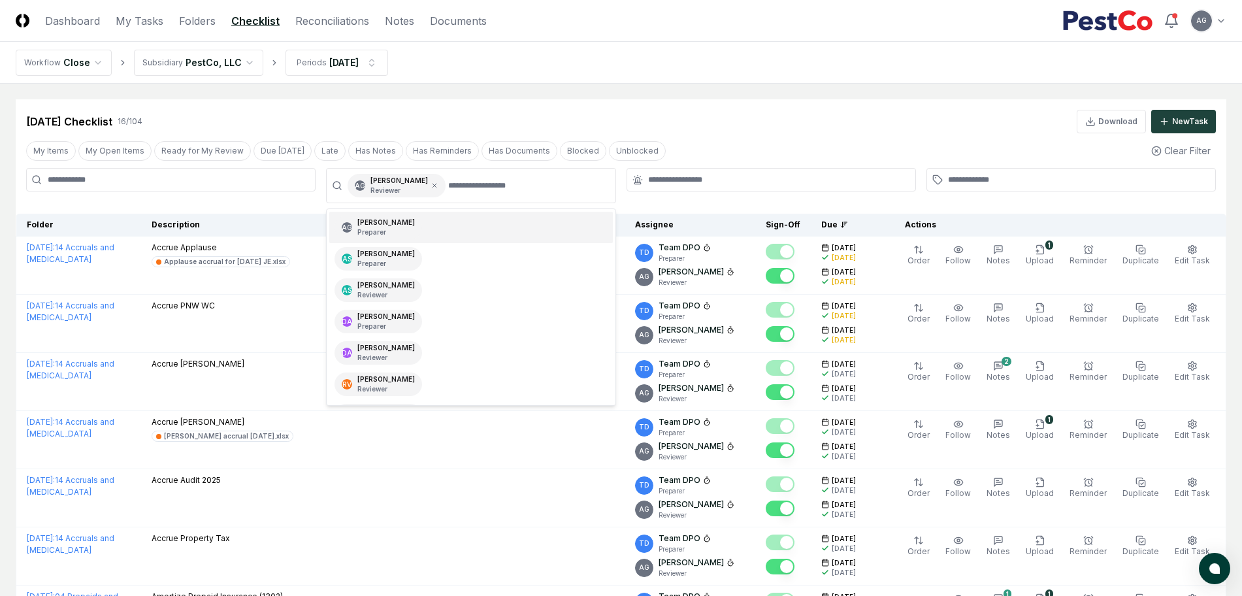
click at [739, 100] on div "Sep 2025 Checklist 16 / 104 Download New Task" at bounding box center [621, 116] width 1211 height 34
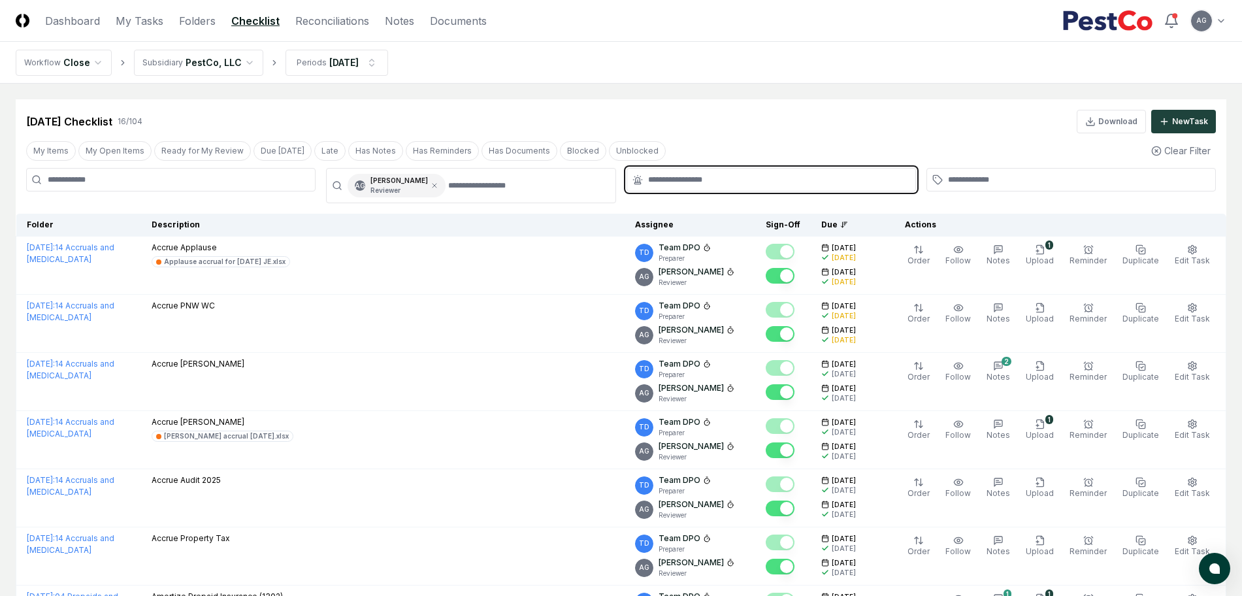
click at [733, 180] on input "text" at bounding box center [777, 180] width 259 height 12
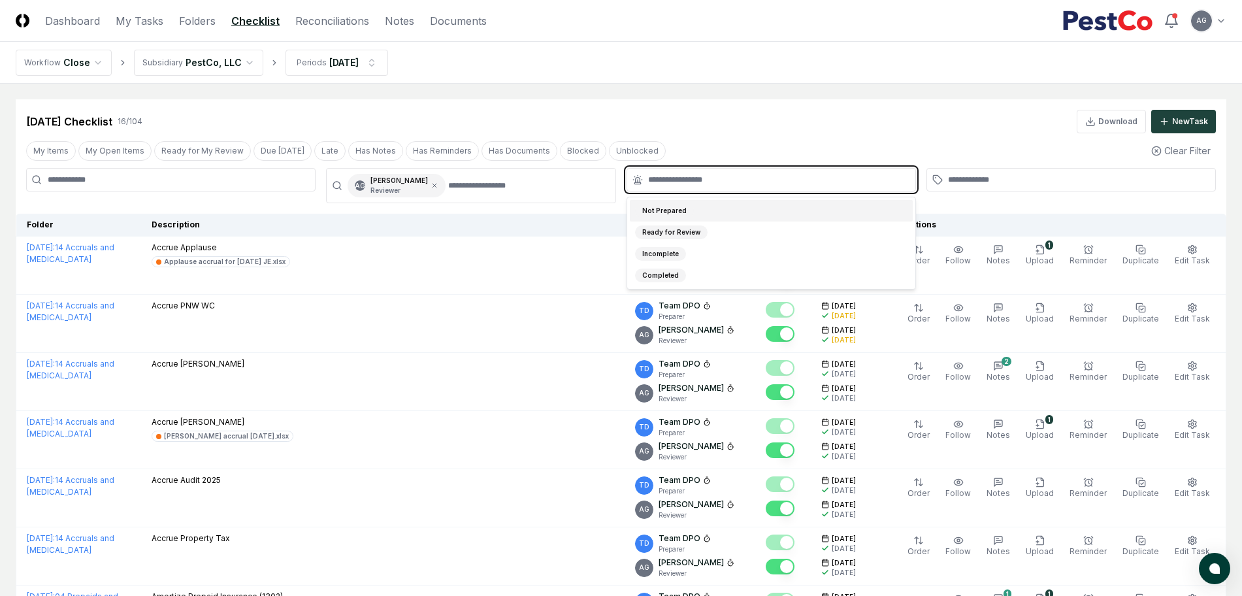
click at [737, 212] on div "Not Prepared" at bounding box center [771, 211] width 283 height 22
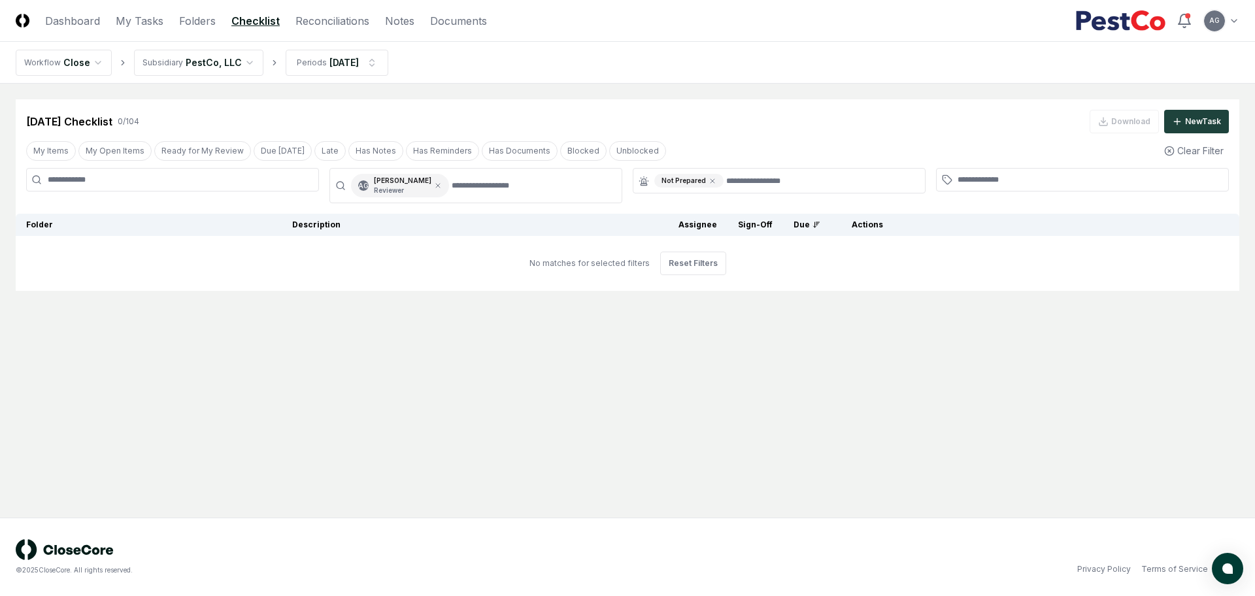
click at [738, 107] on div "Sep 2025 Checklist 0 / 104 Download New Task" at bounding box center [627, 116] width 1223 height 34
